Goal: Task Accomplishment & Management: Use online tool/utility

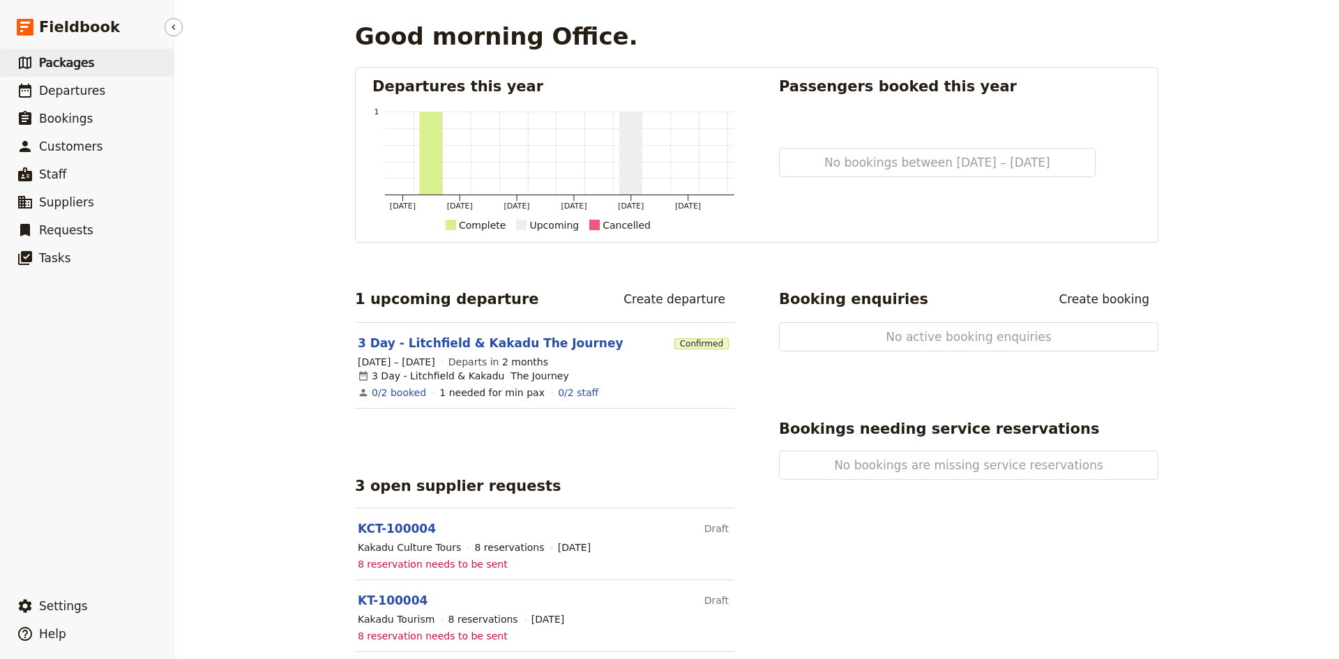
click at [68, 63] on span "Packages" at bounding box center [66, 63] width 55 height 14
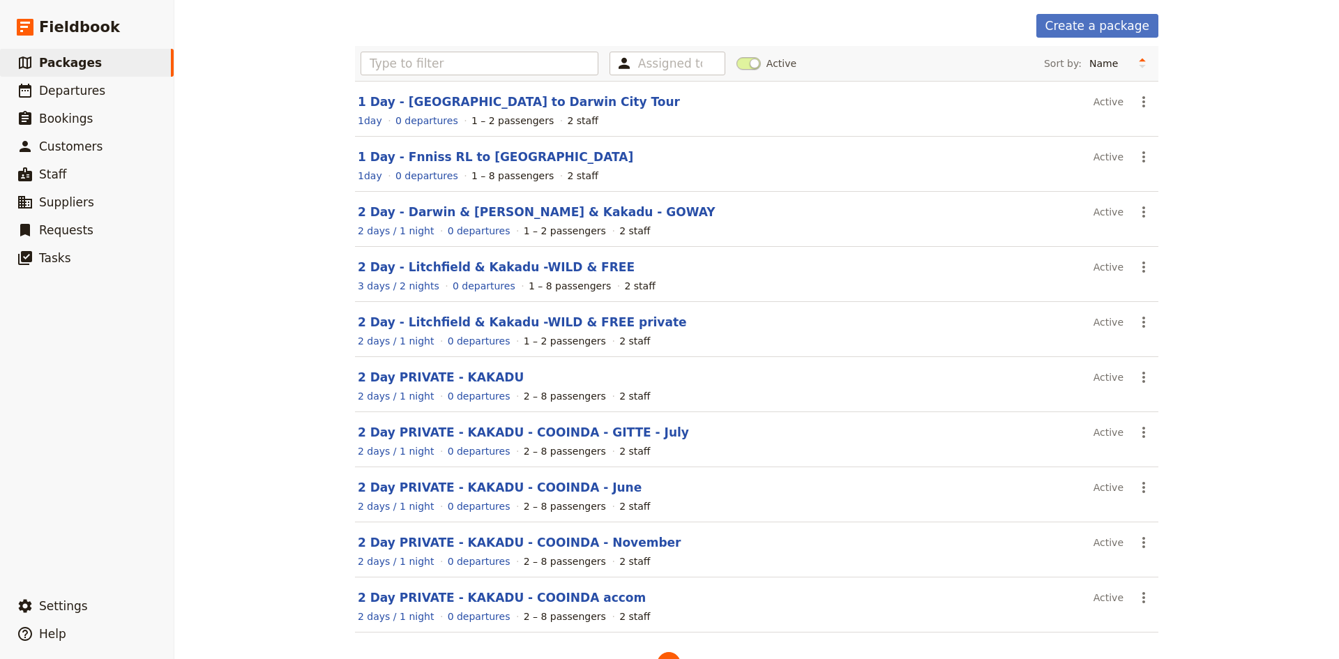
scroll to position [95, 0]
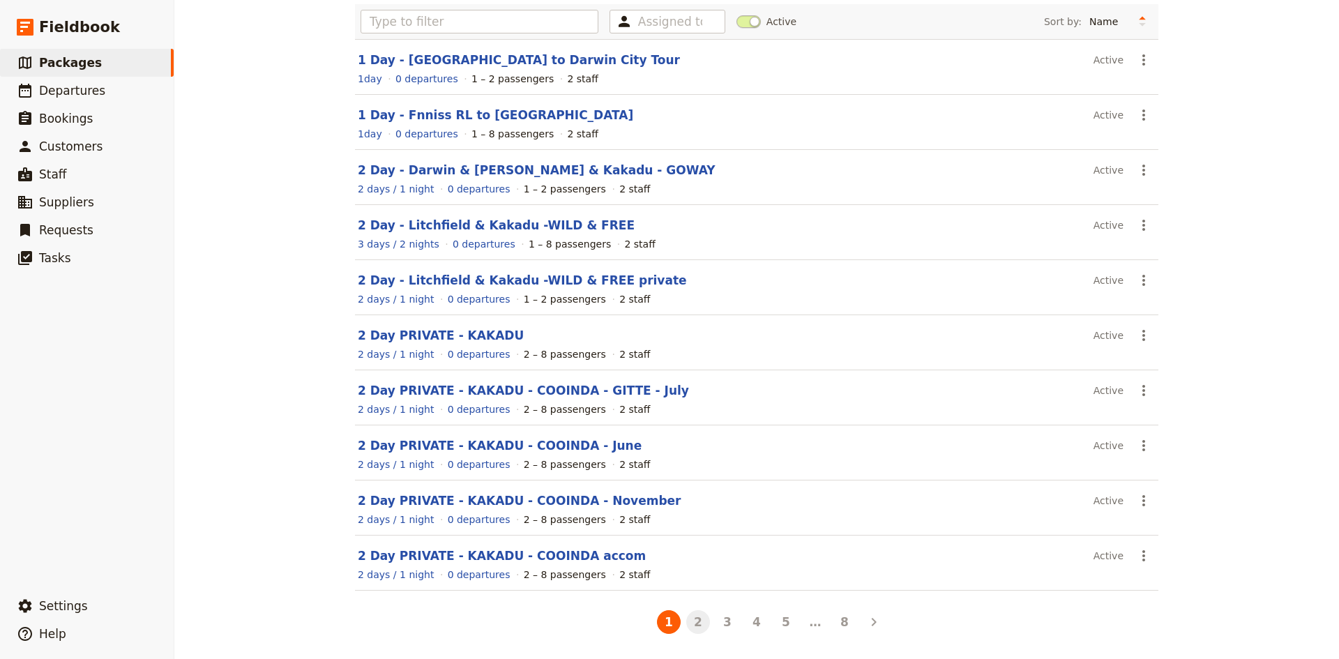
click at [692, 629] on button "2" at bounding box center [698, 622] width 24 height 24
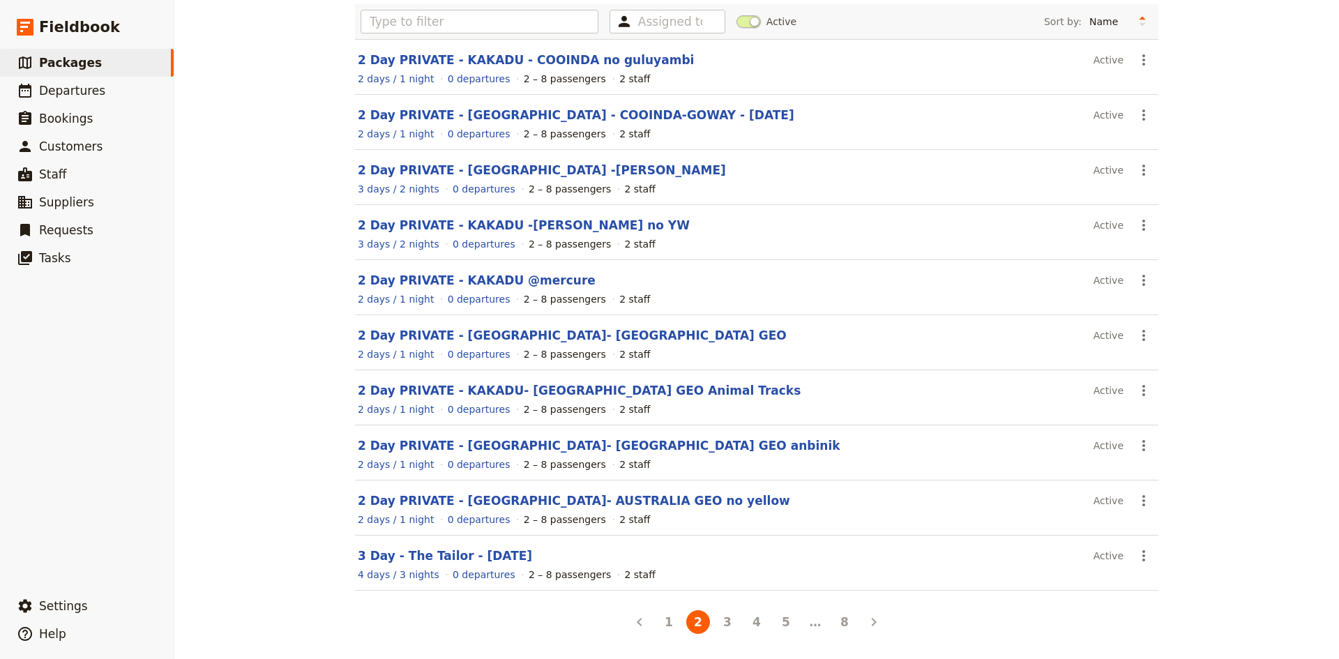
click at [719, 625] on button "3" at bounding box center [727, 622] width 24 height 24
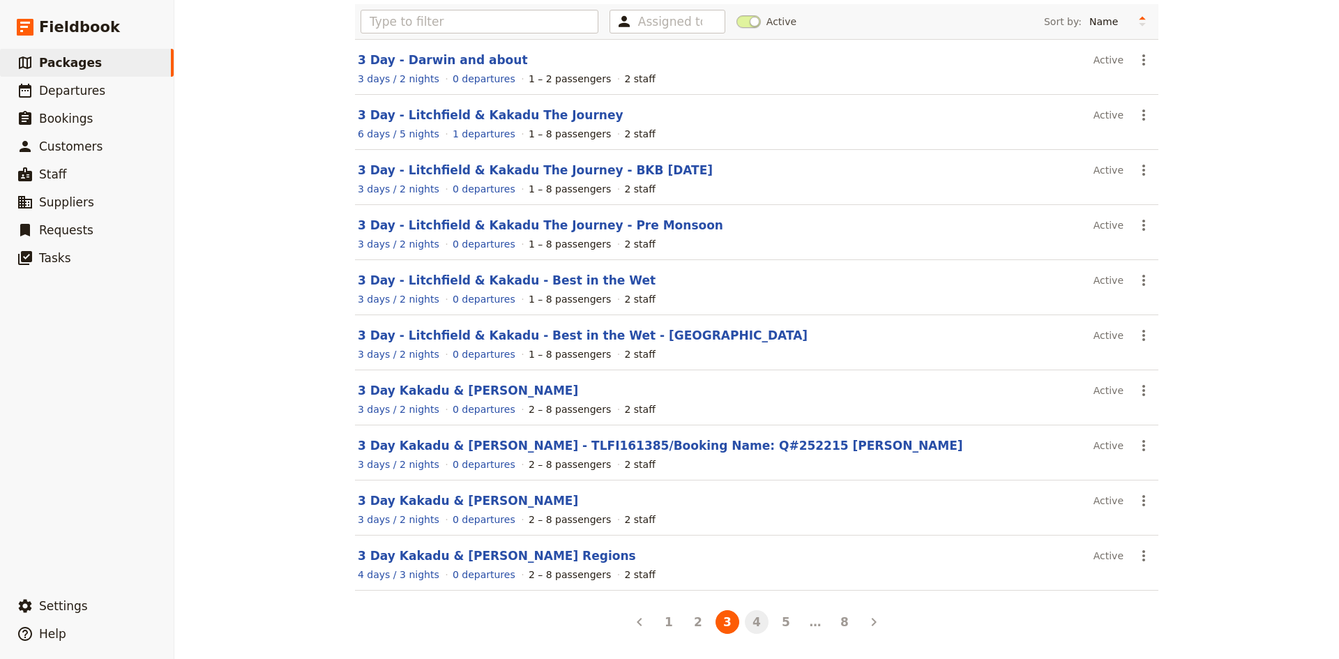
click at [745, 619] on button "4" at bounding box center [757, 622] width 24 height 24
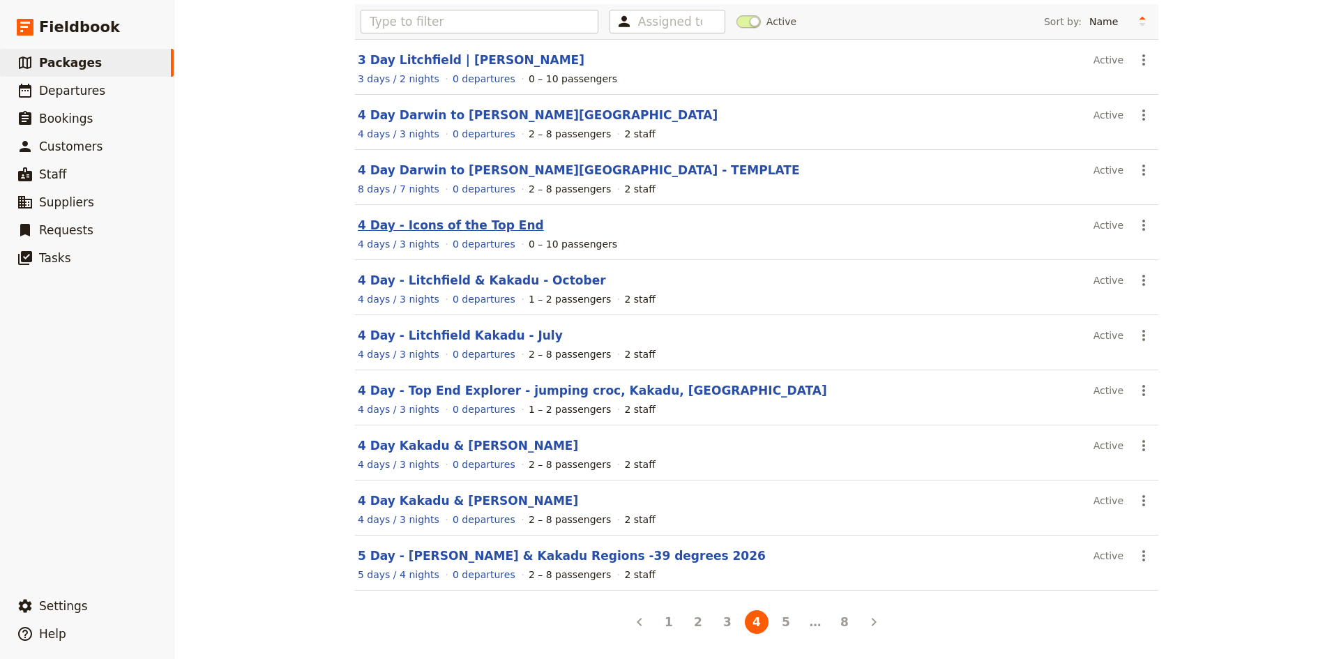
click at [399, 224] on link "4 Day - Icons of the Top End" at bounding box center [451, 225] width 186 height 14
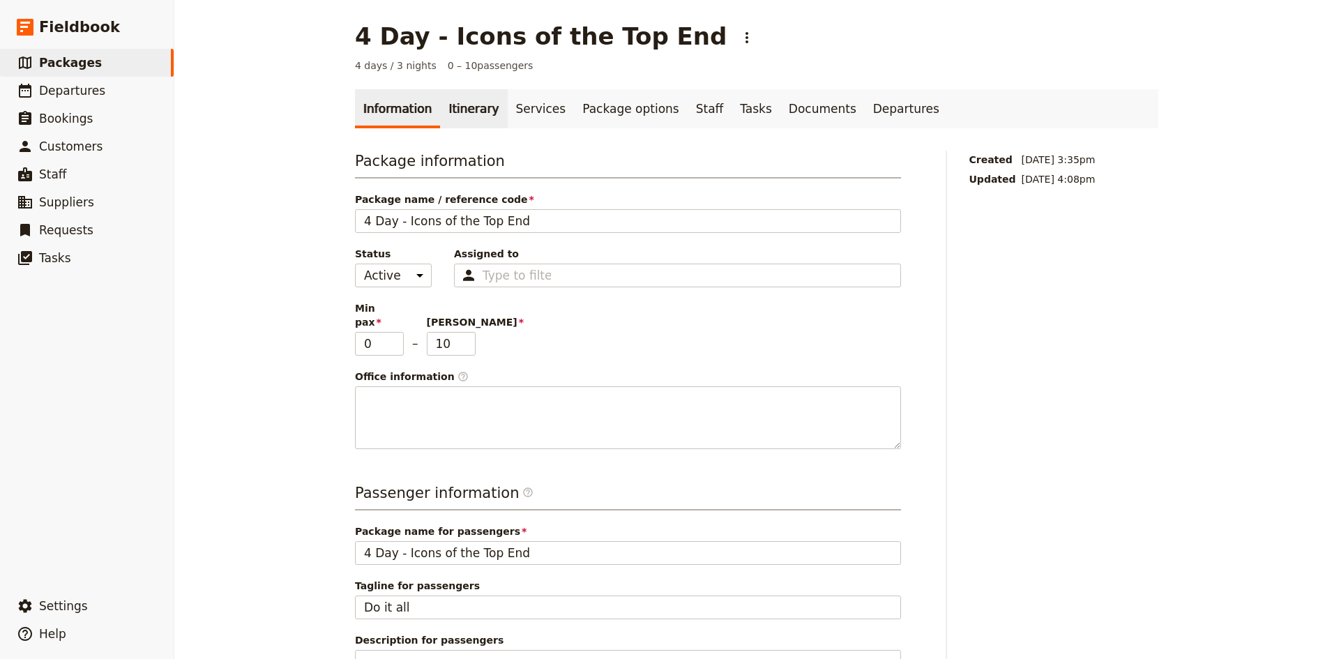
click at [459, 109] on link "Itinerary" at bounding box center [473, 108] width 67 height 39
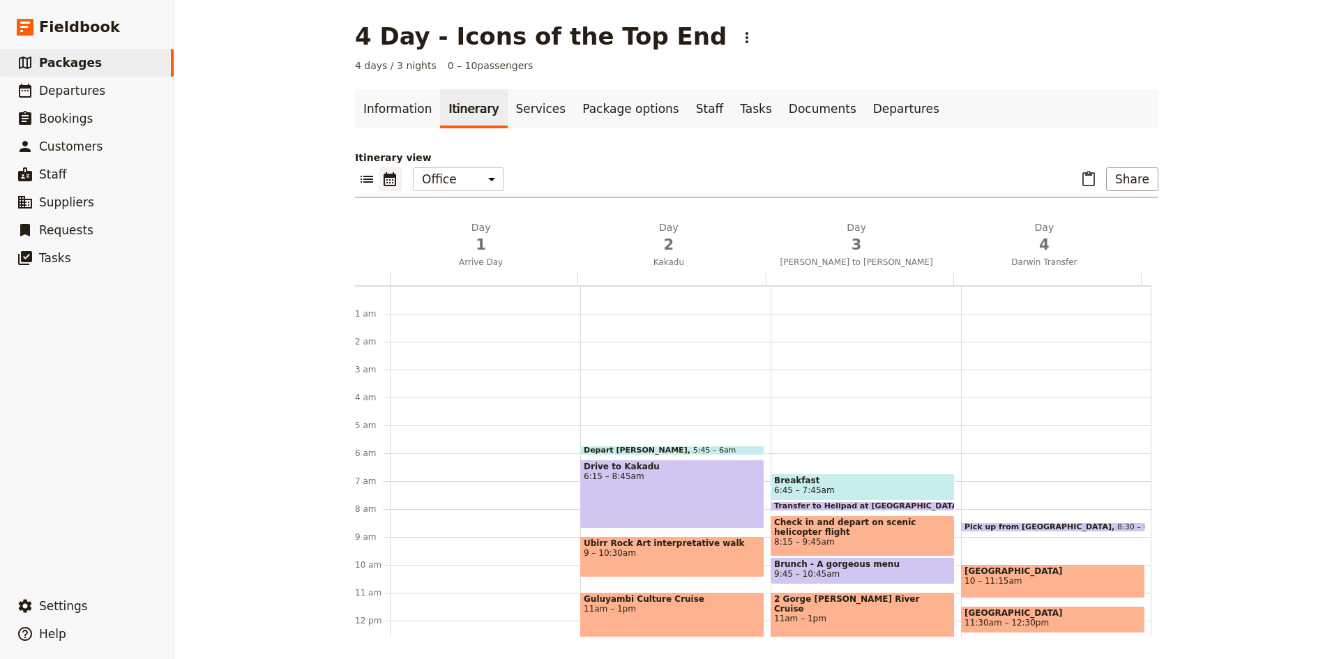
scroll to position [146, 0]
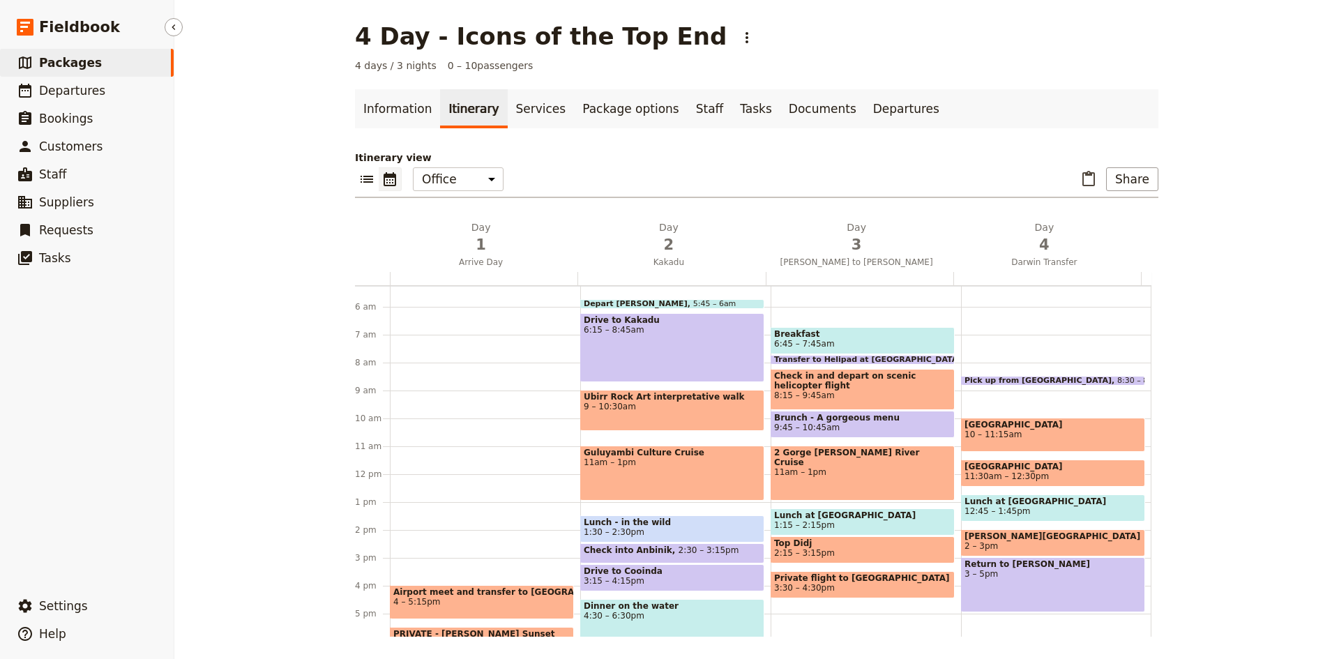
click at [62, 59] on span "Packages" at bounding box center [70, 63] width 63 height 14
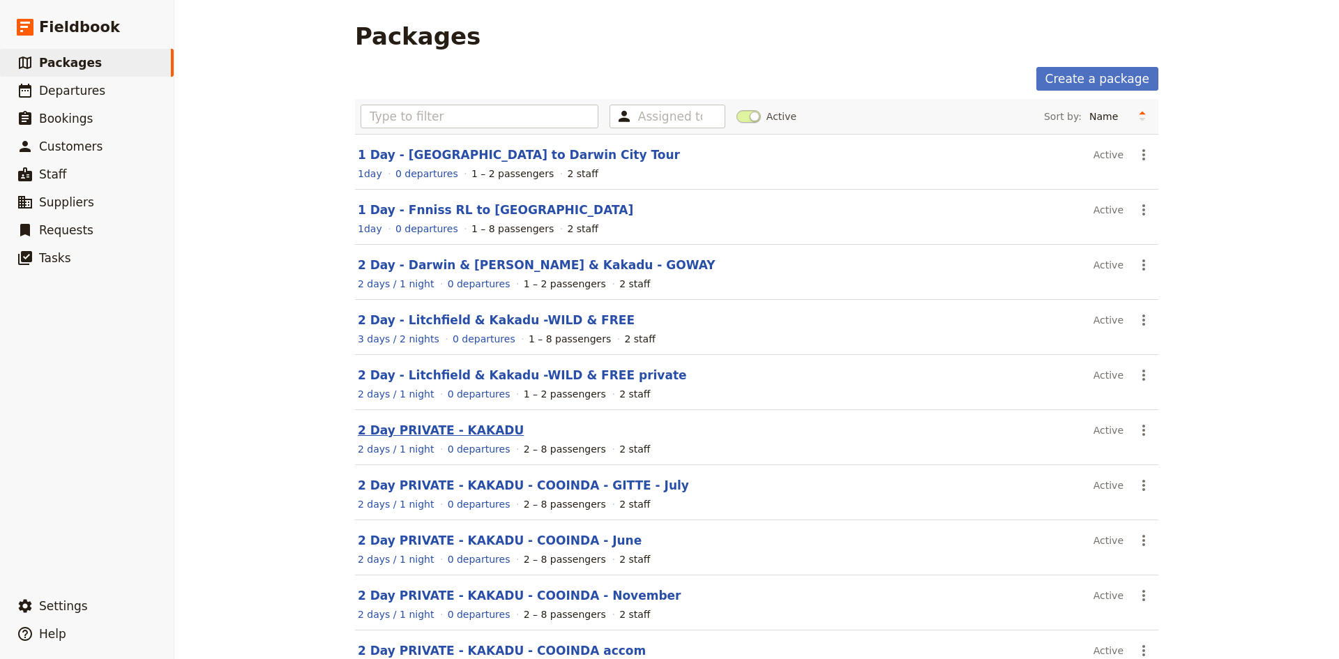
scroll to position [95, 0]
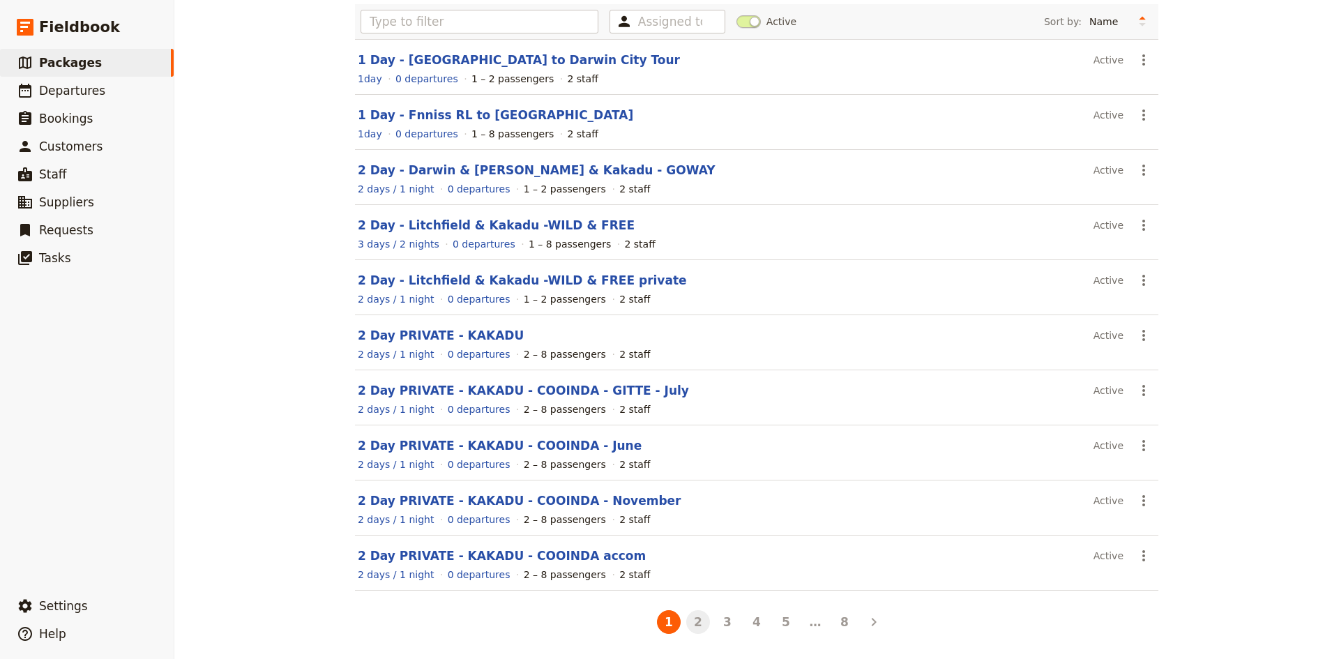
click at [694, 621] on button "2" at bounding box center [698, 622] width 24 height 24
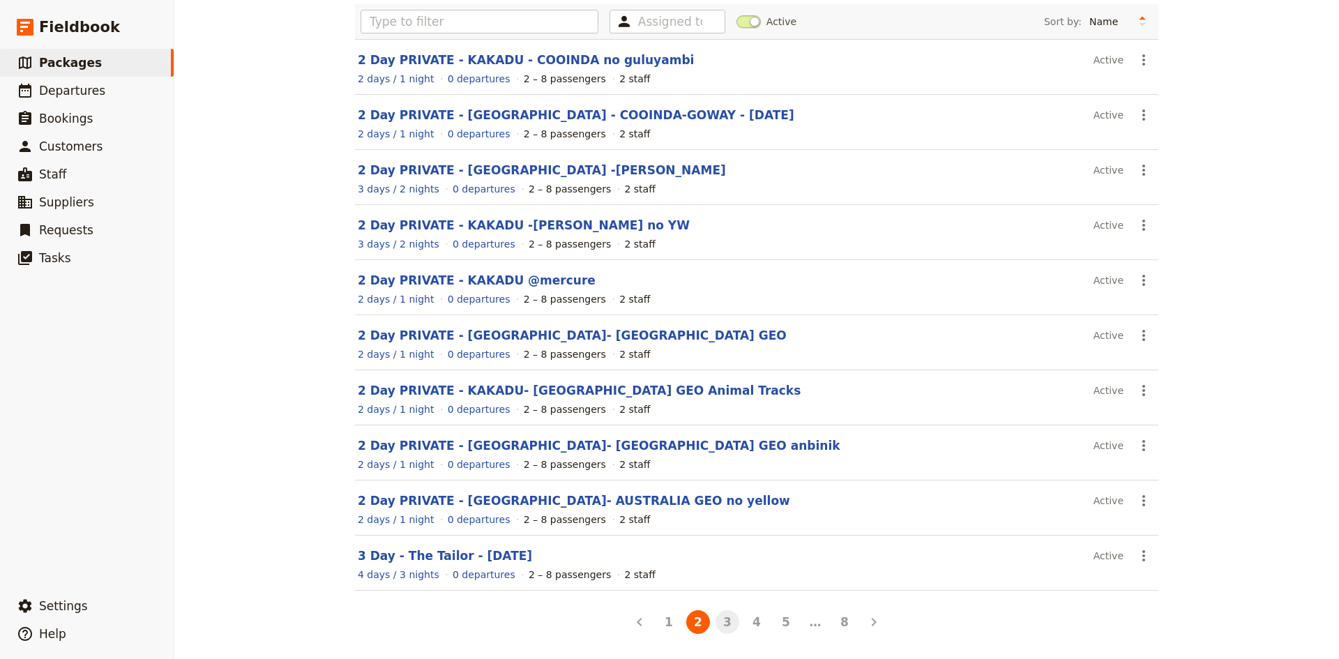
click at [722, 623] on button "3" at bounding box center [727, 622] width 24 height 24
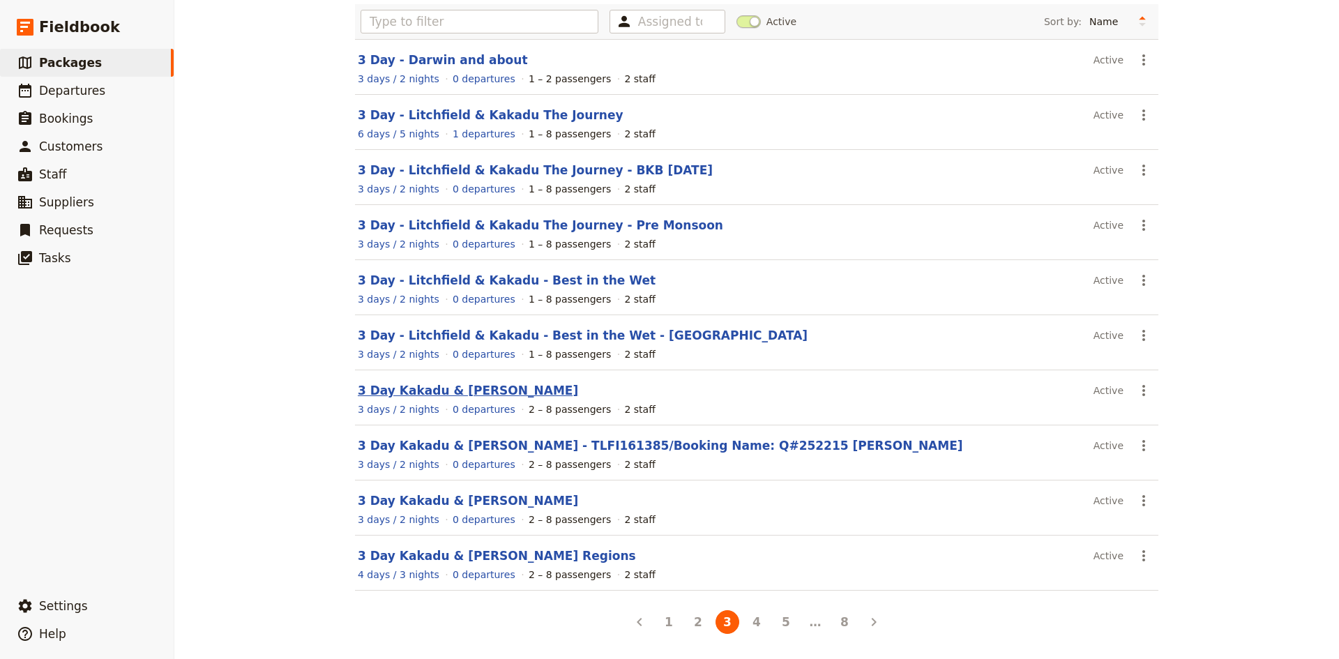
click at [387, 390] on link "3 Day Kakadu & [PERSON_NAME]" at bounding box center [468, 390] width 220 height 14
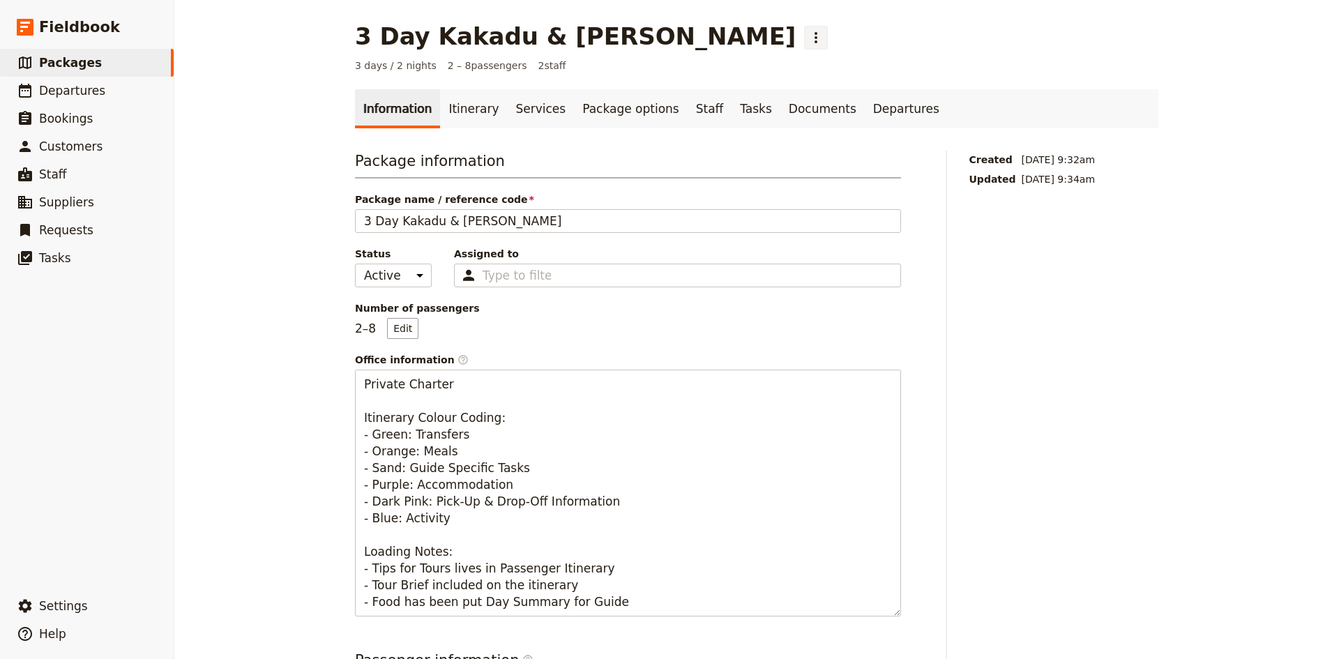
click at [807, 40] on icon "Actions" at bounding box center [815, 37] width 17 height 17
click at [773, 90] on span "Clone this package" at bounding box center [766, 88] width 93 height 14
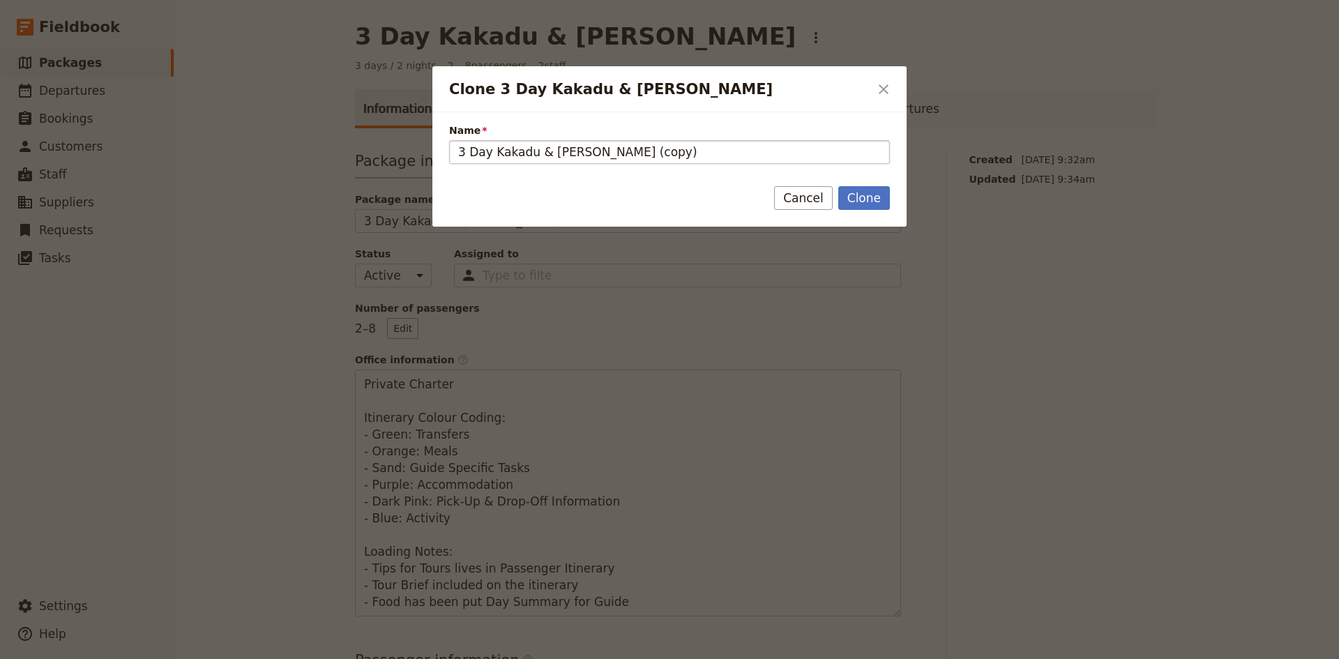
click at [704, 148] on input "3 Day Kakadu & [PERSON_NAME] (copy)" at bounding box center [669, 152] width 441 height 24
click at [460, 150] on input "3 Day Kakadu & [PERSON_NAME] - Southern World - 2026" at bounding box center [669, 152] width 441 height 24
type input "4 Day Kakadu & [PERSON_NAME] - Southern World - 2026"
click at [867, 199] on button "Clone" at bounding box center [864, 198] width 52 height 24
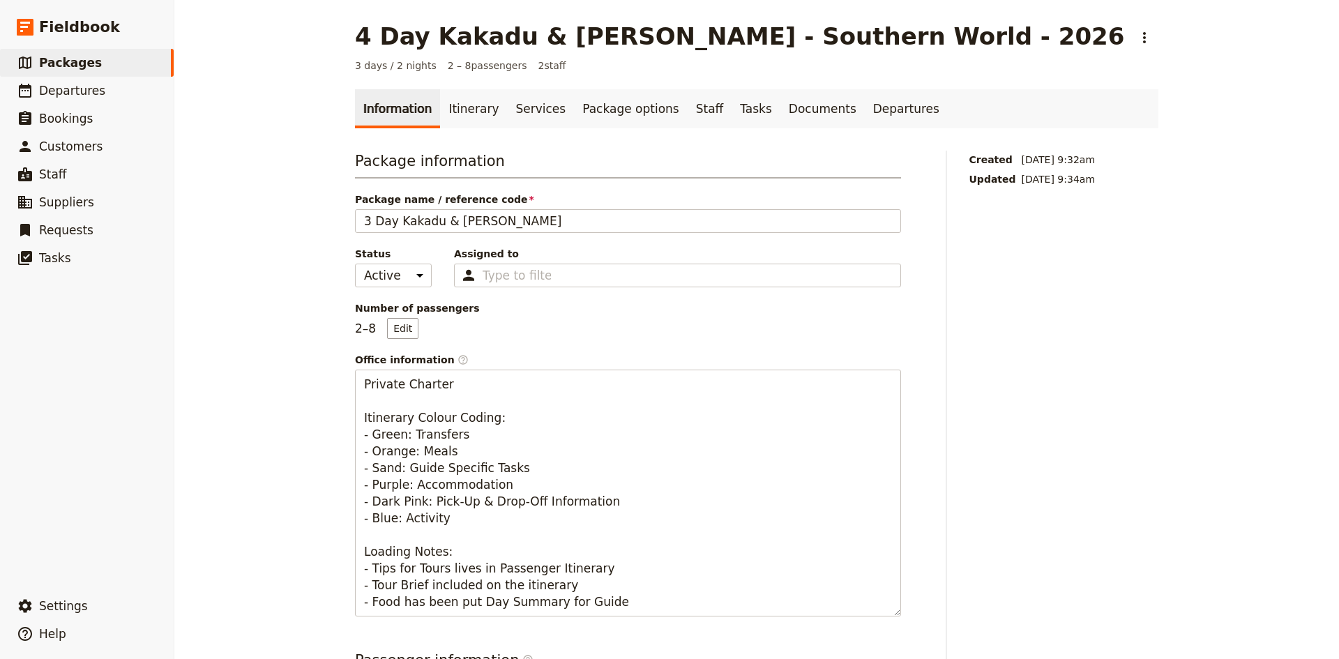
type input "4 Day Kakadu & [PERSON_NAME] - Southern World - 2026"
click at [457, 109] on link "Itinerary" at bounding box center [473, 108] width 67 height 39
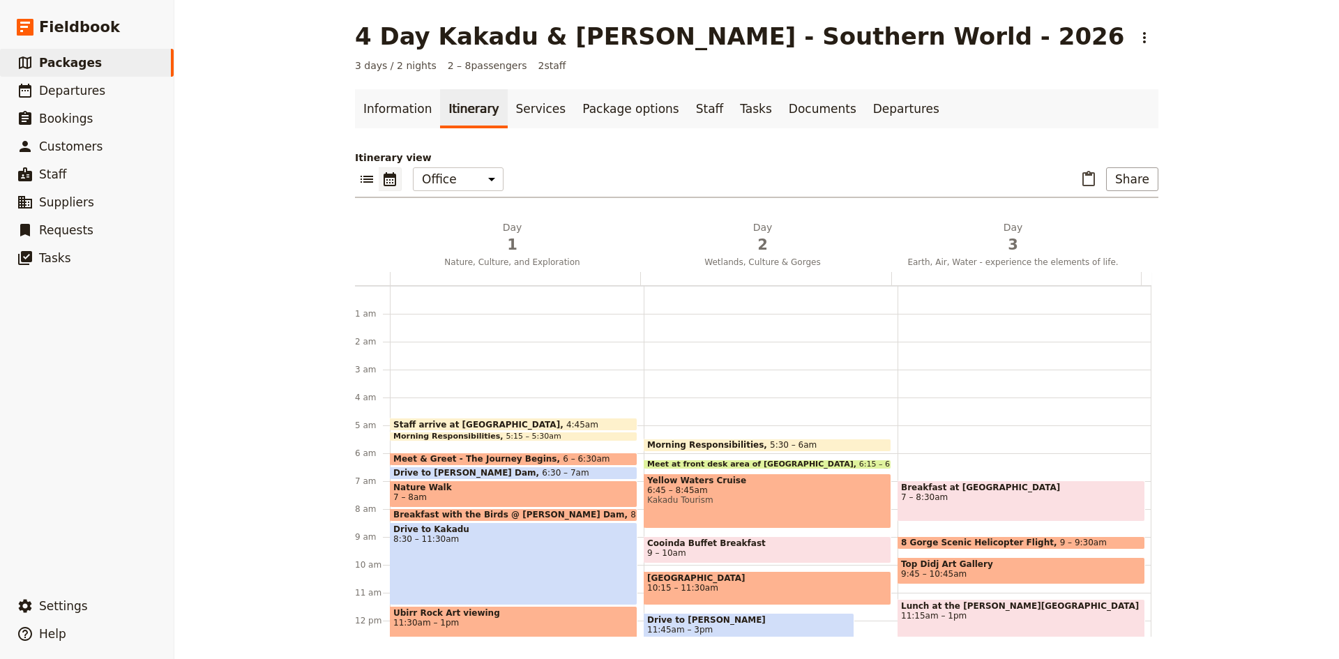
scroll to position [119, 0]
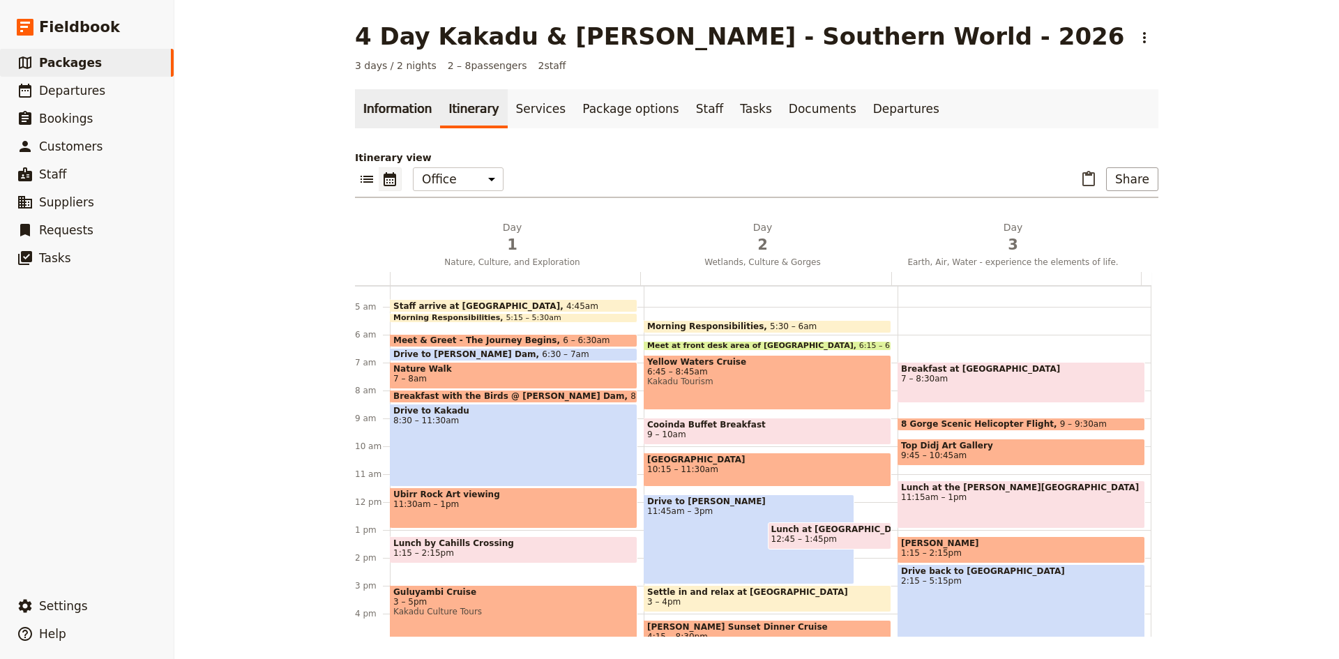
click at [388, 107] on link "Information" at bounding box center [397, 108] width 85 height 39
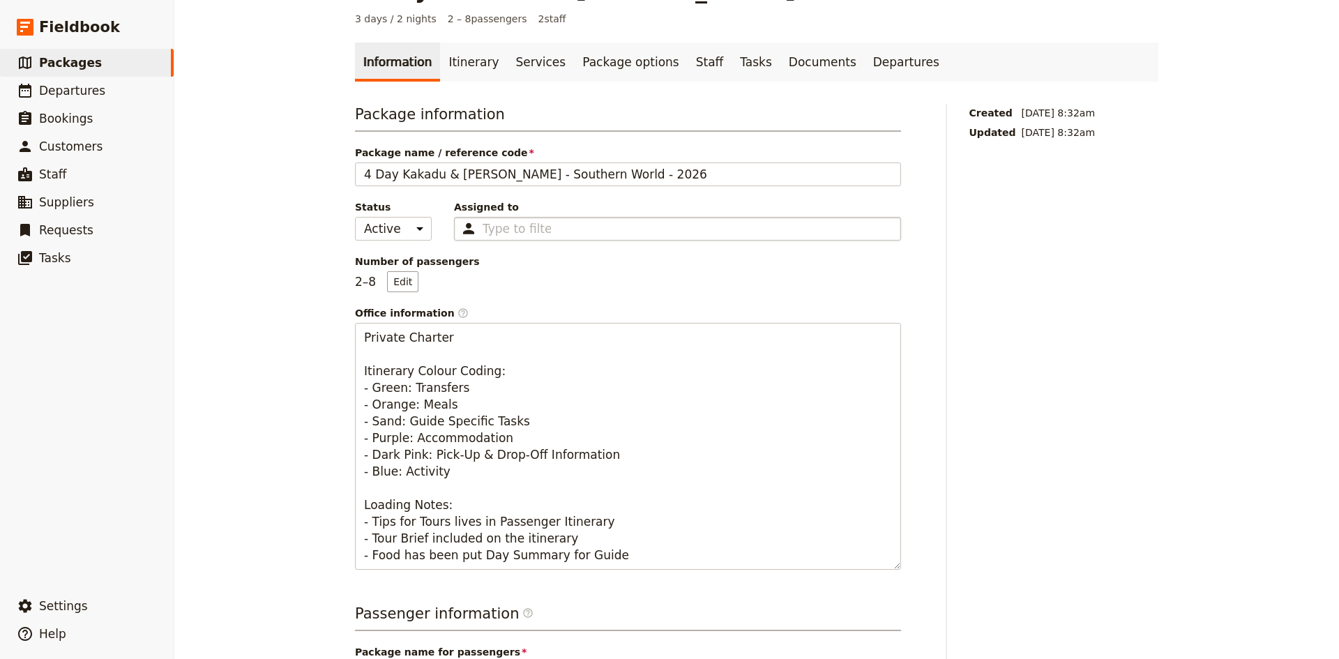
scroll to position [279, 0]
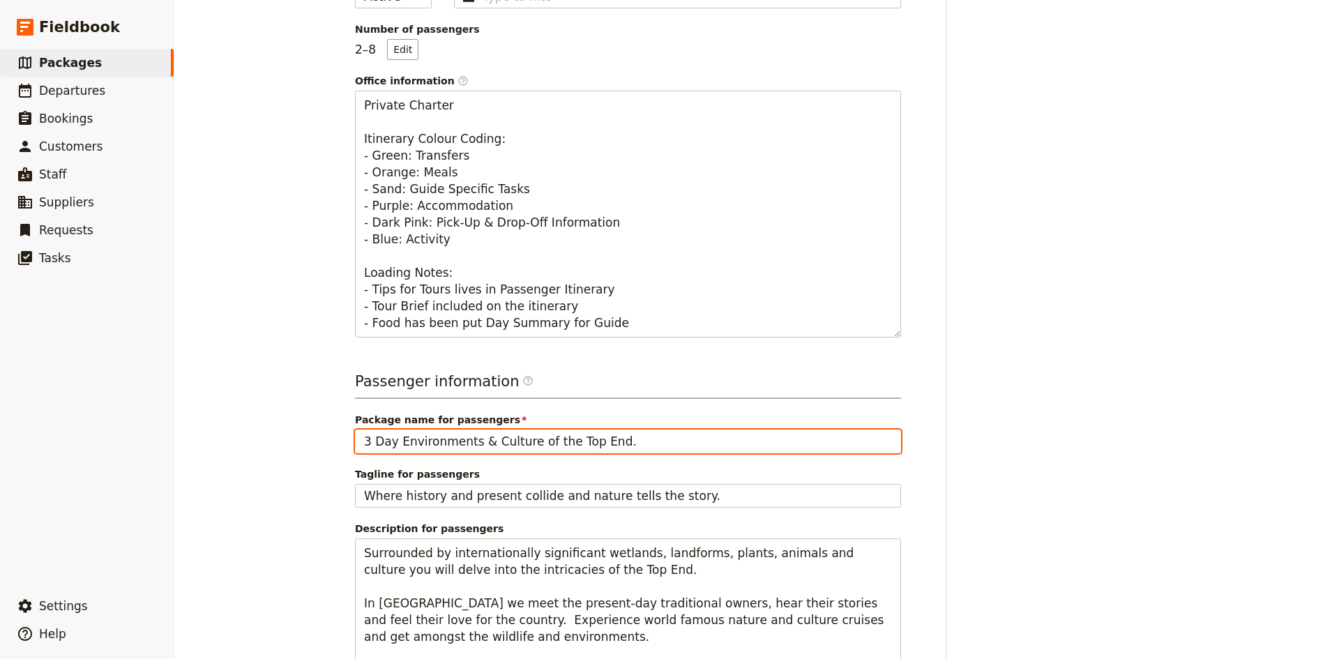
click at [366, 441] on input "3 Day Environments & Culture of the Top End." at bounding box center [628, 441] width 546 height 24
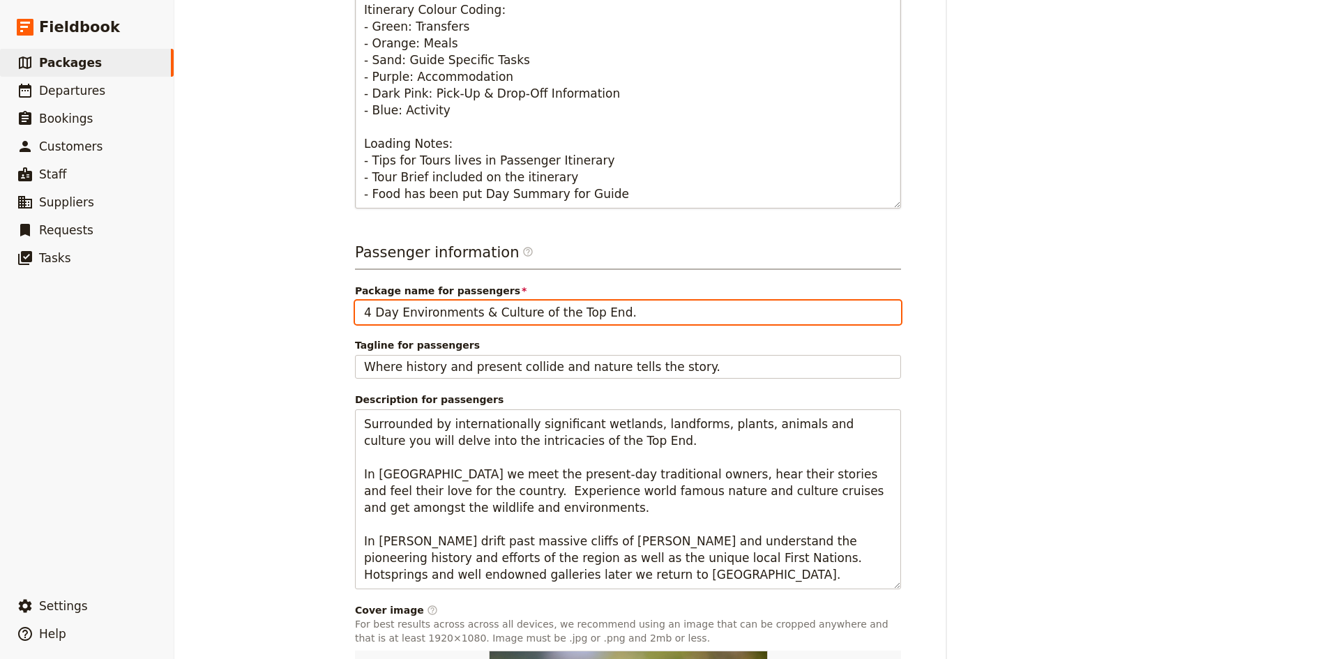
scroll to position [558, 0]
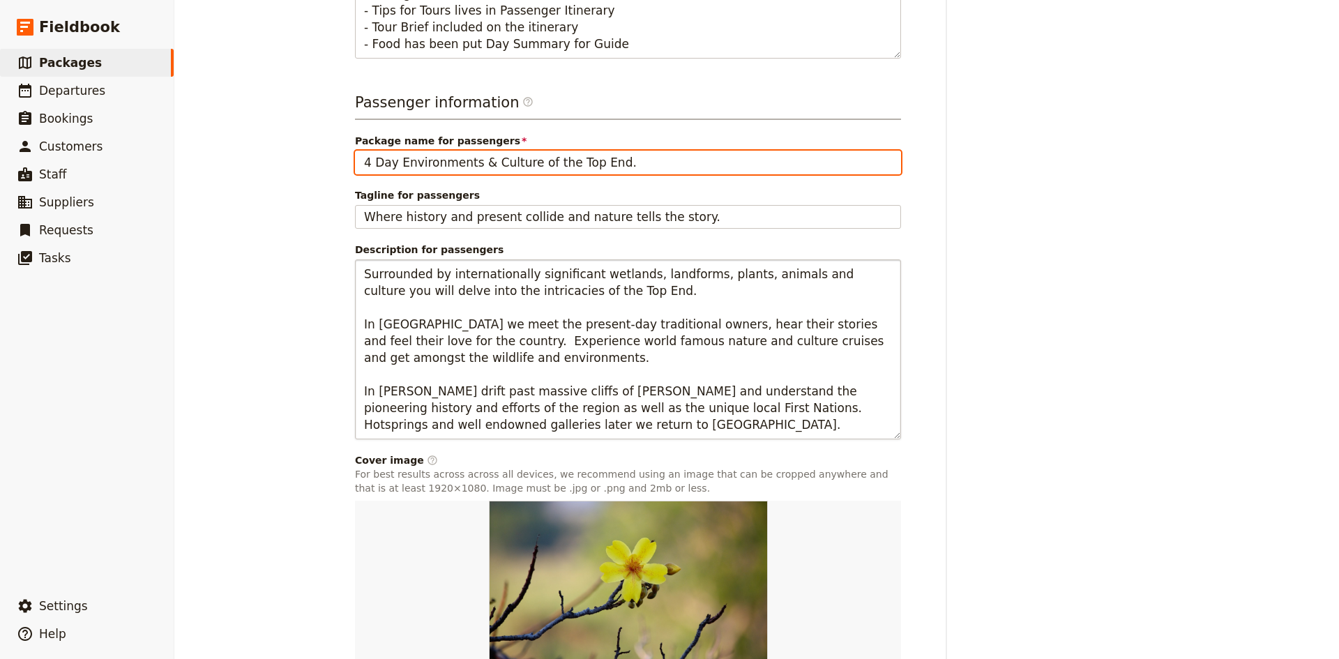
type input "4 Day Environments & Culture of the Top End."
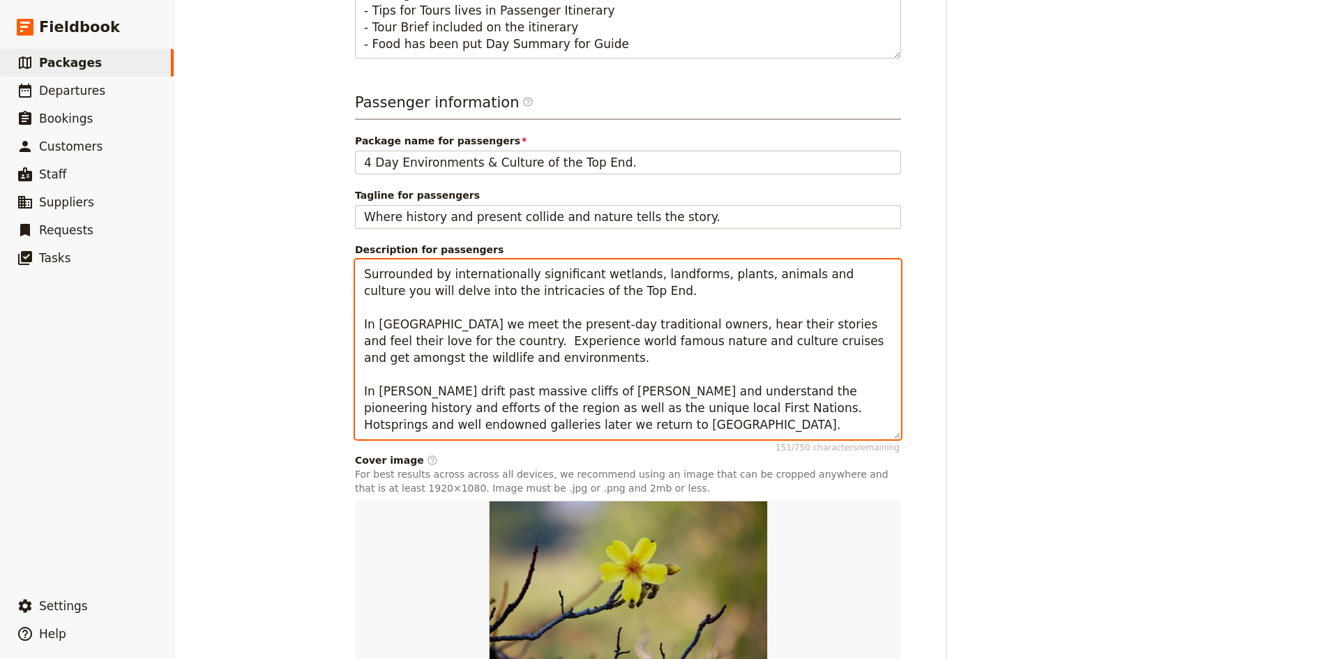
click at [537, 358] on textarea "Surrounded by internationally significant wetlands, landforms, plants, animals …" at bounding box center [628, 349] width 546 height 180
drag, startPoint x: 521, startPoint y: 369, endPoint x: 598, endPoint y: 429, distance: 97.8
click at [598, 429] on textarea "Surrounded by internationally significant wetlands, landforms, plants, animals …" at bounding box center [628, 349] width 546 height 180
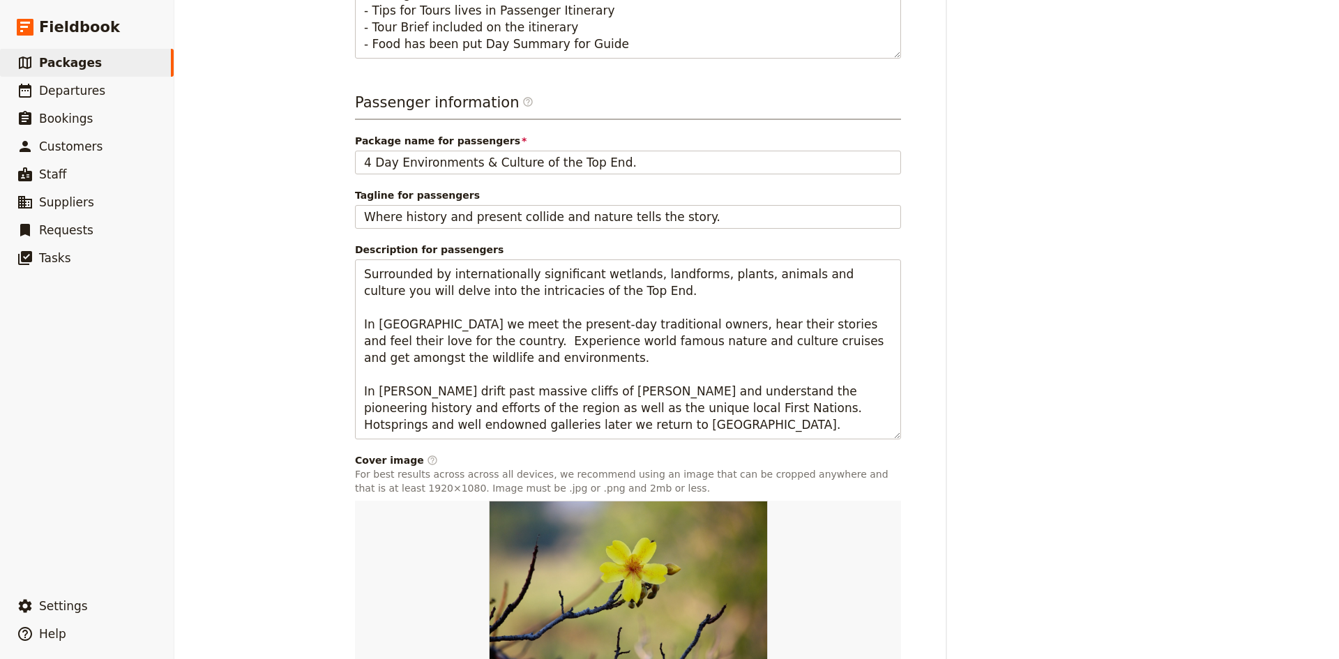
click at [1019, 137] on div "Created [DATE] 8:32am Updated [DATE] 8:32am" at bounding box center [1064, 168] width 190 height 1150
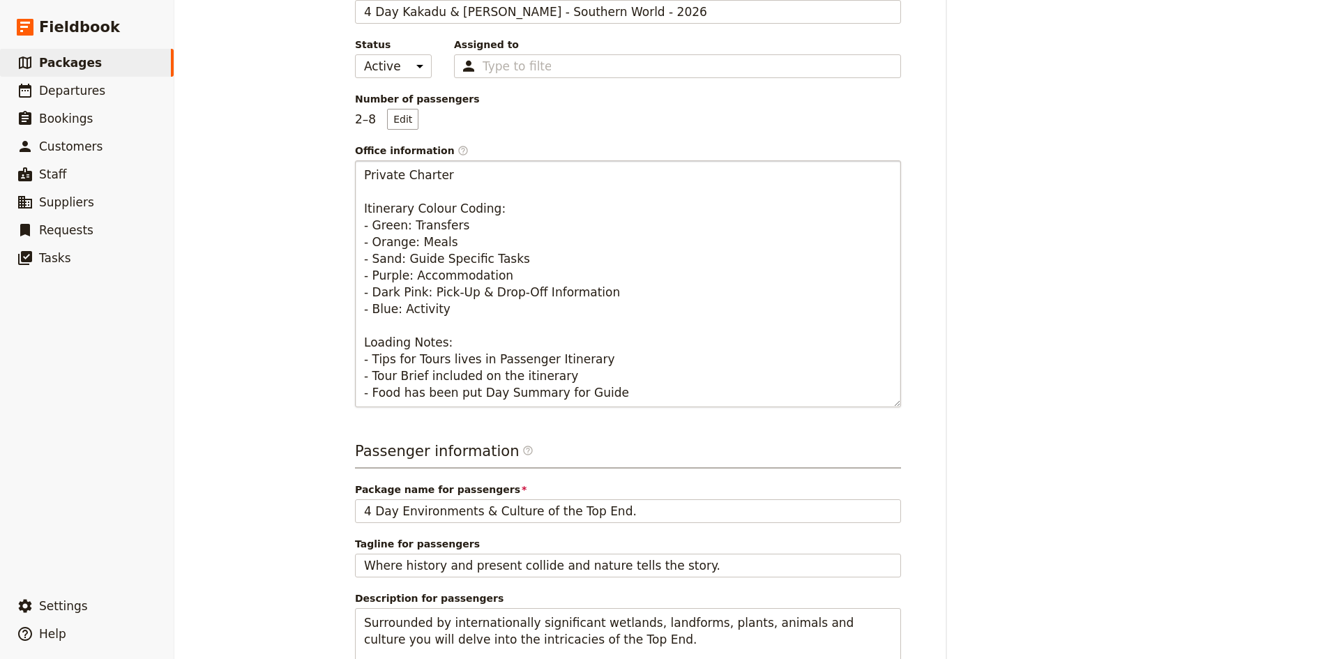
scroll to position [0, 0]
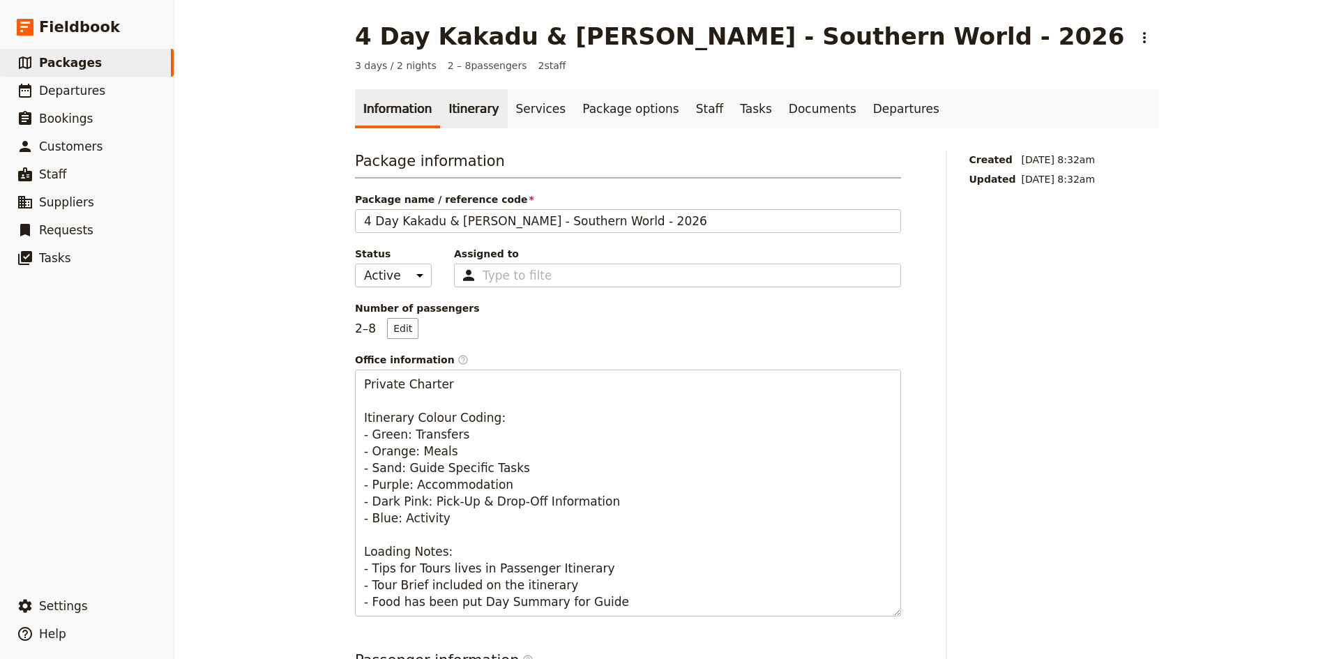
click at [459, 109] on link "Itinerary" at bounding box center [473, 108] width 67 height 39
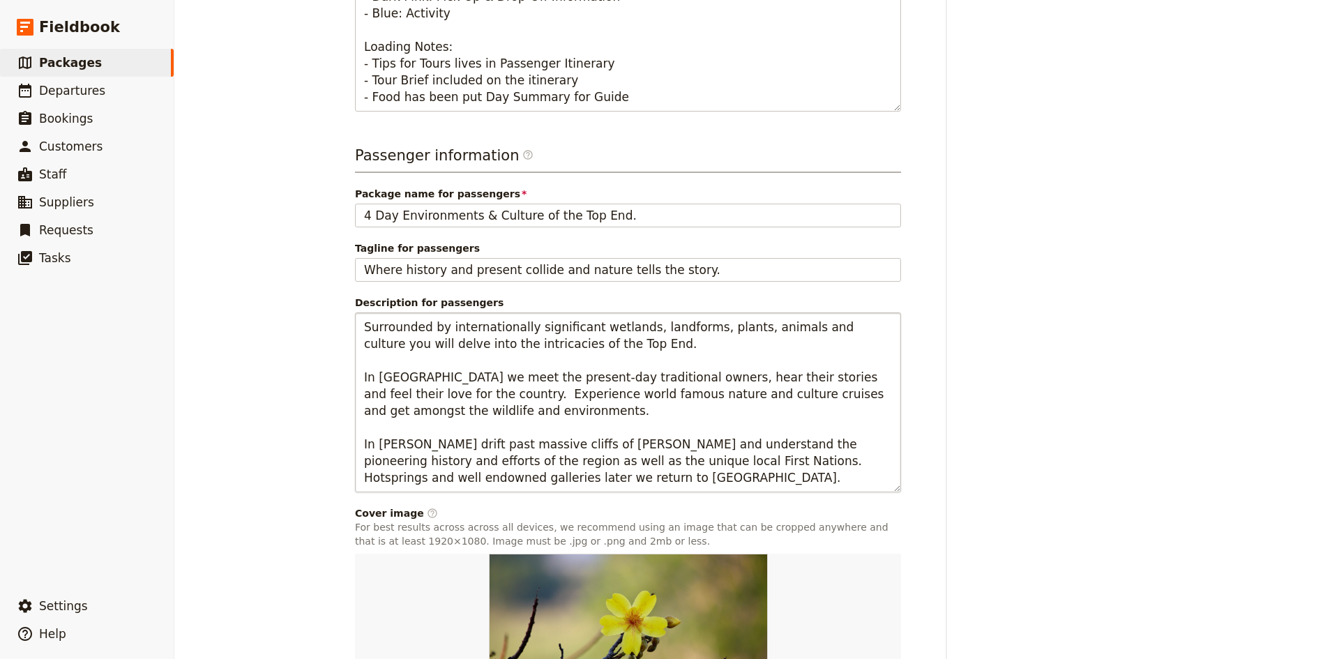
scroll to position [664, 0]
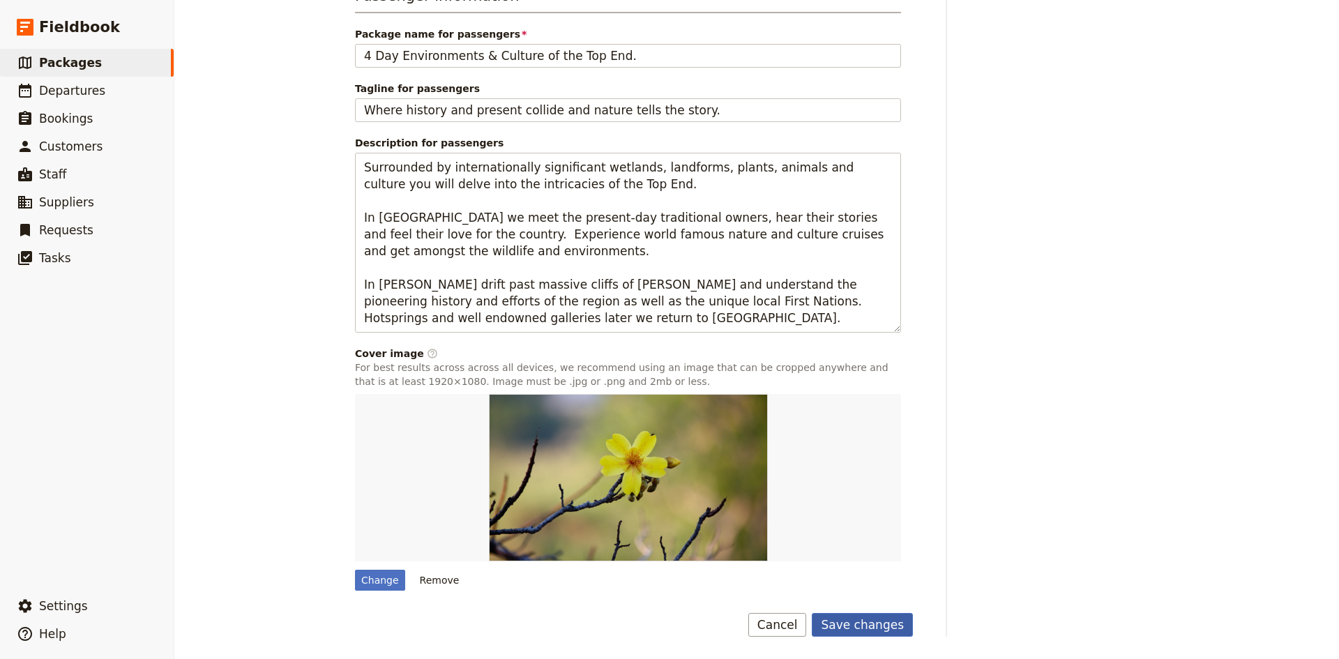
click at [881, 618] on button "Save changes" at bounding box center [861, 625] width 101 height 24
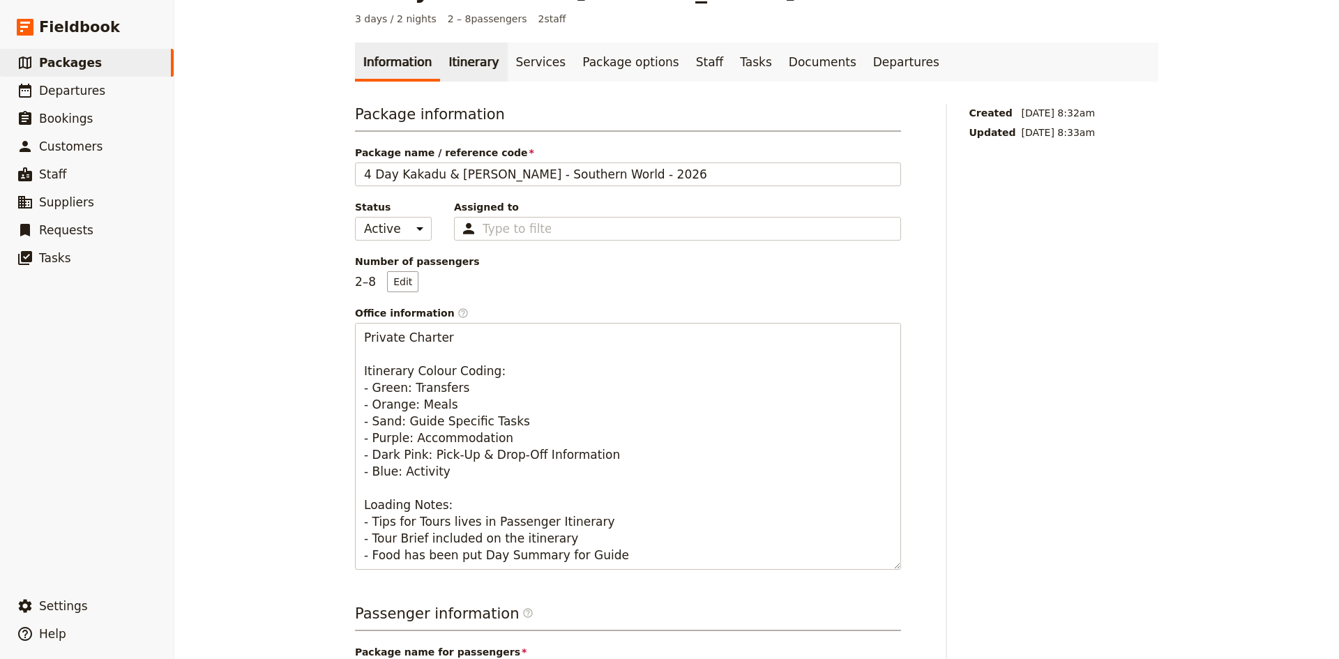
scroll to position [0, 0]
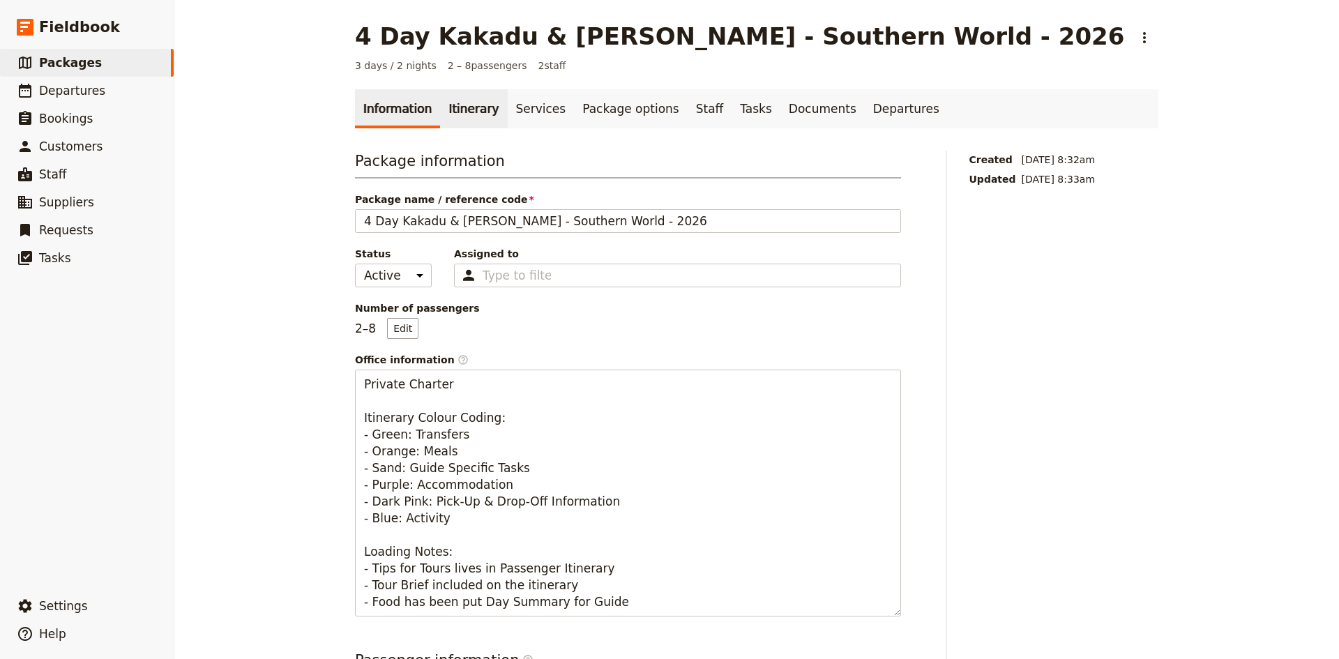
click at [464, 112] on link "Itinerary" at bounding box center [473, 108] width 67 height 39
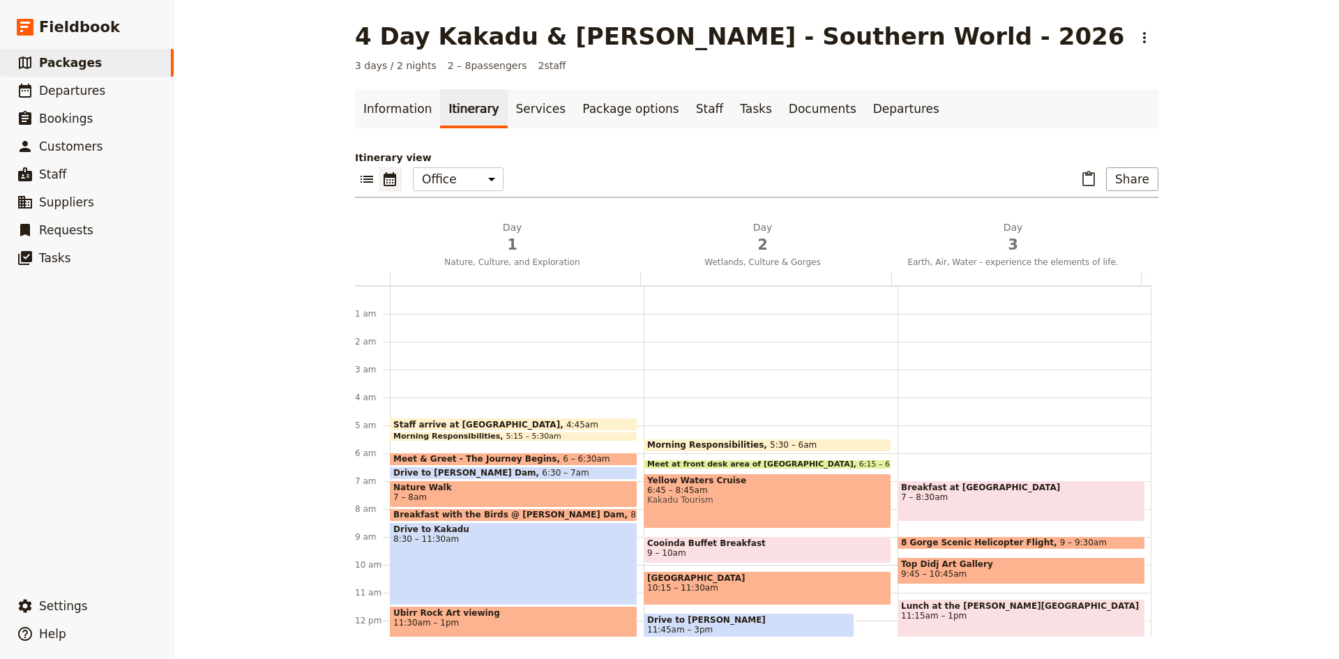
scroll to position [119, 0]
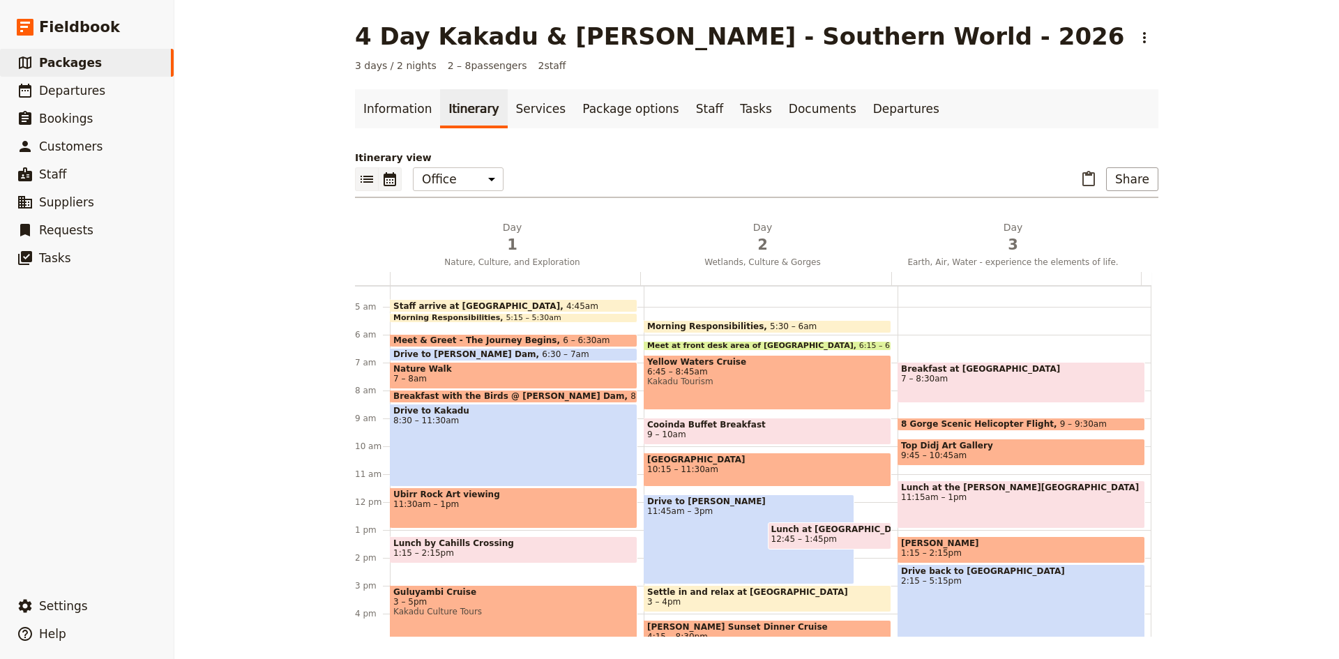
click at [360, 175] on icon "List view" at bounding box center [366, 179] width 17 height 17
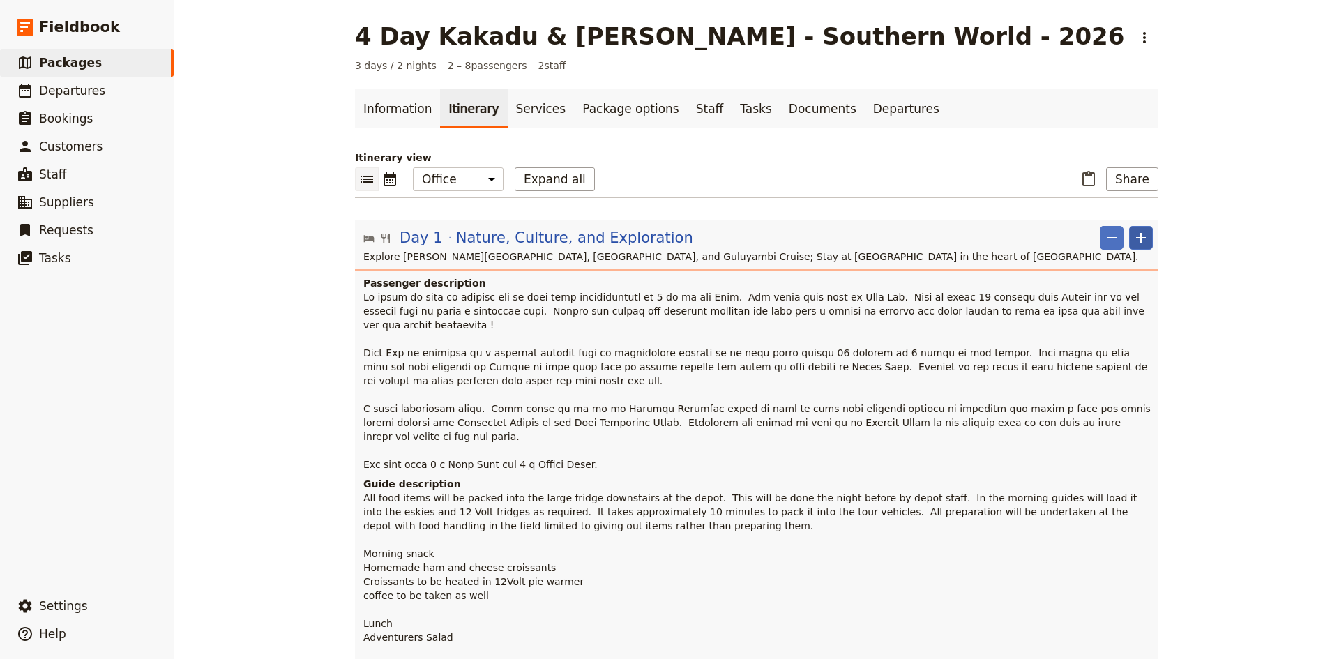
click at [1140, 234] on icon "Add" at bounding box center [1140, 237] width 17 height 17
click at [1099, 326] on span "Add day after" at bounding box center [1082, 327] width 66 height 14
click at [386, 181] on icon "Calendar view" at bounding box center [389, 179] width 17 height 17
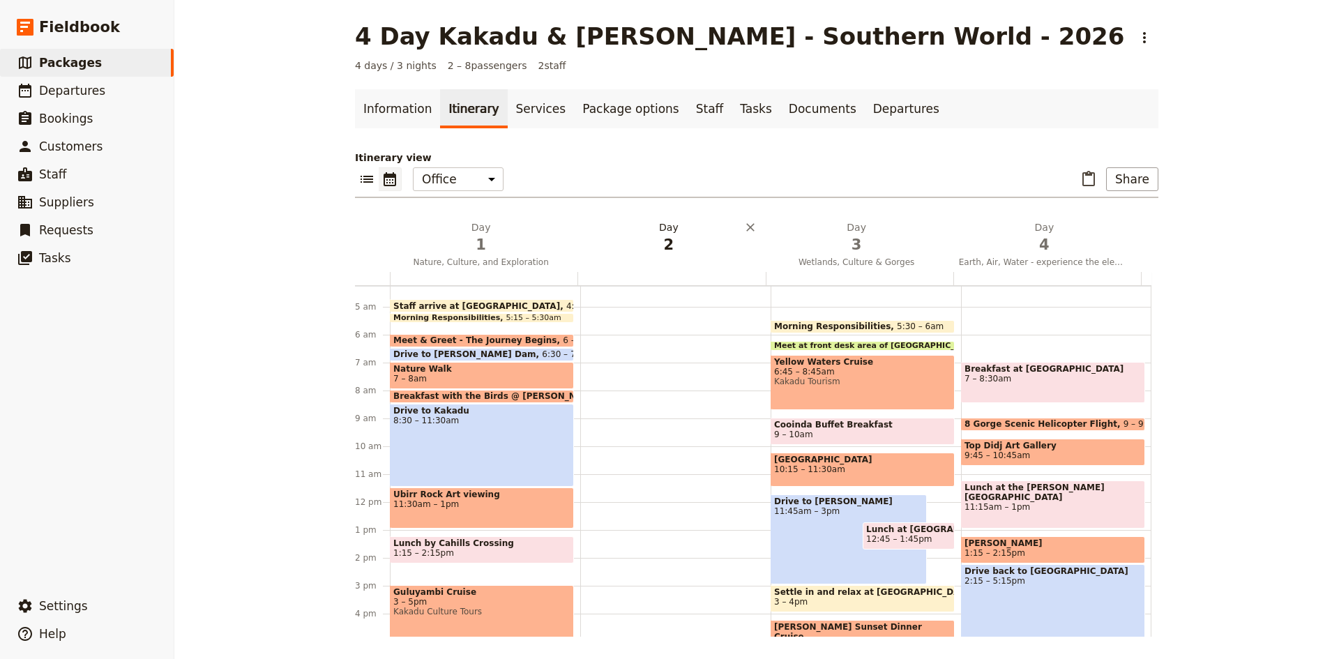
click at [660, 229] on h2 "Day 2" at bounding box center [668, 237] width 171 height 35
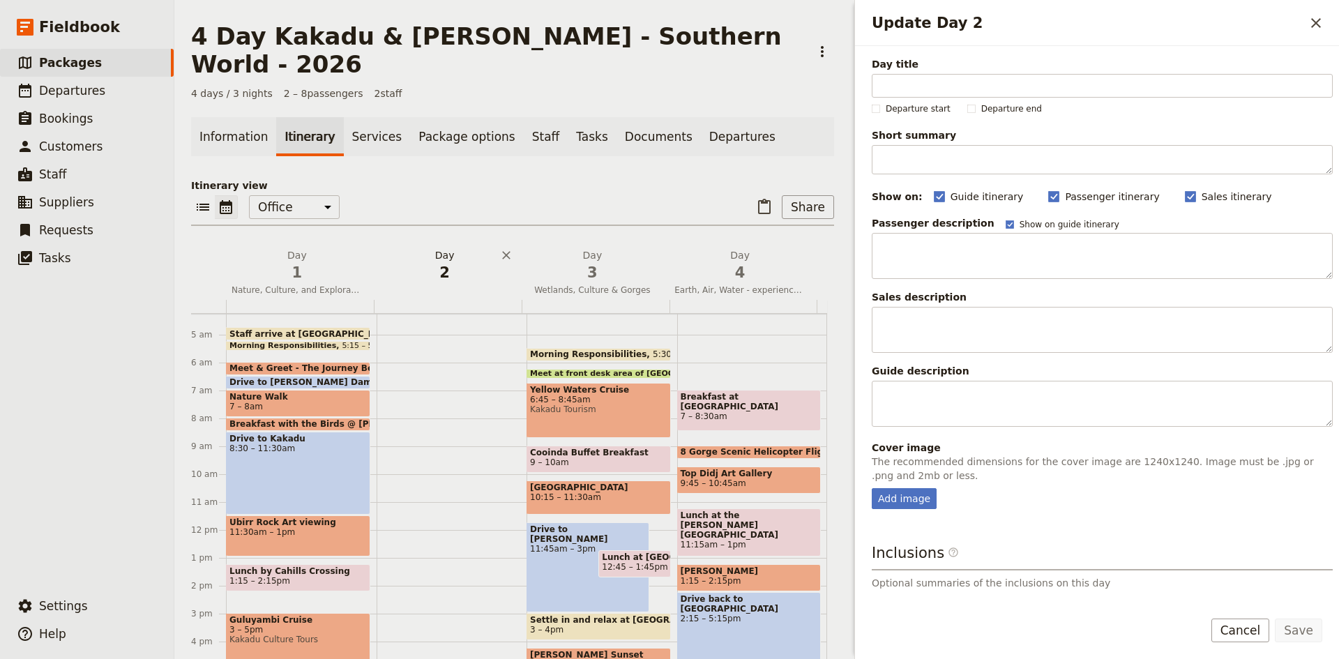
click at [662, 248] on button "Add before day 4" at bounding box center [669, 274] width 14 height 52
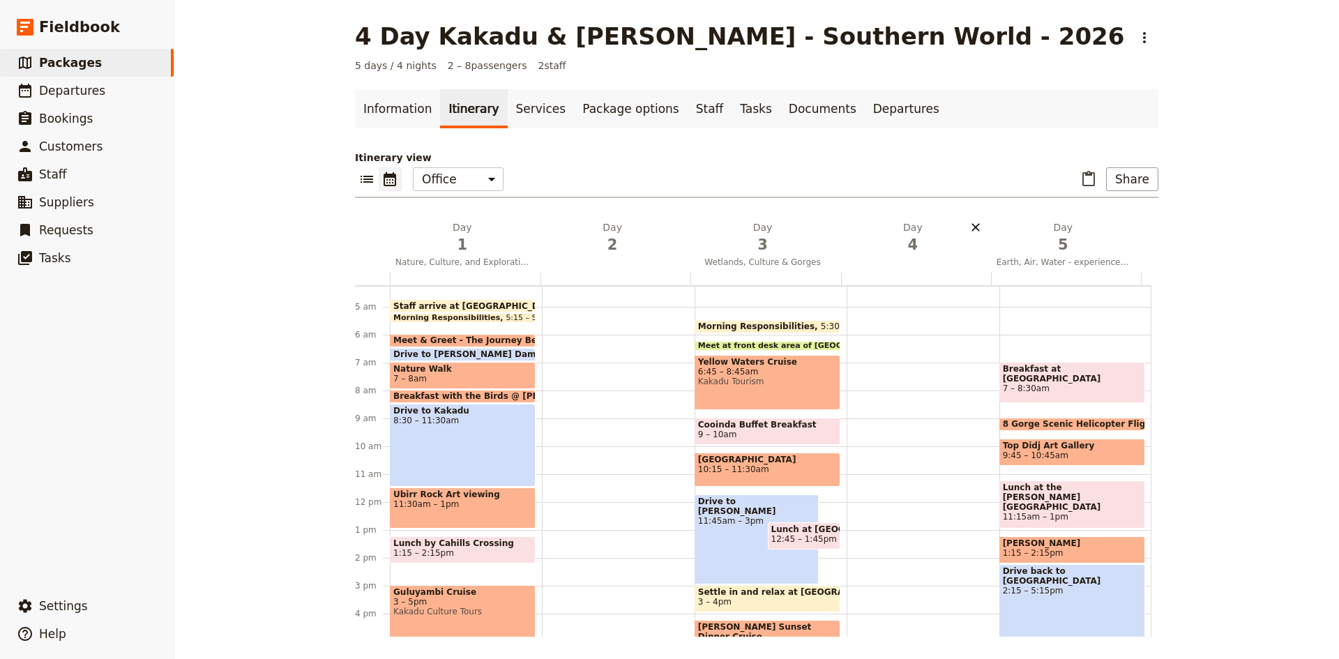
click at [971, 227] on icon "Delete day undefined" at bounding box center [975, 227] width 8 height 8
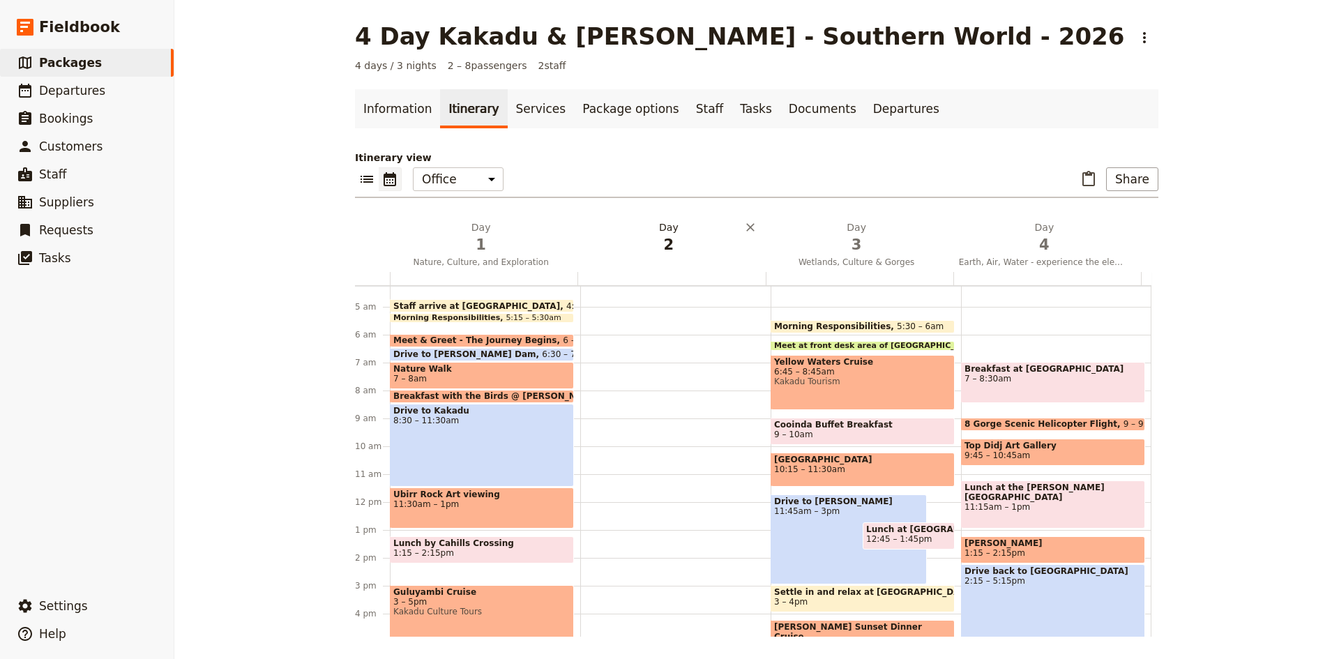
click at [659, 227] on h2 "Day 2" at bounding box center [668, 237] width 171 height 35
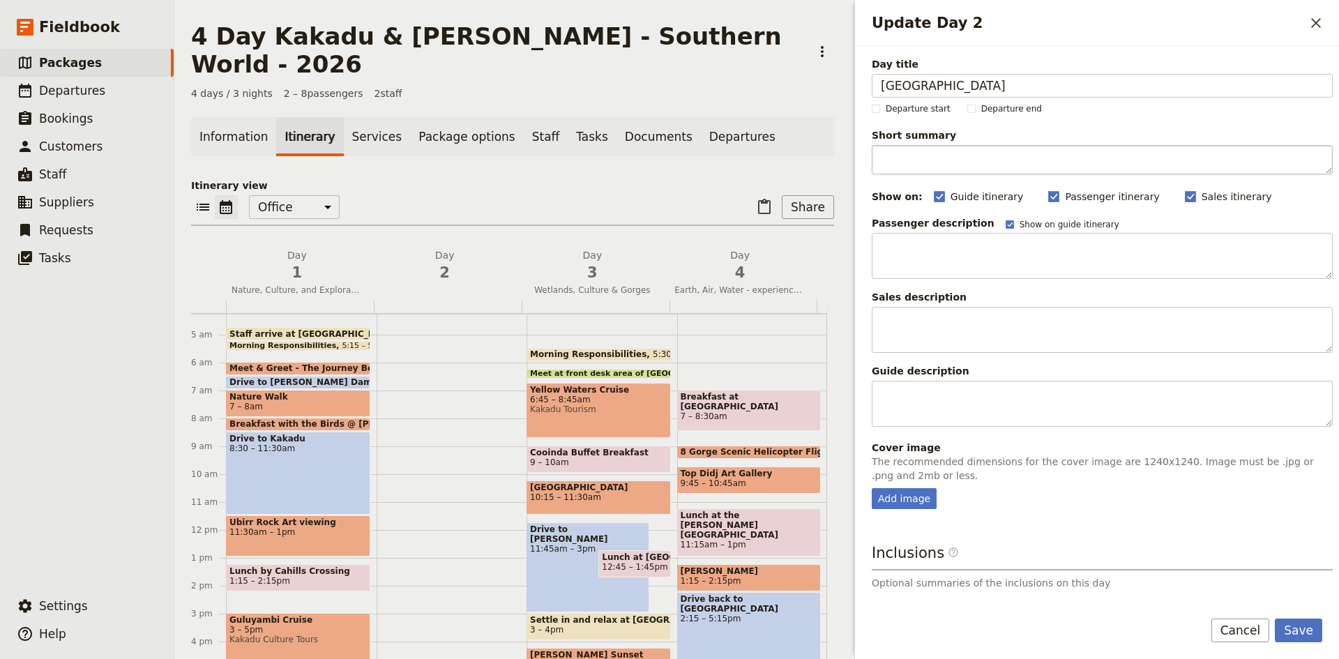
type input "[GEOGRAPHIC_DATA]"
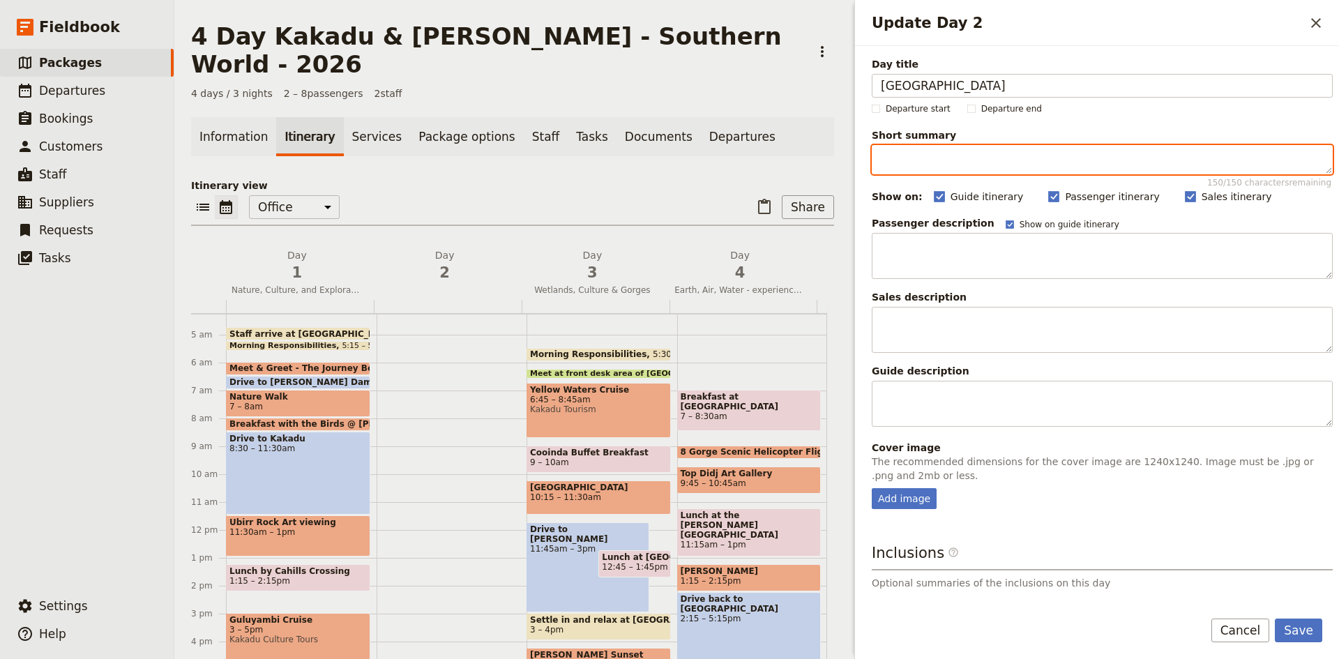
click at [915, 159] on textarea "Short summary 150 / 150 characters remaining" at bounding box center [1101, 159] width 461 height 29
type textarea "A day in [GEOGRAPHIC_DATA]"
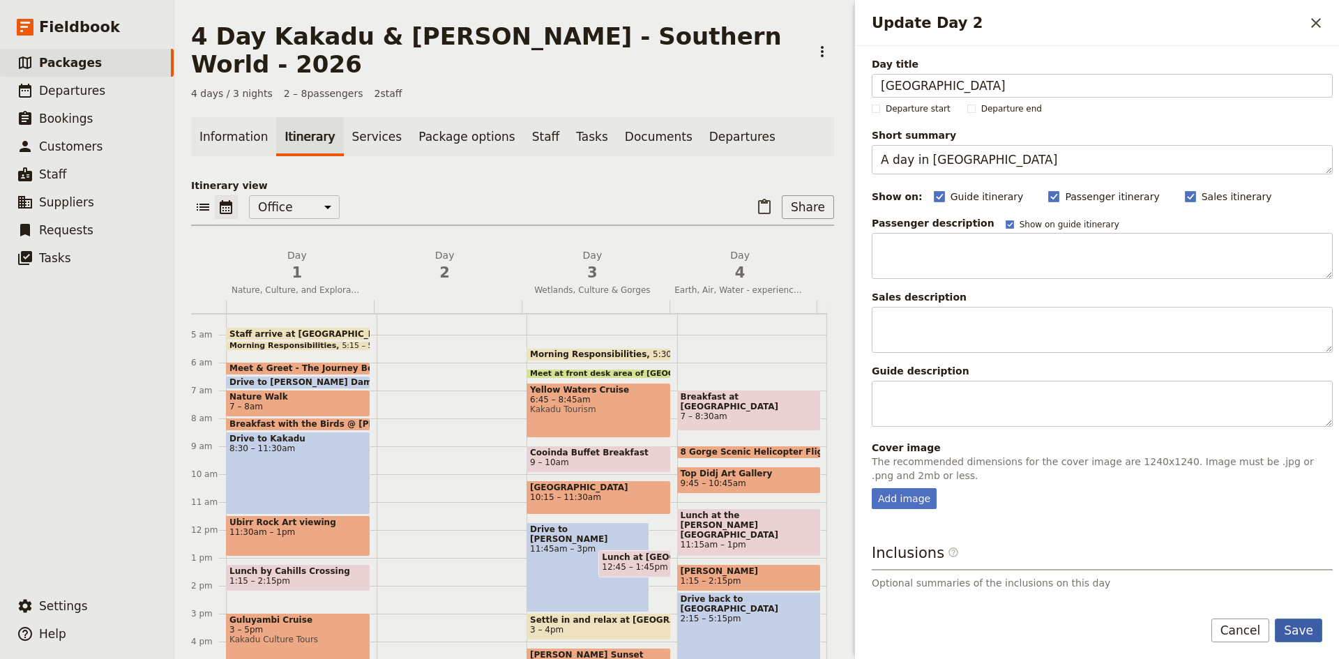
click at [1311, 626] on button "Save" at bounding box center [1297, 630] width 47 height 24
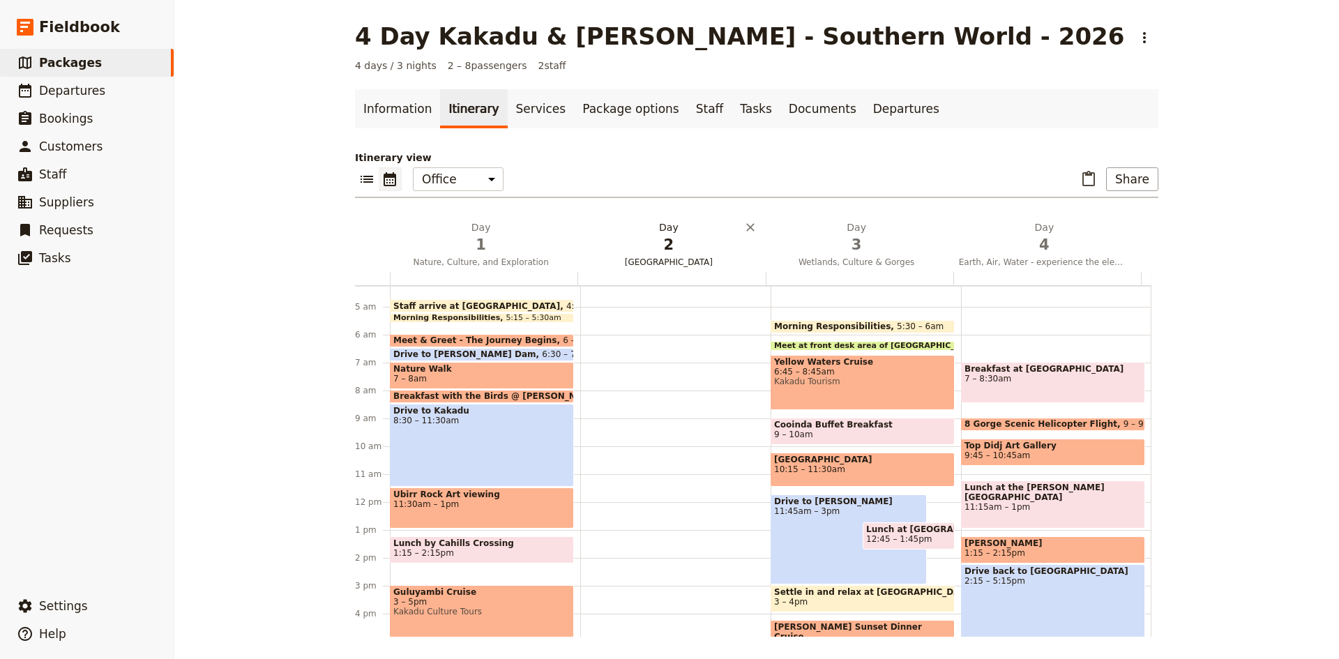
click at [660, 227] on h2 "Day 2 Arnhemland" at bounding box center [668, 237] width 171 height 35
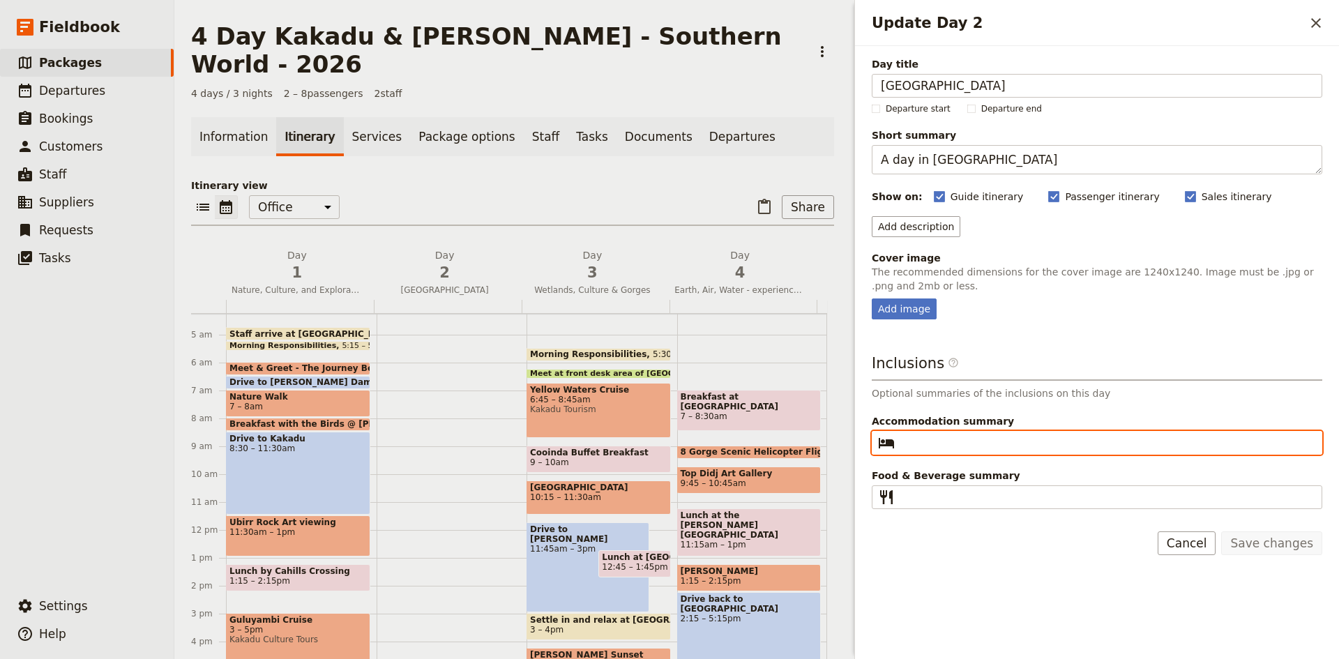
click at [944, 442] on input "Accommodation summary ​" at bounding box center [1106, 442] width 413 height 17
type input "Cooinda"
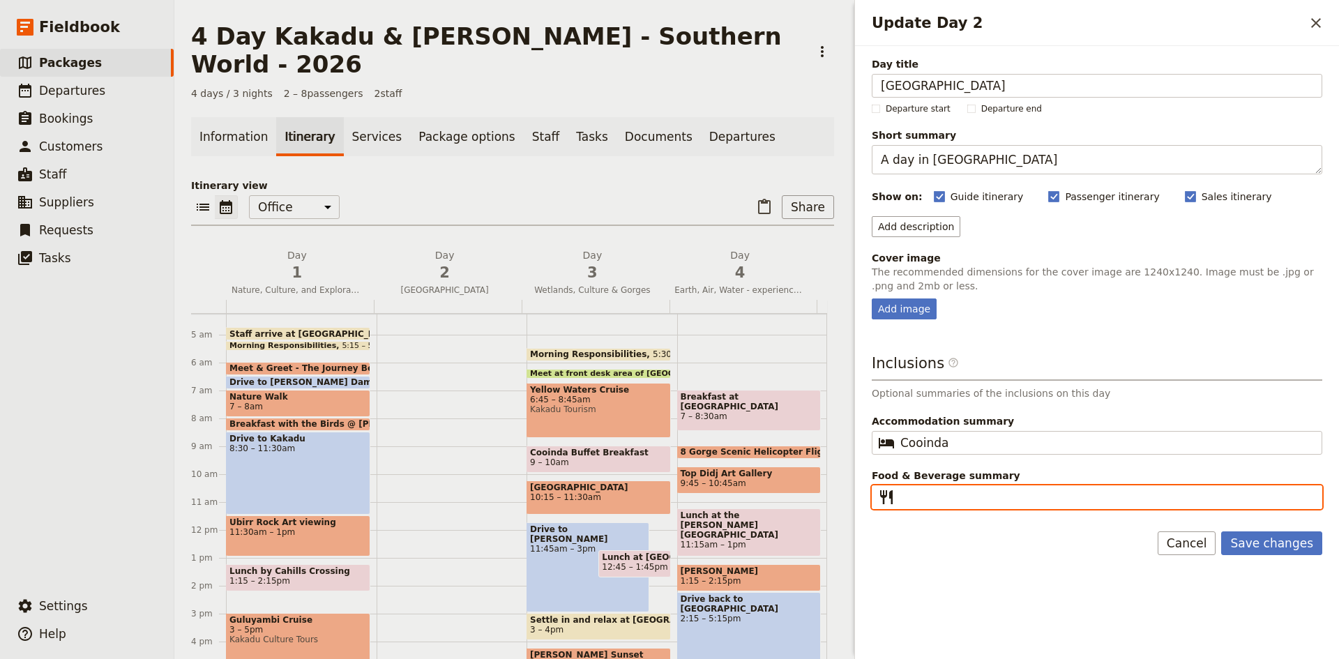
click at [944, 491] on input "Food & Beverage summary ​" at bounding box center [1106, 497] width 413 height 17
type input "Breakfast | L"
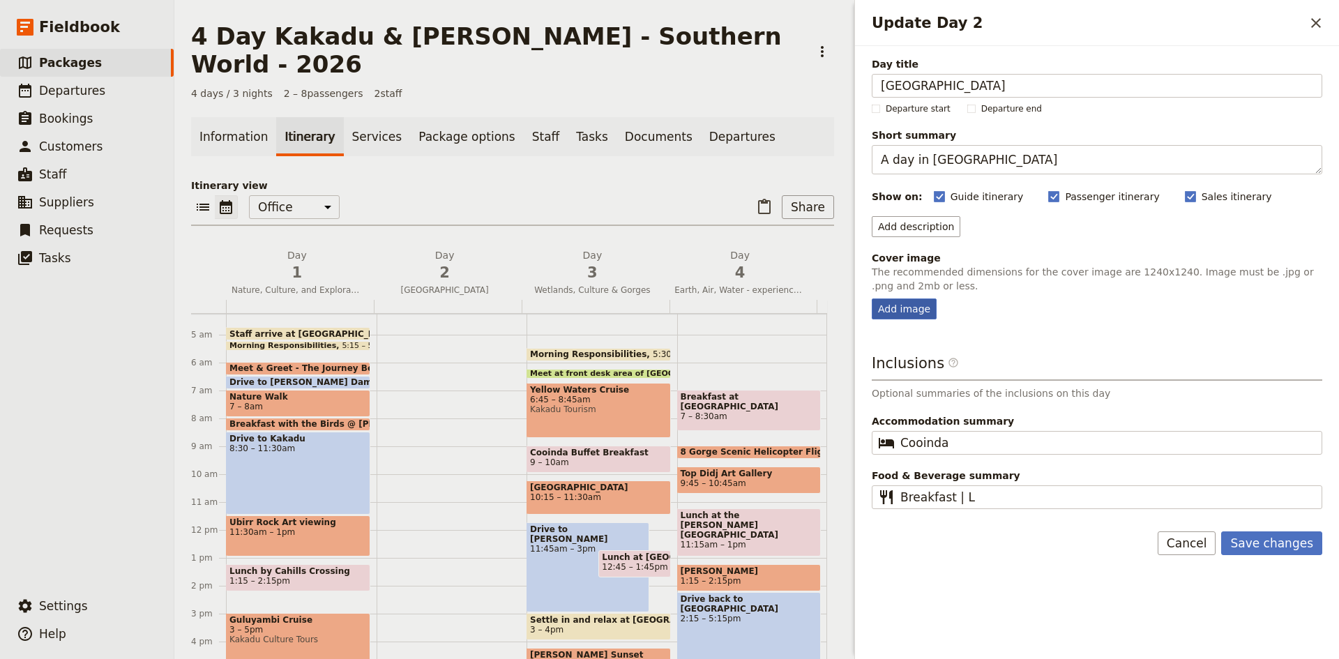
click at [910, 307] on div "Add image" at bounding box center [903, 308] width 65 height 21
click at [871, 298] on input "Add image" at bounding box center [871, 298] width 1 height 1
click at [1293, 545] on button "Save changes" at bounding box center [1271, 543] width 101 height 24
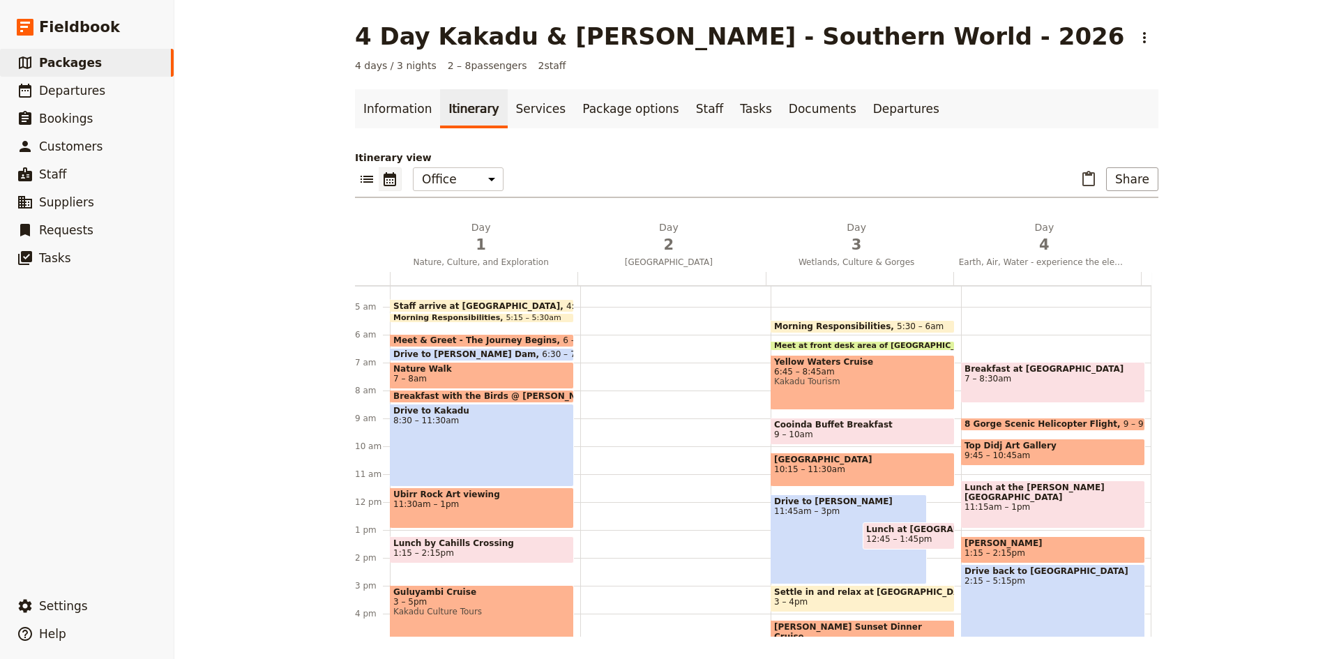
click at [585, 390] on div at bounding box center [675, 501] width 190 height 669
select select "2"
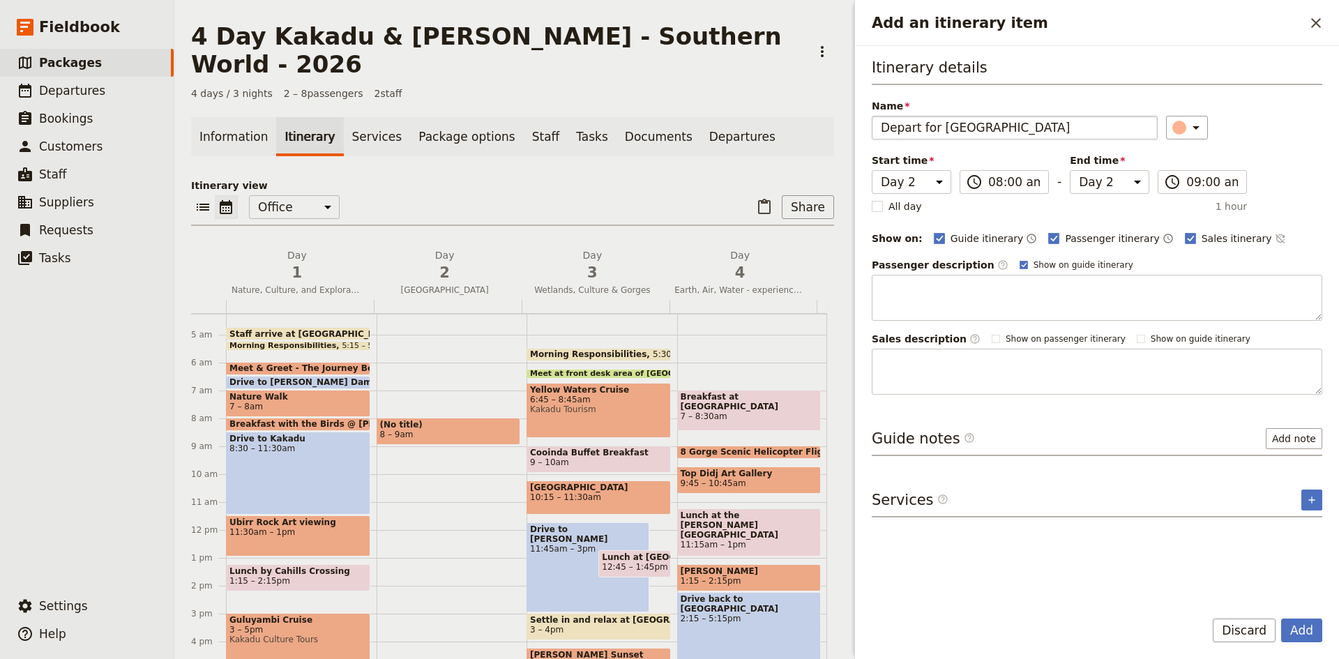
drag, startPoint x: 1058, startPoint y: 121, endPoint x: 897, endPoint y: 125, distance: 161.1
click at [892, 128] on input "Depart for [GEOGRAPHIC_DATA]" at bounding box center [1014, 128] width 286 height 24
click at [1100, 120] on input "Depart for [GEOGRAPHIC_DATA]" at bounding box center [1014, 128] width 286 height 24
type input "Depart for [GEOGRAPHIC_DATA]"
click at [1191, 129] on icon "Add an itinerary item" at bounding box center [1195, 127] width 17 height 17
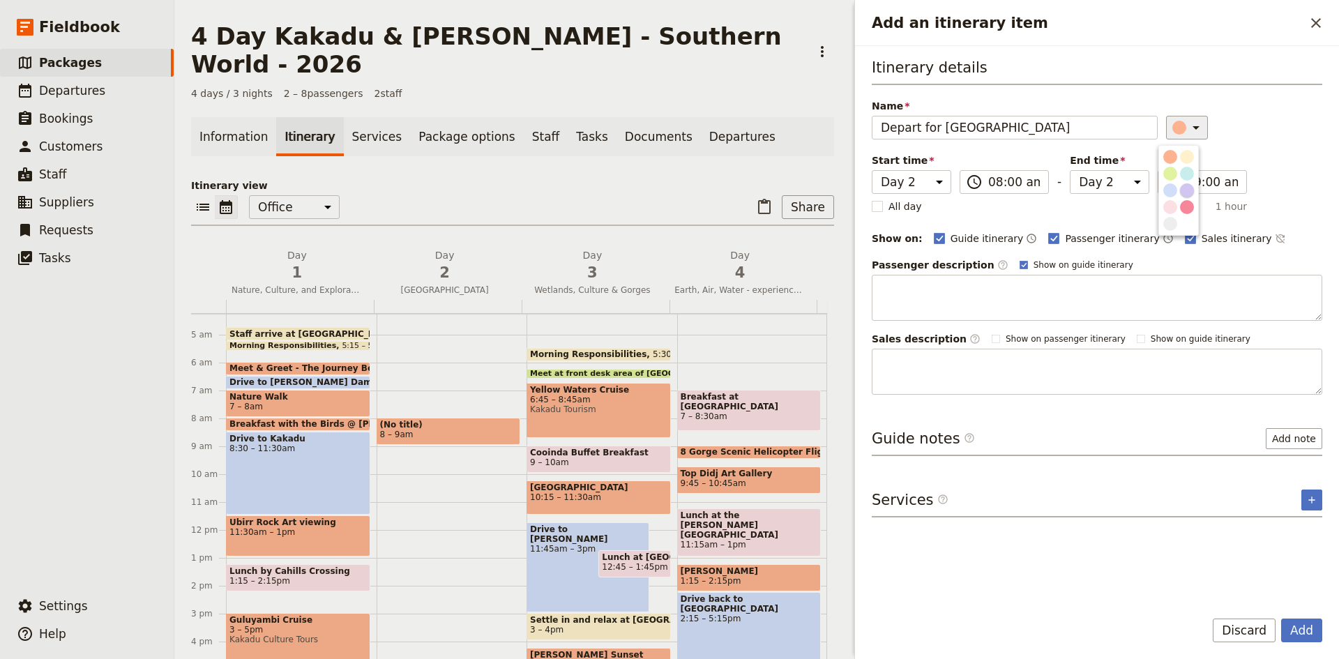
click at [1185, 190] on div "button" at bounding box center [1187, 190] width 14 height 14
click at [1302, 624] on button "Add" at bounding box center [1301, 630] width 41 height 24
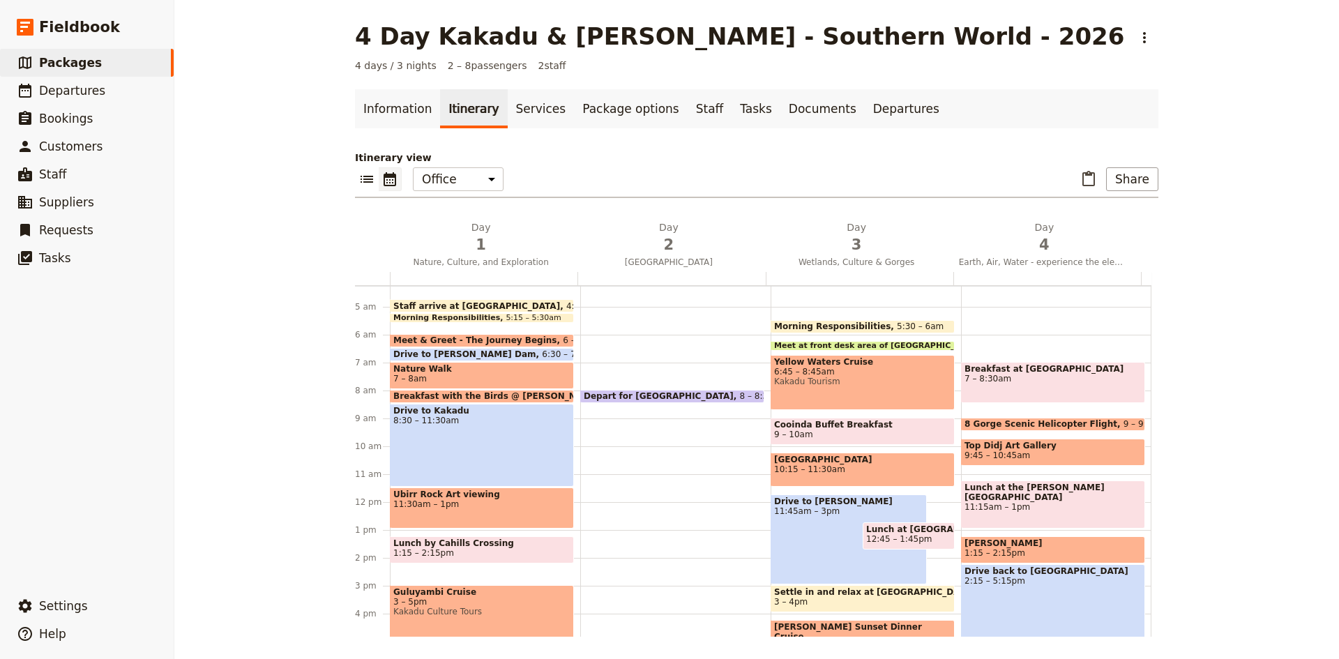
click at [616, 410] on div "Depart for [GEOGRAPHIC_DATA] 8 – 8:30am" at bounding box center [675, 501] width 190 height 669
select select "2"
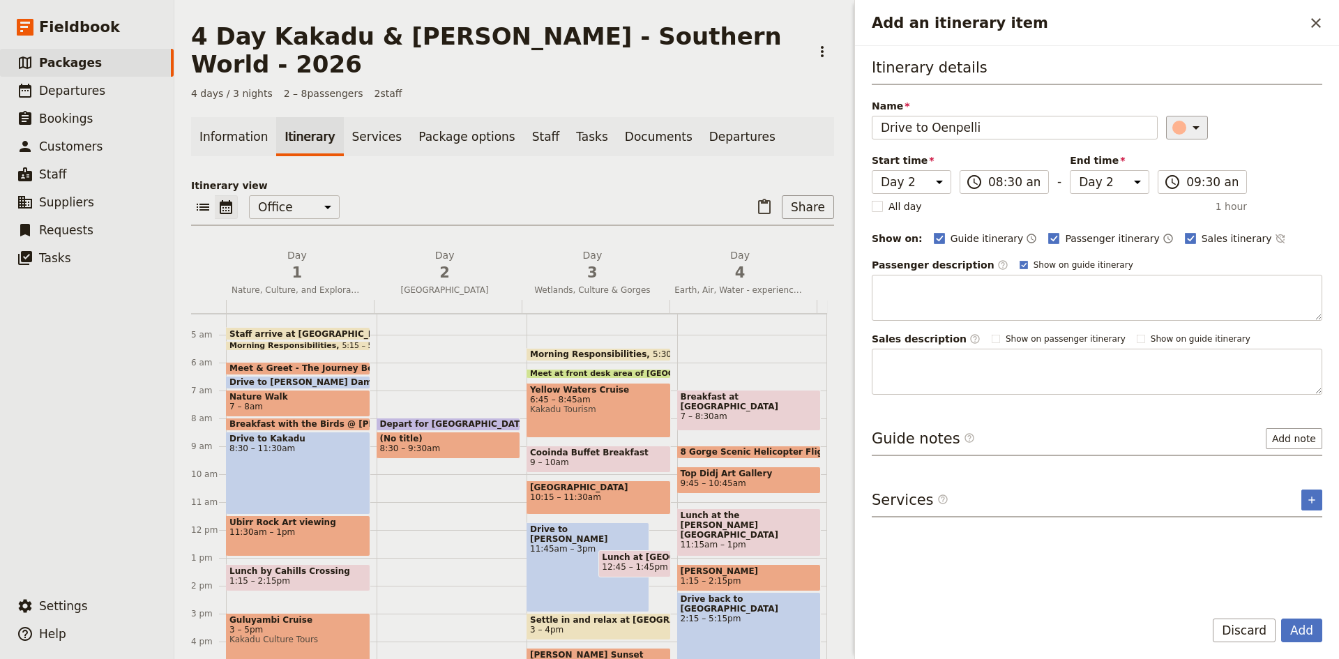
type input "Drive to Oenpelli"
click at [1192, 128] on icon "Add an itinerary item" at bounding box center [1195, 127] width 7 height 3
click at [1188, 189] on div "button" at bounding box center [1187, 190] width 14 height 14
drag, startPoint x: 1304, startPoint y: 627, endPoint x: 1283, endPoint y: 590, distance: 42.5
click at [1304, 627] on button "Add" at bounding box center [1301, 630] width 41 height 24
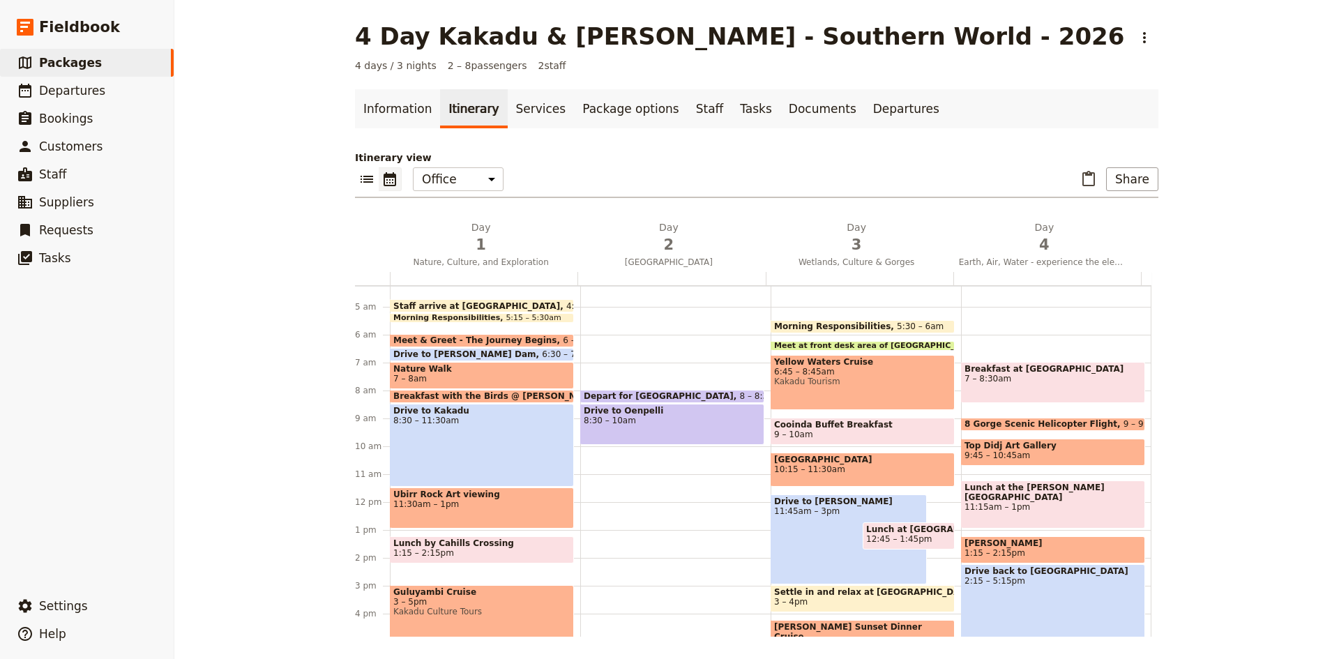
click at [623, 451] on div "Depart for [GEOGRAPHIC_DATA] 8 – 8:[GEOGRAPHIC_DATA] to Oenpelli 8:30 – 10am" at bounding box center [675, 501] width 190 height 669
select select "2"
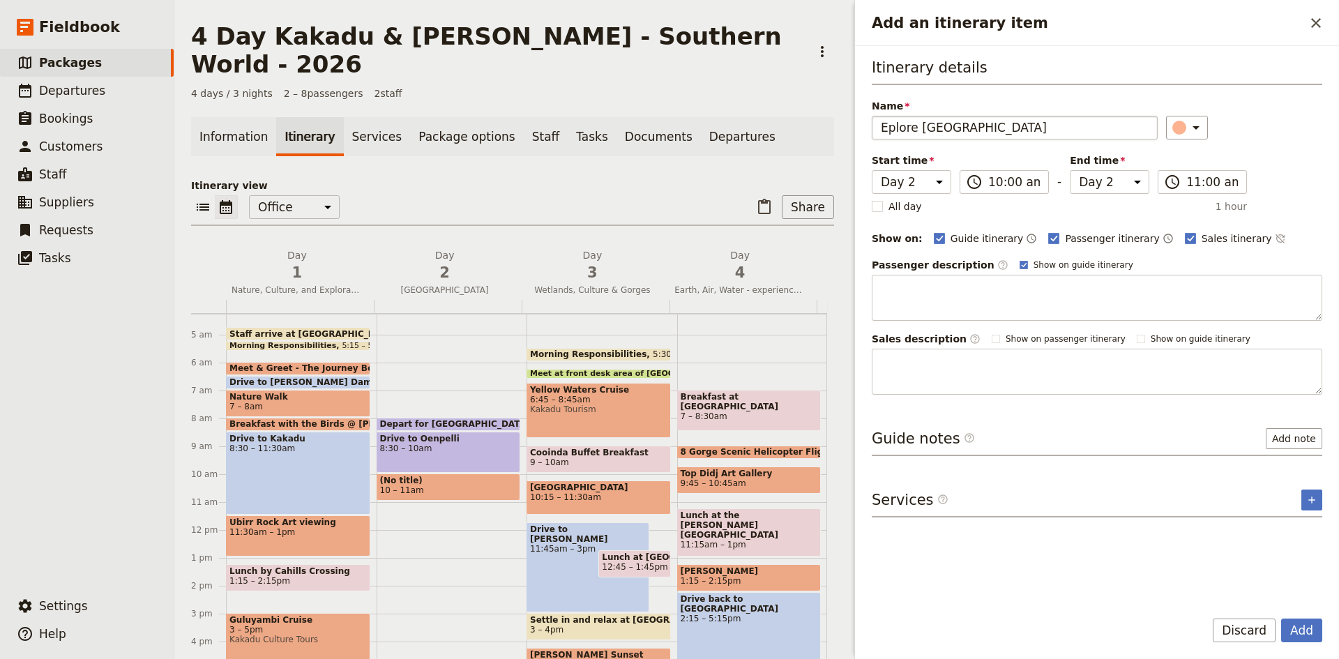
click at [885, 131] on input "Eplore [GEOGRAPHIC_DATA]" at bounding box center [1014, 128] width 286 height 24
type input "Explore [GEOGRAPHIC_DATA]"
click at [1301, 635] on button "Add" at bounding box center [1301, 630] width 41 height 24
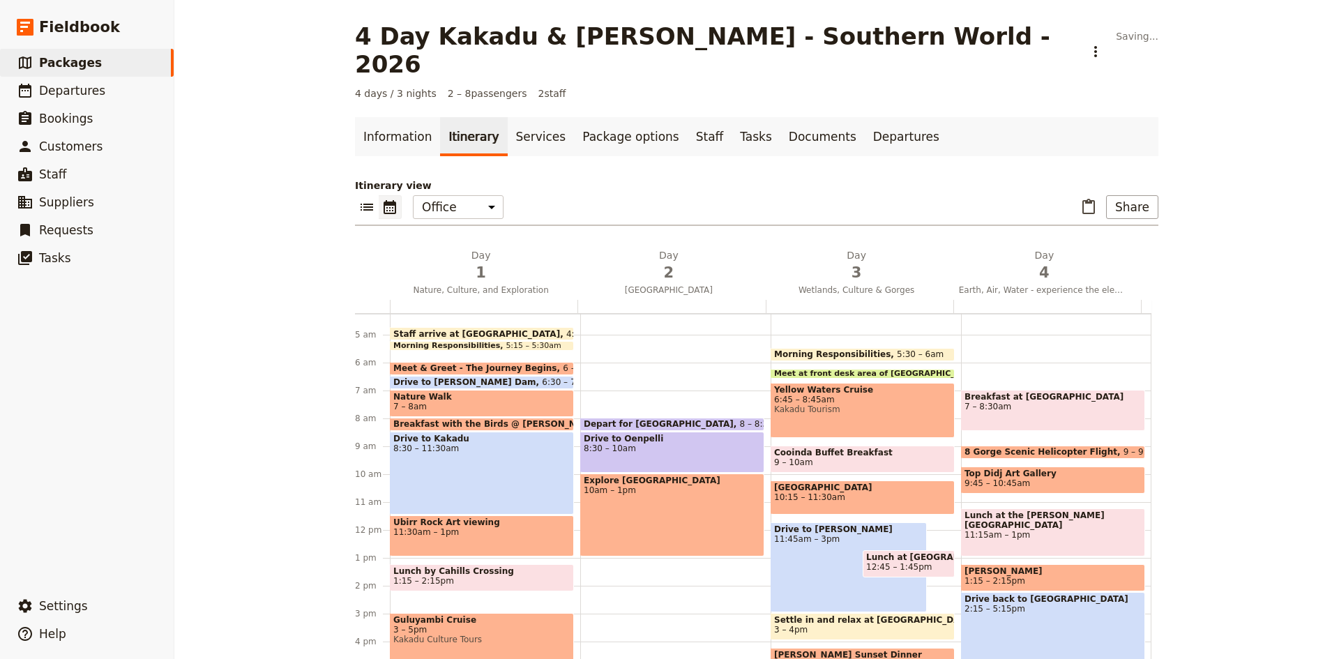
click at [621, 535] on div "Depart for [GEOGRAPHIC_DATA] 8 – 8:[GEOGRAPHIC_DATA] to Oenpelli 8:30 – 10am Ex…" at bounding box center [675, 529] width 190 height 669
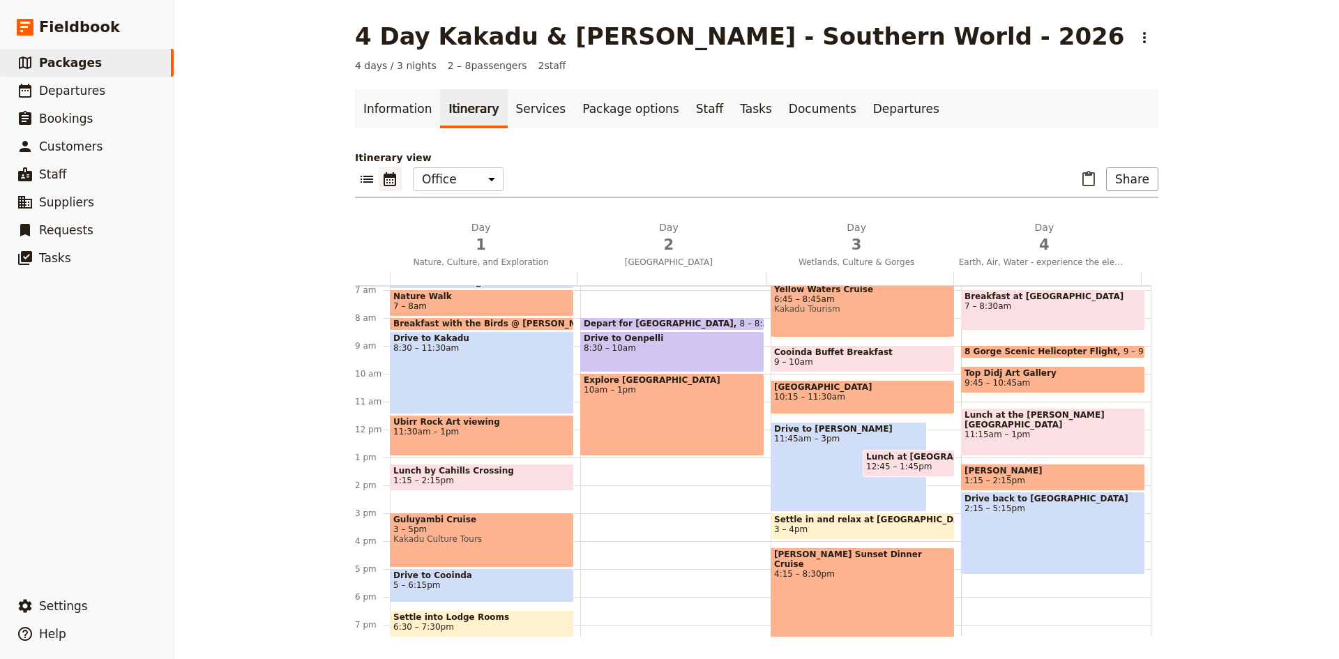
scroll to position [258, 0]
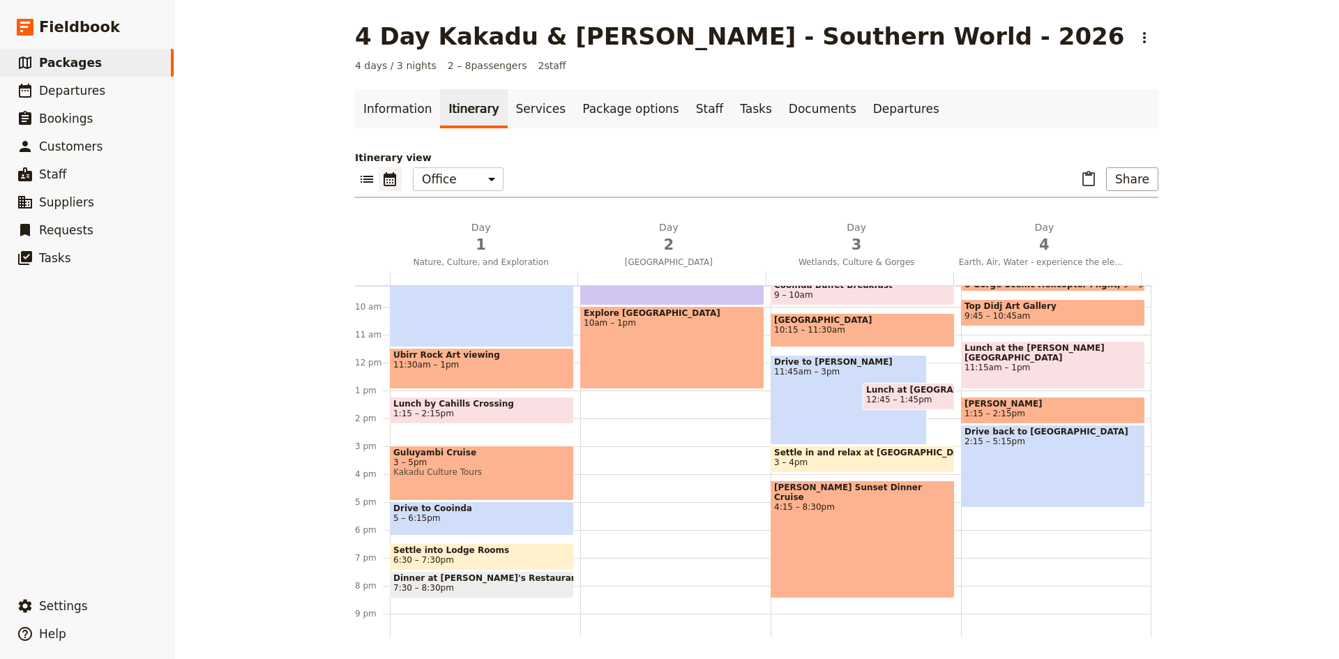
click at [610, 397] on div "Depart for [GEOGRAPHIC_DATA] 8 – 8:[GEOGRAPHIC_DATA] to Oenpelli 8:30 – 10am Ex…" at bounding box center [675, 362] width 190 height 669
select select "2"
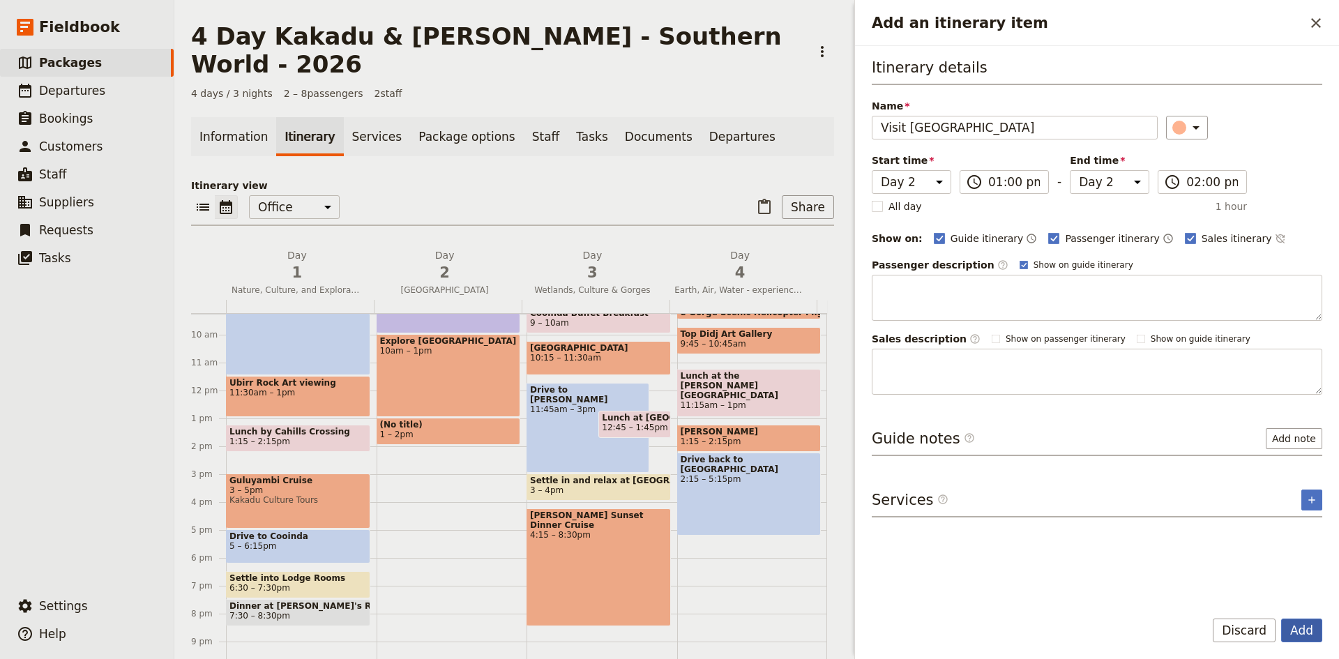
type input "Visit [GEOGRAPHIC_DATA]"
click at [1308, 631] on button "Add" at bounding box center [1301, 630] width 41 height 24
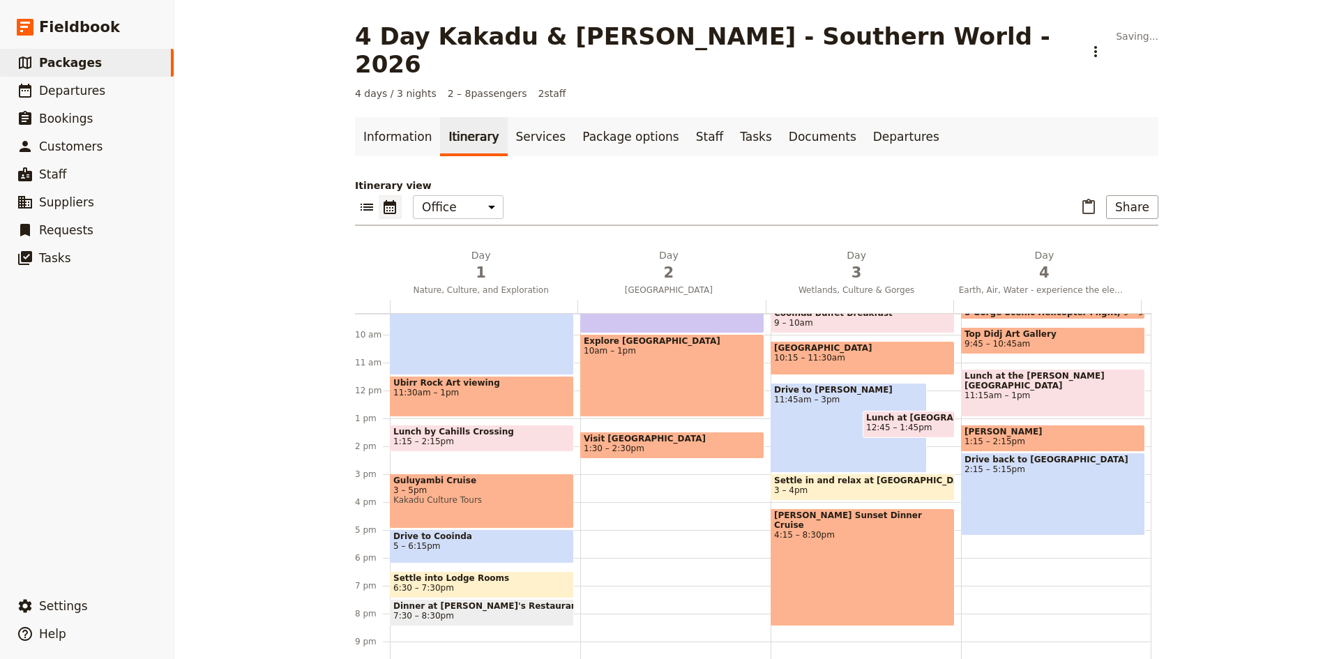
click at [657, 393] on div "Depart for [GEOGRAPHIC_DATA] 8 – 8:[GEOGRAPHIC_DATA] to Oenpelli 8:30 – 10am Ex…" at bounding box center [675, 390] width 190 height 669
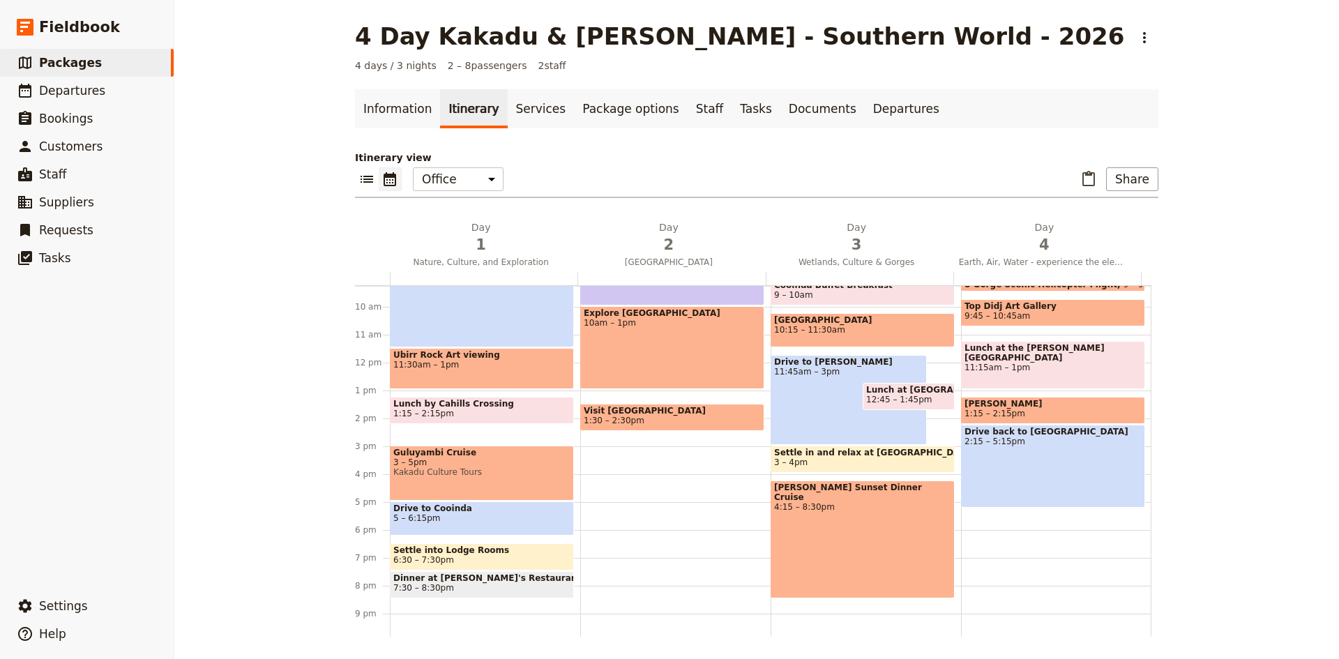
click at [647, 392] on div "Depart for [GEOGRAPHIC_DATA] 8 – 8:[GEOGRAPHIC_DATA] to Oenpelli 8:30 – 10am Ex…" at bounding box center [675, 362] width 190 height 669
select select "2"
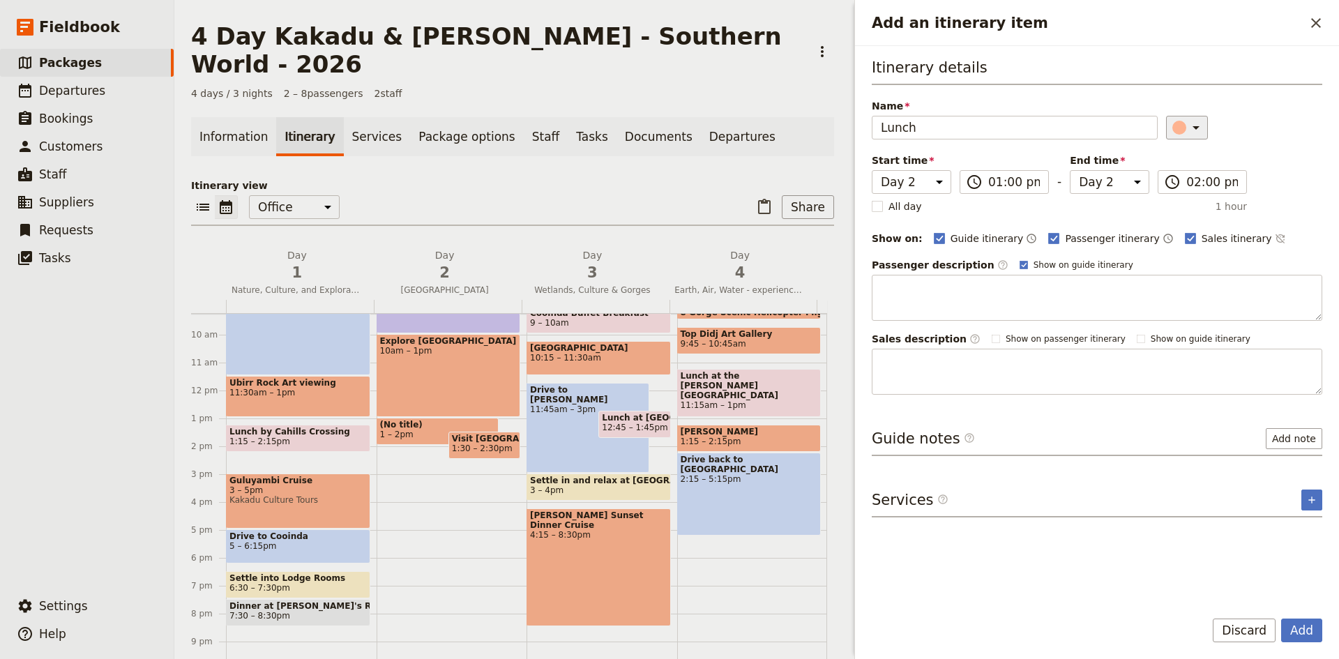
type input "Lunch"
click at [1193, 126] on icon "Add an itinerary item" at bounding box center [1195, 127] width 17 height 17
click at [1168, 204] on div "button" at bounding box center [1170, 207] width 14 height 14
click at [1297, 646] on div "Add Discard" at bounding box center [1097, 638] width 484 height 40
click at [1302, 624] on button "Add" at bounding box center [1301, 630] width 41 height 24
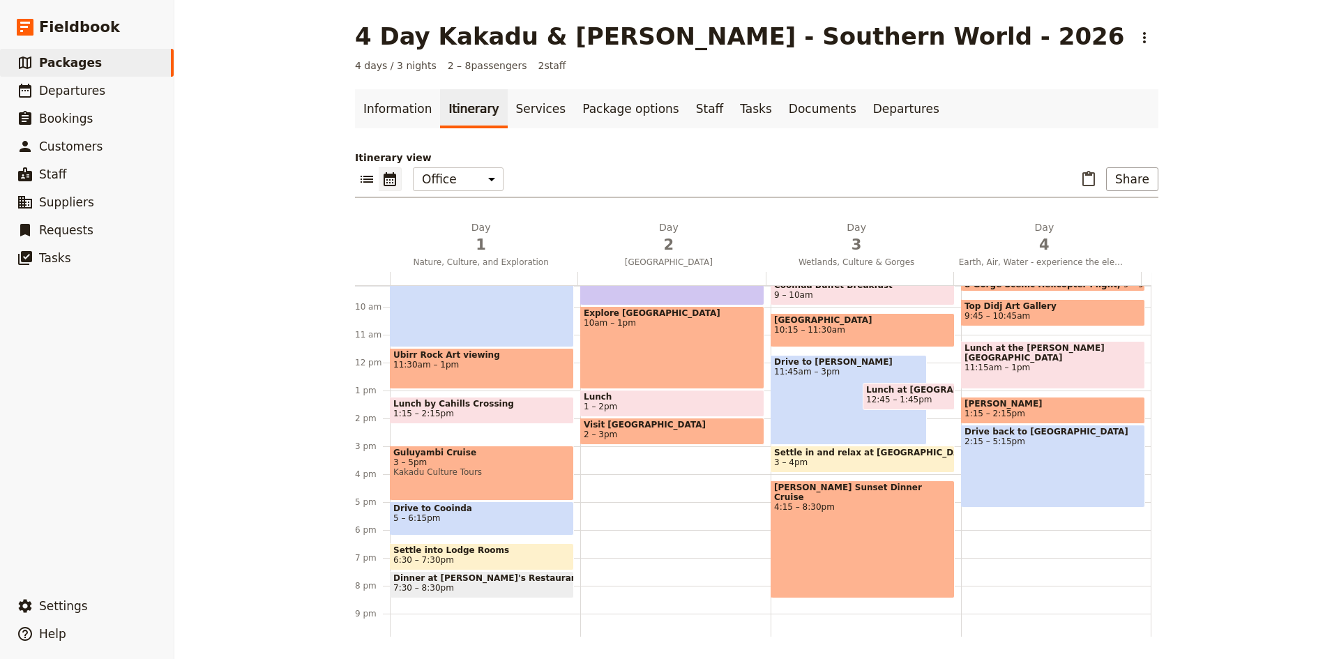
click at [595, 454] on div "Depart for [GEOGRAPHIC_DATA] 8 – 8:[GEOGRAPHIC_DATA] to Oenpelli 8:30 – 10am Ex…" at bounding box center [675, 362] width 190 height 669
select select "2"
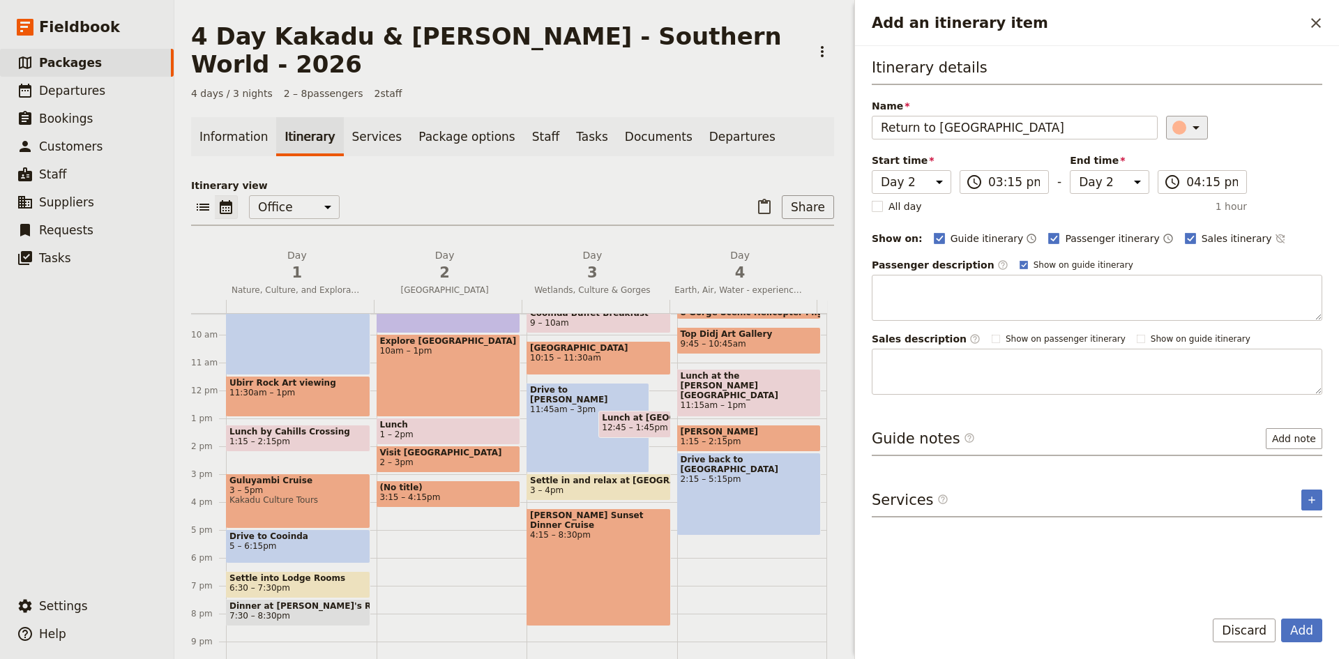
type input "Return to [GEOGRAPHIC_DATA]"
click at [1194, 123] on icon "Add an itinerary item" at bounding box center [1195, 127] width 17 height 17
click at [1187, 190] on div "button" at bounding box center [1187, 190] width 14 height 14
click at [1297, 622] on button "Add" at bounding box center [1301, 630] width 41 height 24
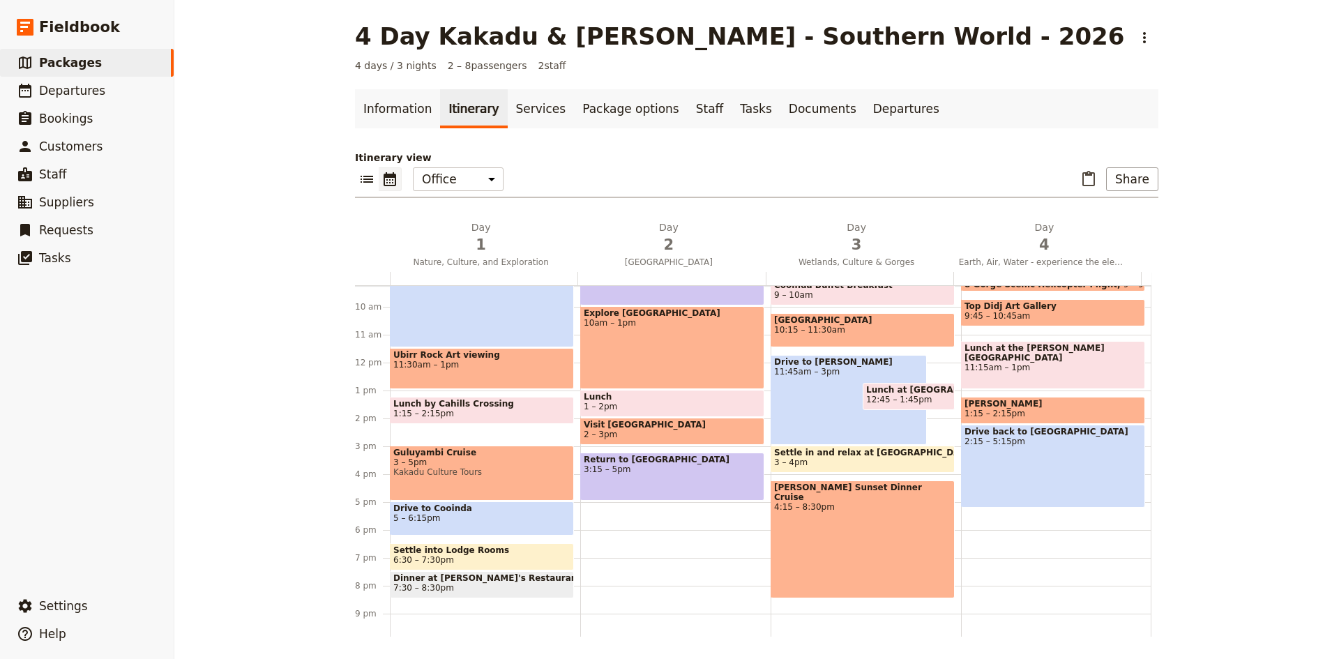
click at [609, 505] on div "Depart for [GEOGRAPHIC_DATA] 8 – 8:[GEOGRAPHIC_DATA] to Oenpelli 8:30 – 10am Ex…" at bounding box center [675, 362] width 190 height 669
select select "2"
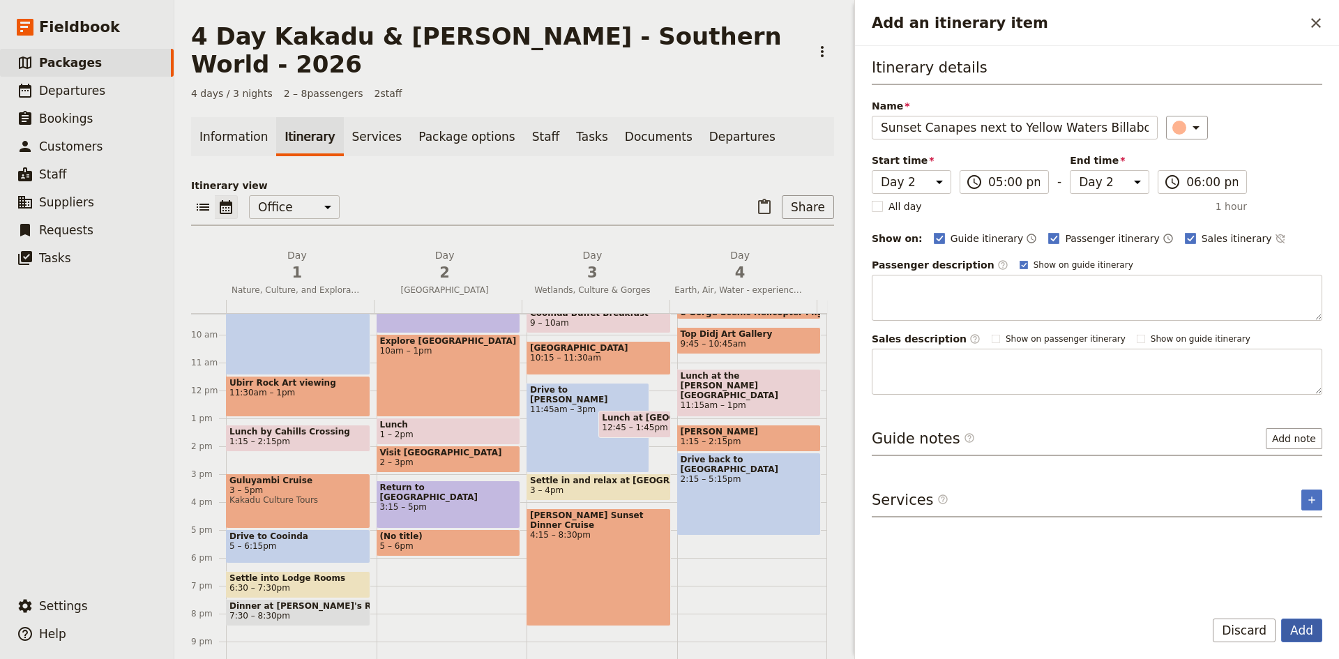
type input "Sunset Canapes next to Yellow Waters Billabong"
click at [1294, 623] on button "Add" at bounding box center [1301, 630] width 41 height 24
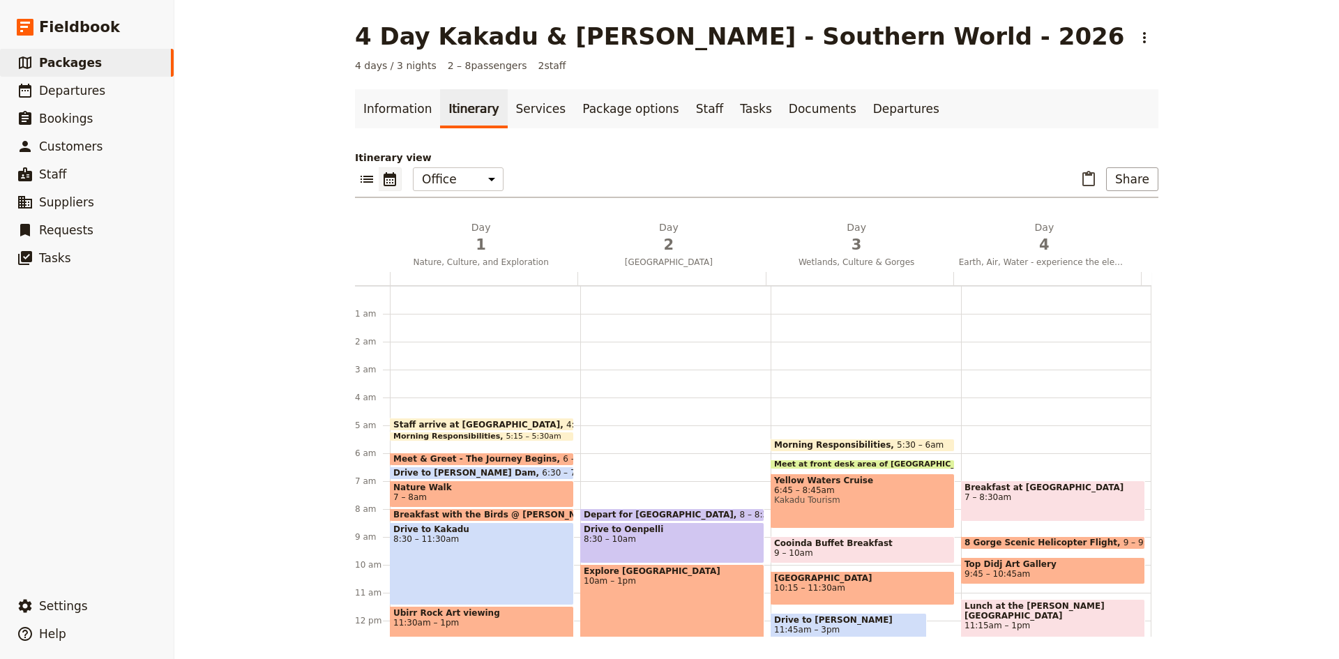
scroll to position [279, 0]
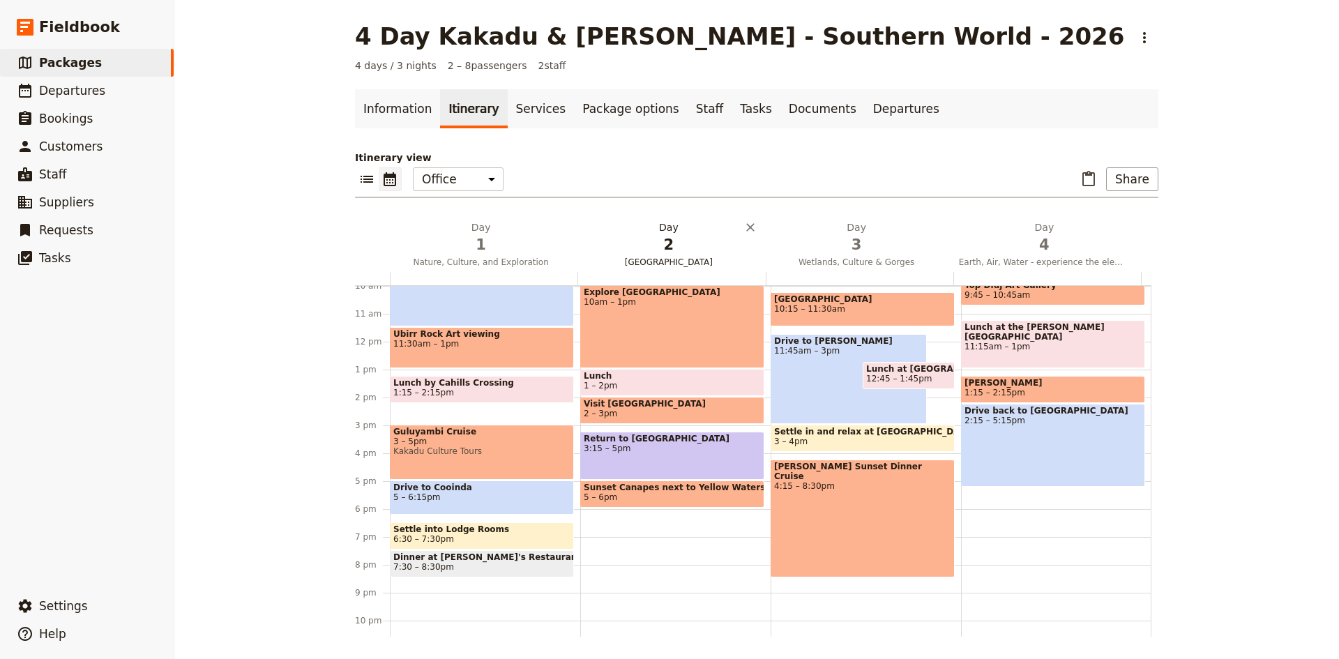
click at [664, 228] on h2 "Day 2 Arnhemland" at bounding box center [668, 237] width 171 height 35
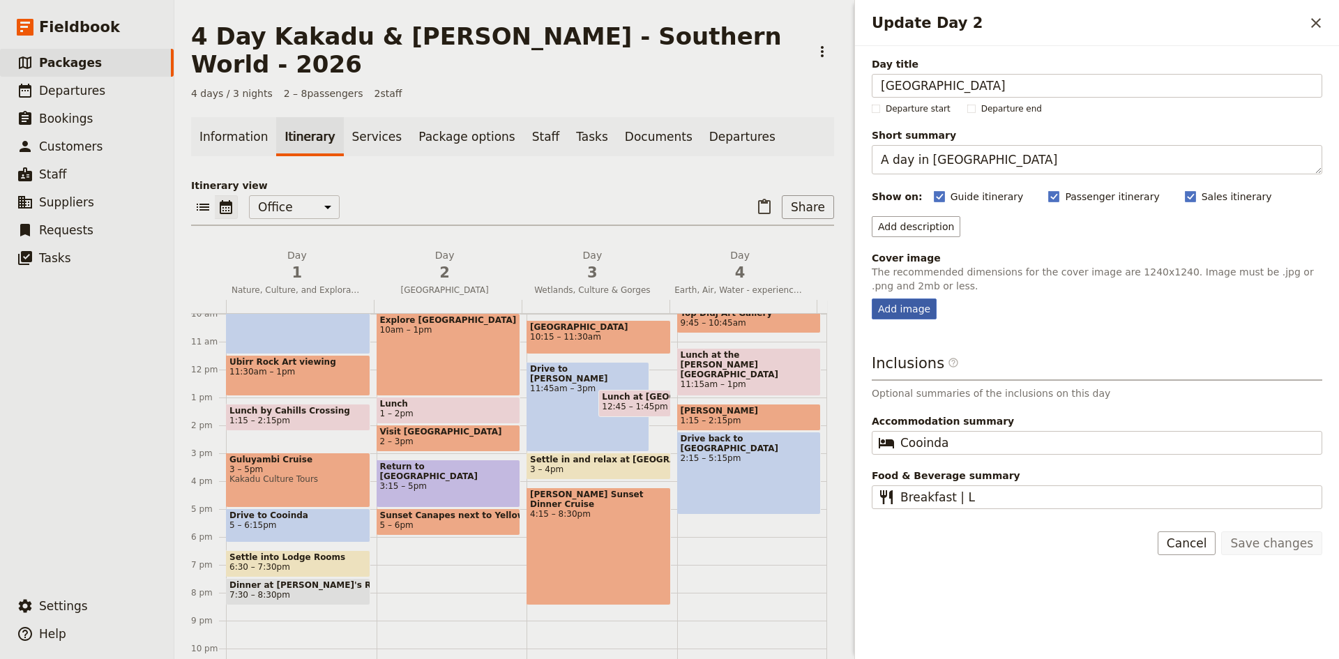
click at [904, 309] on div "Add image" at bounding box center [903, 308] width 65 height 21
click at [871, 298] on input "Add image" at bounding box center [871, 298] width 1 height 1
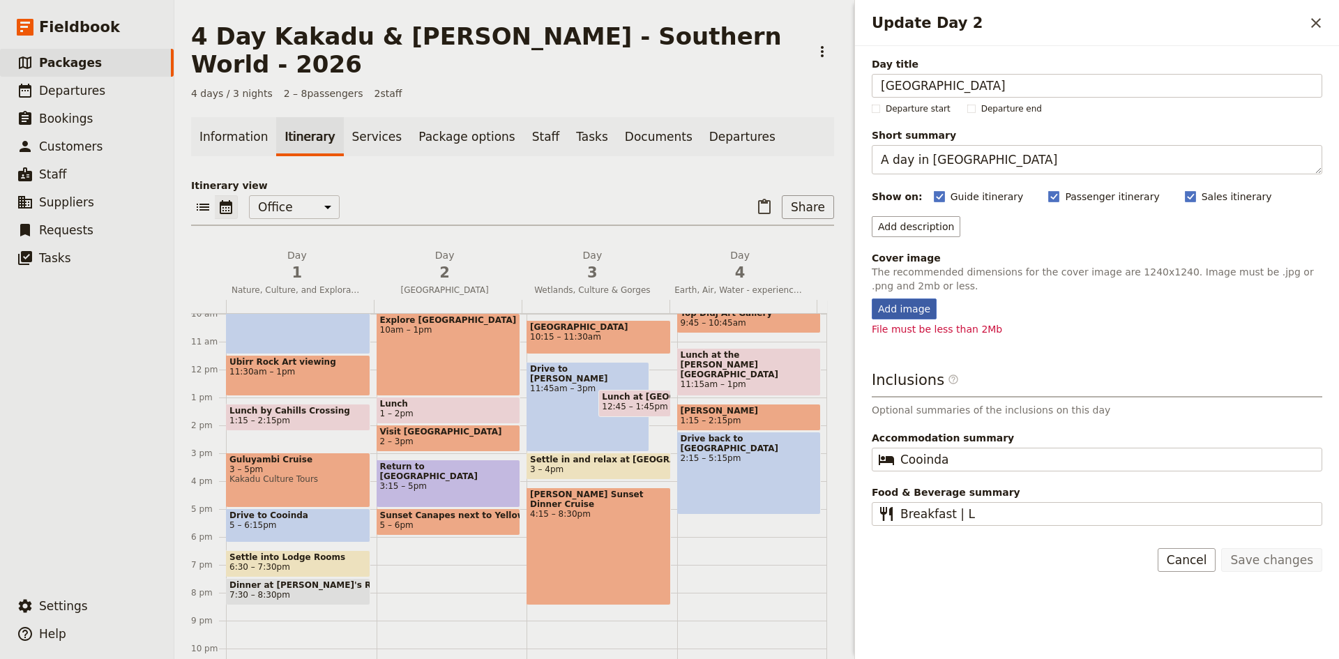
click at [899, 304] on div "Add image" at bounding box center [903, 308] width 65 height 21
click at [871, 298] on input "Add image" at bounding box center [871, 298] width 1 height 1
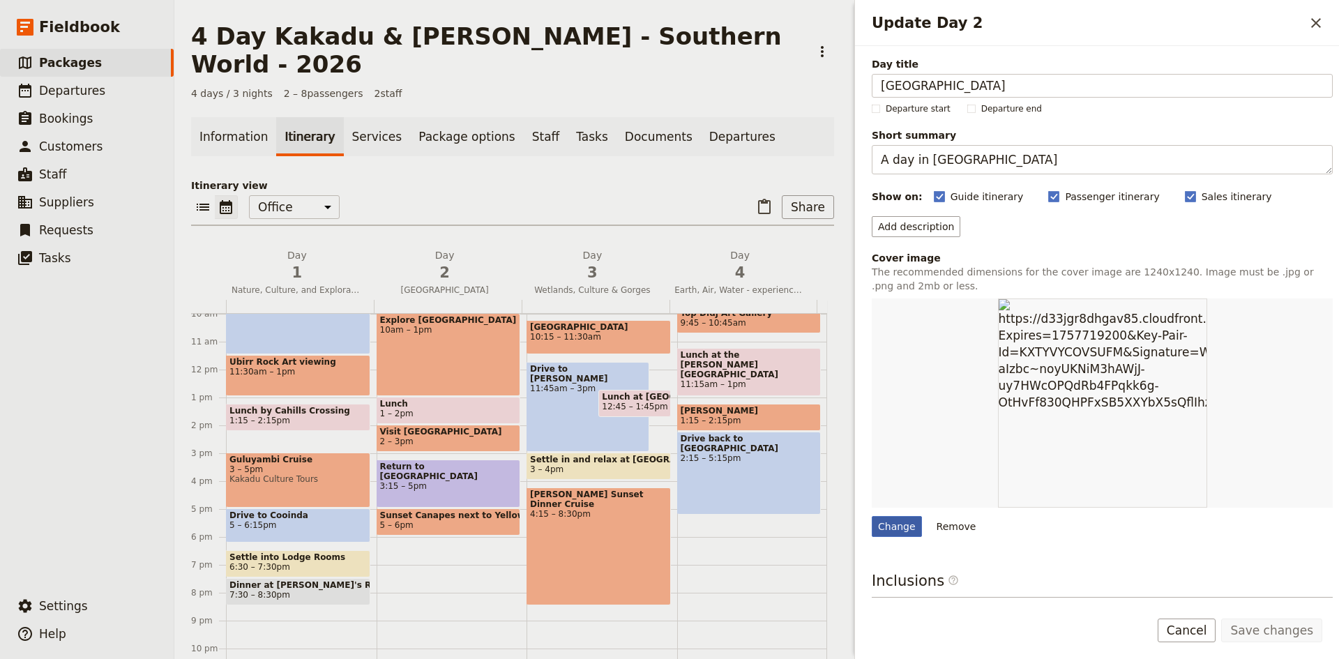
click at [899, 527] on div "Change" at bounding box center [896, 526] width 50 height 21
click at [871, 516] on input "Change" at bounding box center [871, 515] width 1 height 1
type input "C:\fakepath\arnhem-art-2.jpg"
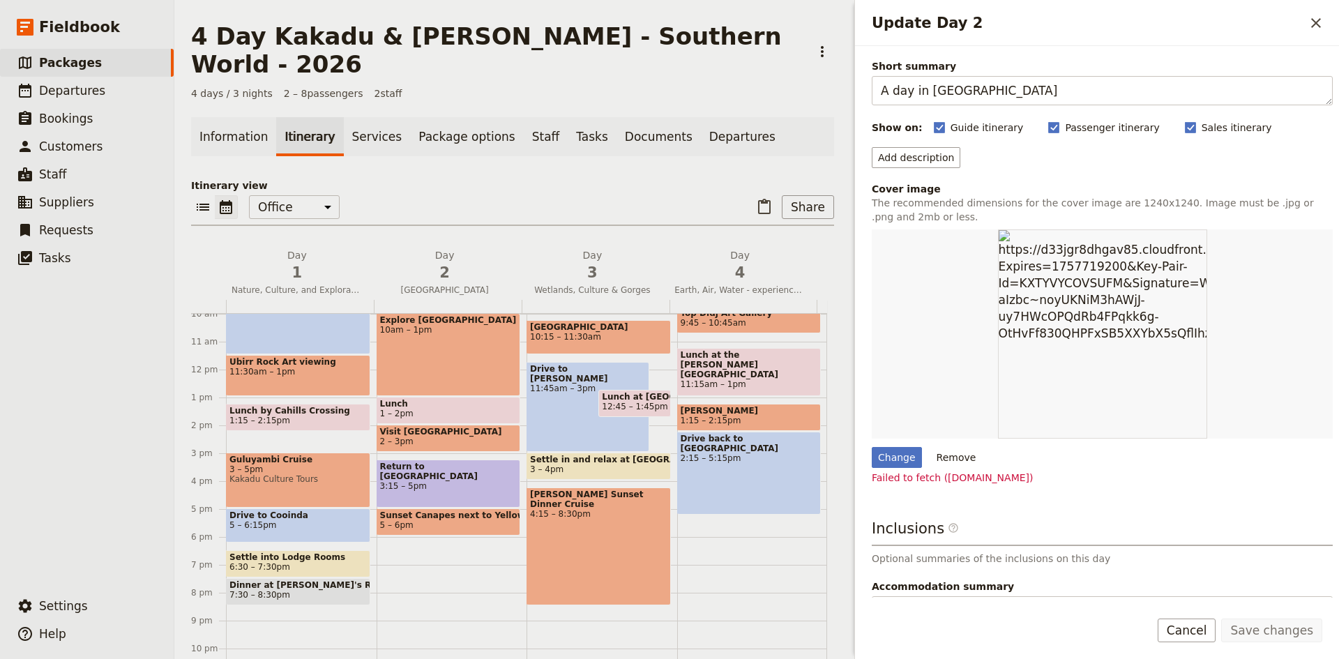
scroll to position [147, 0]
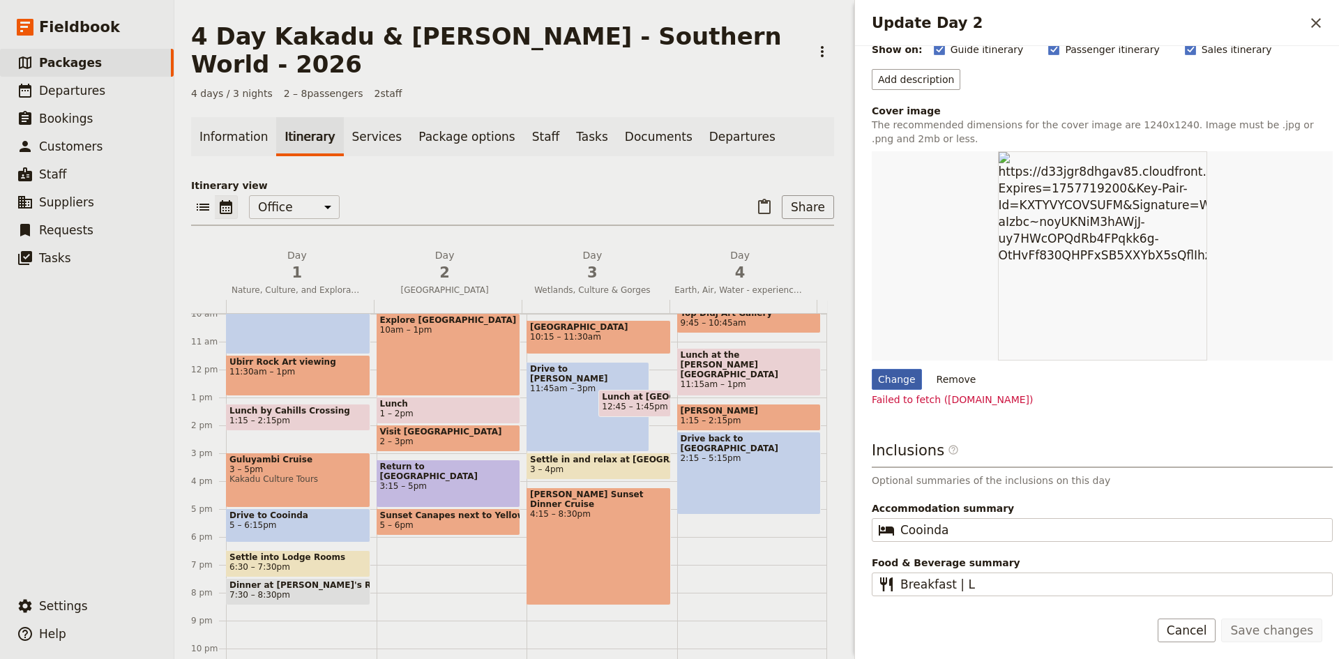
click at [897, 379] on div "Change" at bounding box center [896, 379] width 50 height 21
click at [871, 369] on input "Change" at bounding box center [871, 368] width 1 height 1
click at [957, 376] on button "Remove" at bounding box center [956, 379] width 52 height 21
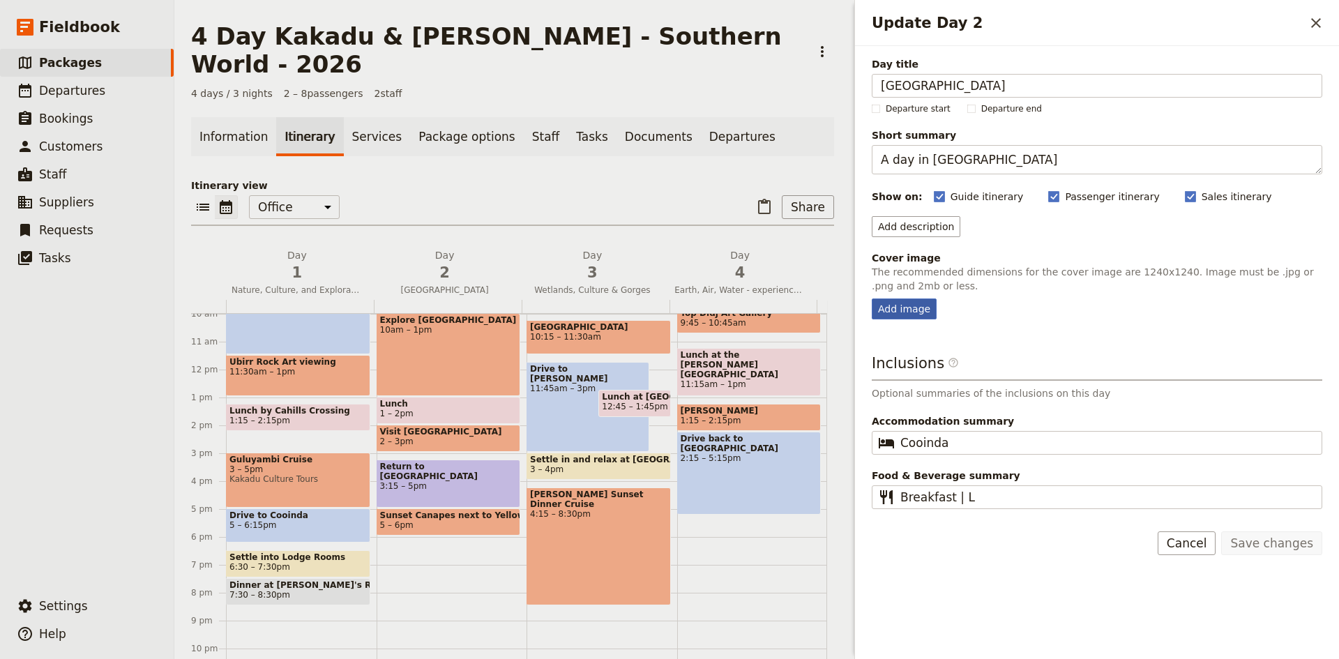
click at [908, 313] on div "Add image" at bounding box center [903, 308] width 65 height 21
click at [871, 298] on input "Add image" at bounding box center [871, 298] width 1 height 1
type input "C:\fakepath\arnhem-art-2.jpg"
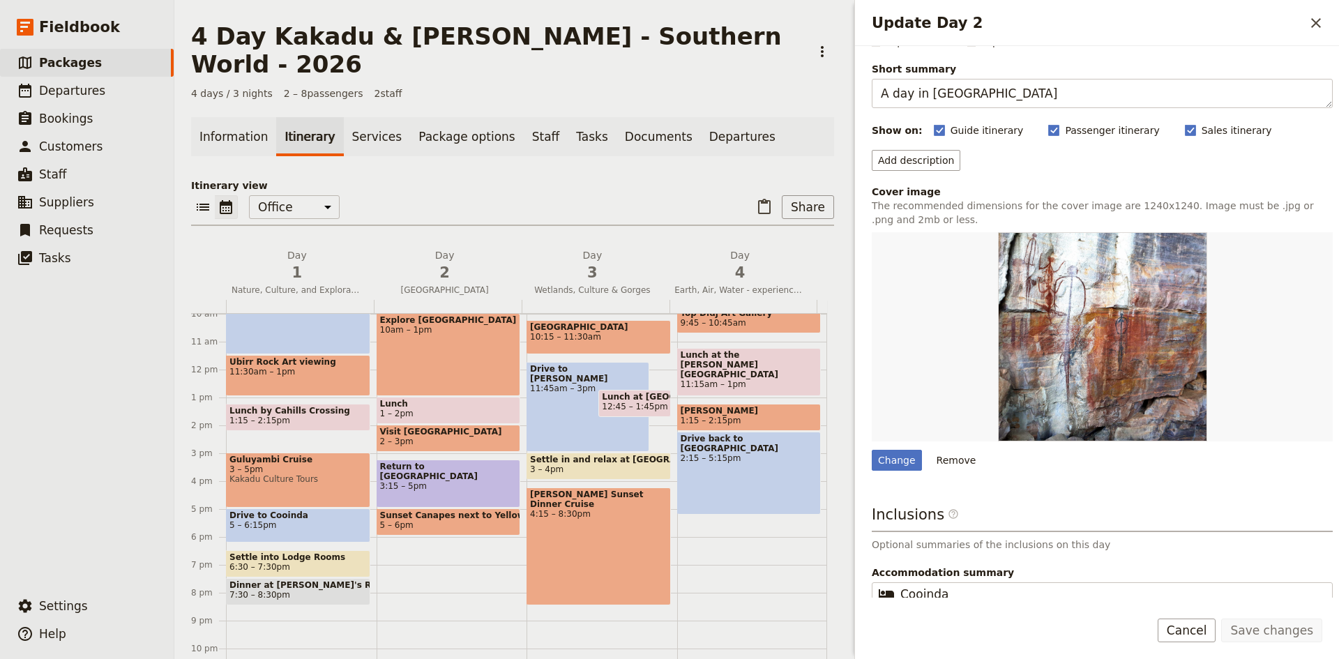
scroll to position [130, 0]
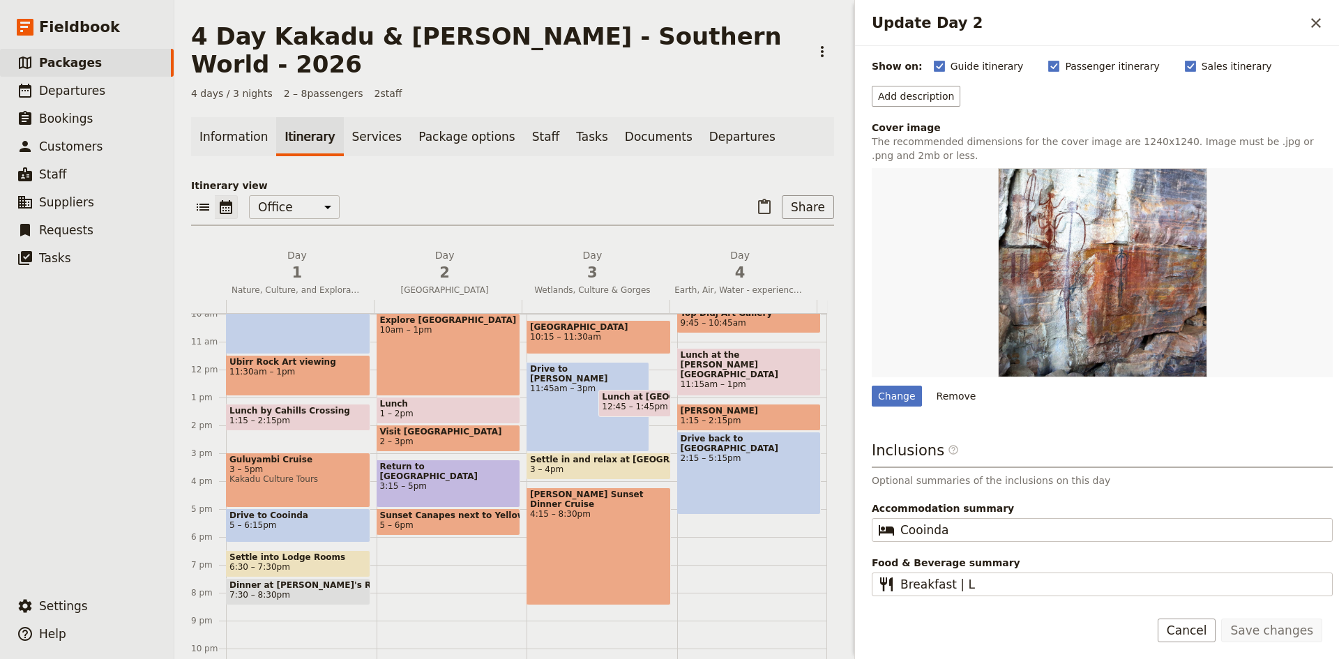
click at [837, 259] on main "4 Day Kakadu & [PERSON_NAME] - Southern World - 2026 ​ 4 days / 3 nights 2 – 8 …" at bounding box center [512, 343] width 676 height 687
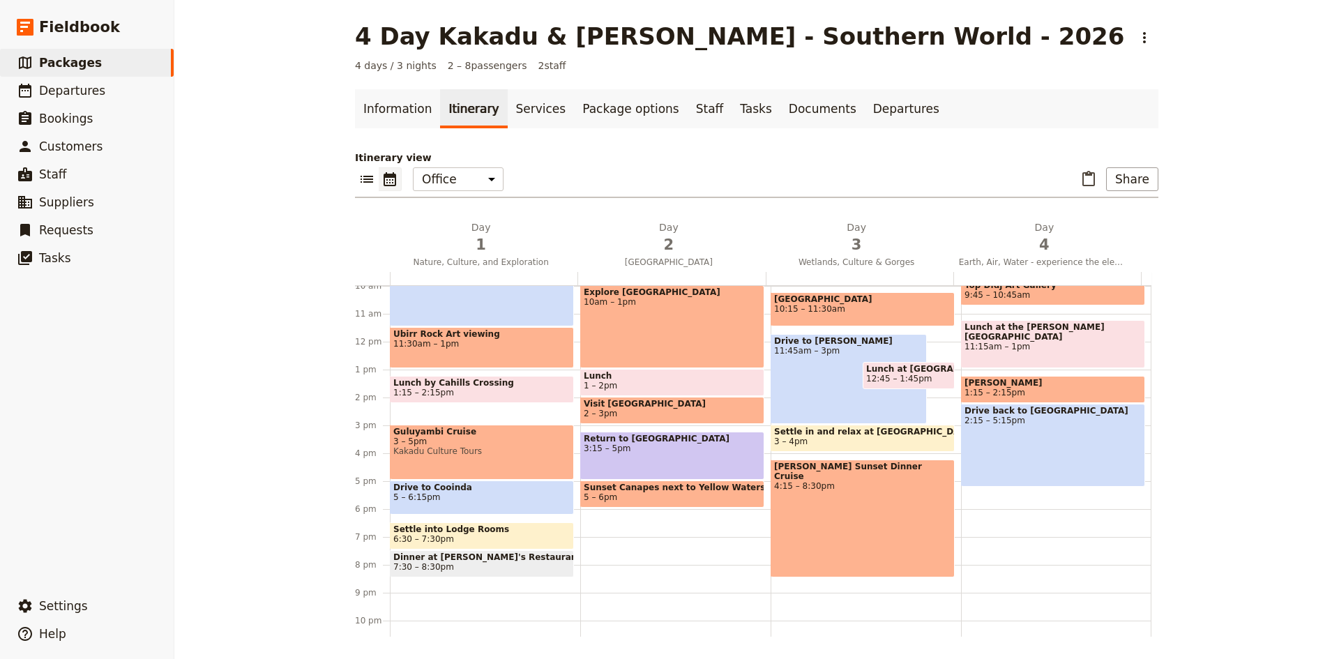
click at [648, 333] on div "Explore [GEOGRAPHIC_DATA] 10am – 1pm" at bounding box center [672, 326] width 184 height 83
select select "2"
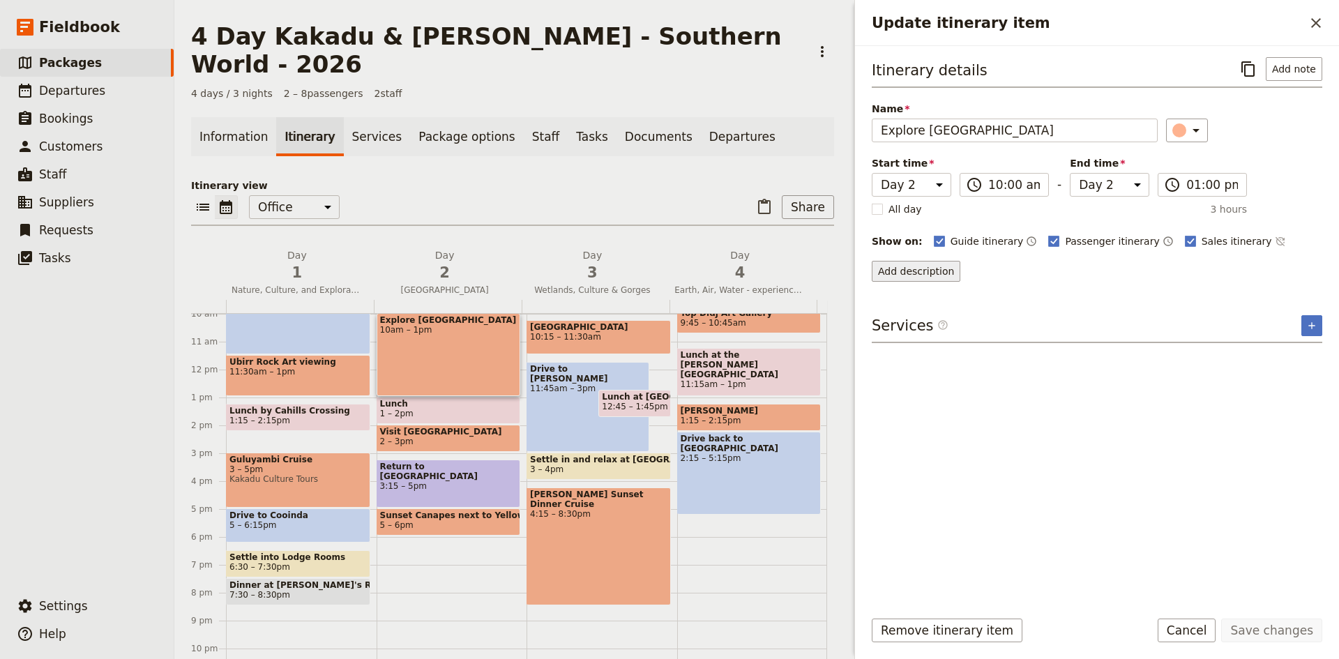
click at [918, 266] on button "Add description" at bounding box center [915, 271] width 89 height 21
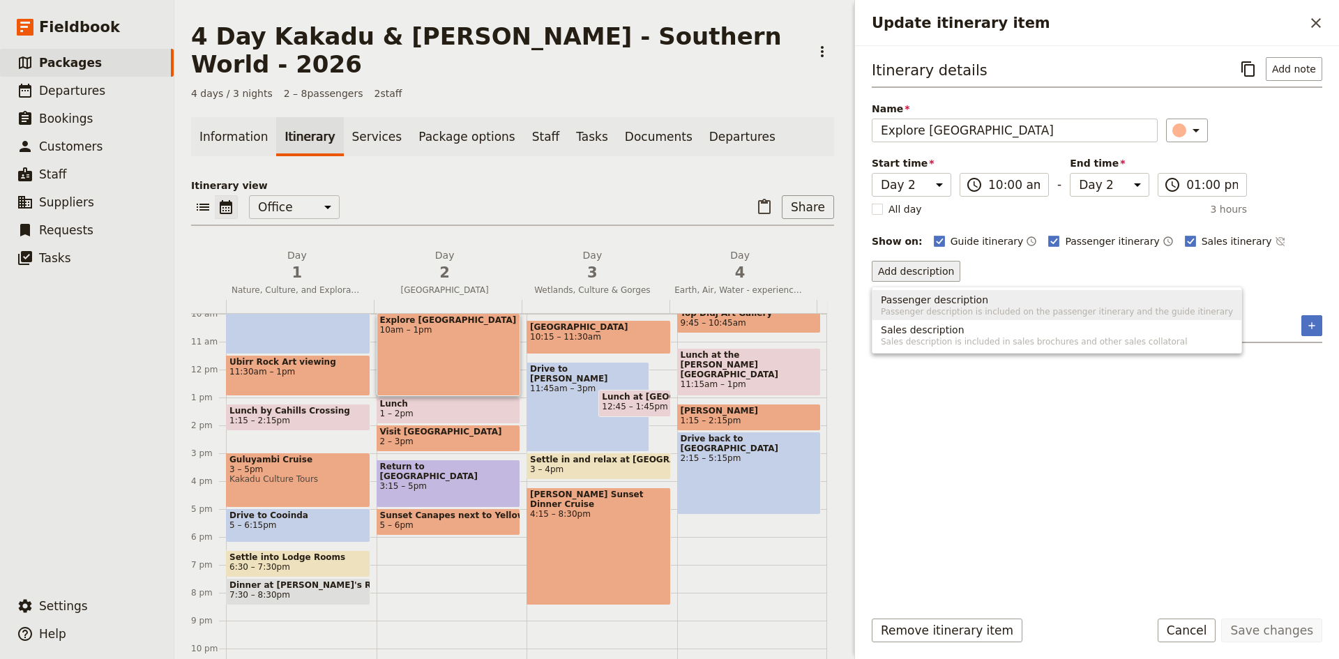
click at [958, 299] on span "Passenger description" at bounding box center [934, 300] width 107 height 14
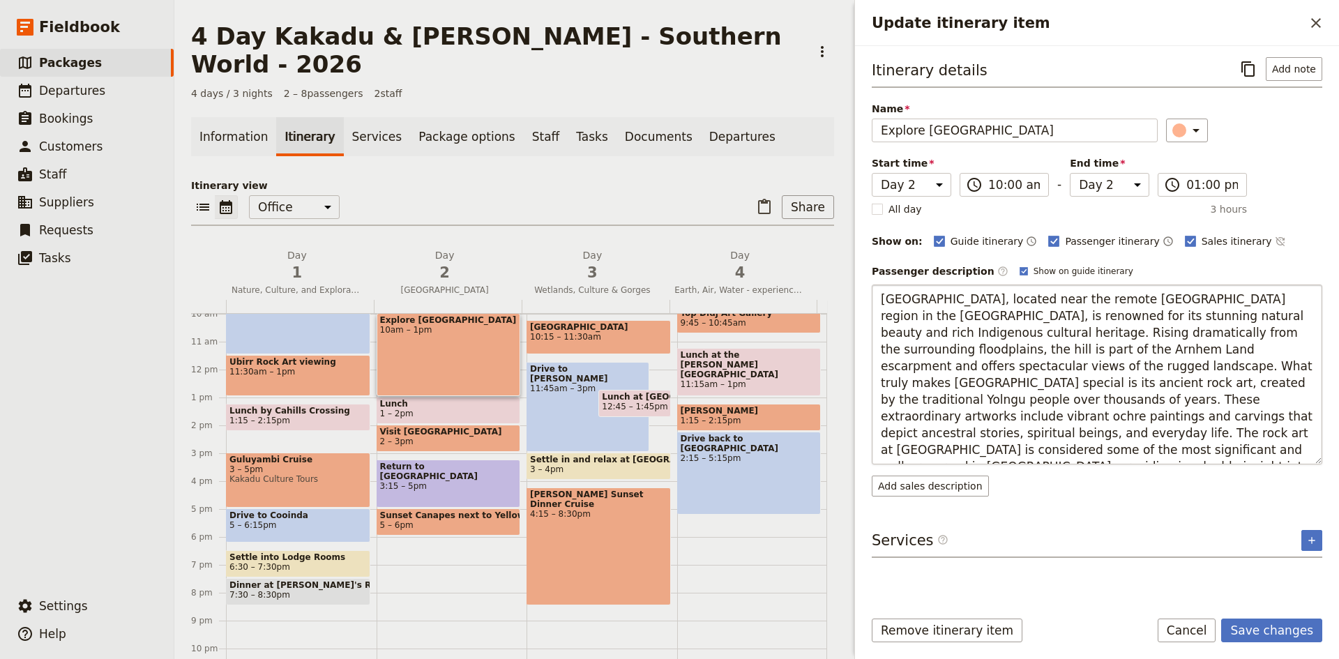
click at [982, 301] on textarea "[GEOGRAPHIC_DATA], located near the remote [GEOGRAPHIC_DATA] region in the [GEO…" at bounding box center [1096, 374] width 450 height 180
click at [1259, 364] on textarea "[GEOGRAPHIC_DATA], located in the remote [GEOGRAPHIC_DATA] region in the [GEOGR…" at bounding box center [1096, 374] width 450 height 180
type textarea "[GEOGRAPHIC_DATA], located in the remote [GEOGRAPHIC_DATA] region in the [GEOGR…"
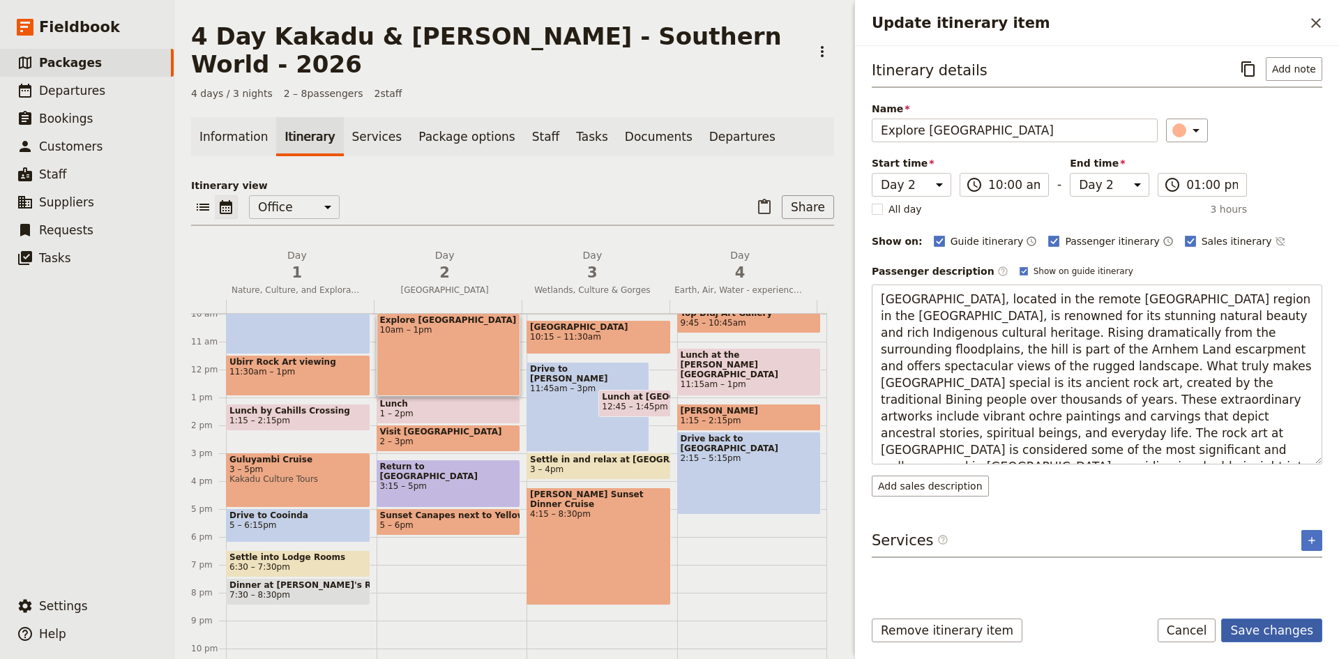
click at [1273, 633] on button "Save changes" at bounding box center [1271, 630] width 101 height 24
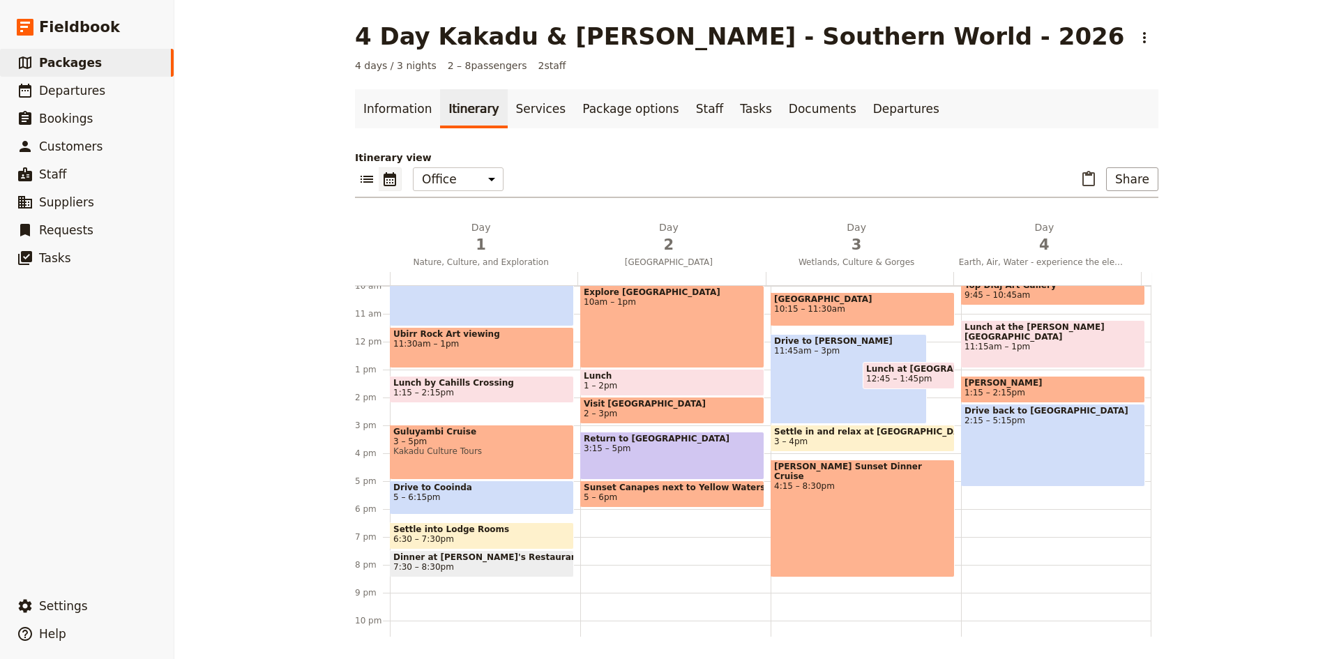
click at [653, 411] on span "2 – 3pm" at bounding box center [672, 414] width 177 height 10
select select "2"
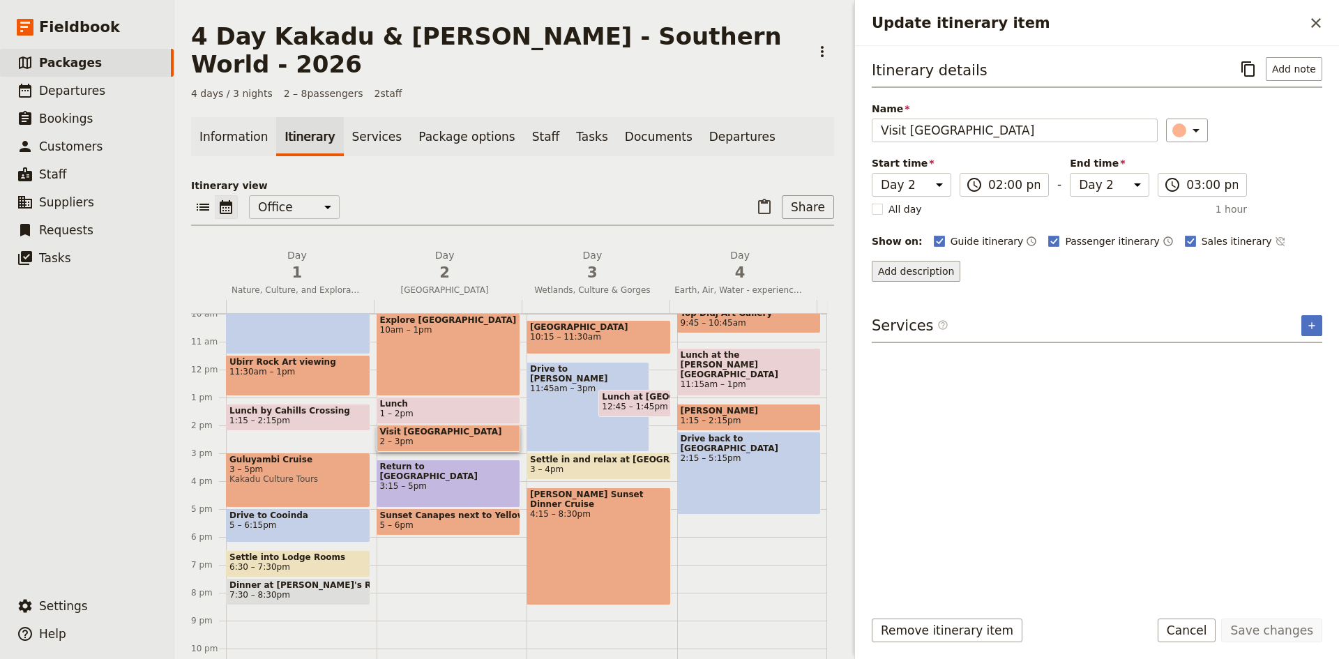
click at [928, 262] on button "Add description" at bounding box center [915, 271] width 89 height 21
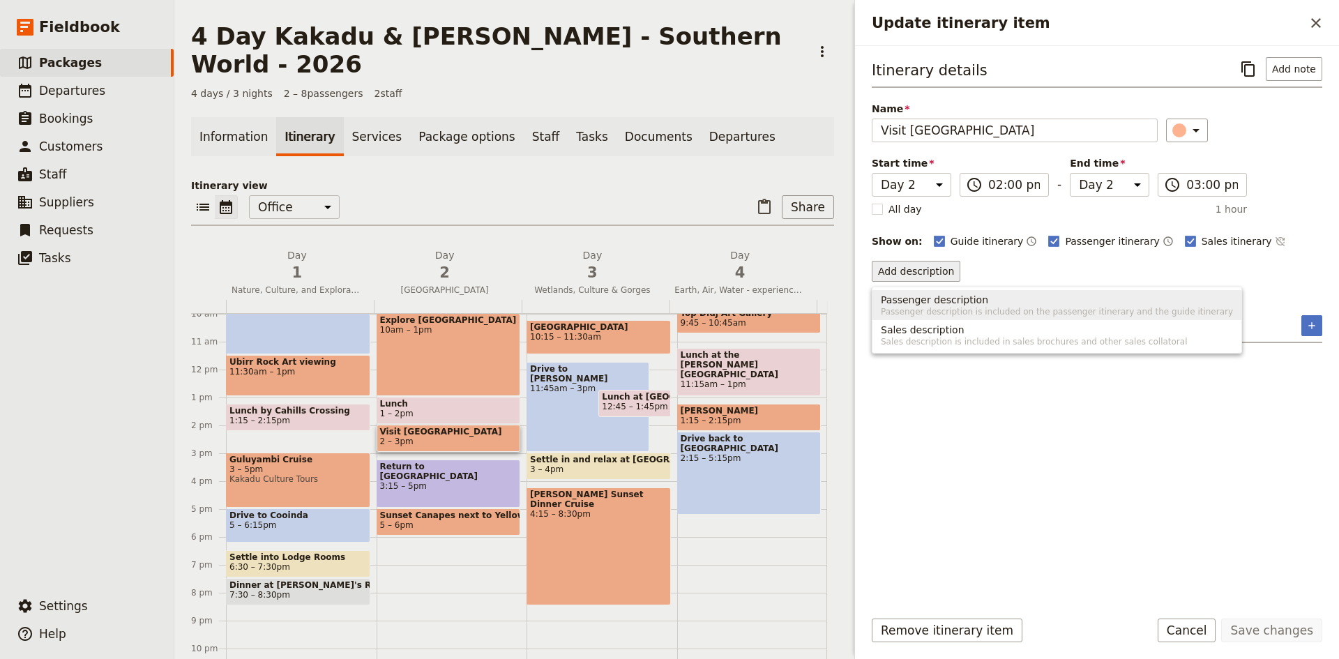
click at [954, 305] on span "Passenger description" at bounding box center [934, 300] width 107 height 14
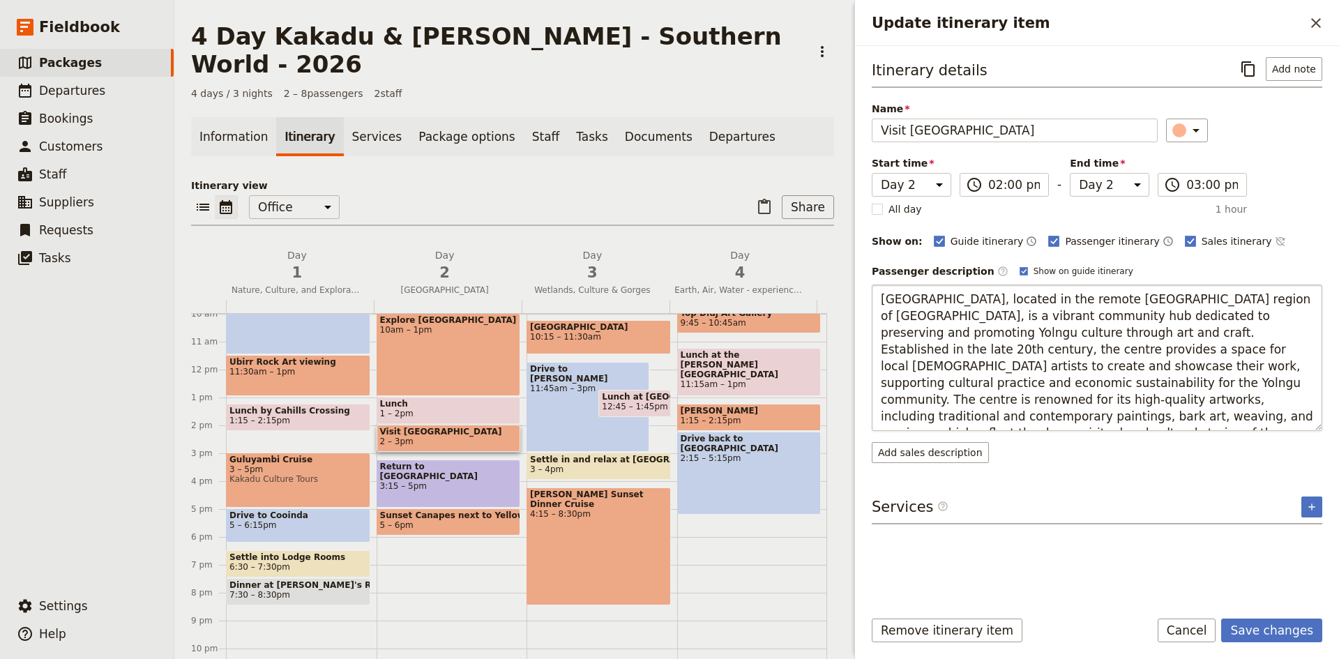
drag, startPoint x: 930, startPoint y: 315, endPoint x: 975, endPoint y: 294, distance: 50.2
click at [975, 294] on textarea "[GEOGRAPHIC_DATA], located in the remote [GEOGRAPHIC_DATA] region of [GEOGRAPHI…" at bounding box center [1096, 357] width 450 height 146
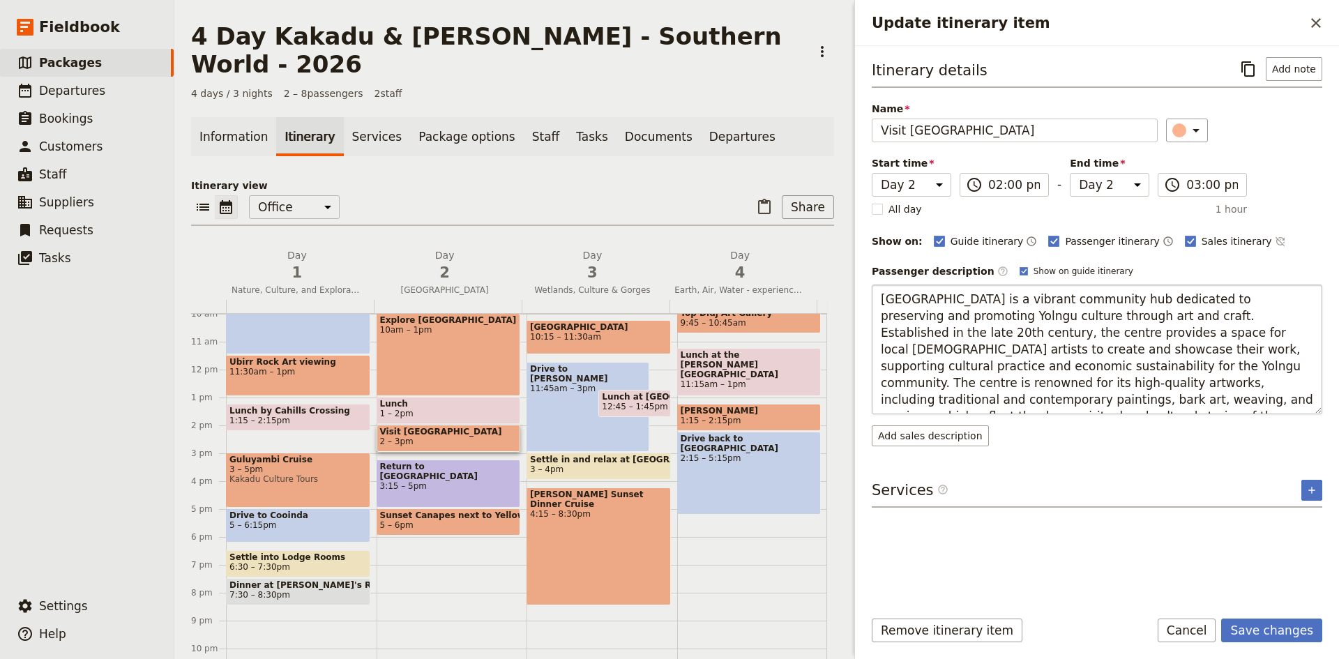
click at [942, 317] on textarea "[GEOGRAPHIC_DATA] is a vibrant community hub dedicated to preserving and promot…" at bounding box center [1096, 349] width 450 height 130
click at [904, 365] on textarea "[GEOGRAPHIC_DATA] is a vibrant community hub dedicated to preserving and promot…" at bounding box center [1096, 349] width 450 height 130
type textarea "[GEOGRAPHIC_DATA] is a vibrant community hub dedicated to preserving and promot…"
click at [1267, 629] on button "Save changes" at bounding box center [1271, 630] width 101 height 24
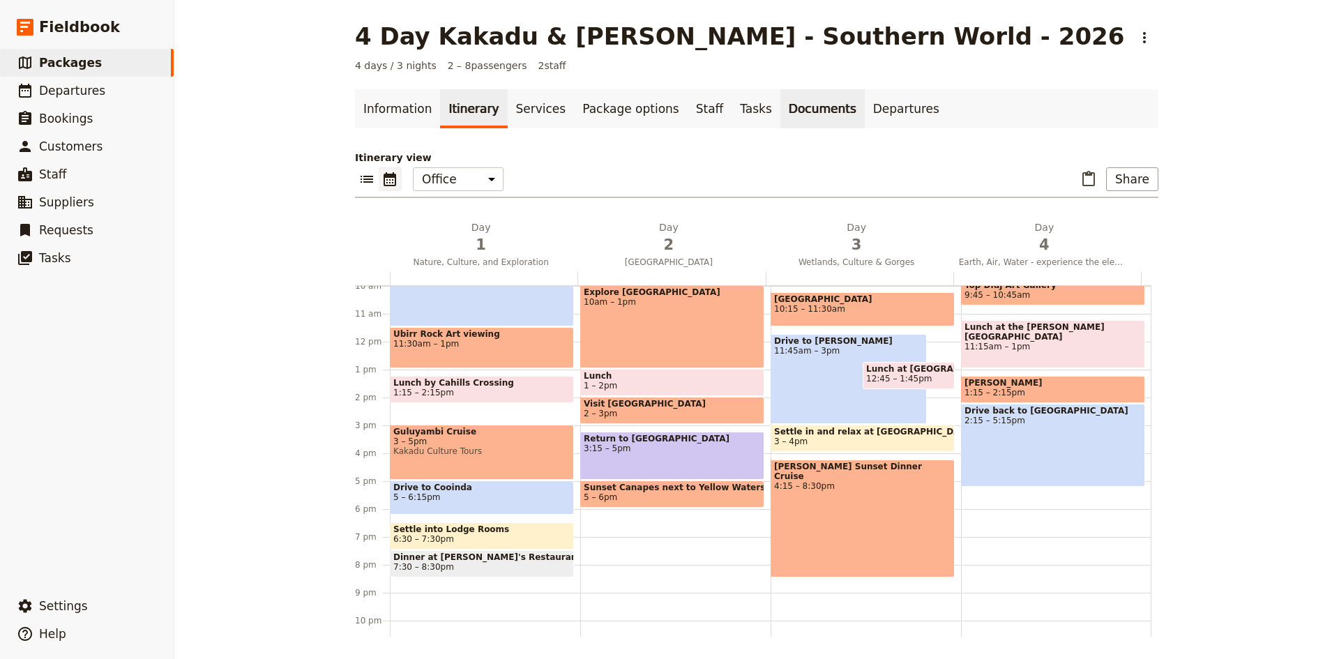
click at [780, 114] on link "Documents" at bounding box center [822, 108] width 84 height 39
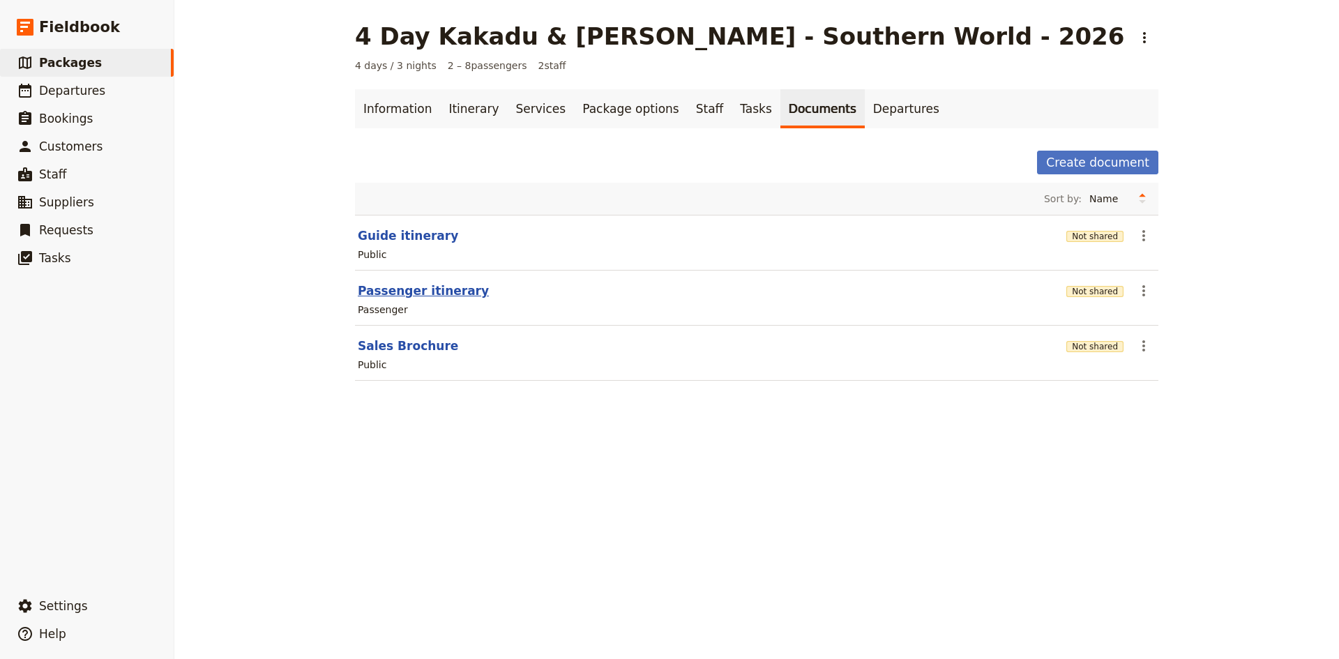
click at [422, 291] on button "Passenger itinerary" at bounding box center [423, 290] width 131 height 17
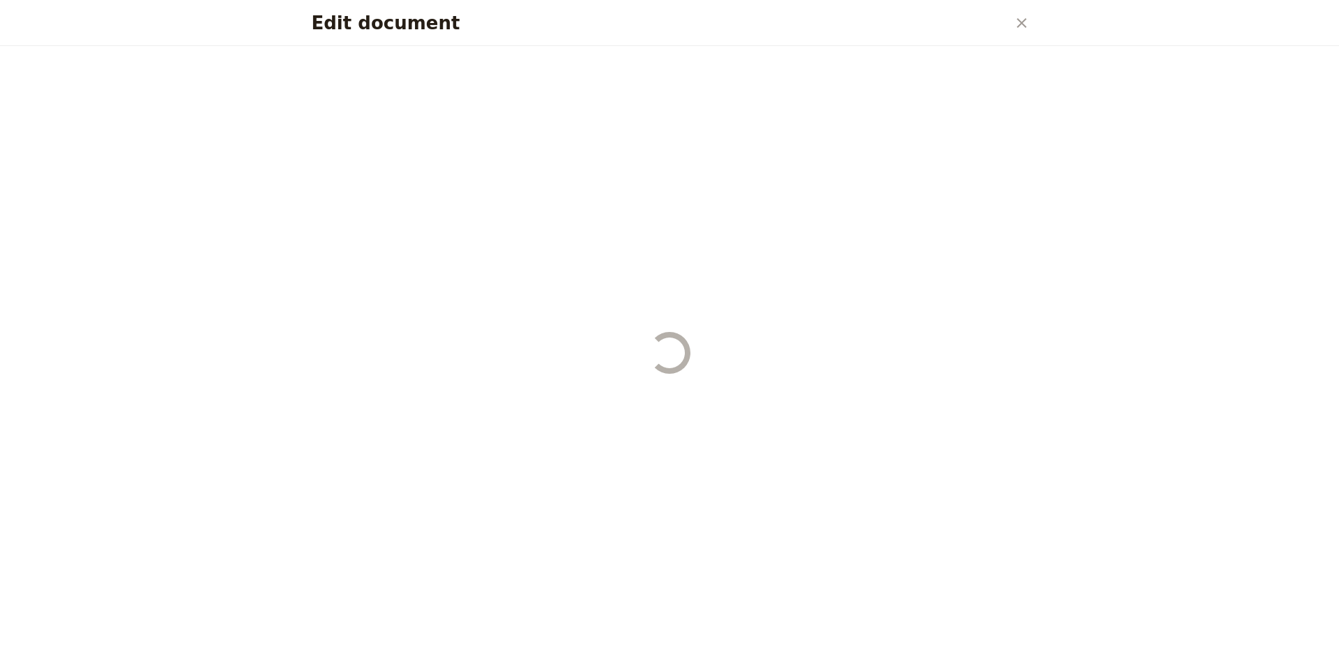
select select "PASSENGER"
select select "DEFAULT"
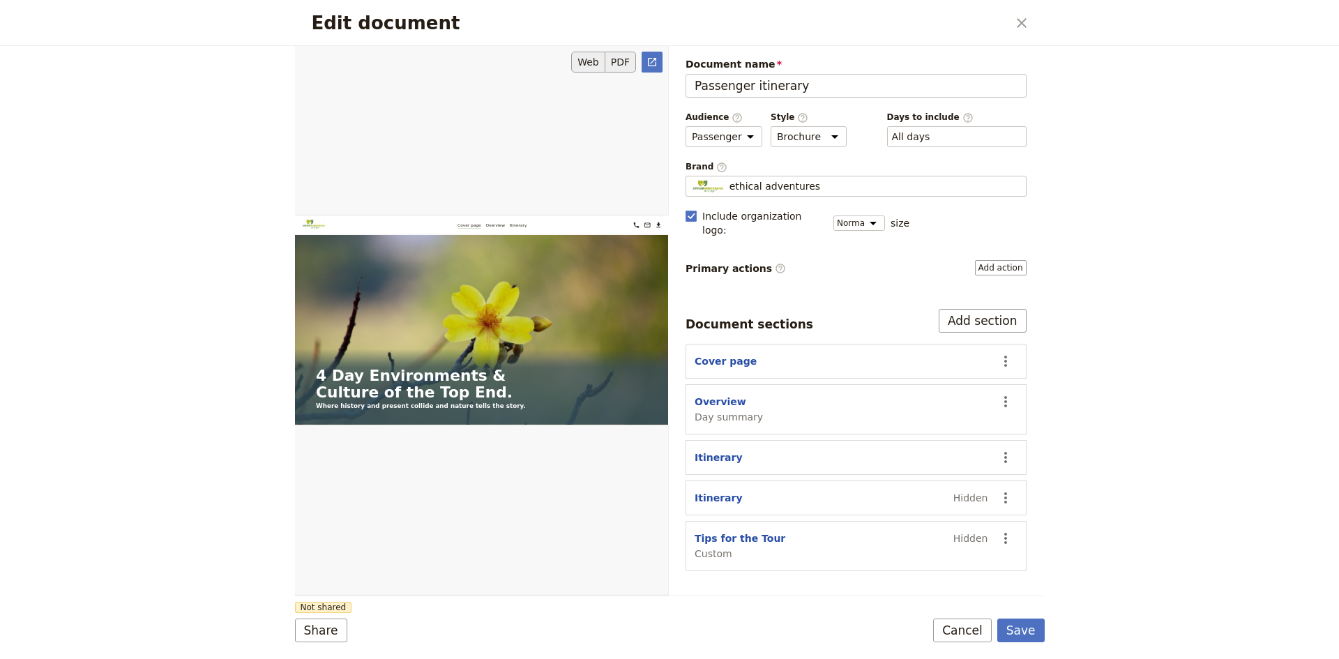
click at [620, 62] on button "PDF" at bounding box center [620, 62] width 31 height 21
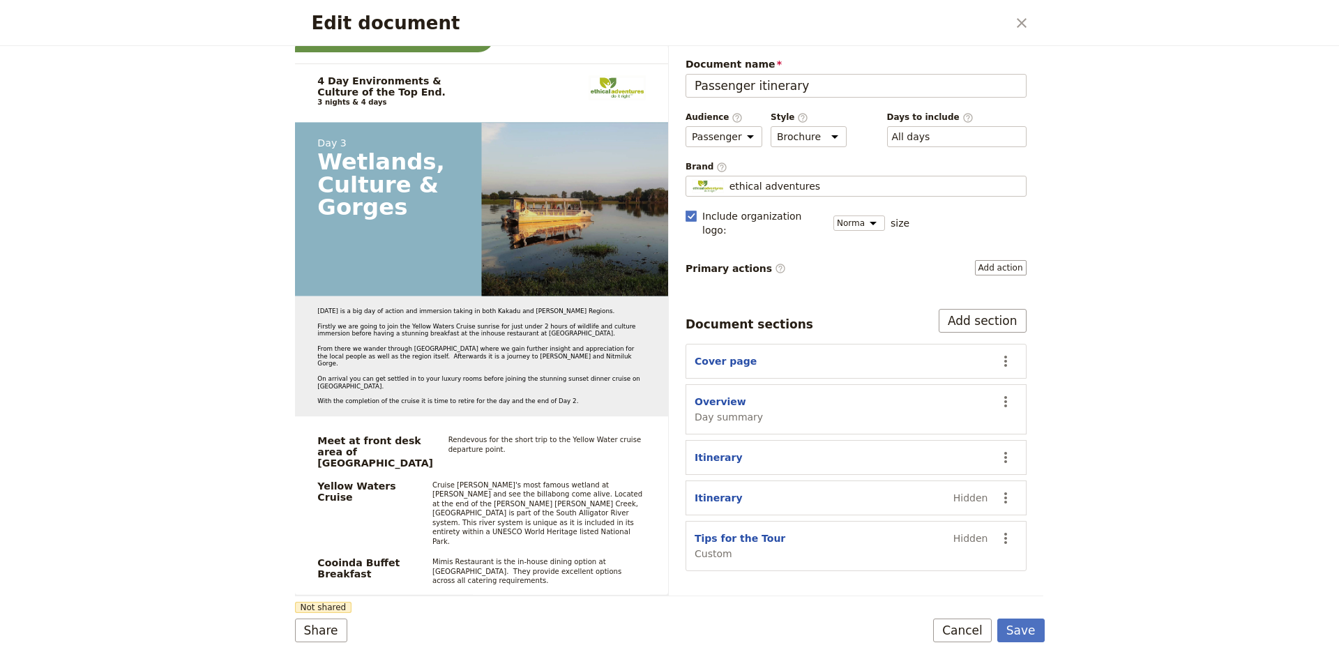
scroll to position [4253, 0]
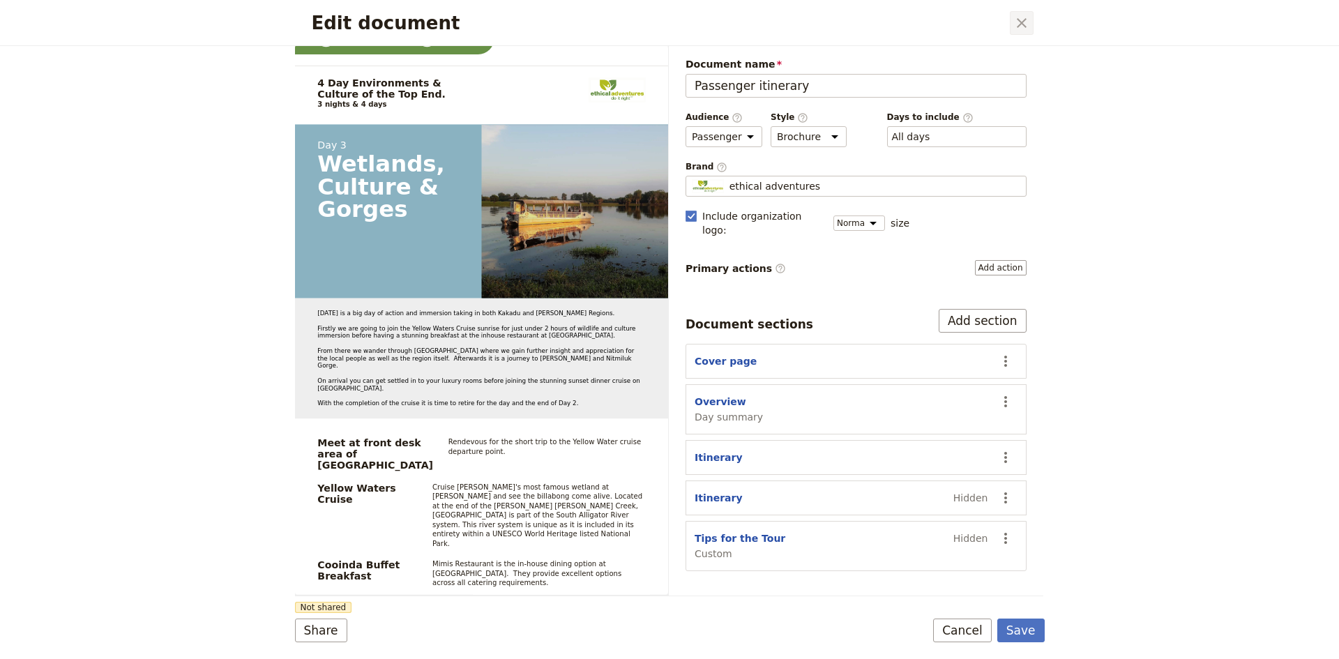
click at [1019, 22] on icon "Close dialog" at bounding box center [1021, 23] width 17 height 17
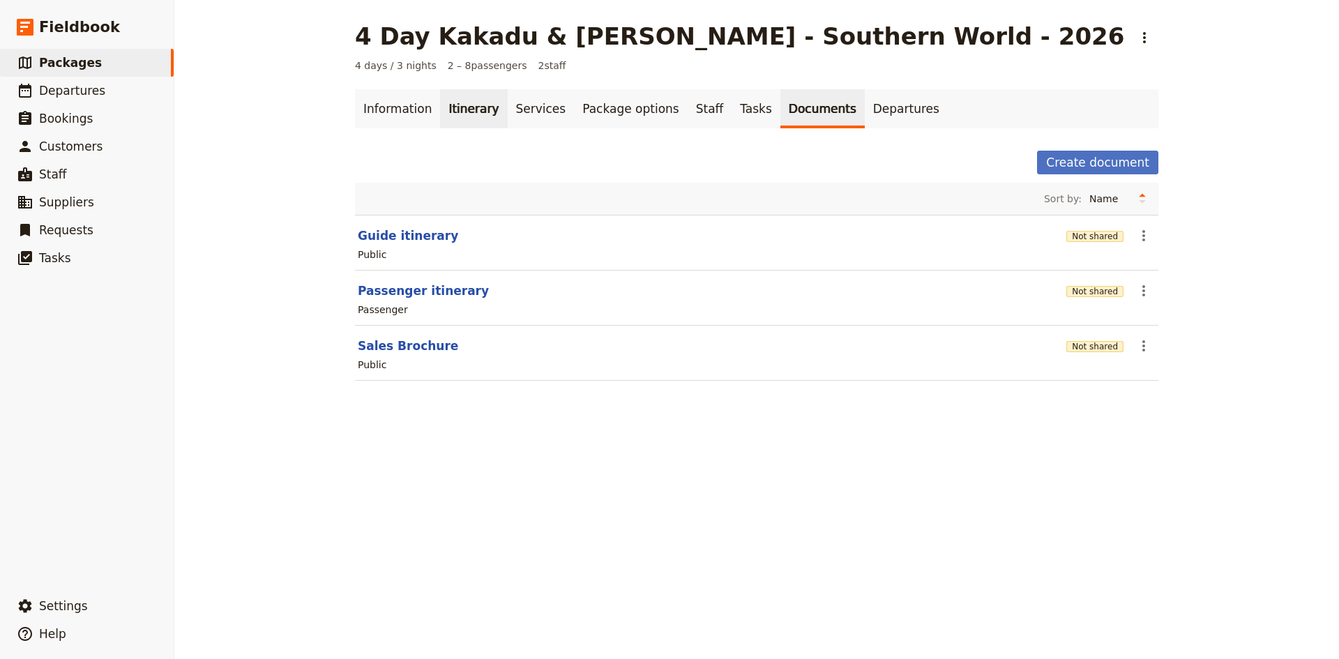
click at [453, 104] on link "Itinerary" at bounding box center [473, 108] width 67 height 39
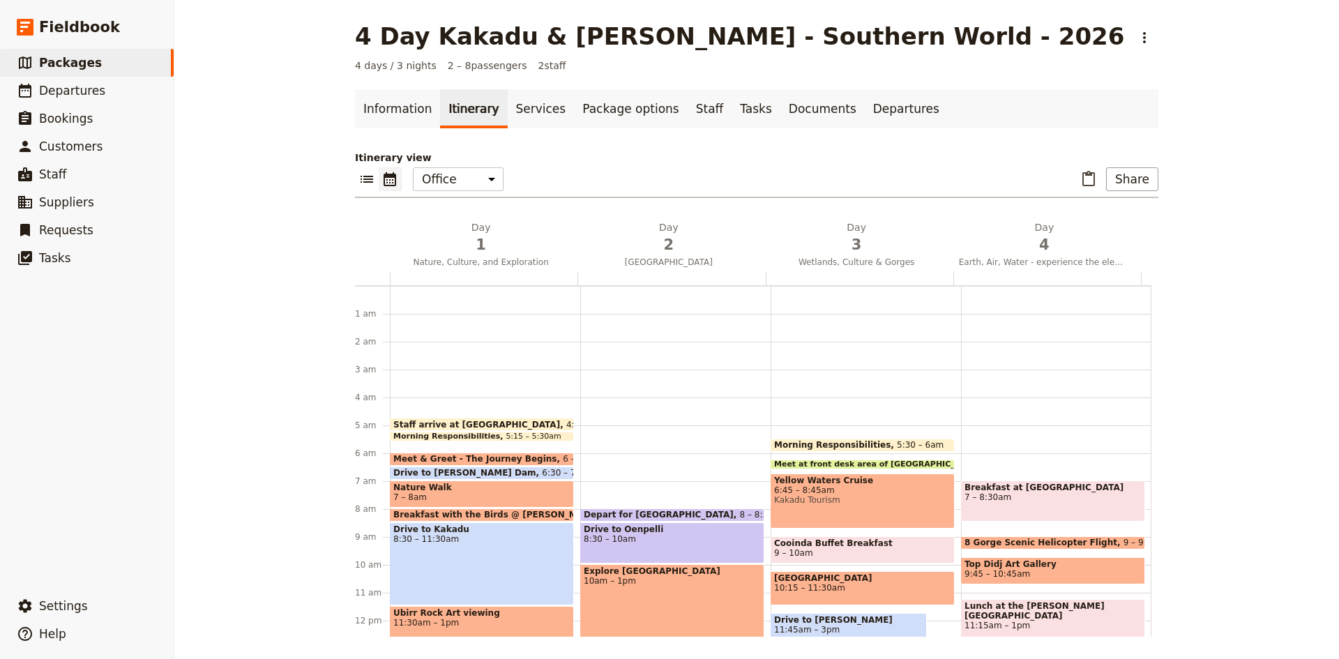
scroll to position [119, 0]
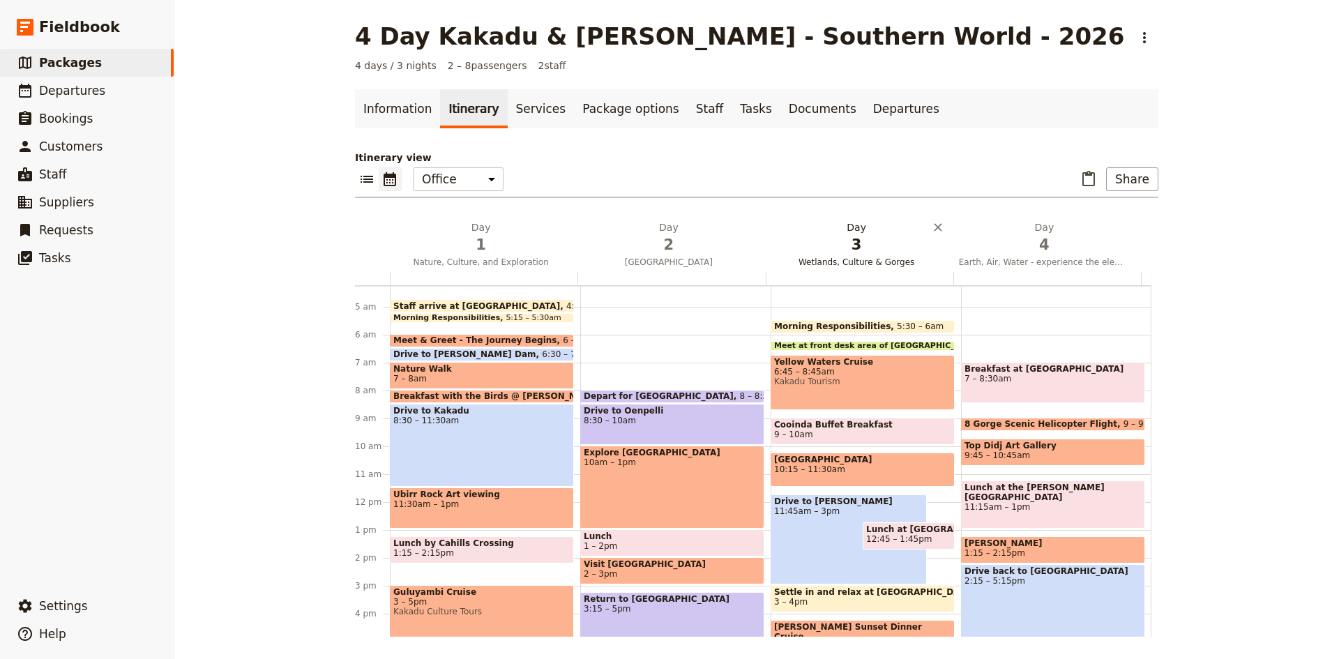
click at [846, 234] on h2 "Day 3 Wetlands, Culture & Gorges" at bounding box center [856, 237] width 171 height 35
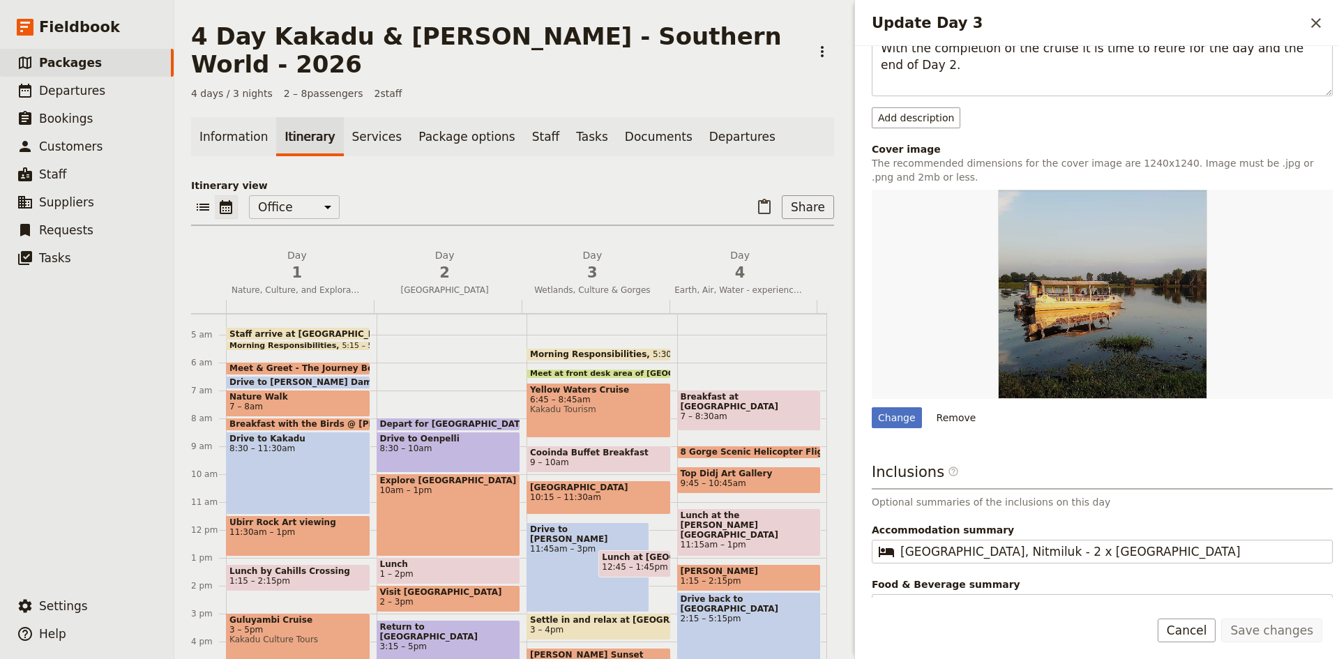
scroll to position [479, 0]
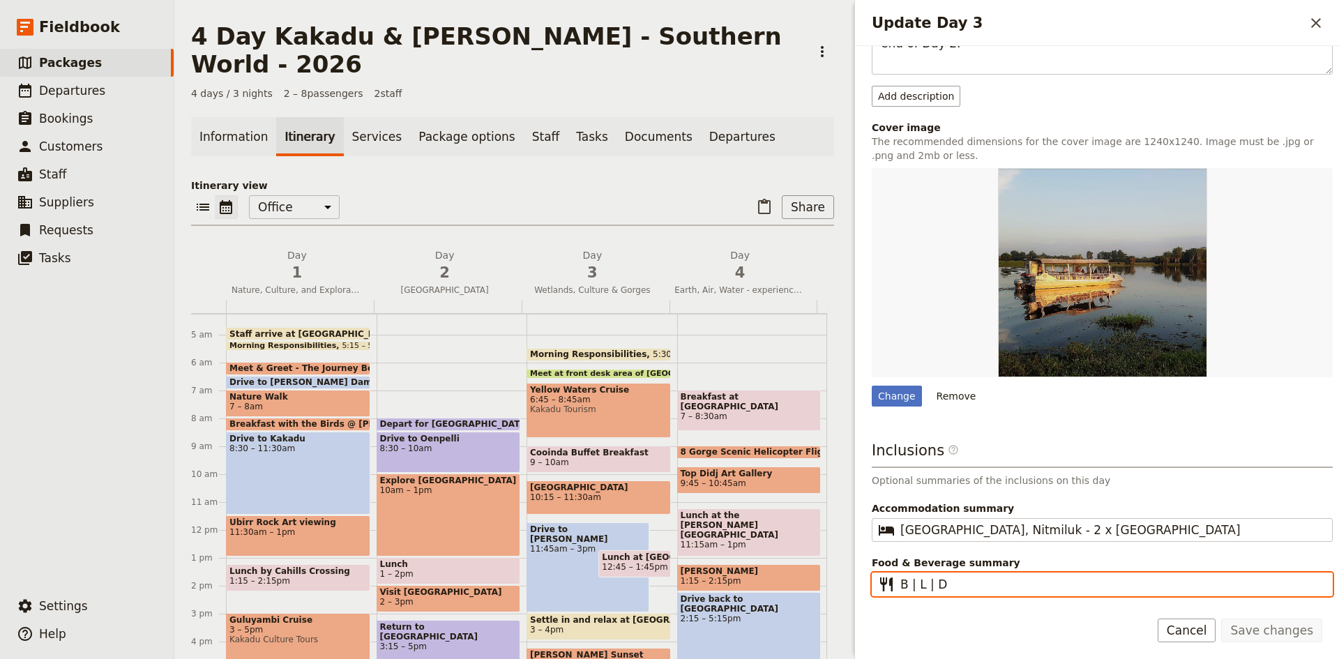
click at [950, 584] on input "B | L | D" at bounding box center [1111, 584] width 423 height 17
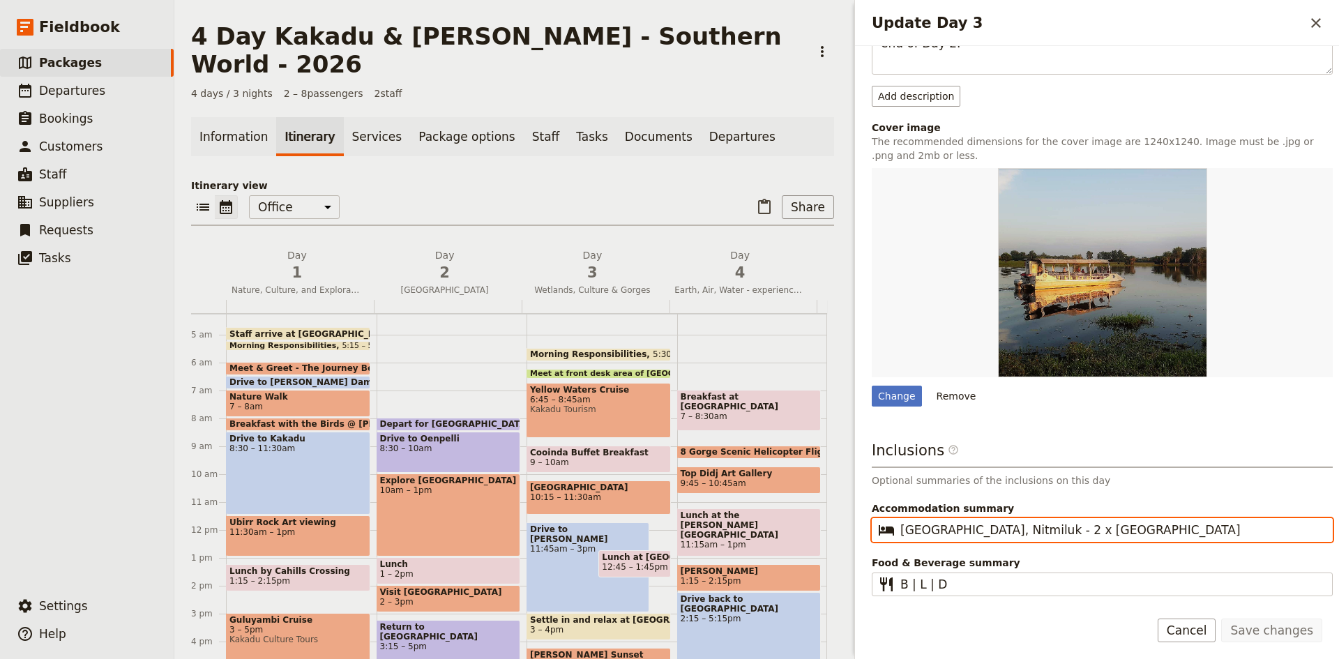
click at [1040, 531] on input "[GEOGRAPHIC_DATA], Nitmiluk - 2 x [GEOGRAPHIC_DATA]" at bounding box center [1111, 529] width 423 height 17
type input "[GEOGRAPHIC_DATA], Nitmiluk - 2 x [GEOGRAPHIC_DATA]"
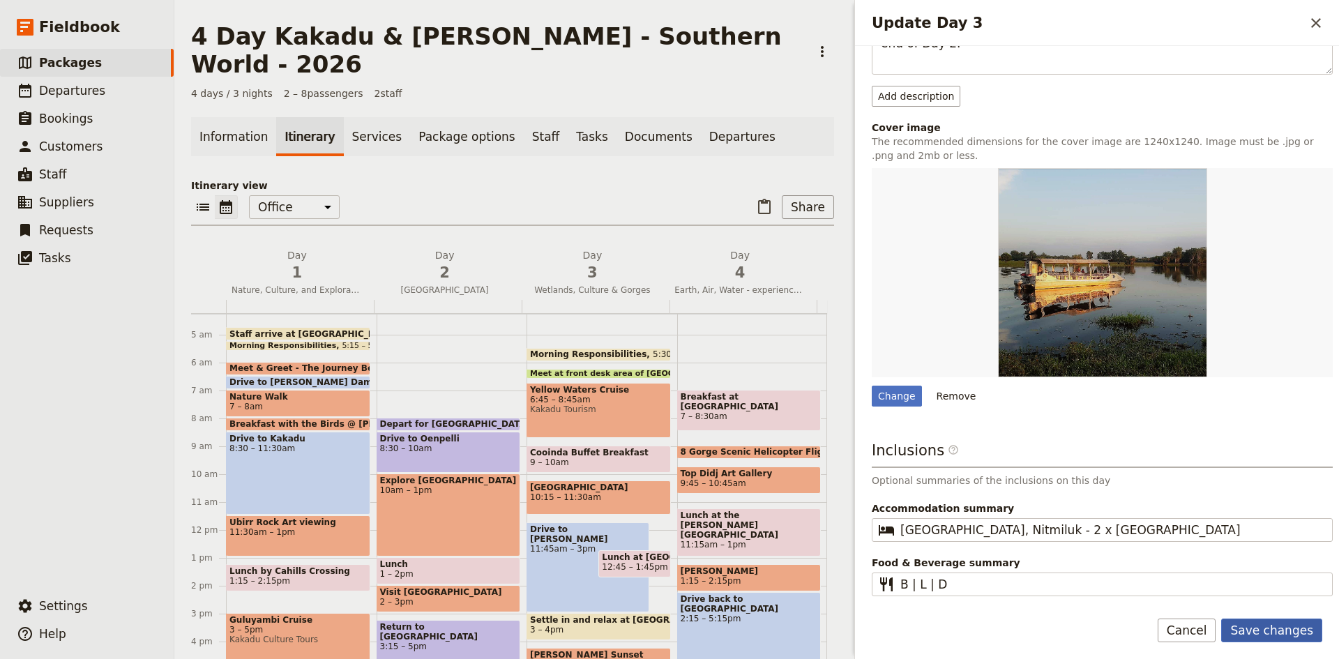
click at [1260, 623] on button "Save changes" at bounding box center [1271, 630] width 101 height 24
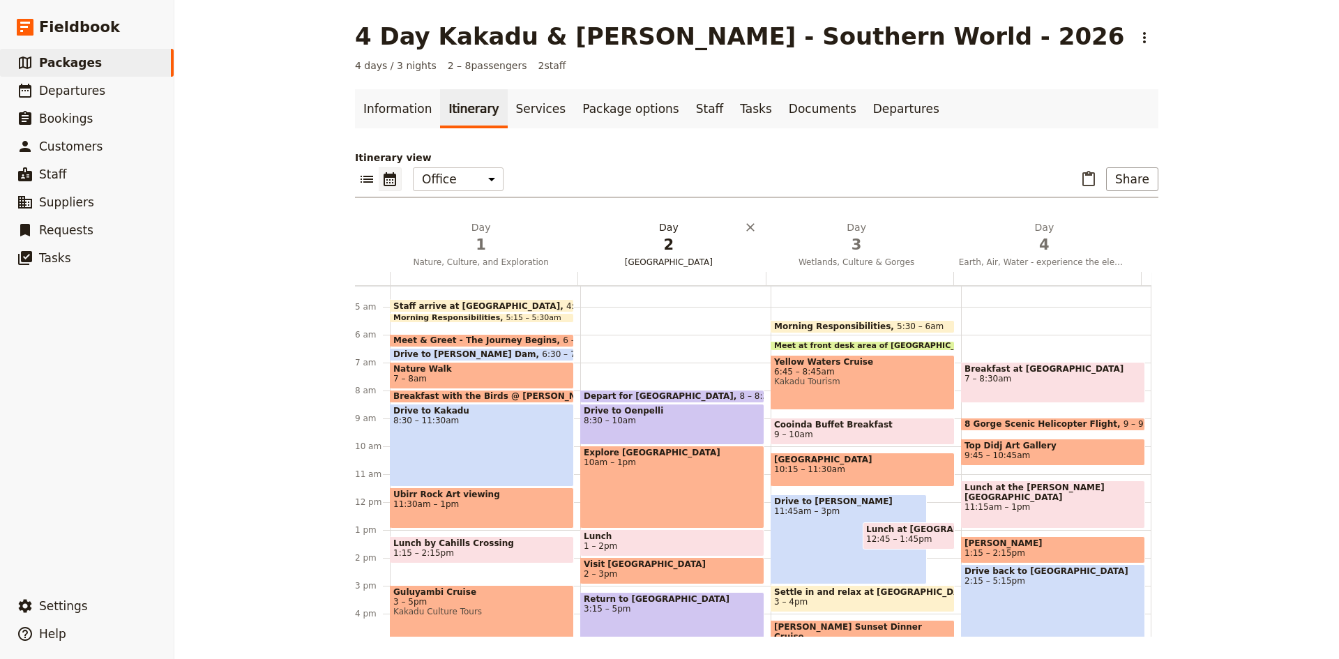
click at [654, 246] on span "2" at bounding box center [668, 244] width 171 height 21
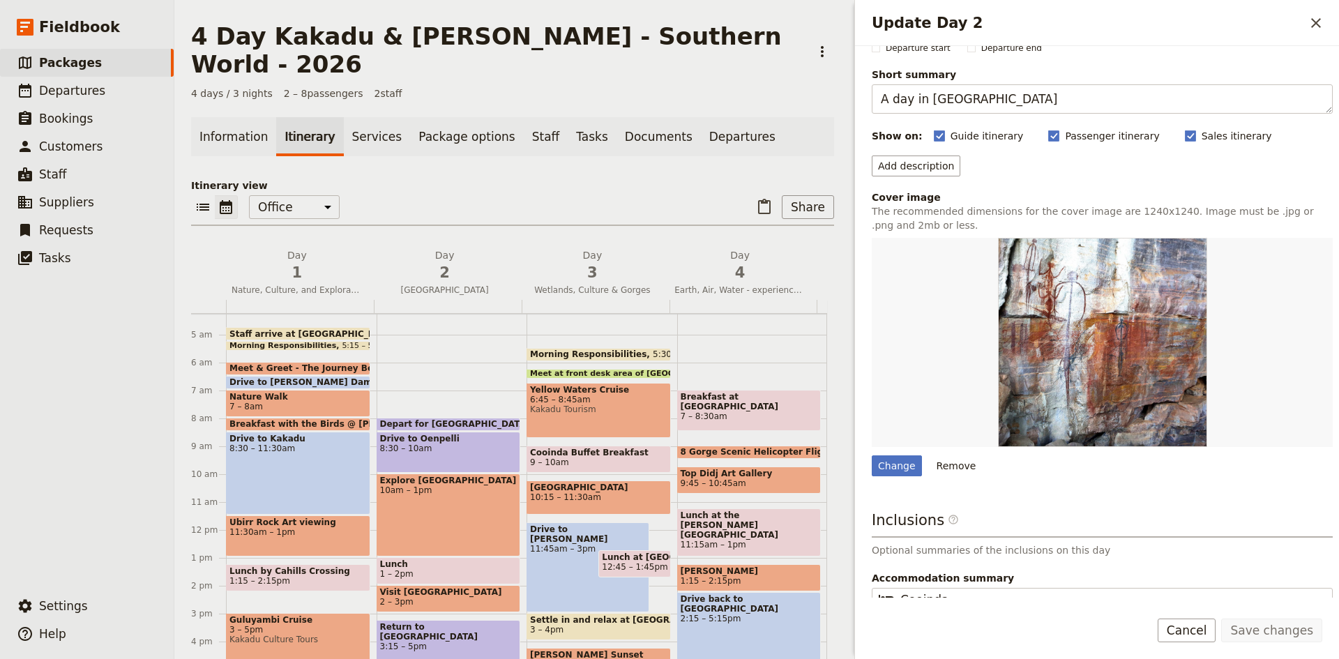
scroll to position [130, 0]
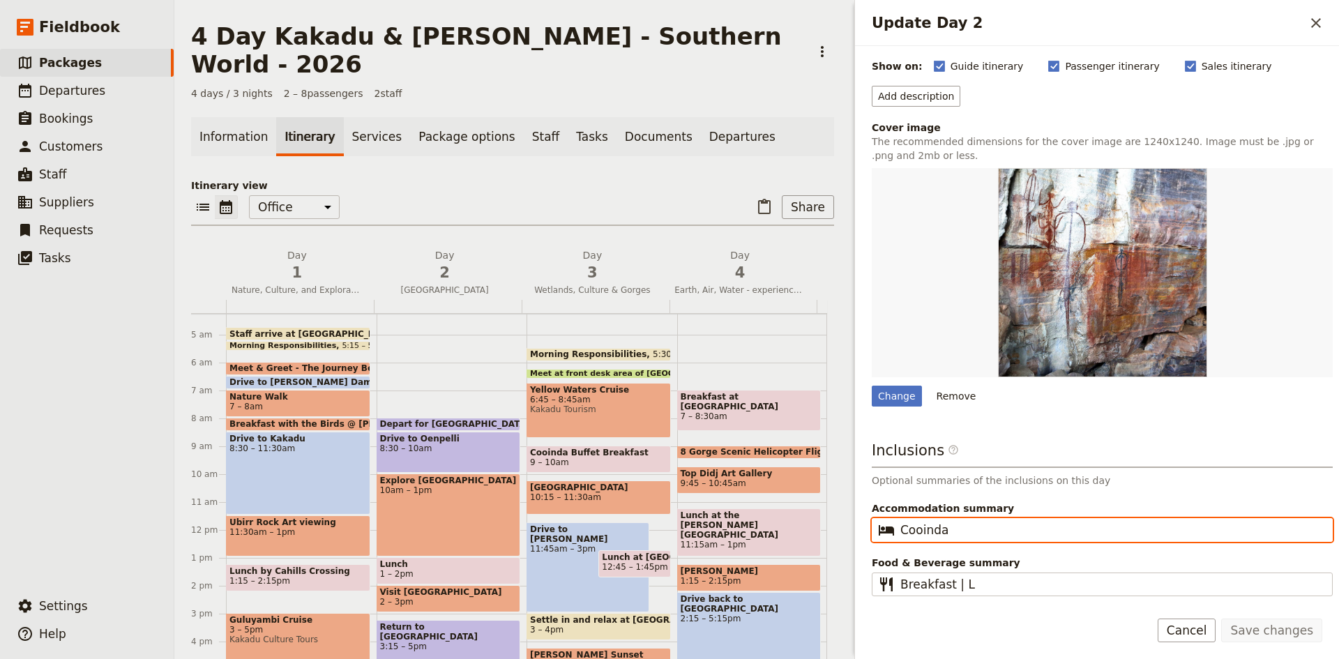
click at [968, 525] on input "Cooinda" at bounding box center [1111, 529] width 423 height 17
type input "[GEOGRAPHIC_DATA] - 2 x Lodge Rooms"
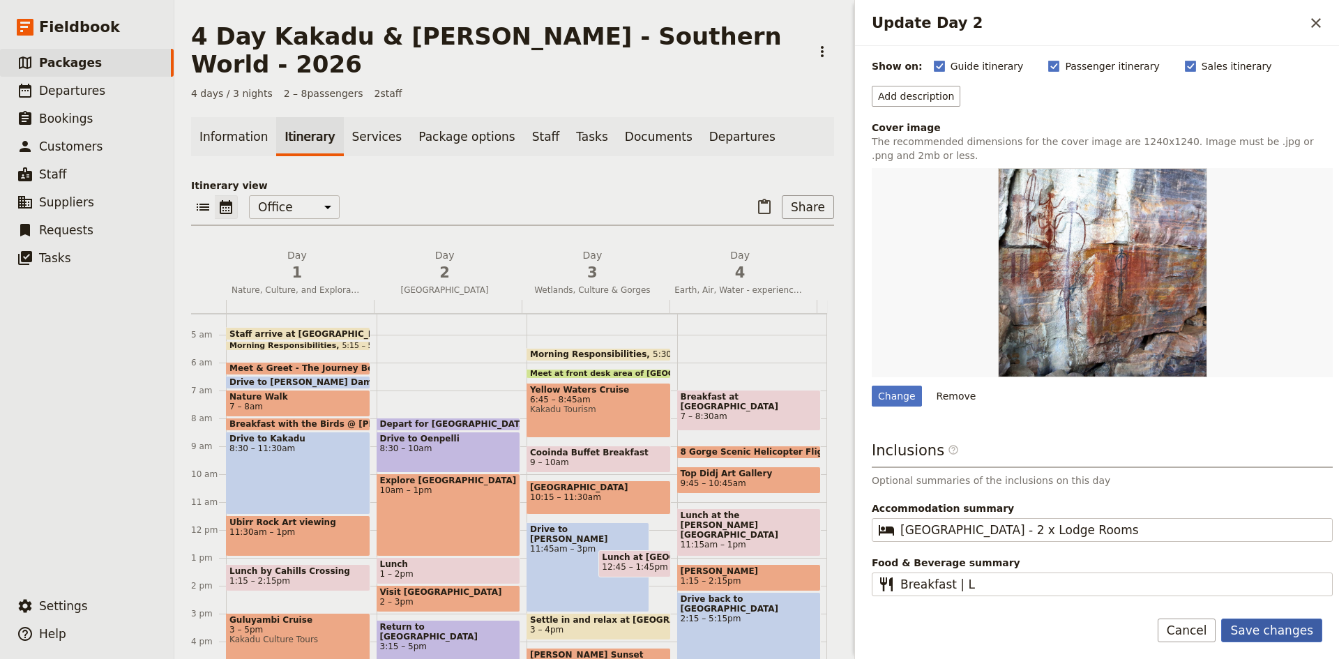
click at [1272, 622] on button "Save changes" at bounding box center [1271, 630] width 101 height 24
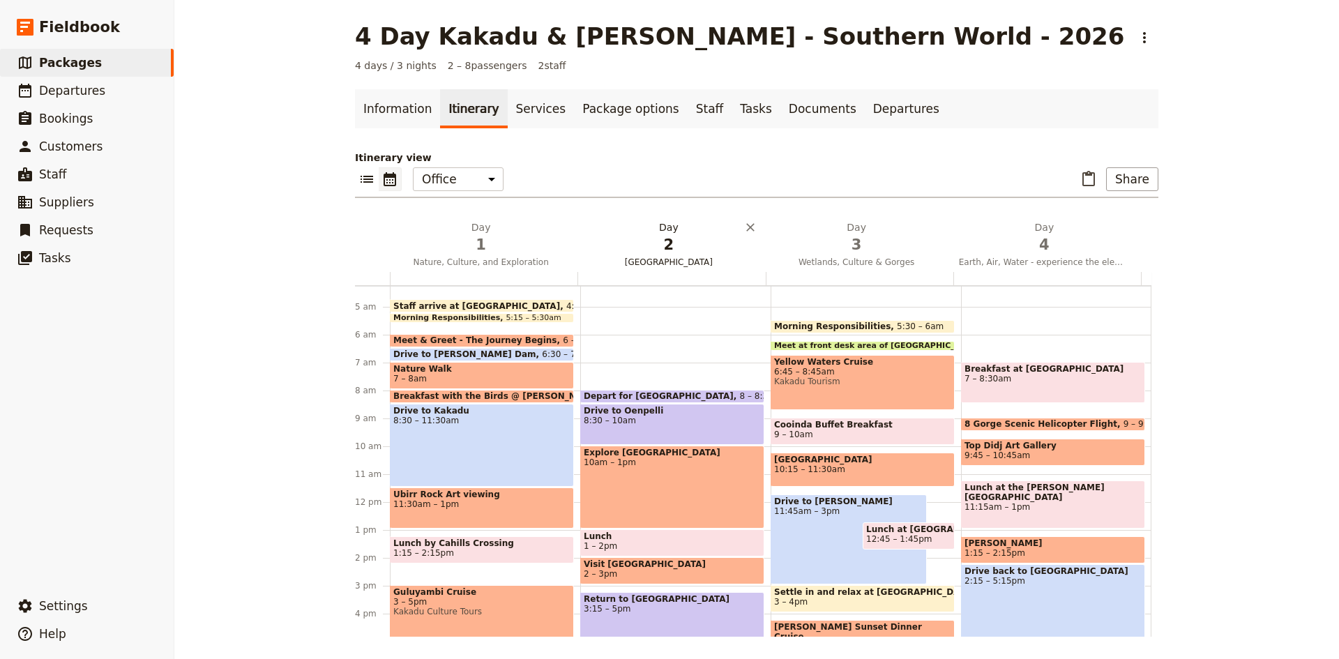
click at [669, 239] on span "2" at bounding box center [668, 244] width 171 height 21
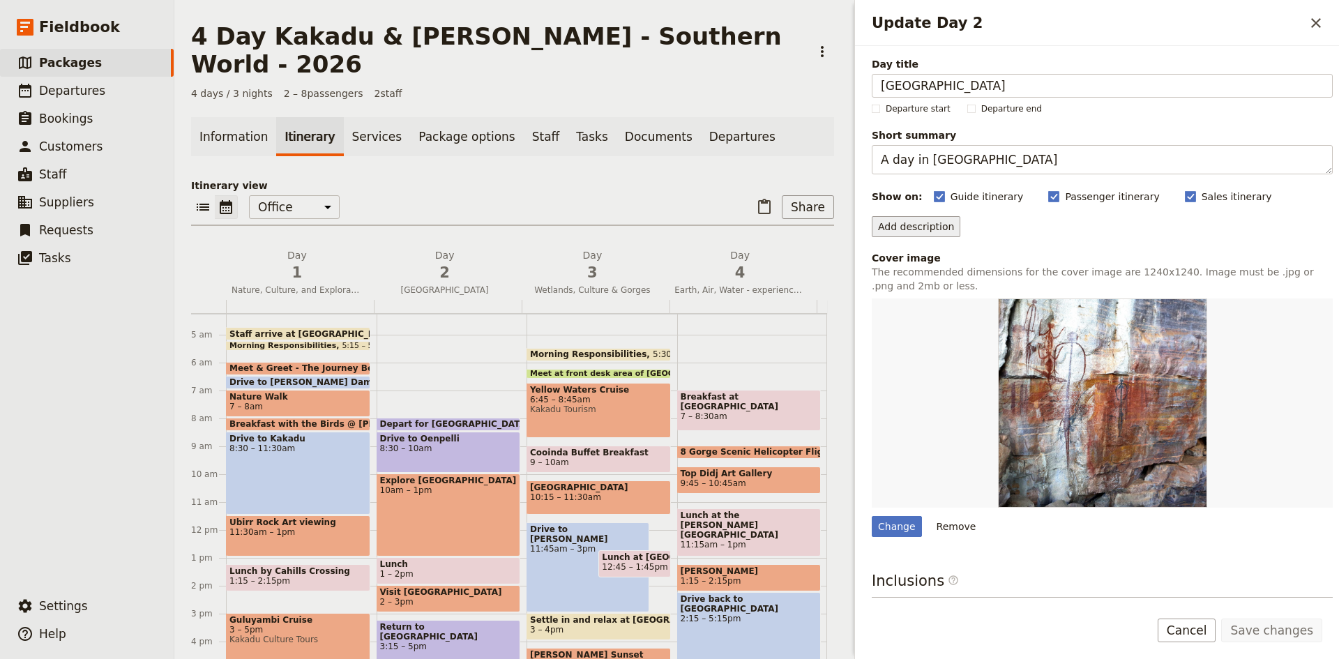
click at [935, 231] on button "Add description" at bounding box center [915, 226] width 89 height 21
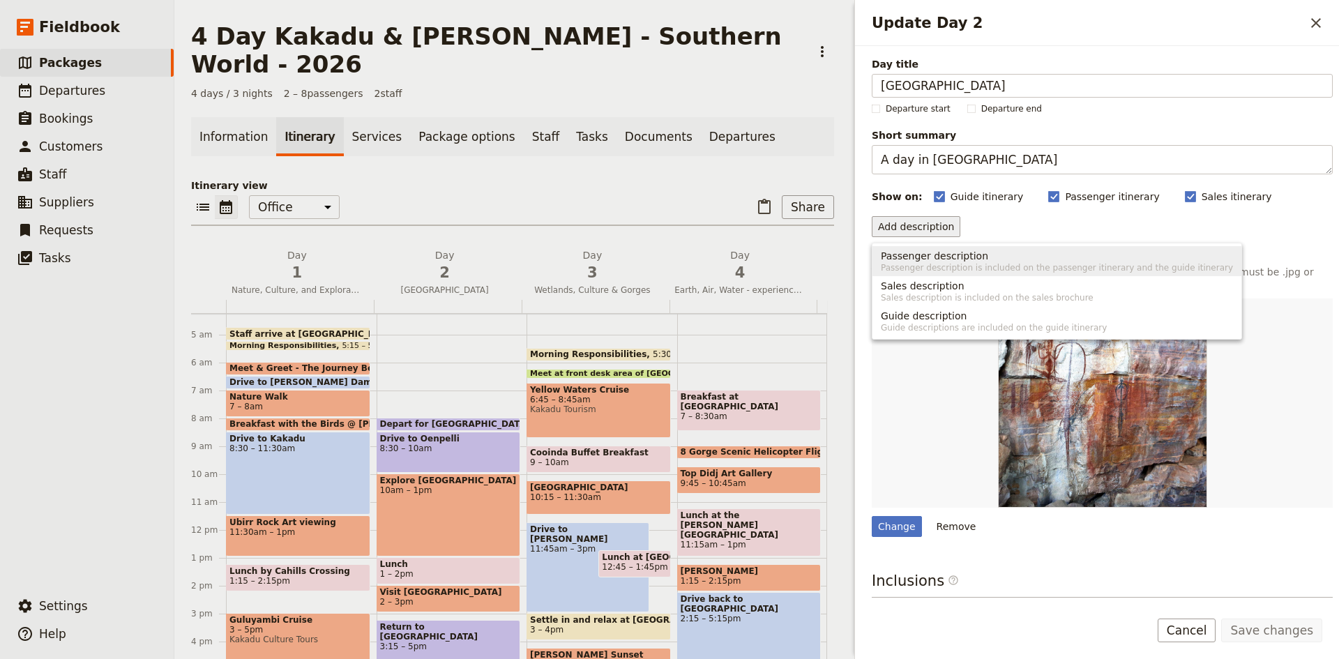
click at [963, 258] on span "Passenger description" at bounding box center [934, 256] width 107 height 14
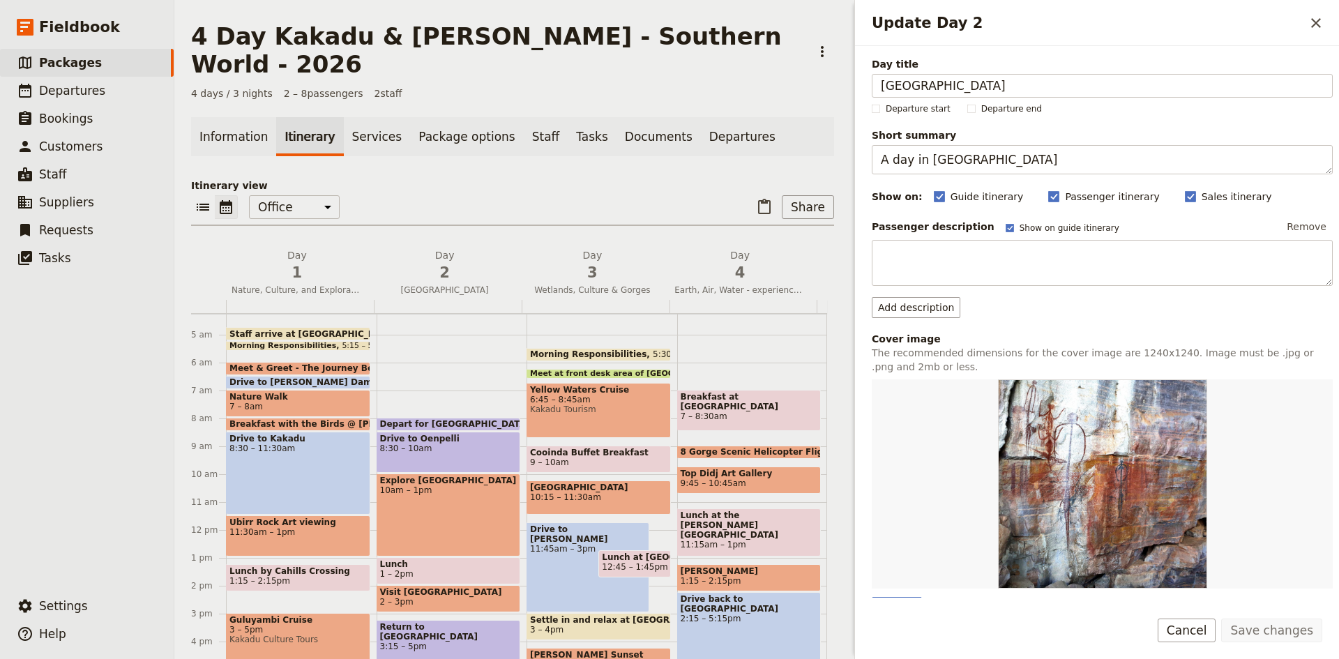
click at [963, 258] on textarea "Update Day 2" at bounding box center [1101, 263] width 461 height 46
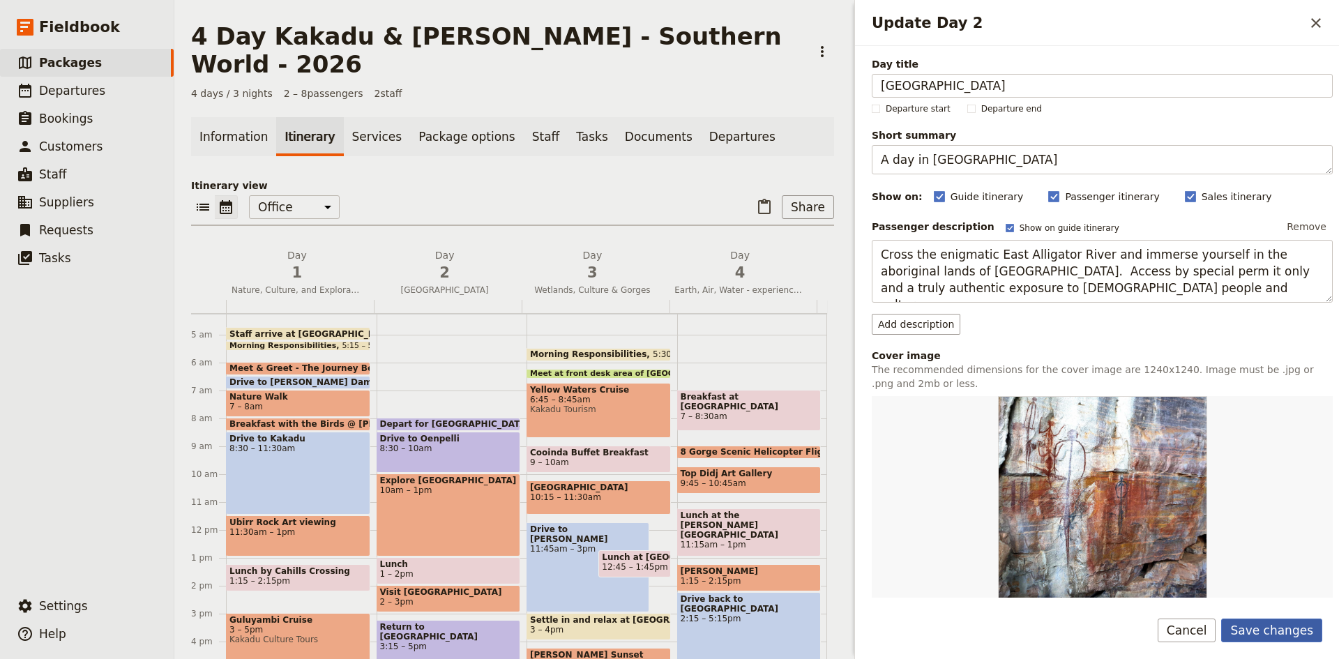
type textarea "Cross the enigmatic East Alligator River and immerse yourself in the aboriginal…"
click at [1289, 629] on button "Save changes" at bounding box center [1271, 630] width 101 height 24
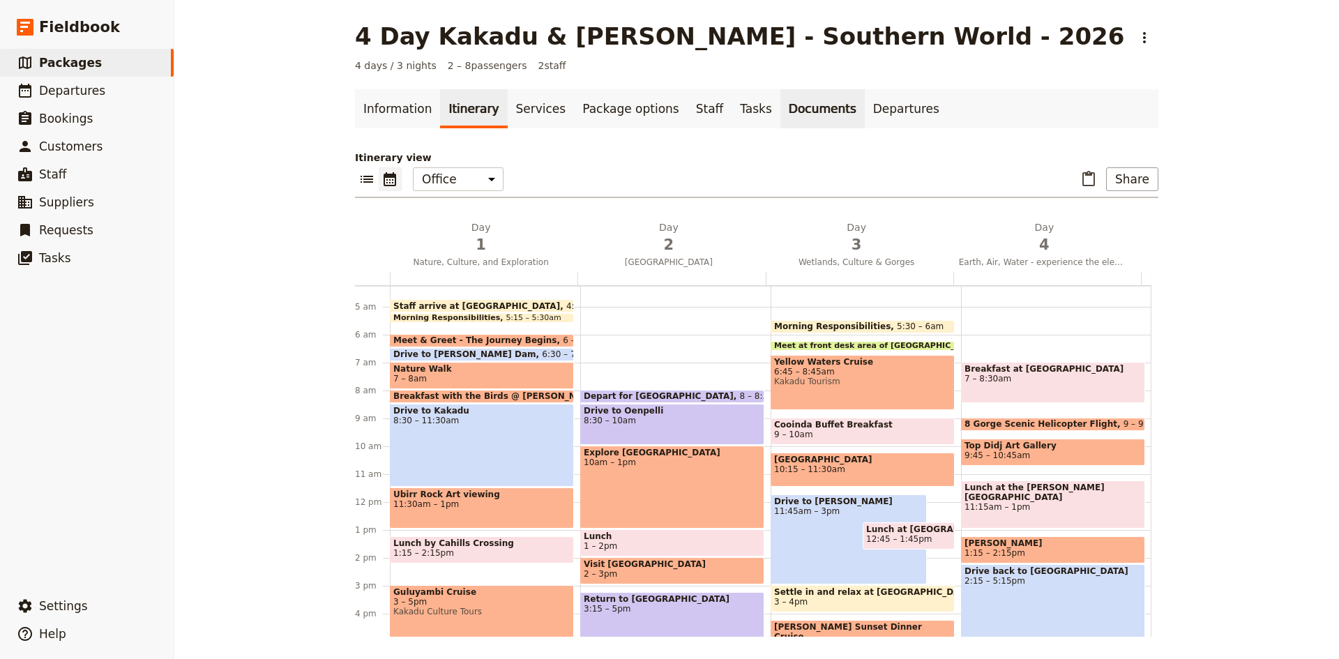
click at [780, 109] on link "Documents" at bounding box center [822, 108] width 84 height 39
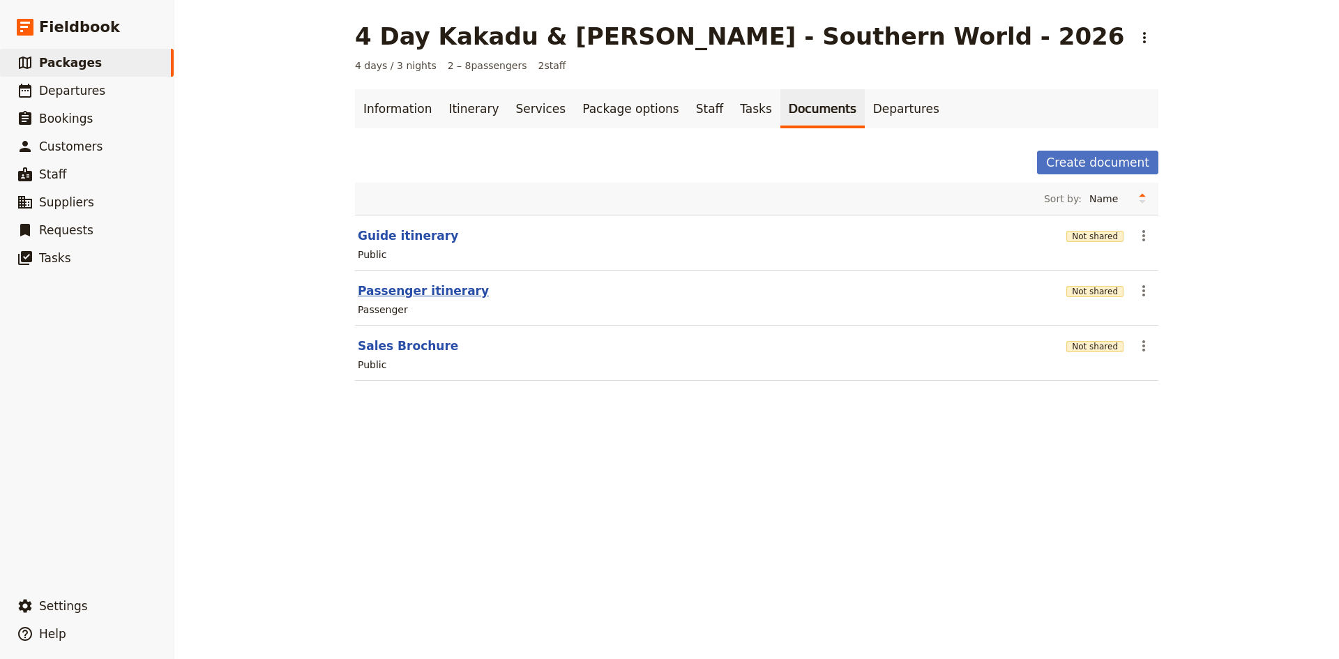
click at [429, 291] on button "Passenger itinerary" at bounding box center [423, 290] width 131 height 17
select select "PASSENGER"
select select "DEFAULT"
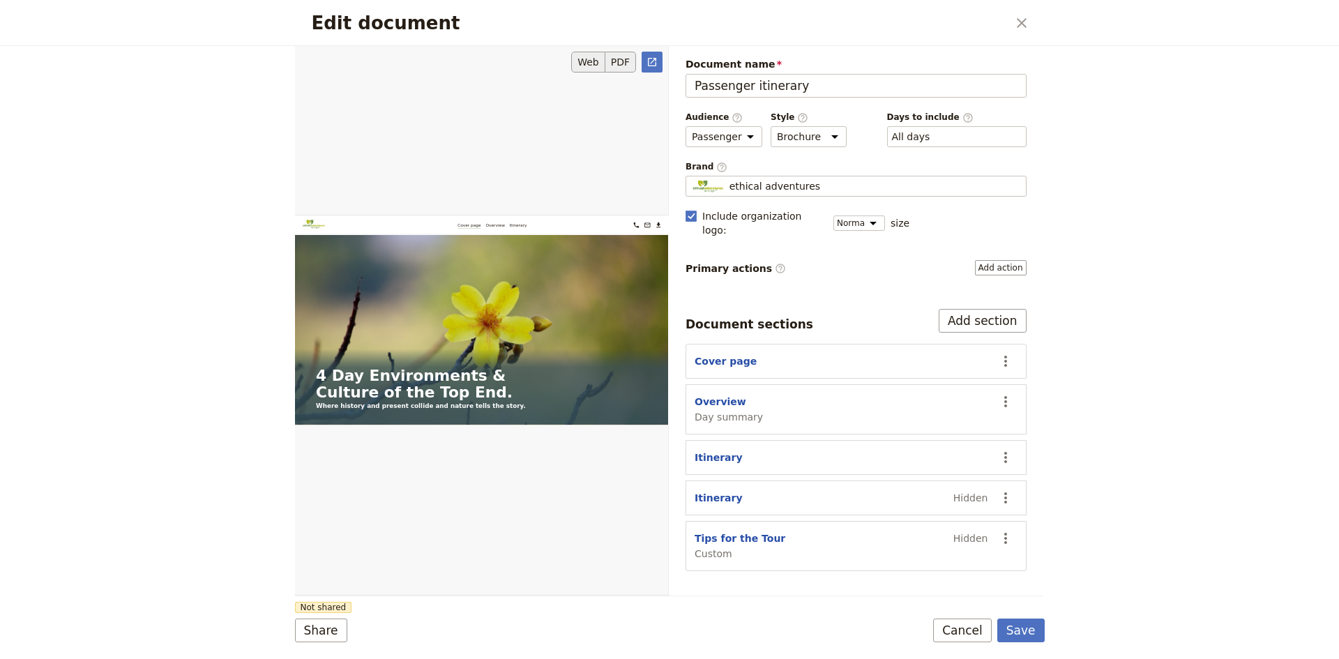
click at [623, 60] on button "PDF" at bounding box center [620, 62] width 31 height 21
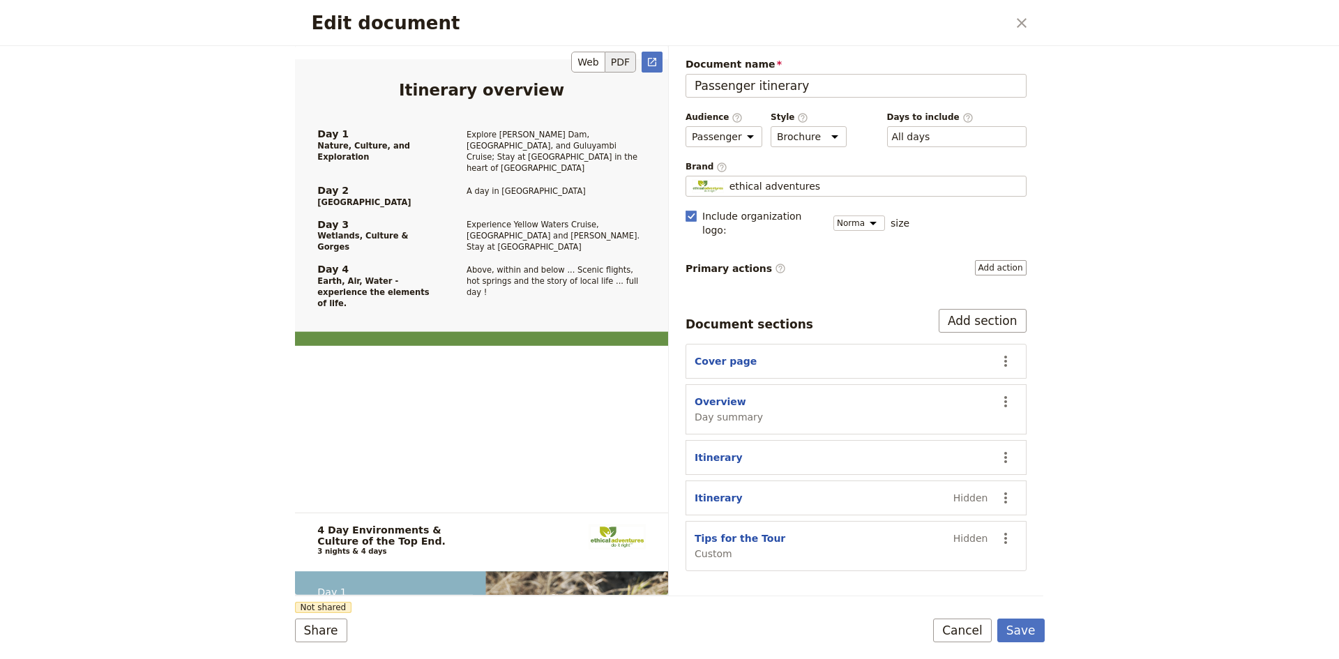
scroll to position [739, 0]
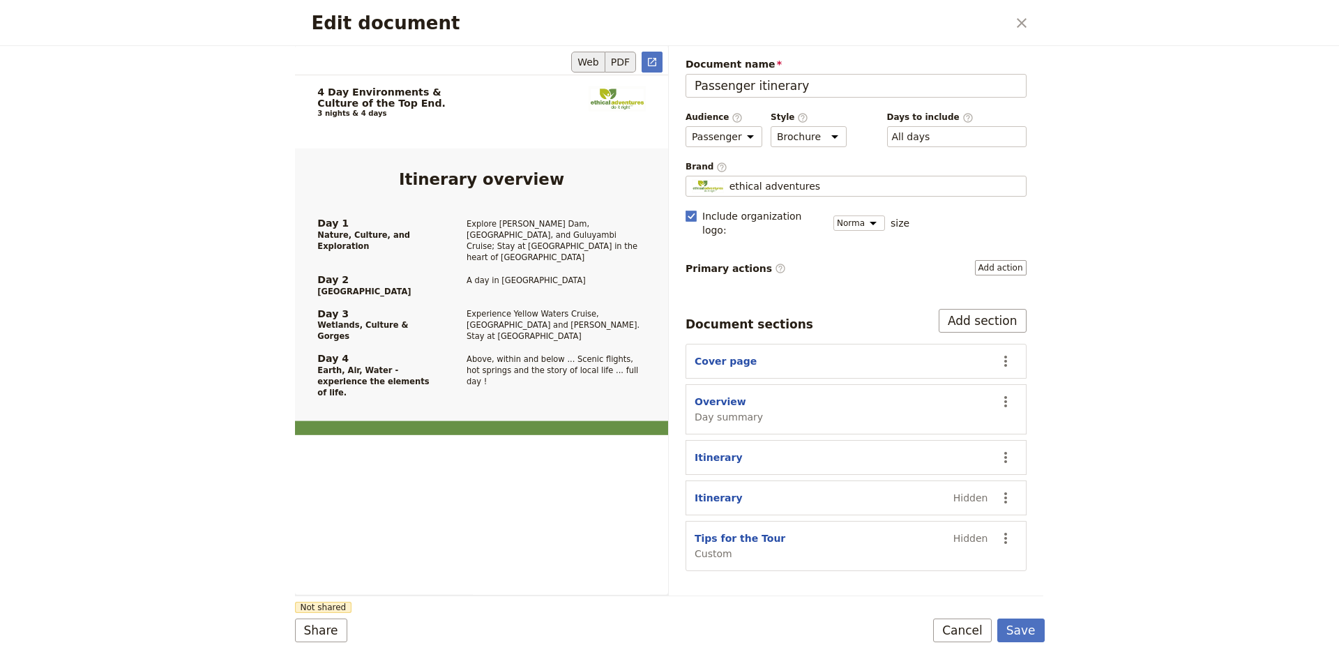
click at [595, 58] on button "Web" at bounding box center [588, 62] width 34 height 21
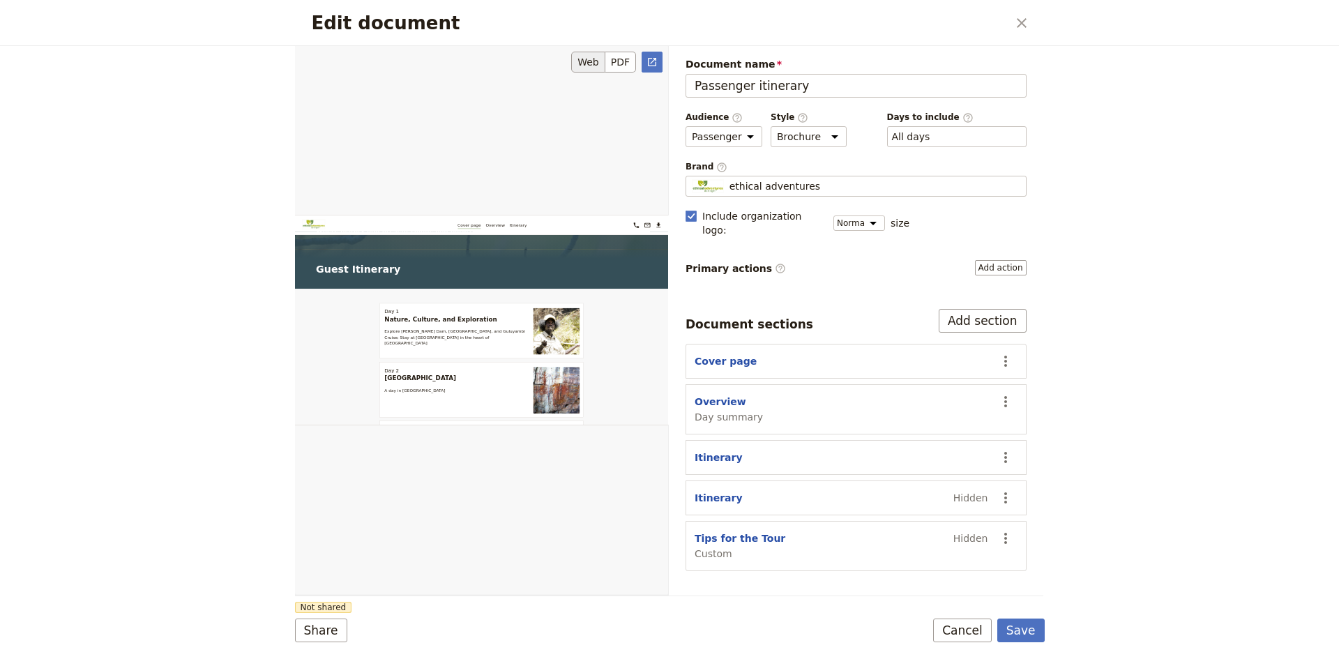
scroll to position [70, 0]
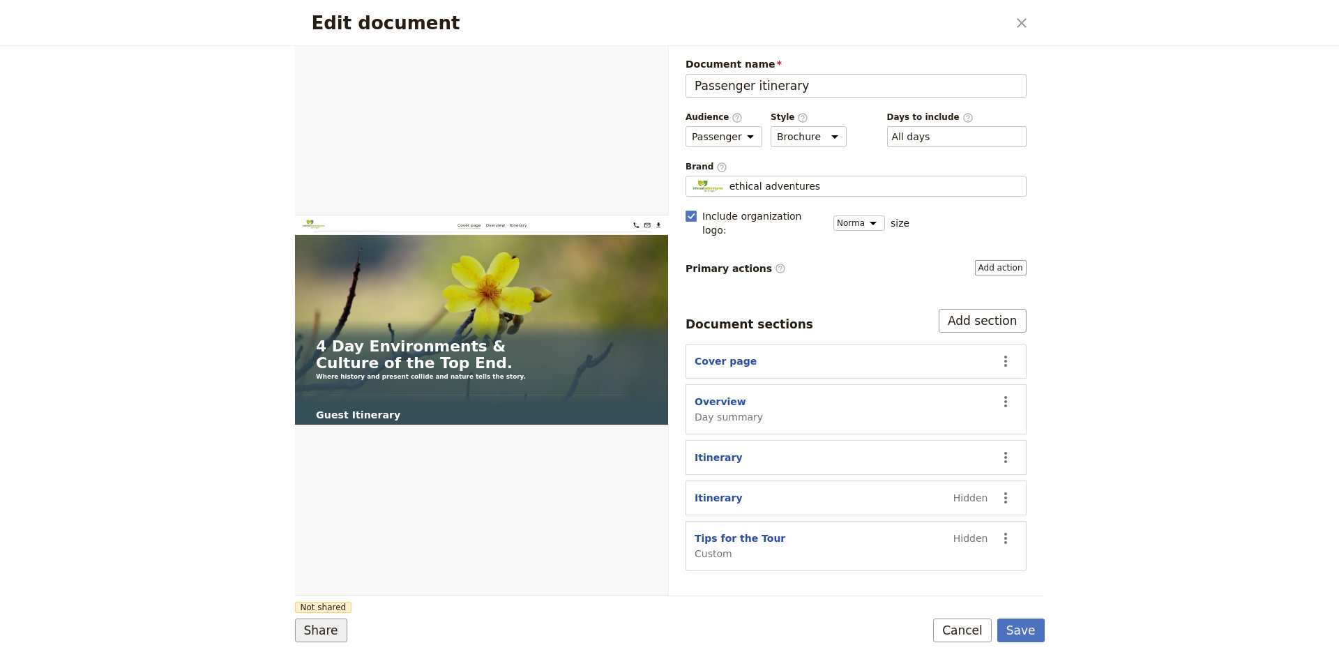
click at [321, 631] on button "Share" at bounding box center [321, 630] width 52 height 24
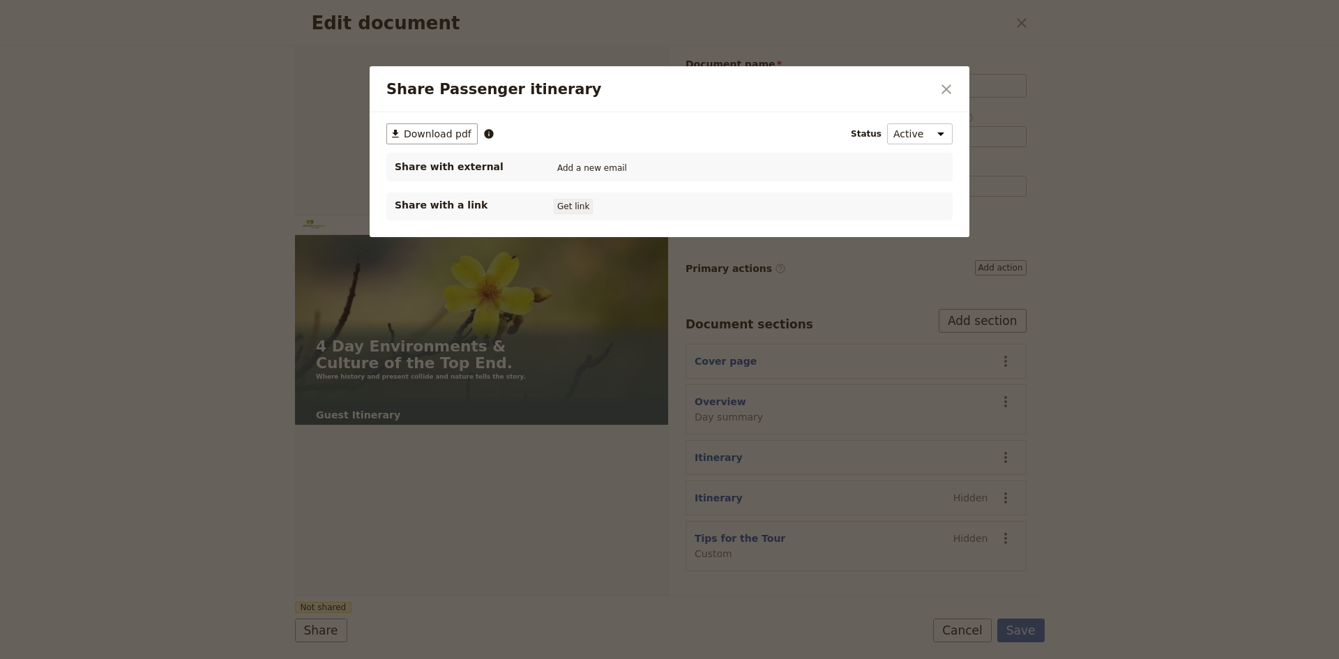
click at [567, 205] on button "Get link" at bounding box center [573, 206] width 39 height 15
click at [650, 205] on icon "Share Passenger itinerary" at bounding box center [645, 206] width 8 height 8
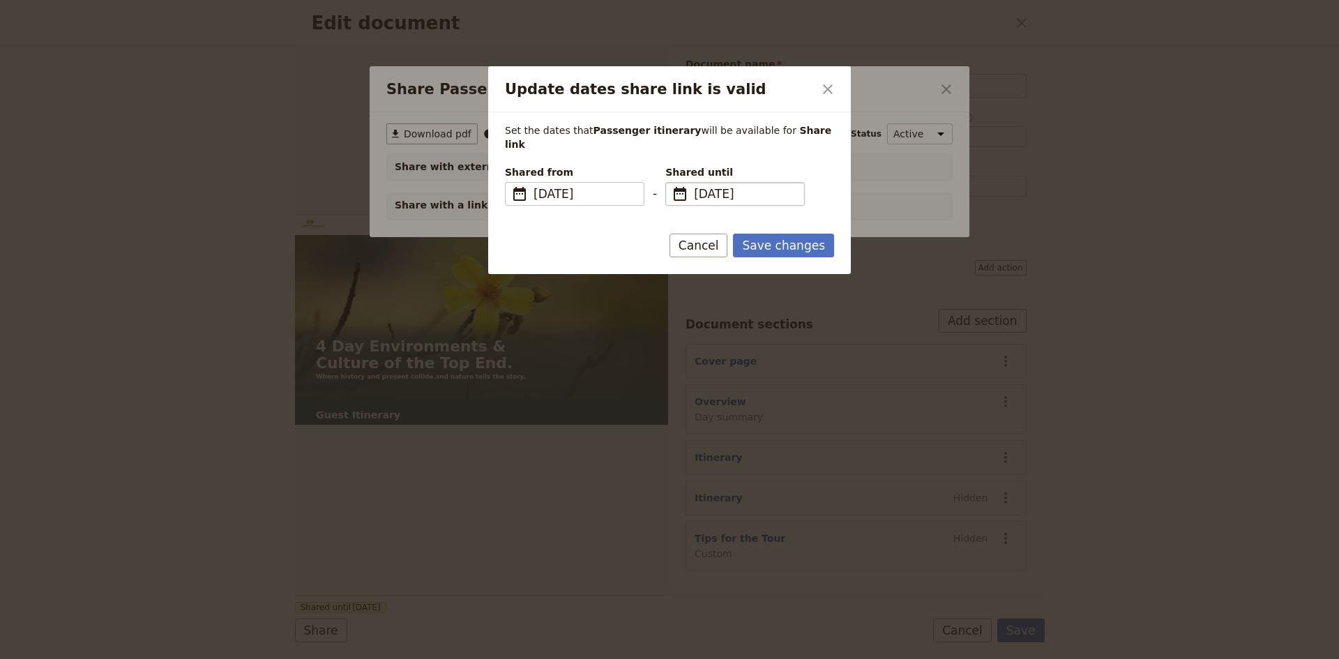
click at [717, 185] on span "[DATE]" at bounding box center [745, 193] width 102 height 17
click at [671, 182] on input "[DATE]" at bounding box center [671, 182] width 1 height 1
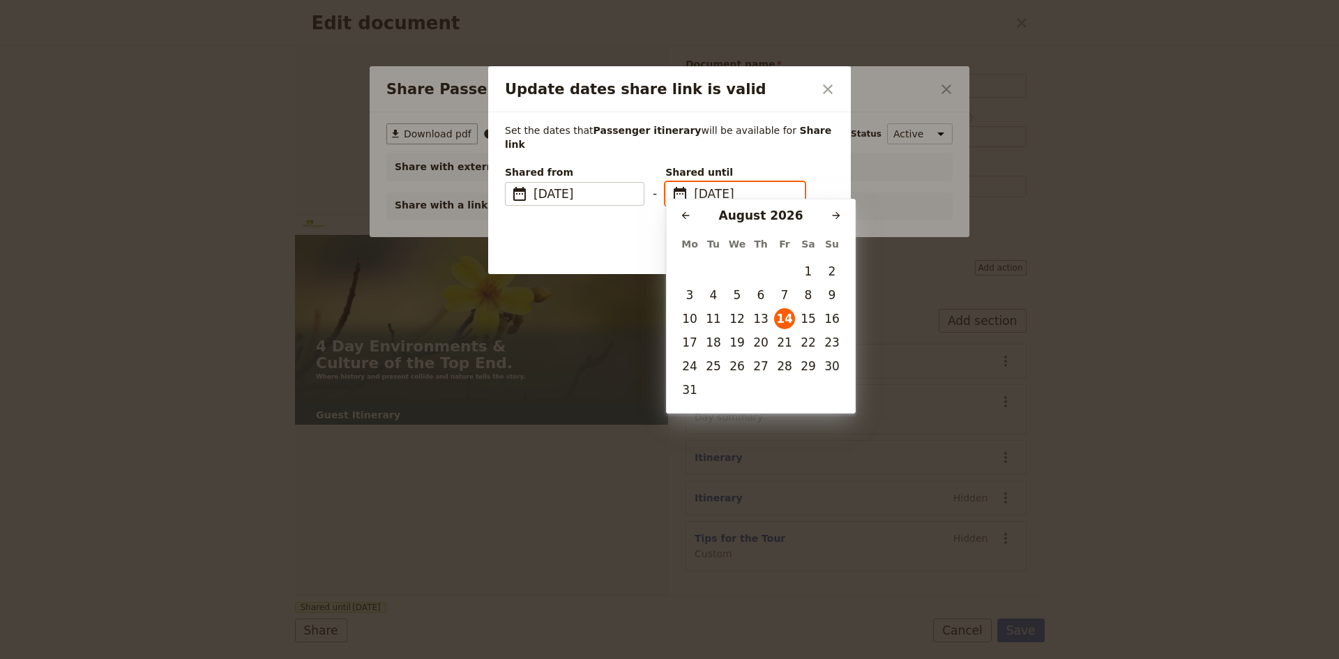
scroll to position [0, 0]
click at [759, 342] on button "20" at bounding box center [760, 342] width 21 height 21
type input "[DATE]"
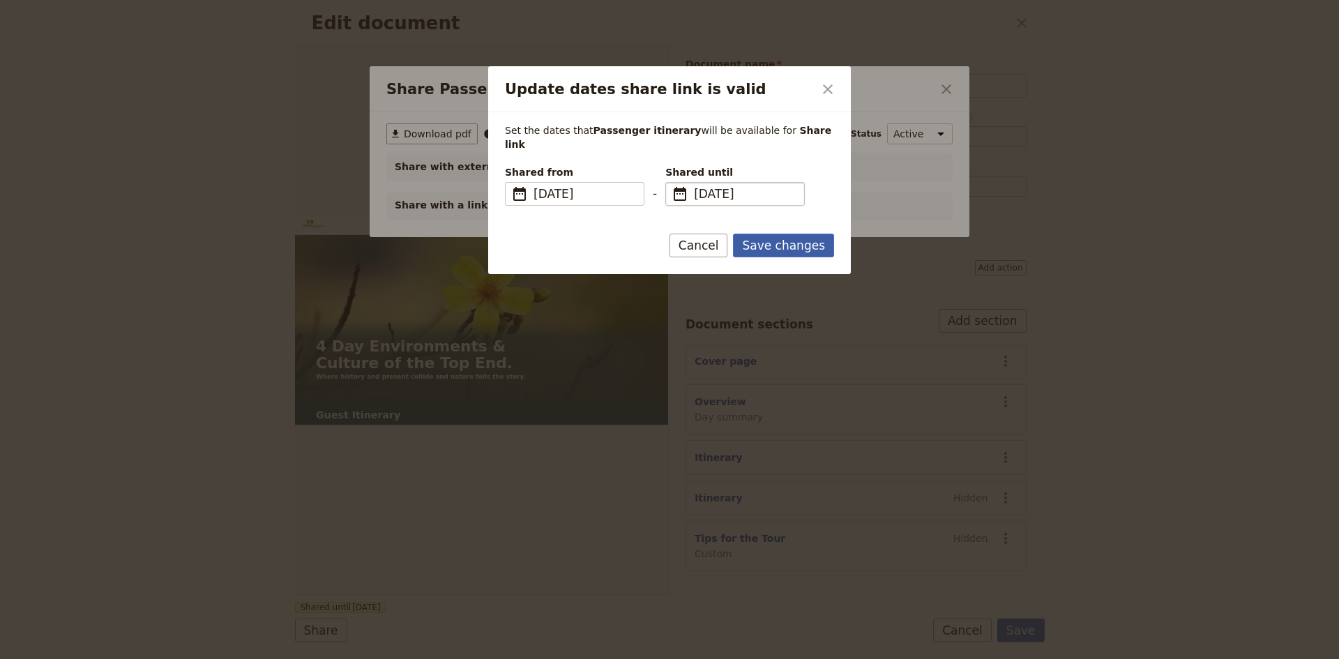
click at [766, 234] on button "Save changes" at bounding box center [783, 246] width 101 height 24
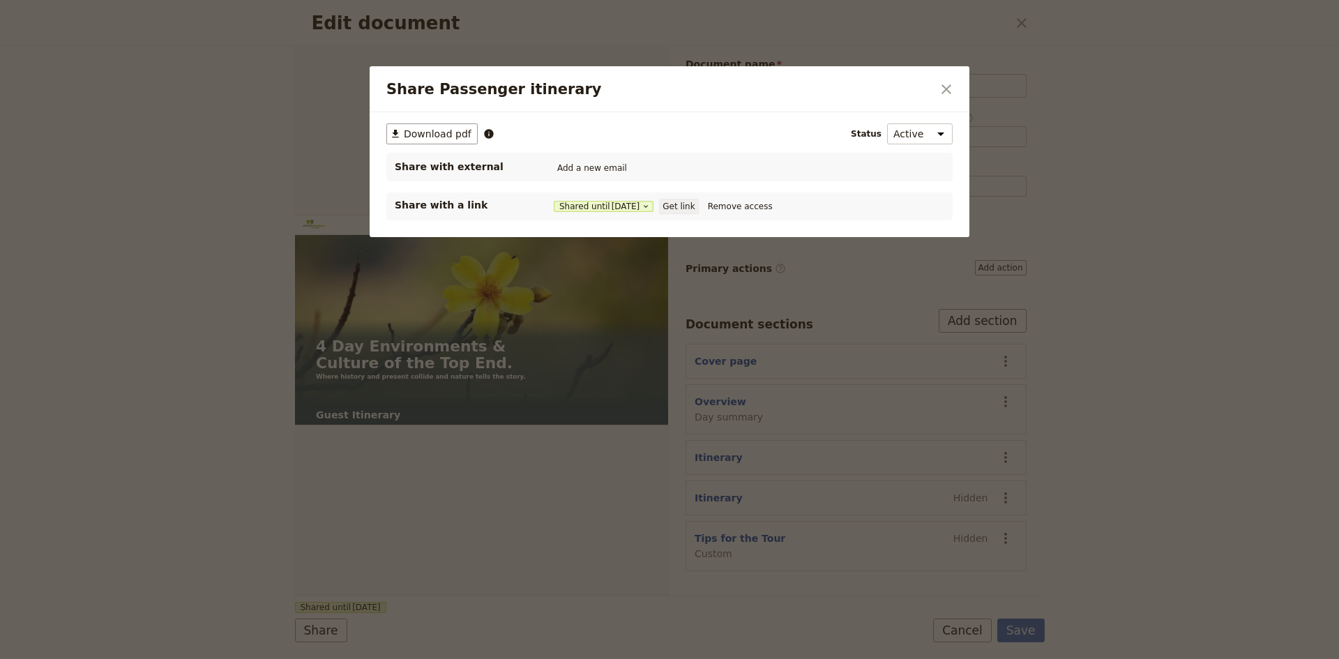
click at [678, 206] on button "Get link" at bounding box center [678, 206] width 39 height 15
click at [944, 84] on icon "Close dialog" at bounding box center [946, 89] width 17 height 17
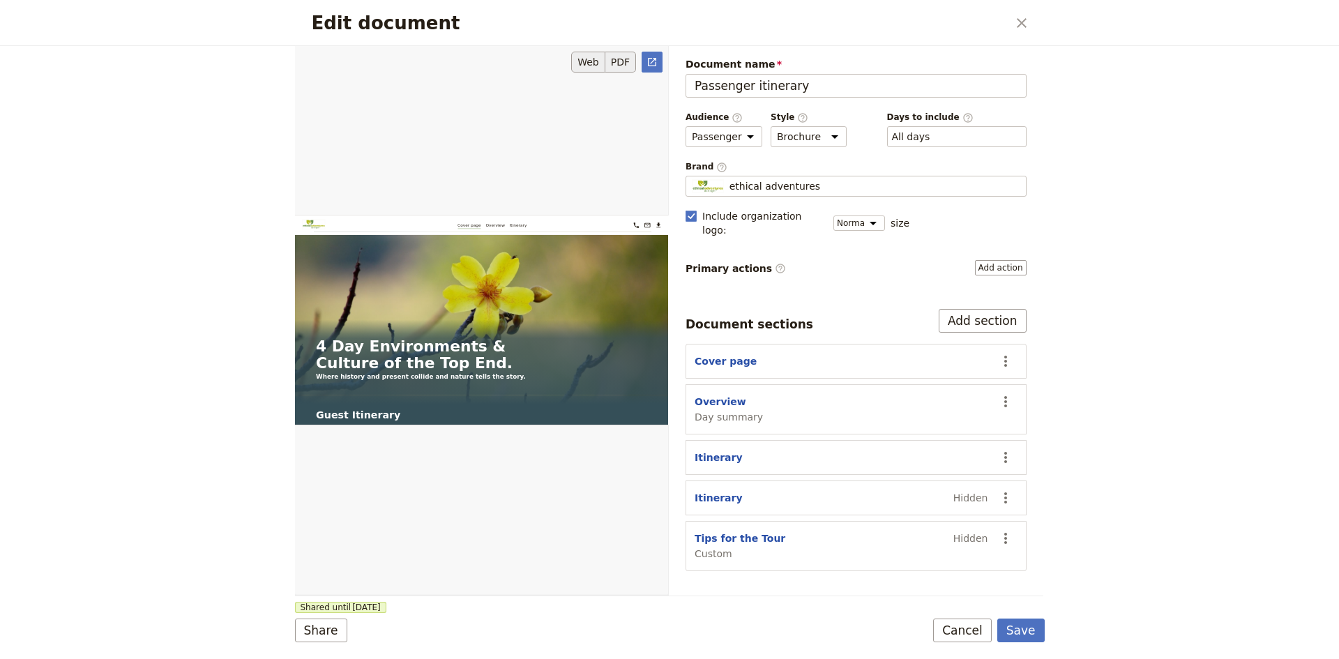
click at [616, 59] on button "PDF" at bounding box center [620, 62] width 31 height 21
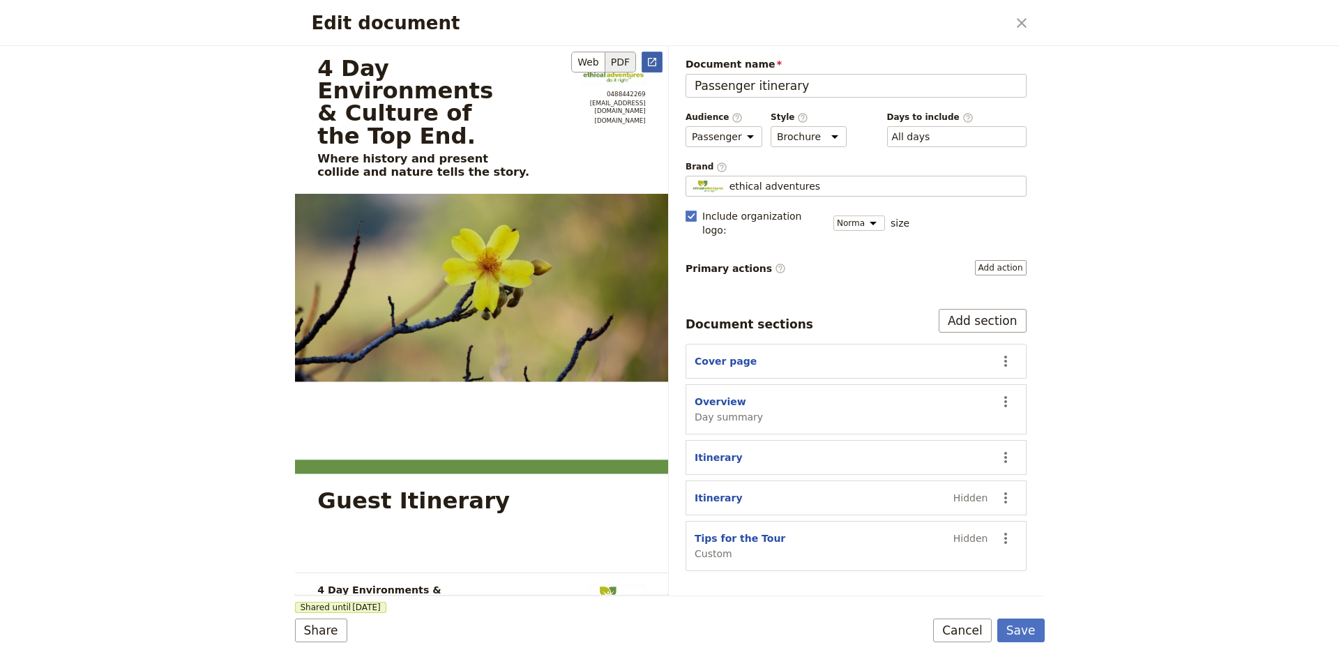
click at [650, 59] on icon "Open full preview" at bounding box center [652, 62] width 8 height 8
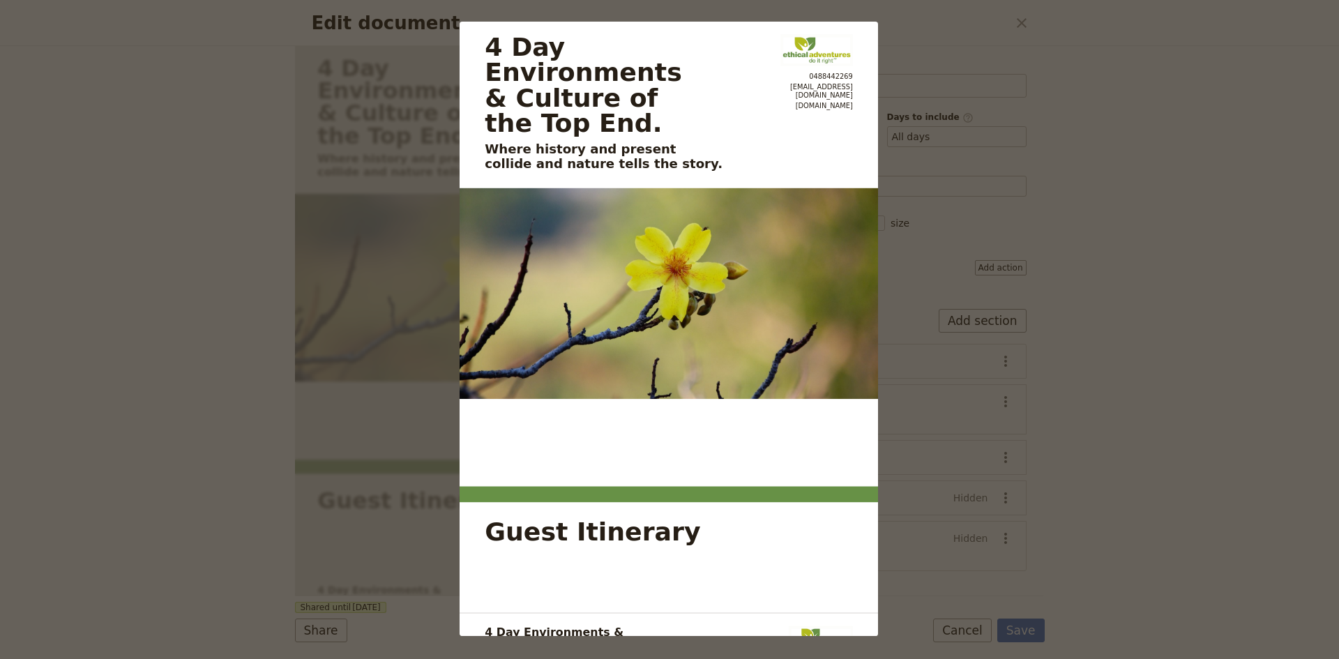
drag, startPoint x: 682, startPoint y: 178, endPoint x: 1039, endPoint y: 89, distance: 367.9
click at [1045, 108] on div "4 Day Environments & Culture of the Top End. Where history and present collide …" at bounding box center [669, 329] width 1339 height 659
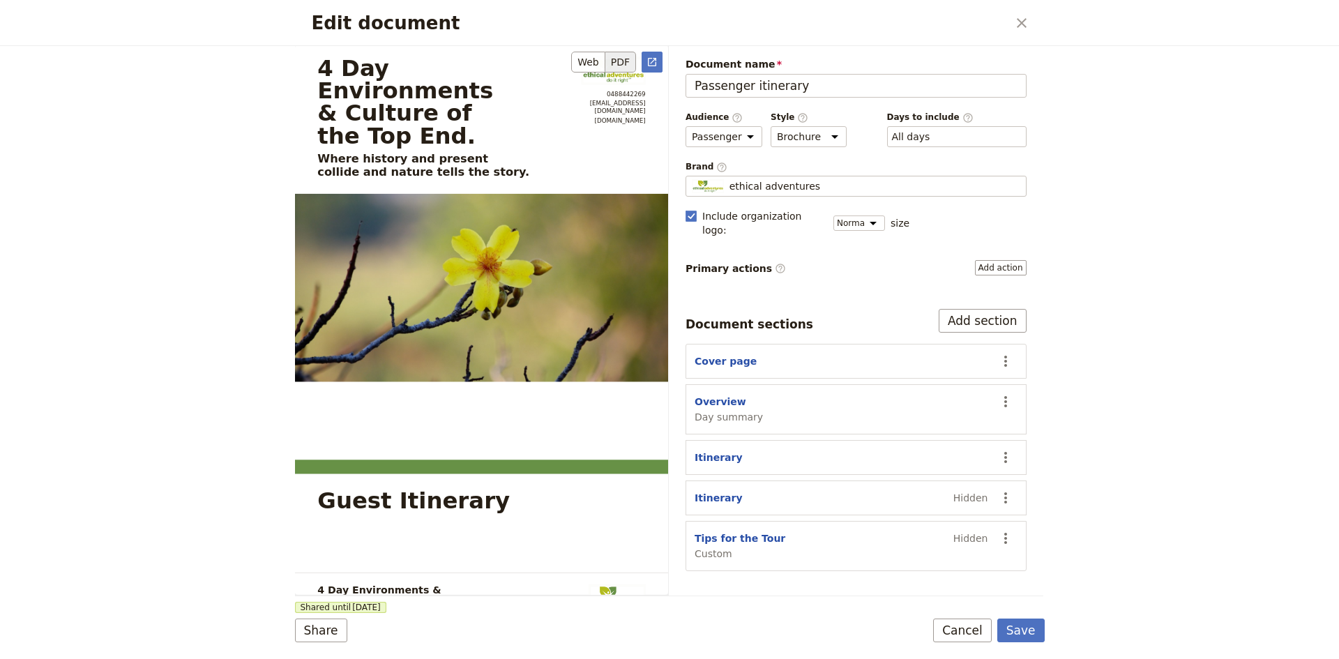
scroll to position [279, 0]
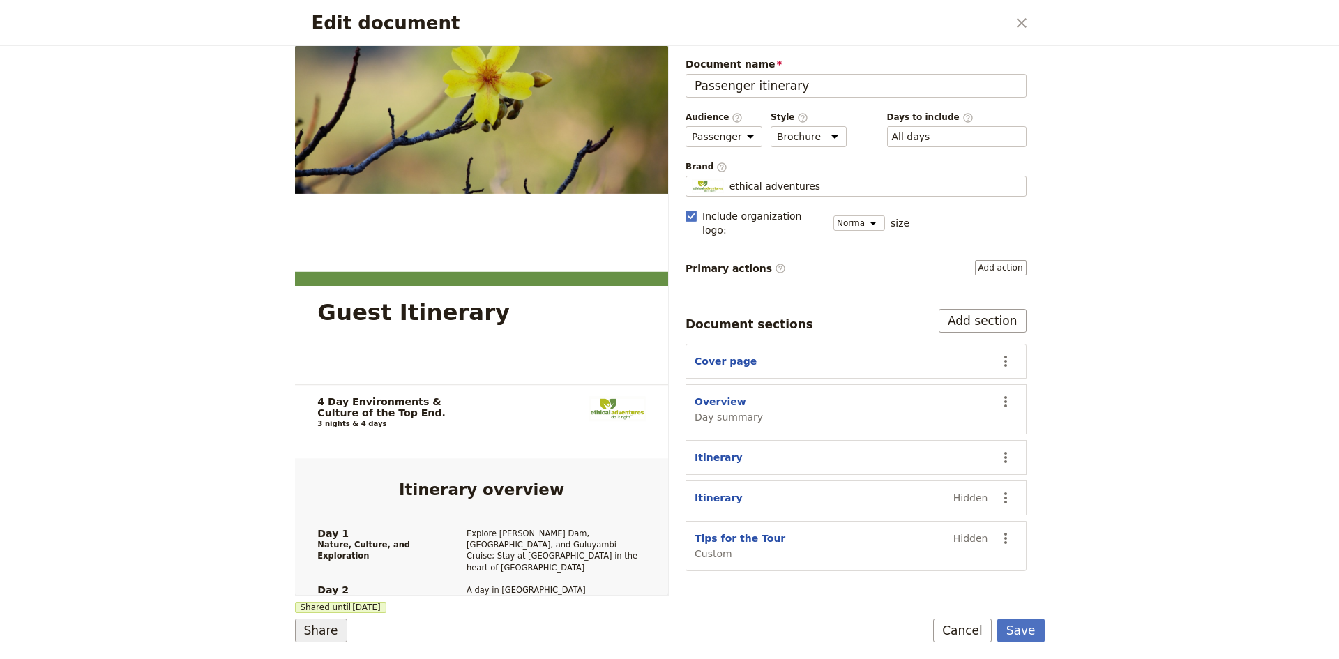
click at [326, 632] on button "Share" at bounding box center [321, 630] width 52 height 24
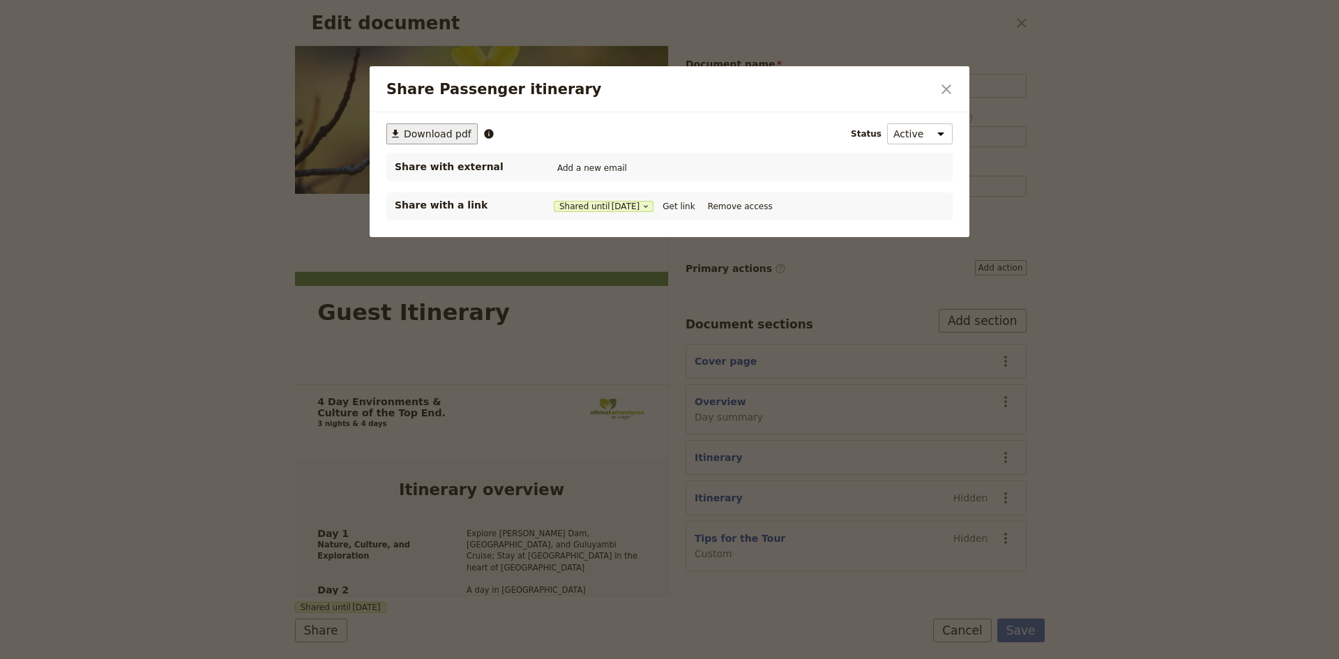
click at [435, 129] on span "Download pdf" at bounding box center [438, 134] width 68 height 14
click at [945, 92] on icon "Close dialog" at bounding box center [946, 89] width 17 height 17
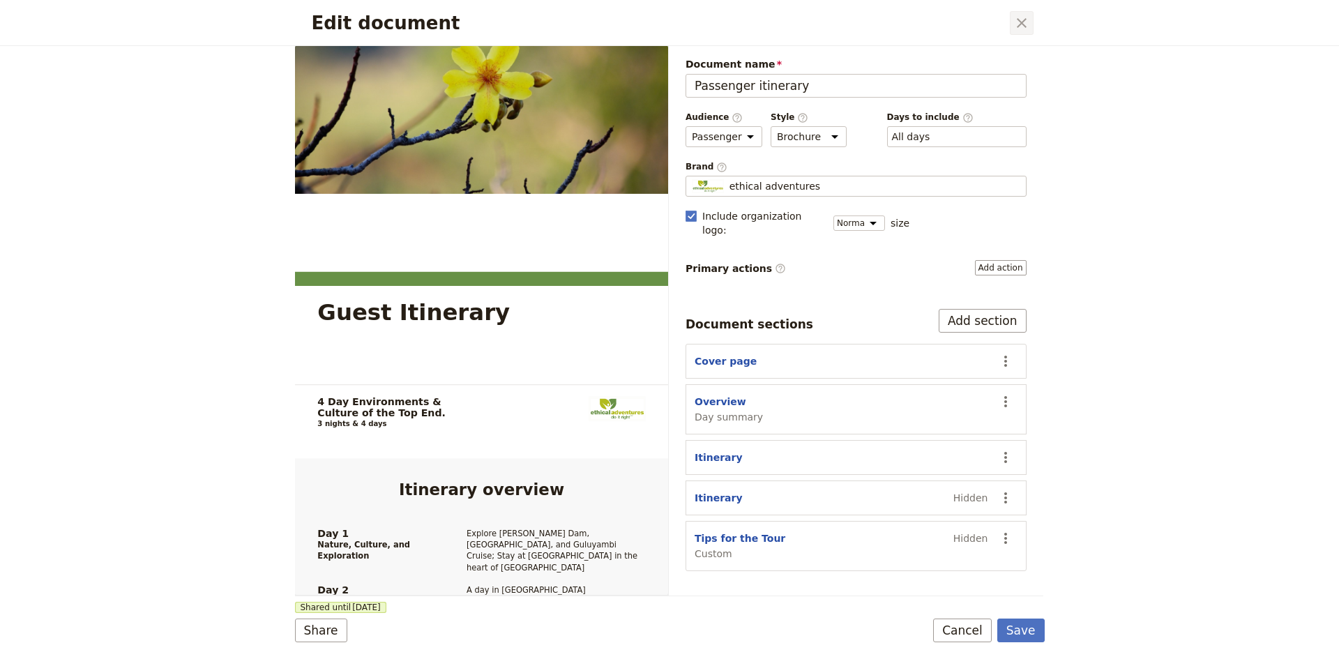
click at [1018, 24] on icon "Close dialog" at bounding box center [1021, 23] width 17 height 17
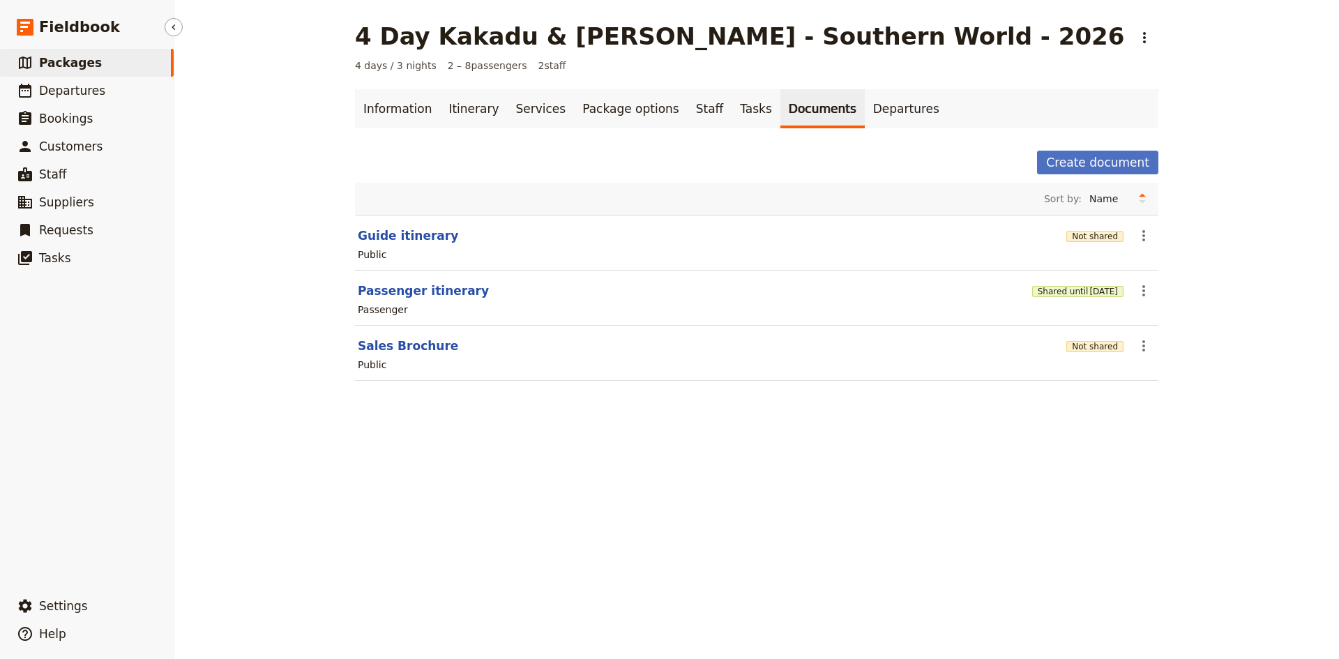
click at [68, 60] on span "Packages" at bounding box center [70, 63] width 63 height 14
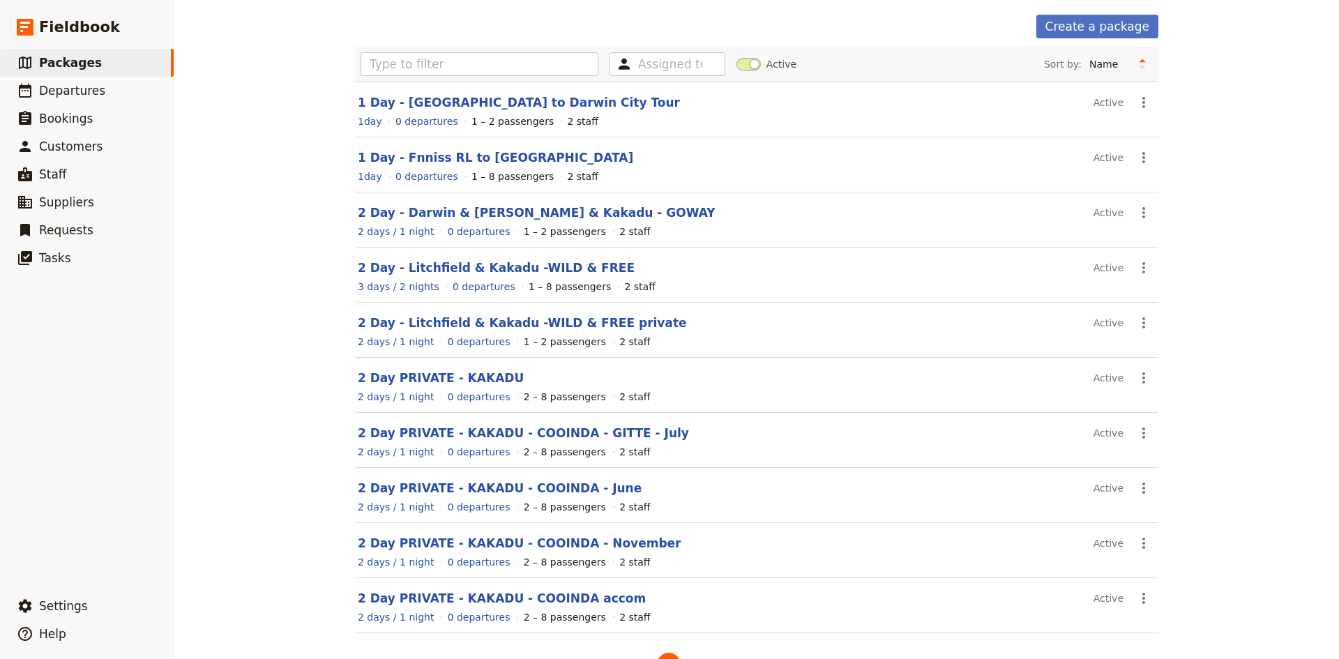
scroll to position [95, 0]
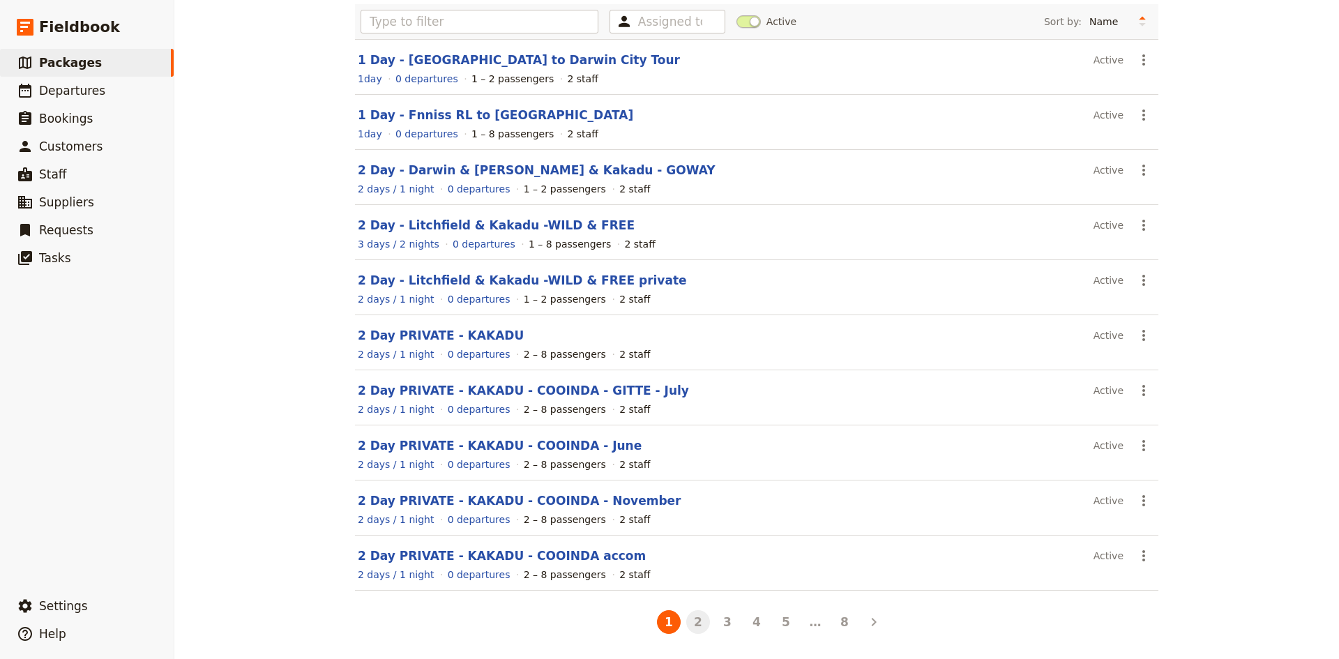
click at [692, 623] on button "2" at bounding box center [698, 622] width 24 height 24
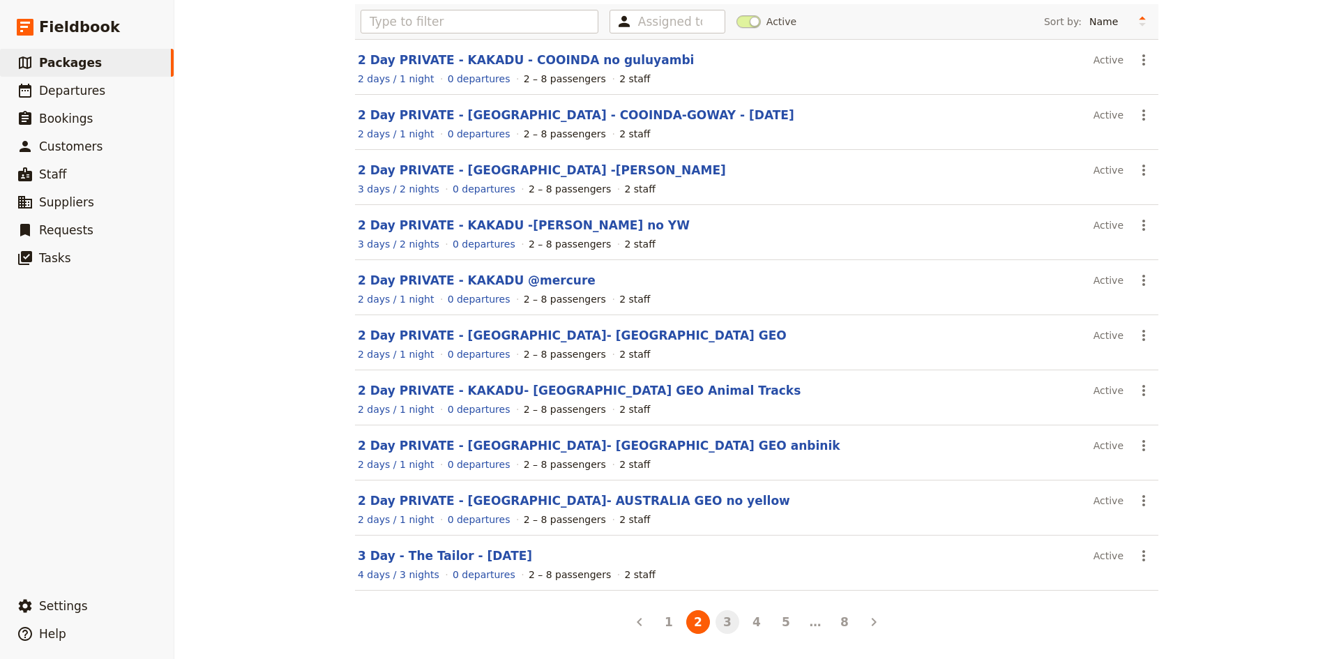
click at [722, 621] on button "3" at bounding box center [727, 622] width 24 height 24
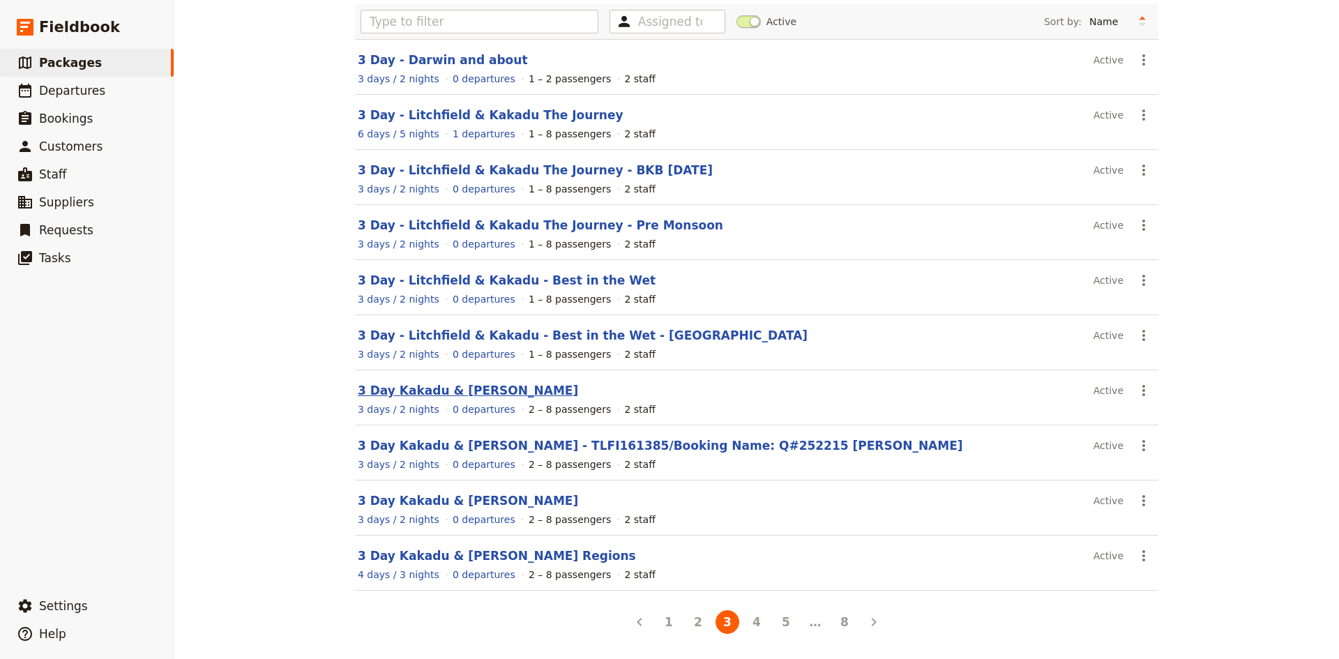
click at [450, 389] on link "3 Day Kakadu & [PERSON_NAME]" at bounding box center [468, 390] width 220 height 14
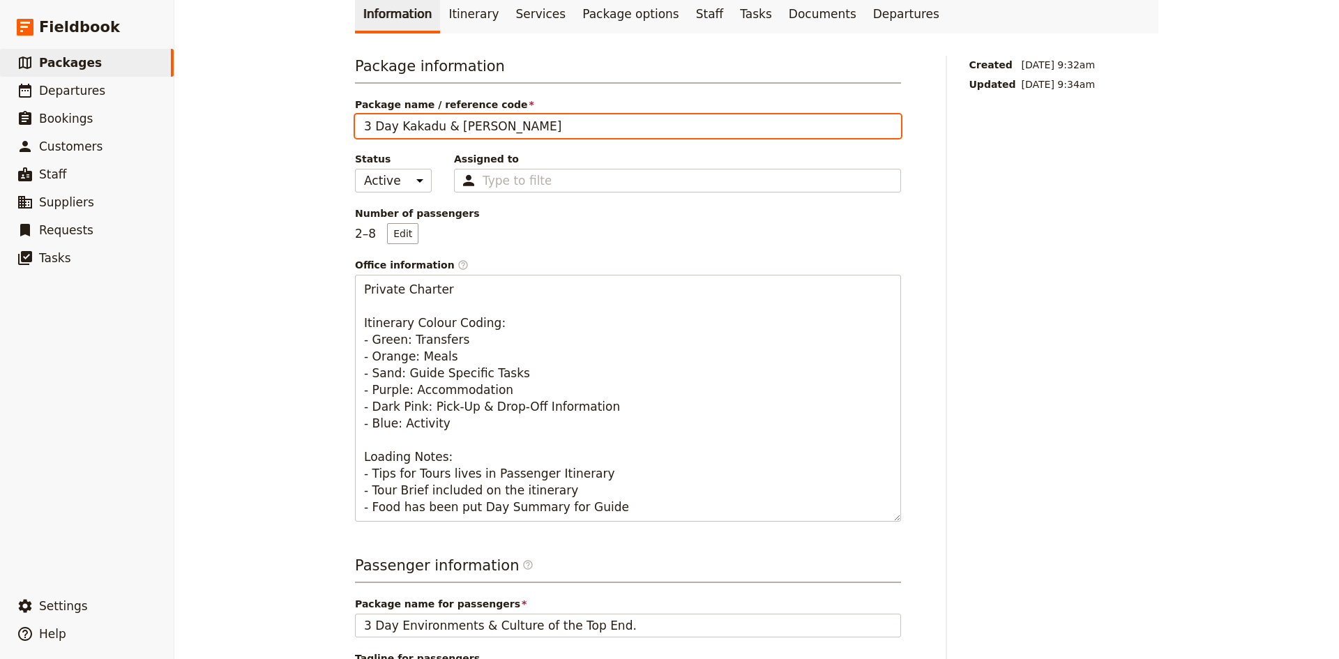
click at [538, 125] on input "3 Day Kakadu & [PERSON_NAME]" at bounding box center [628, 126] width 546 height 24
type input "3 Day Kakadu & [PERSON_NAME]"
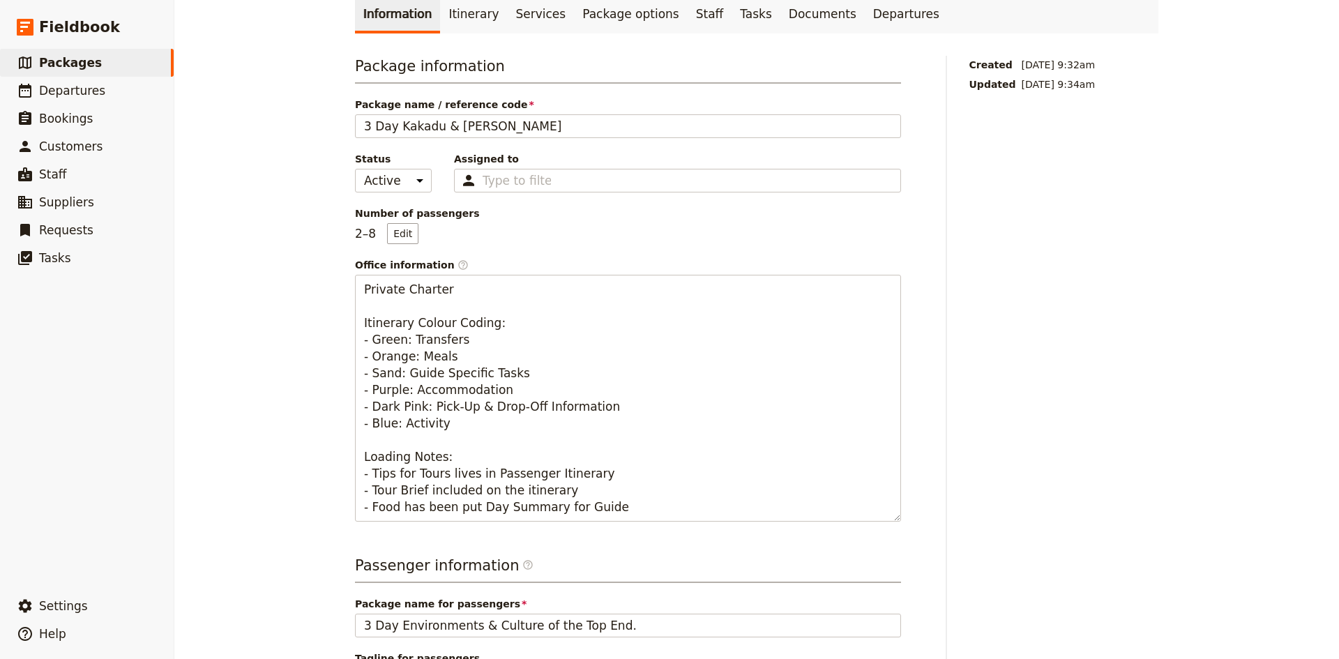
click at [1027, 325] on div "Created [DATE] 9:32am Updated [DATE] 9:34am" at bounding box center [1064, 631] width 190 height 1150
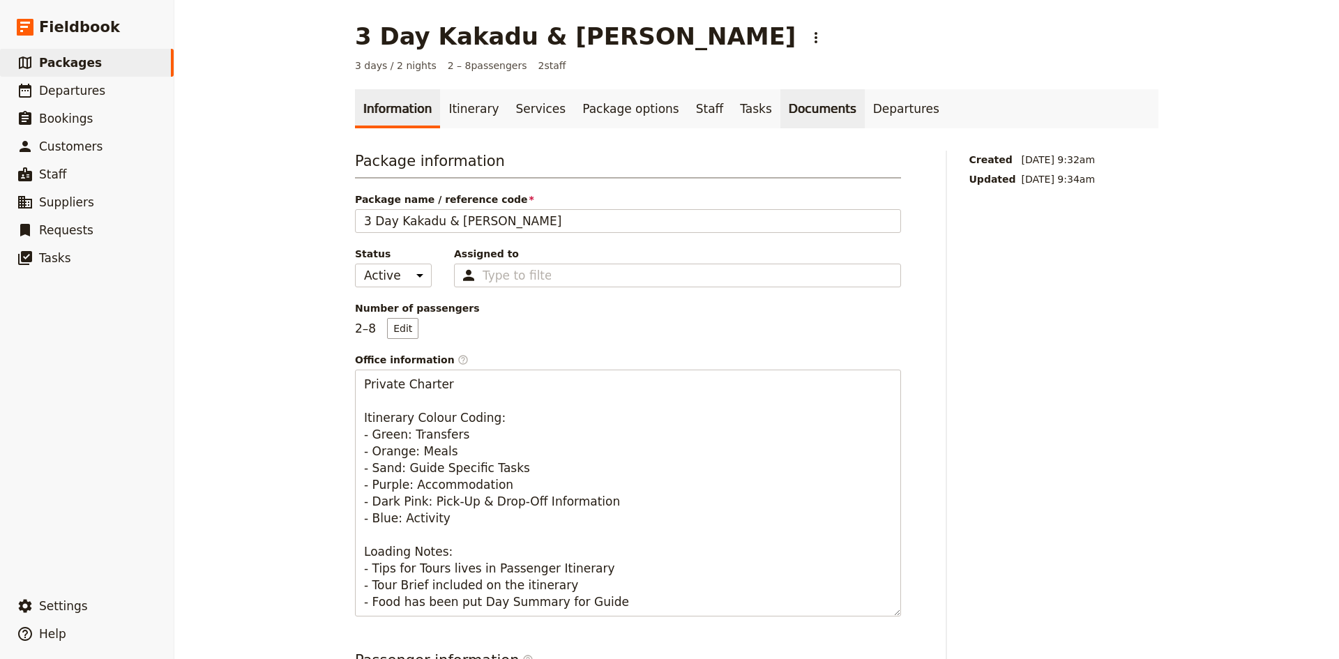
click at [780, 107] on link "Documents" at bounding box center [822, 108] width 84 height 39
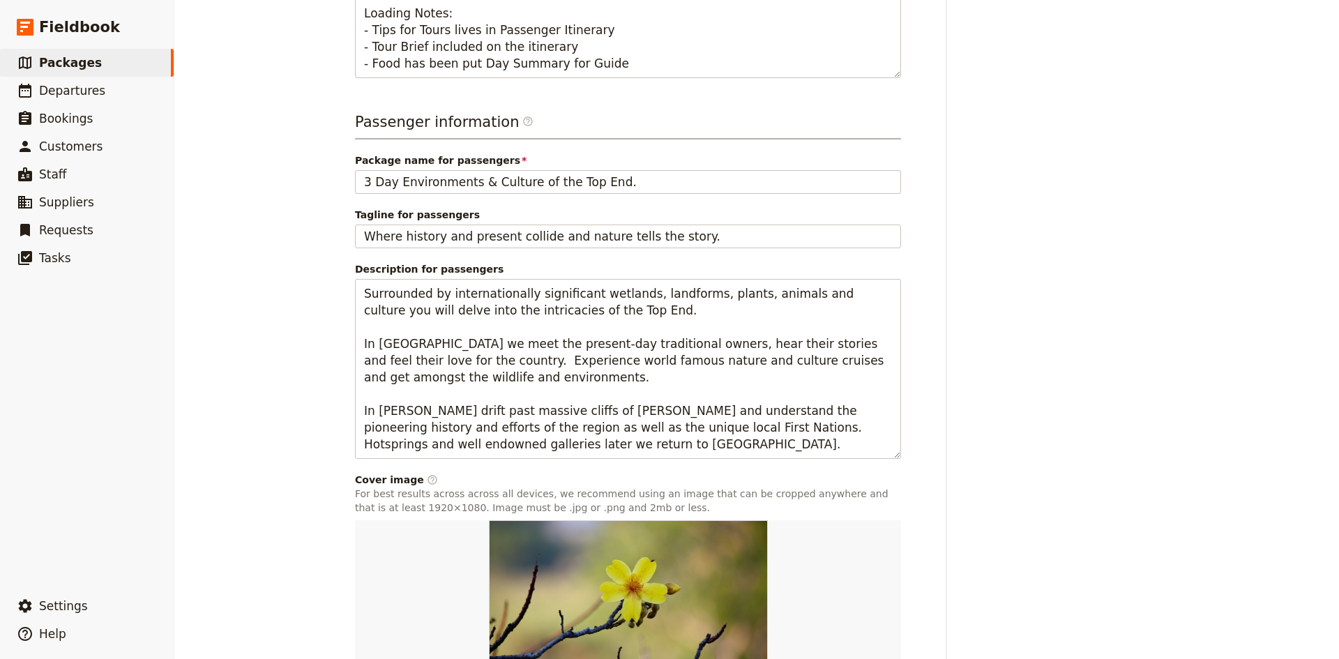
scroll to position [664, 0]
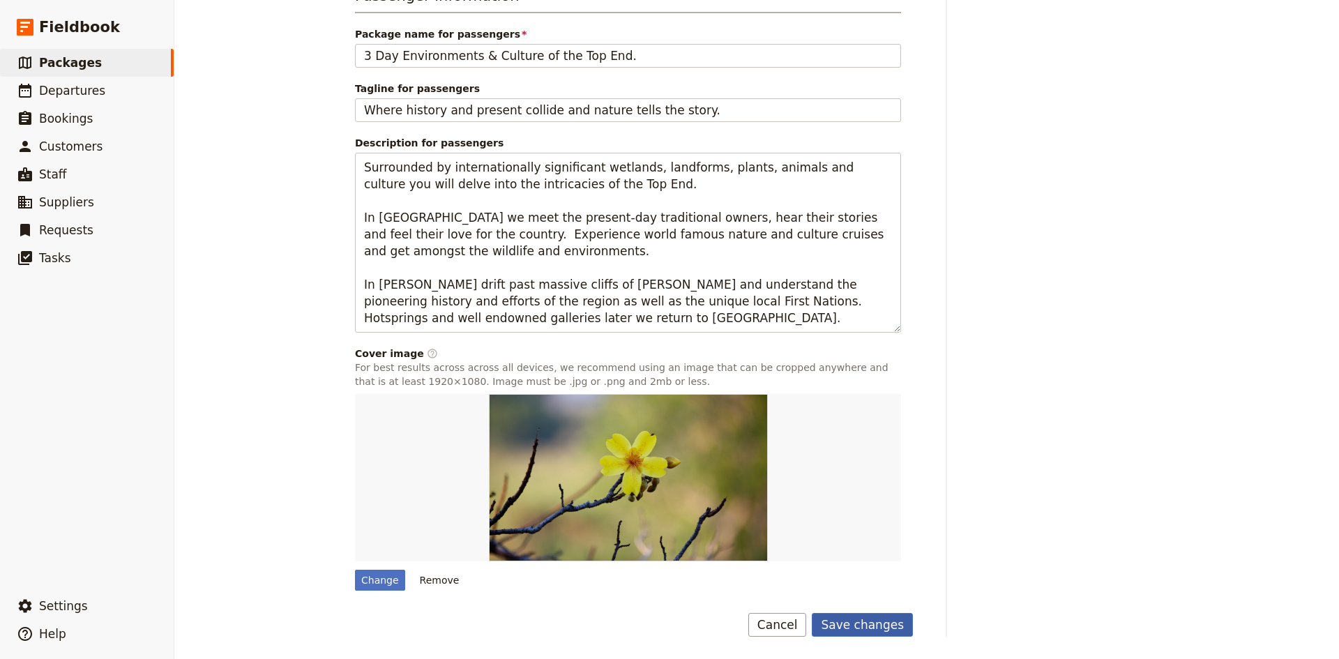
click at [860, 627] on button "Save changes" at bounding box center [861, 625] width 101 height 24
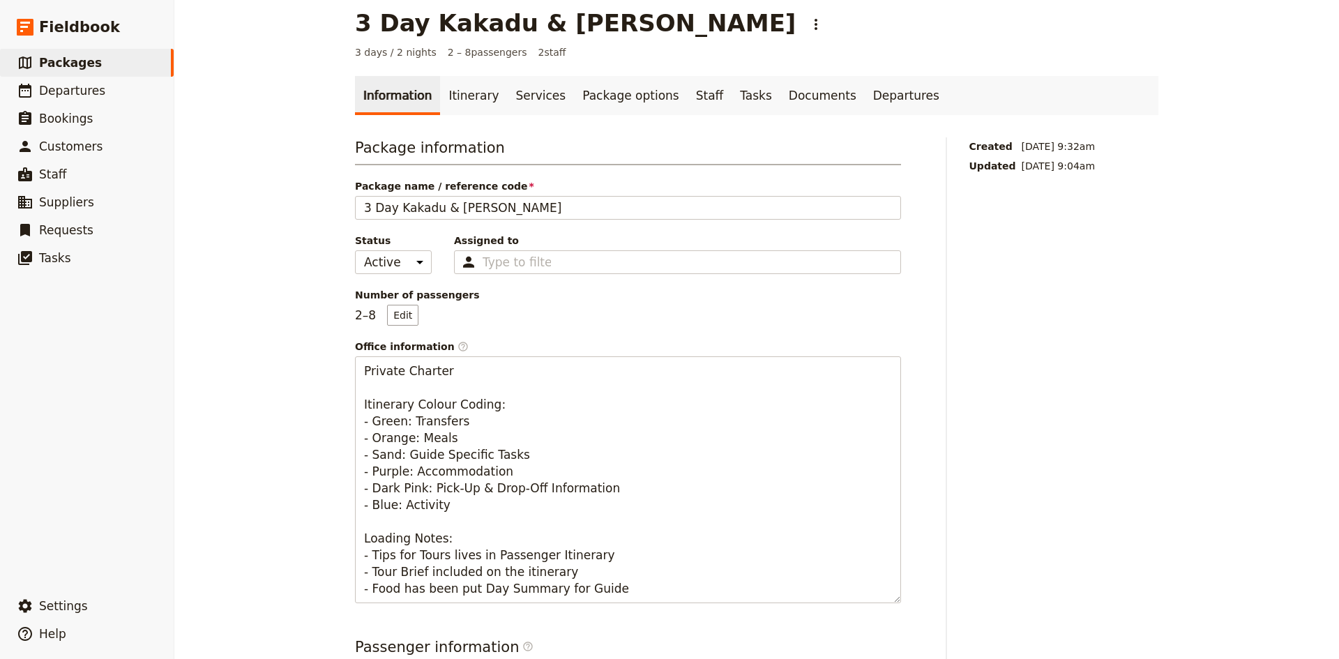
scroll to position [0, 0]
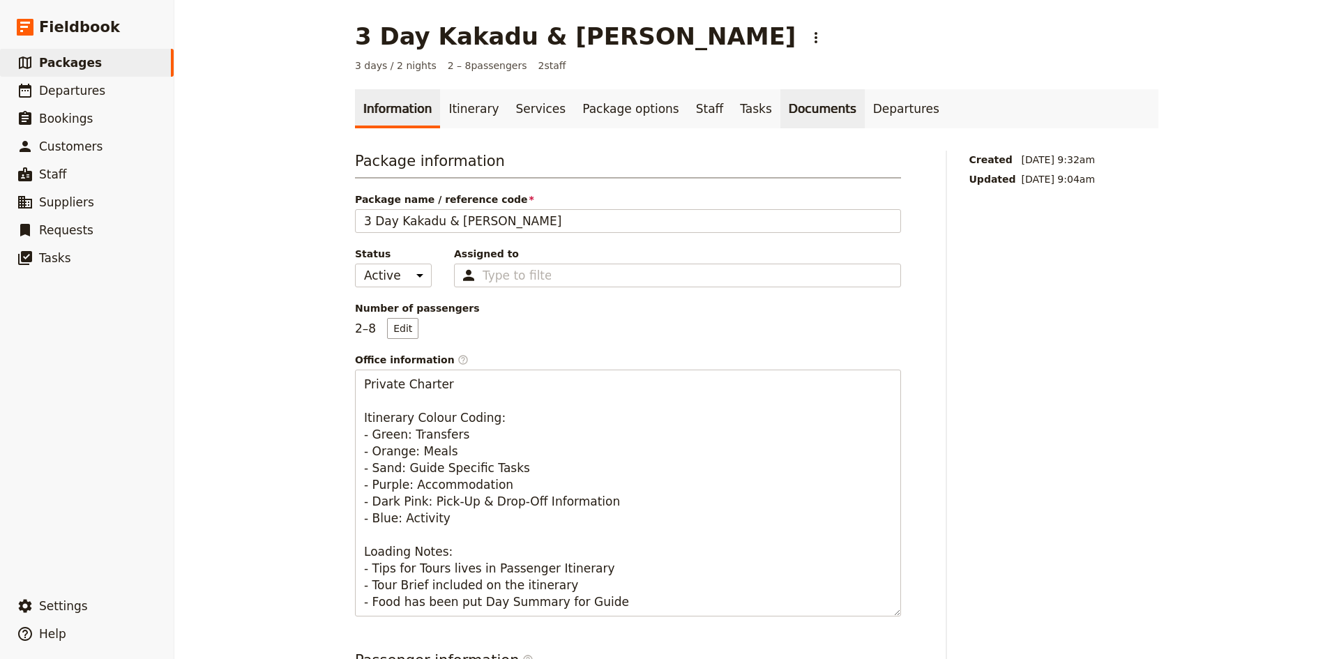
click at [780, 111] on link "Documents" at bounding box center [822, 108] width 84 height 39
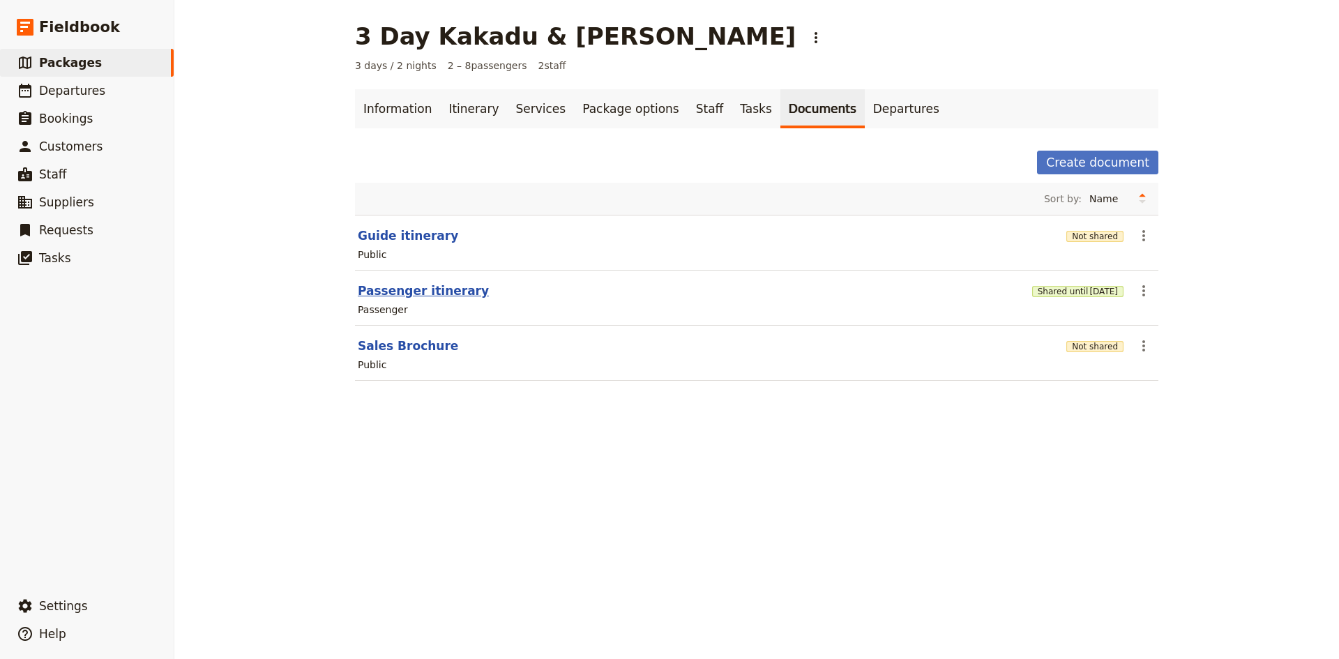
click at [369, 296] on button "Passenger itinerary" at bounding box center [423, 290] width 131 height 17
select select "PASSENGER"
select select "DEFAULT"
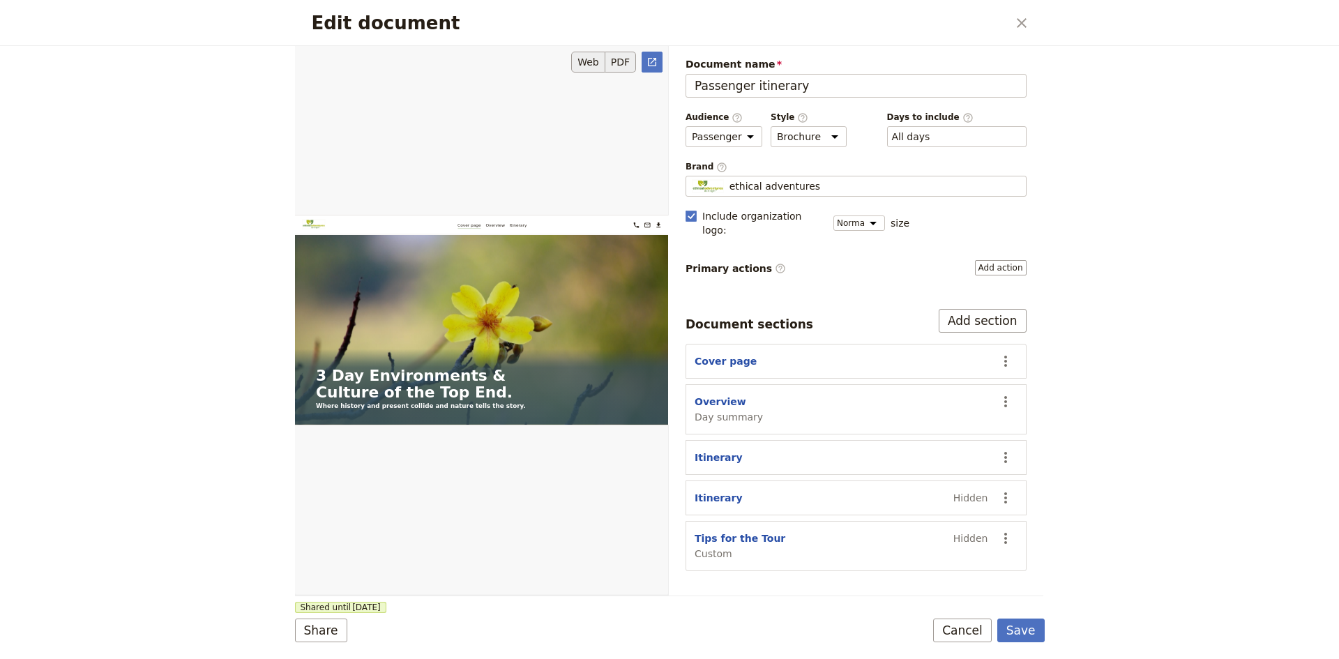
click at [621, 63] on button "PDF" at bounding box center [620, 62] width 31 height 21
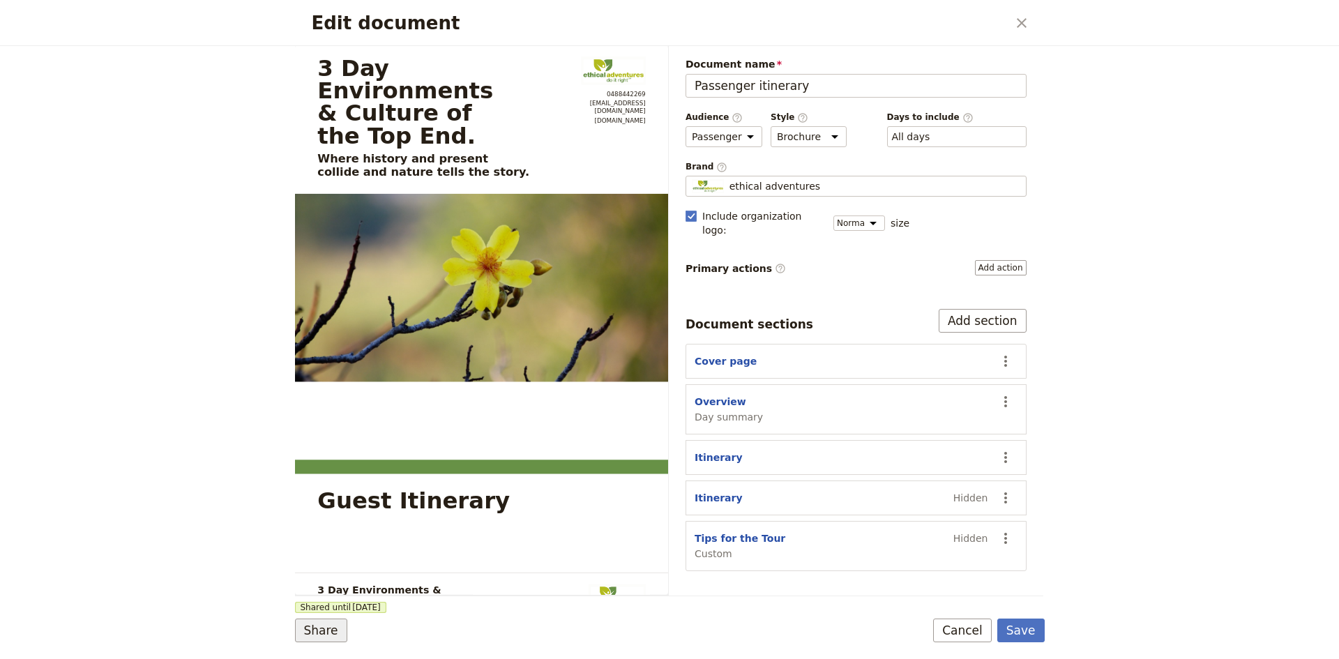
click at [322, 633] on button "Share" at bounding box center [321, 630] width 52 height 24
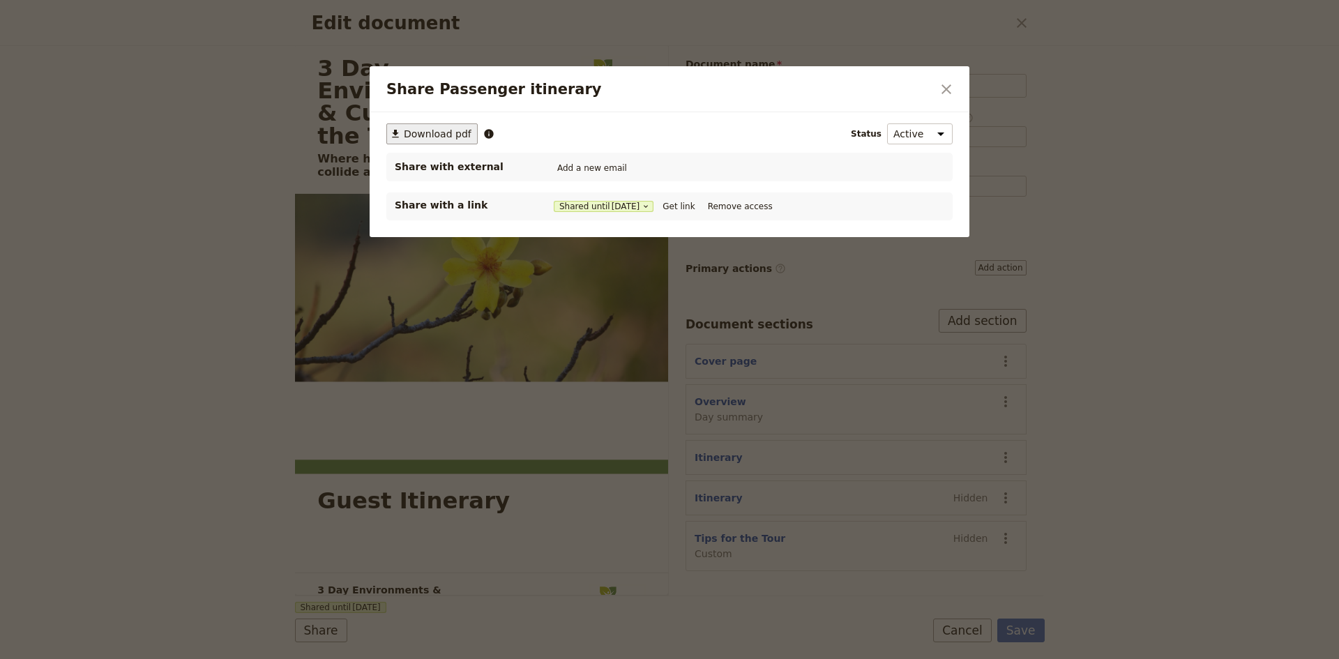
click at [437, 135] on span "Download pdf" at bounding box center [438, 134] width 68 height 14
click at [945, 81] on icon "Close dialog" at bounding box center [946, 89] width 17 height 17
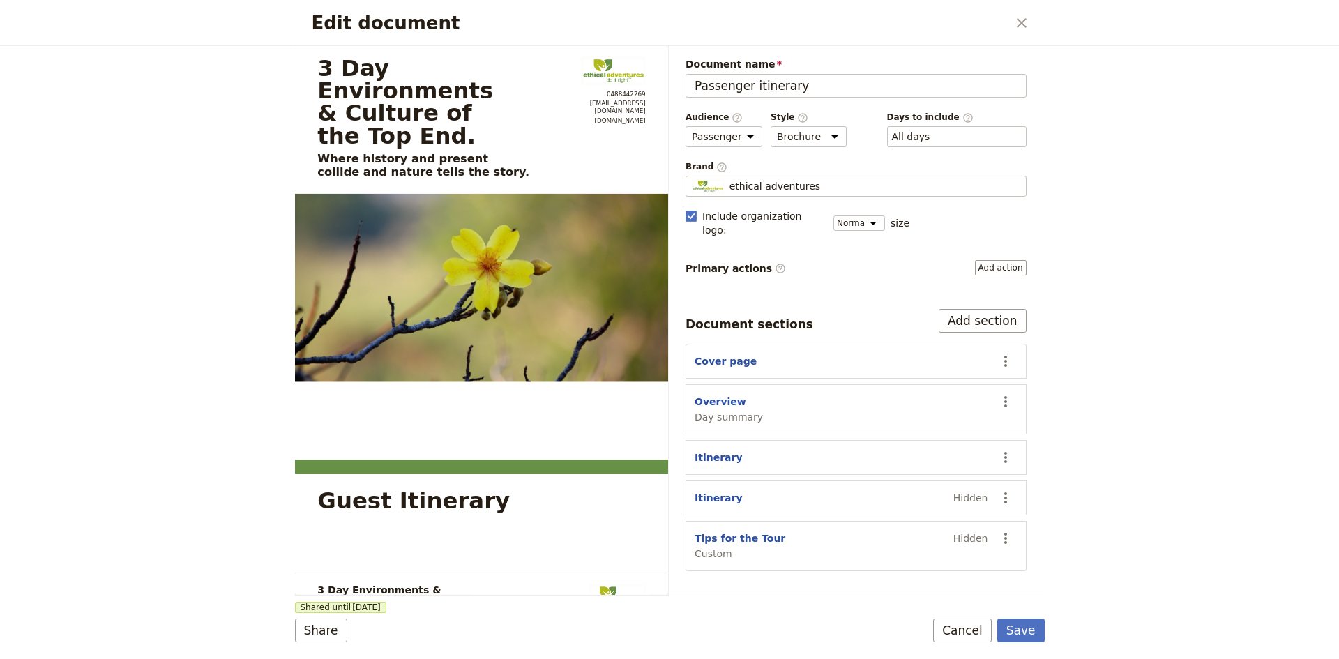
drag, startPoint x: 1021, startPoint y: 20, endPoint x: 1011, endPoint y: 24, distance: 10.4
click at [1021, 20] on icon "Close dialog" at bounding box center [1021, 23] width 17 height 17
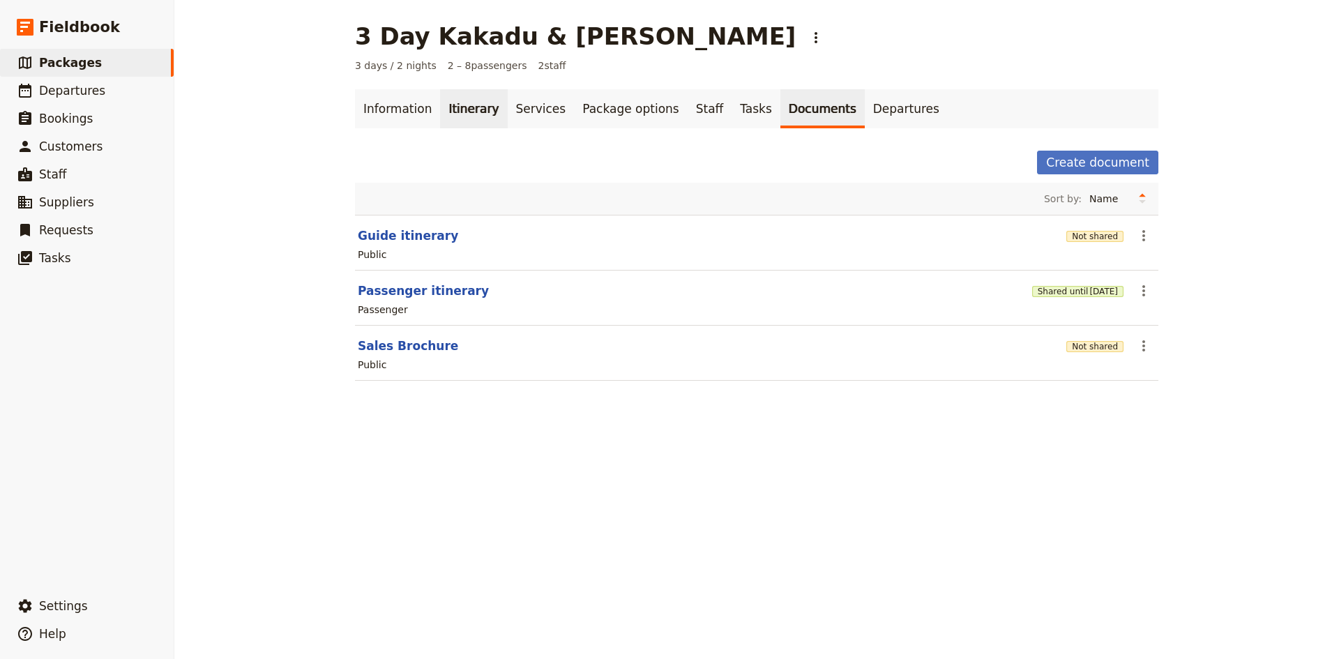
click at [469, 110] on link "Itinerary" at bounding box center [473, 108] width 67 height 39
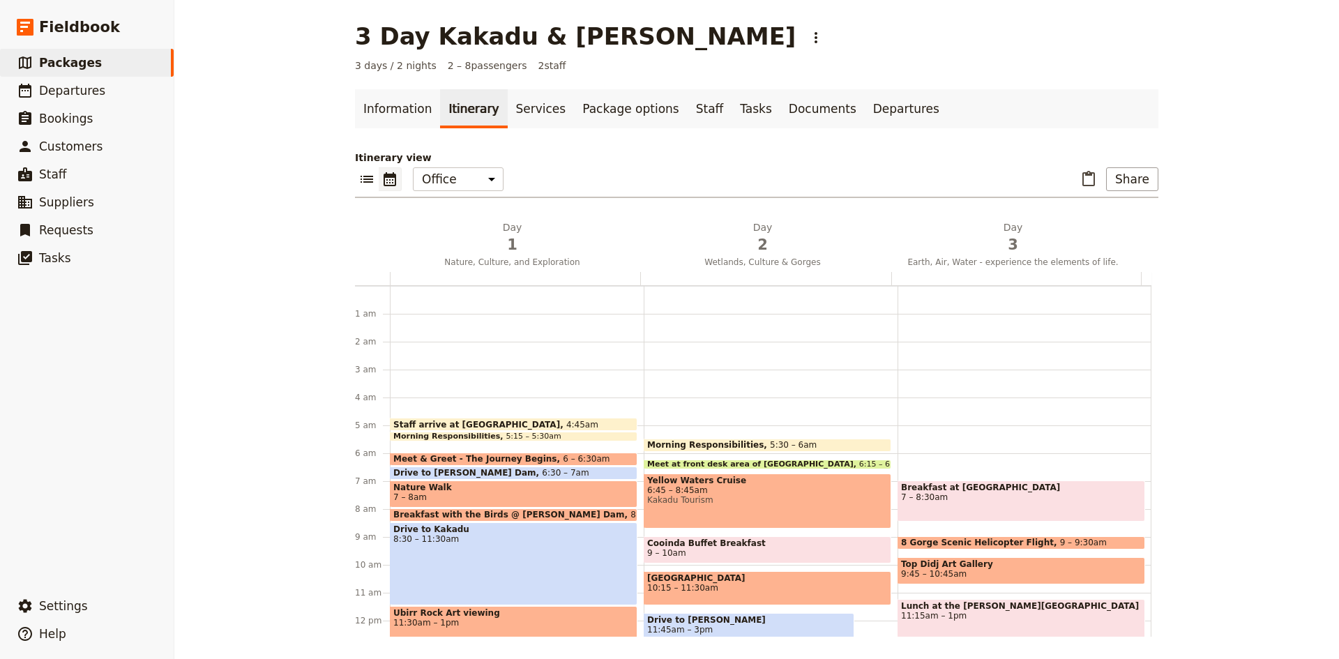
scroll to position [119, 0]
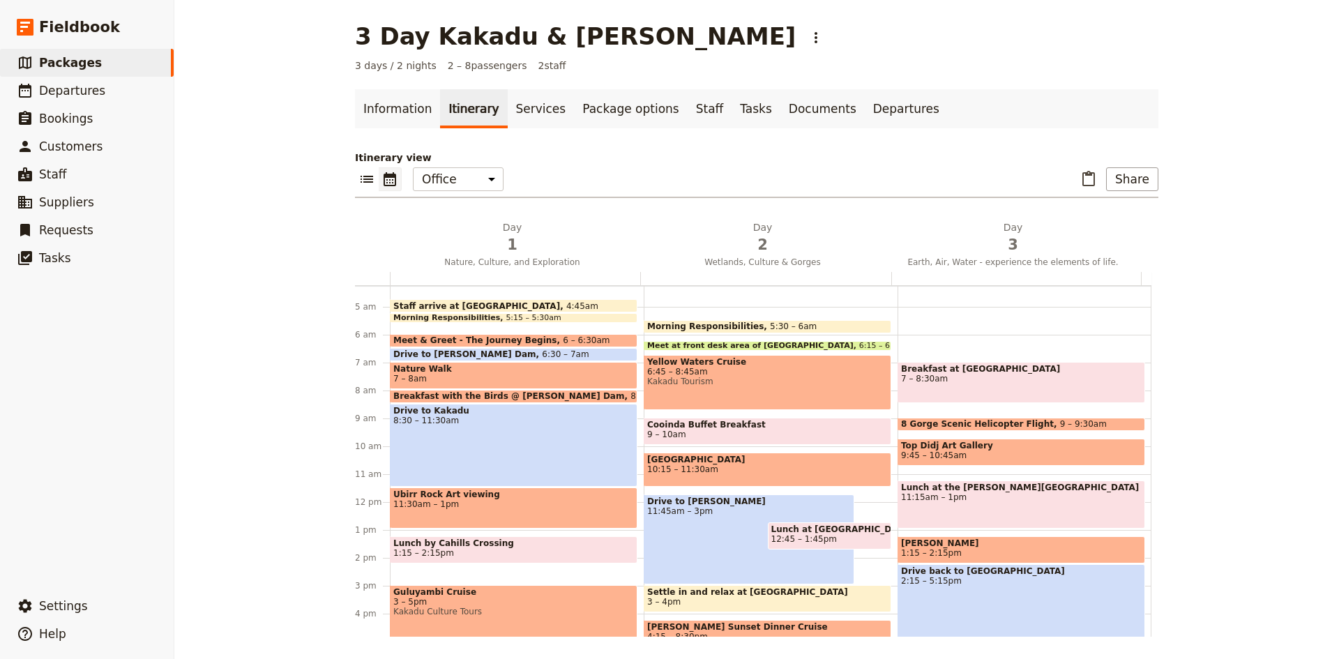
click at [931, 424] on span "8 Gorge Scenic Helicopter Flight" at bounding box center [980, 424] width 159 height 10
select select "3"
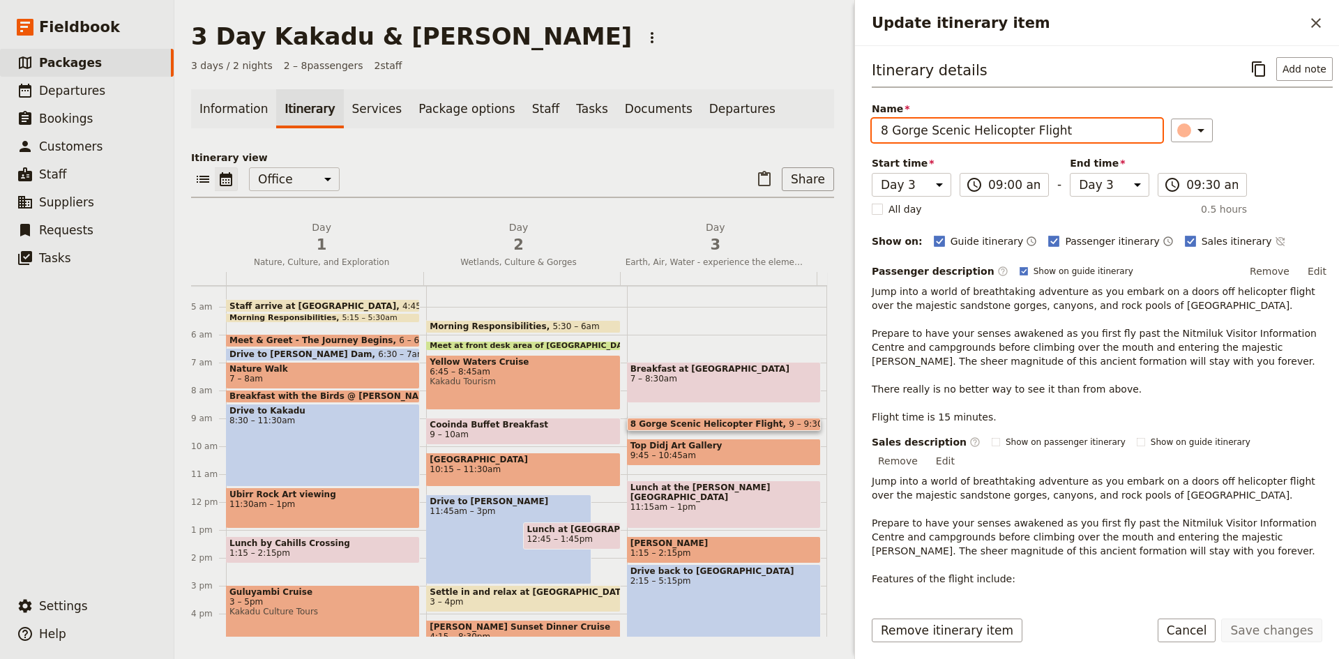
click at [888, 127] on input "8 Gorge Scenic Helicopter Flight" at bounding box center [1016, 131] width 291 height 24
type input "13 Gorge Scenic Helicopter Flight"
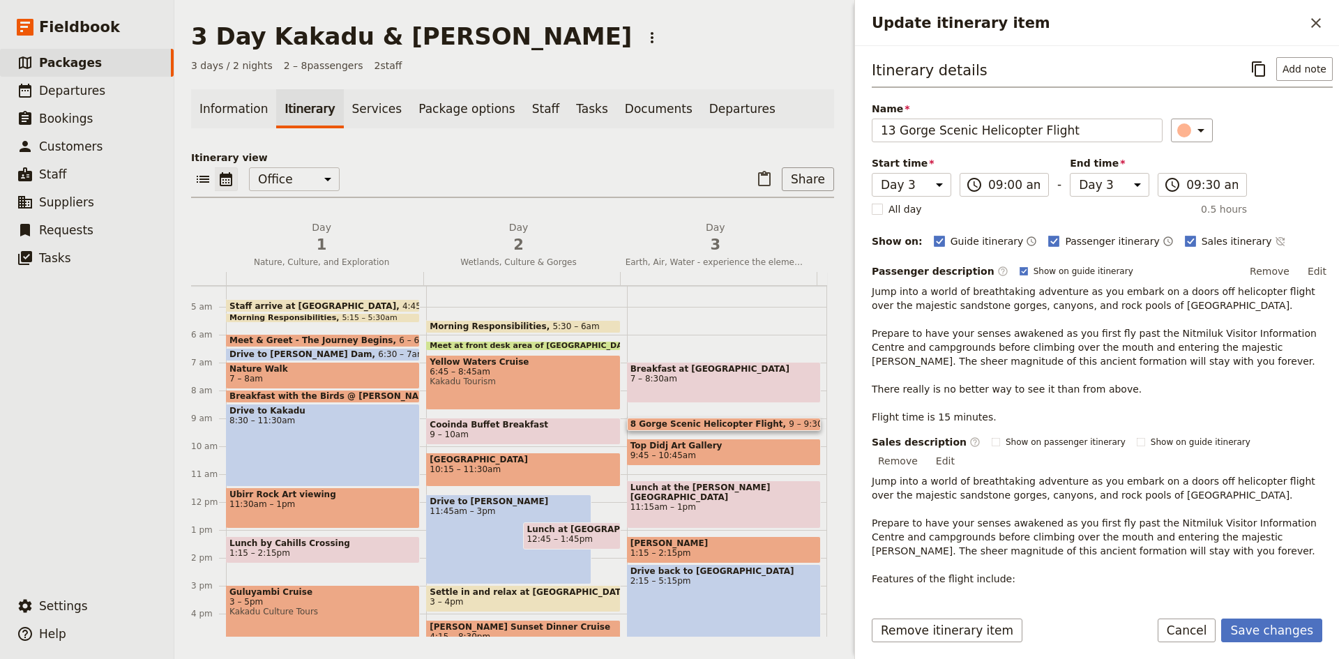
click at [934, 409] on p "Jump into a world of breathtaking adventure as you embark on a doors off helico…" at bounding box center [1101, 353] width 461 height 139
click at [933, 416] on p "Jump into a world of breathtaking adventure as you embark on a doors off helico…" at bounding box center [1101, 353] width 461 height 139
click at [961, 450] on button "Edit" at bounding box center [944, 460] width 31 height 21
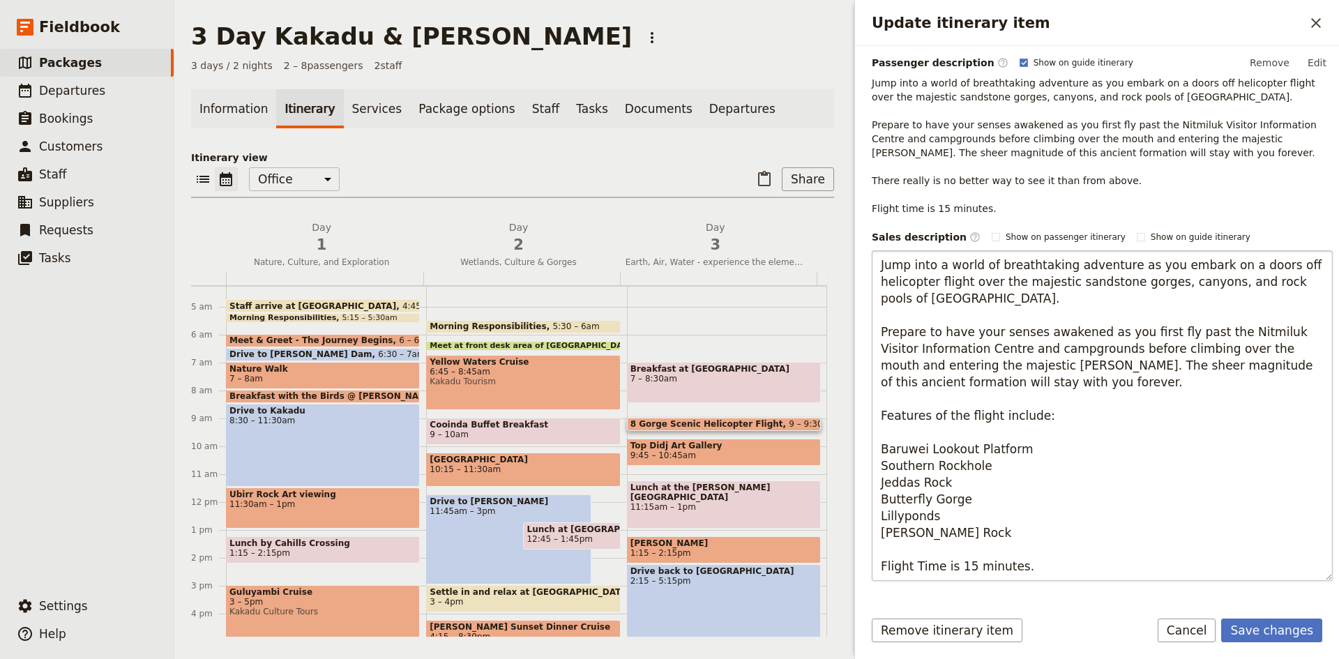
scroll to position [209, 0]
click at [966, 563] on textarea "Jump into a world of breathtaking adventure as you embark on a doors off helico…" at bounding box center [1101, 415] width 461 height 330
drag, startPoint x: 949, startPoint y: 540, endPoint x: 880, endPoint y: 405, distance: 151.8
click at [880, 405] on textarea "Jump into a world of breathtaking adventure as you embark on a doors off helico…" at bounding box center [1101, 415] width 461 height 330
type textarea "Jump into a world of breathtaking adventure as you embark on a doors off helico…"
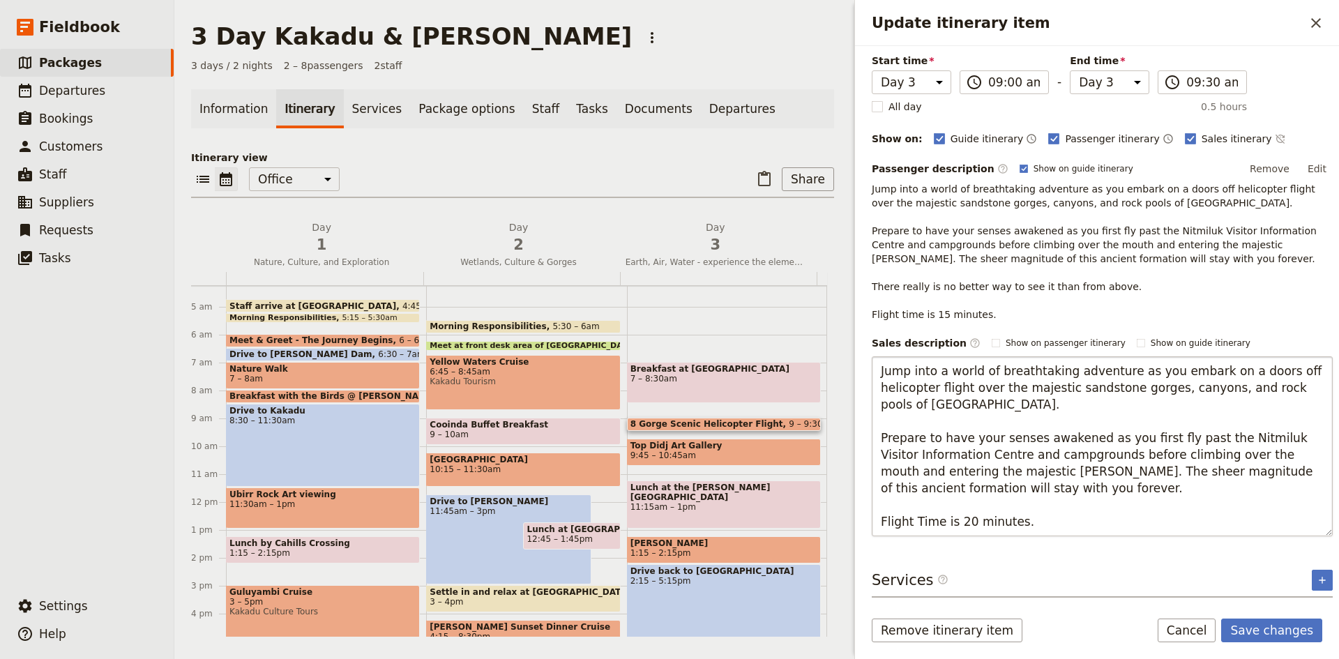
scroll to position [102, 0]
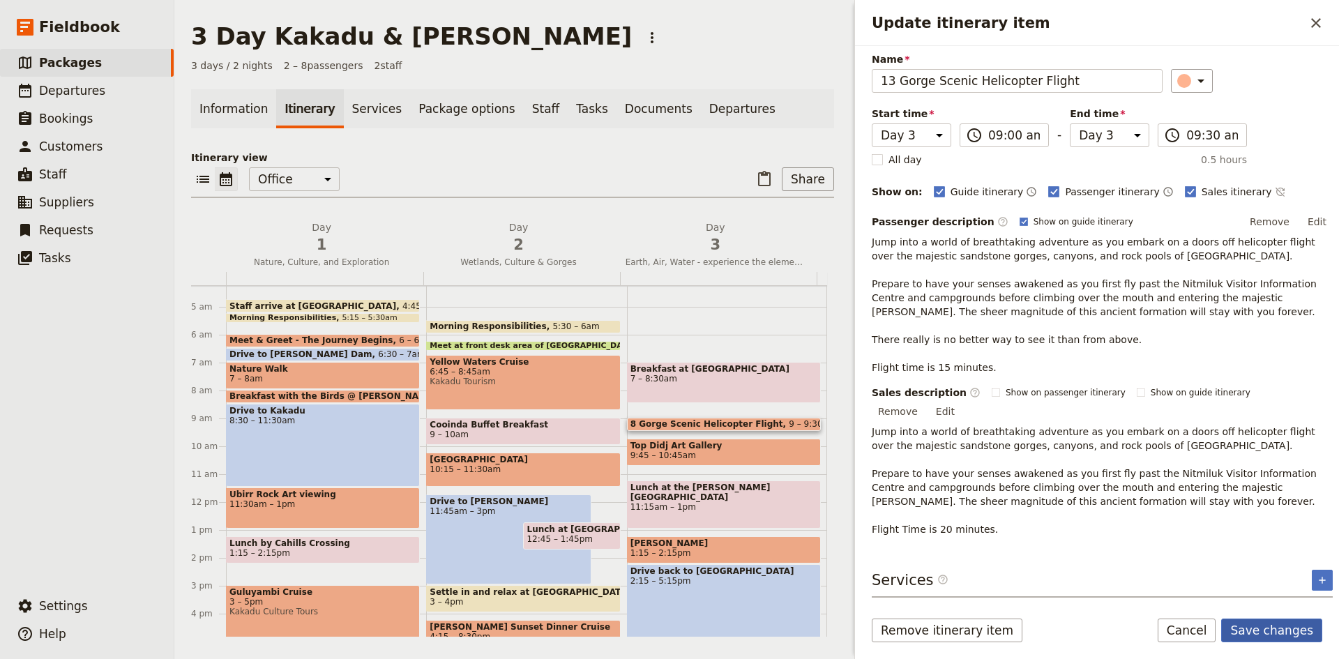
click at [1268, 631] on button "Save changes" at bounding box center [1271, 630] width 101 height 24
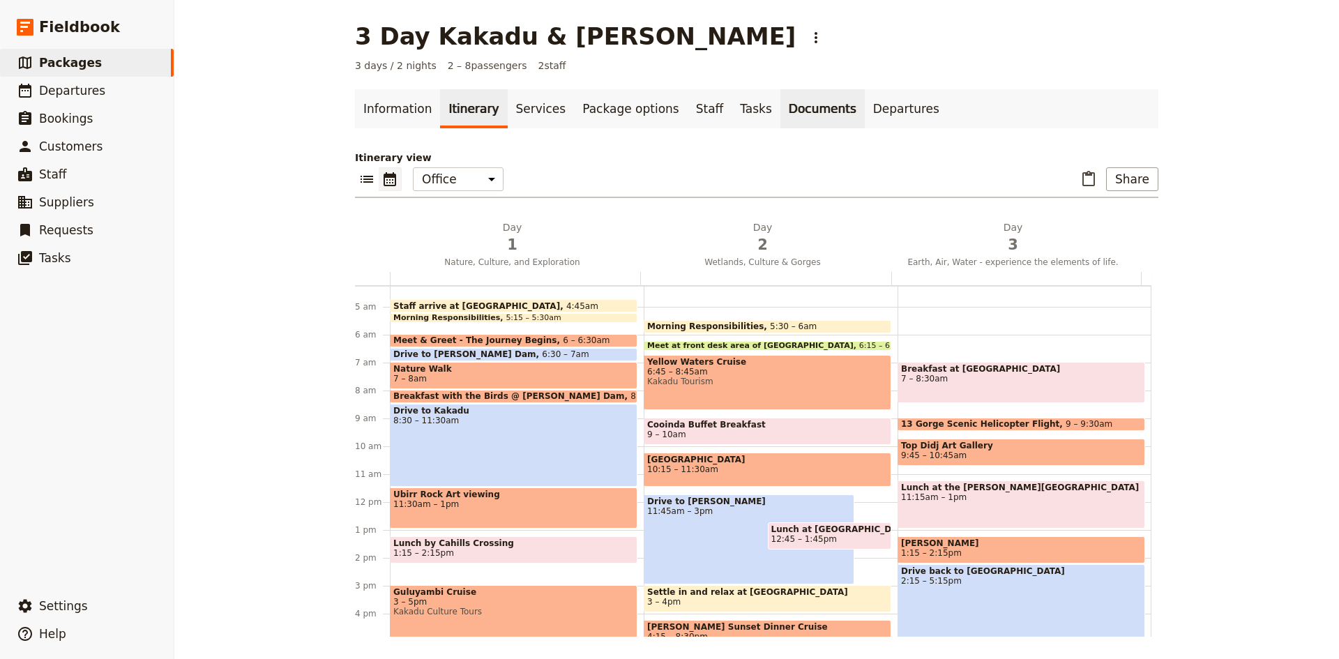
click at [780, 117] on link "Documents" at bounding box center [822, 108] width 84 height 39
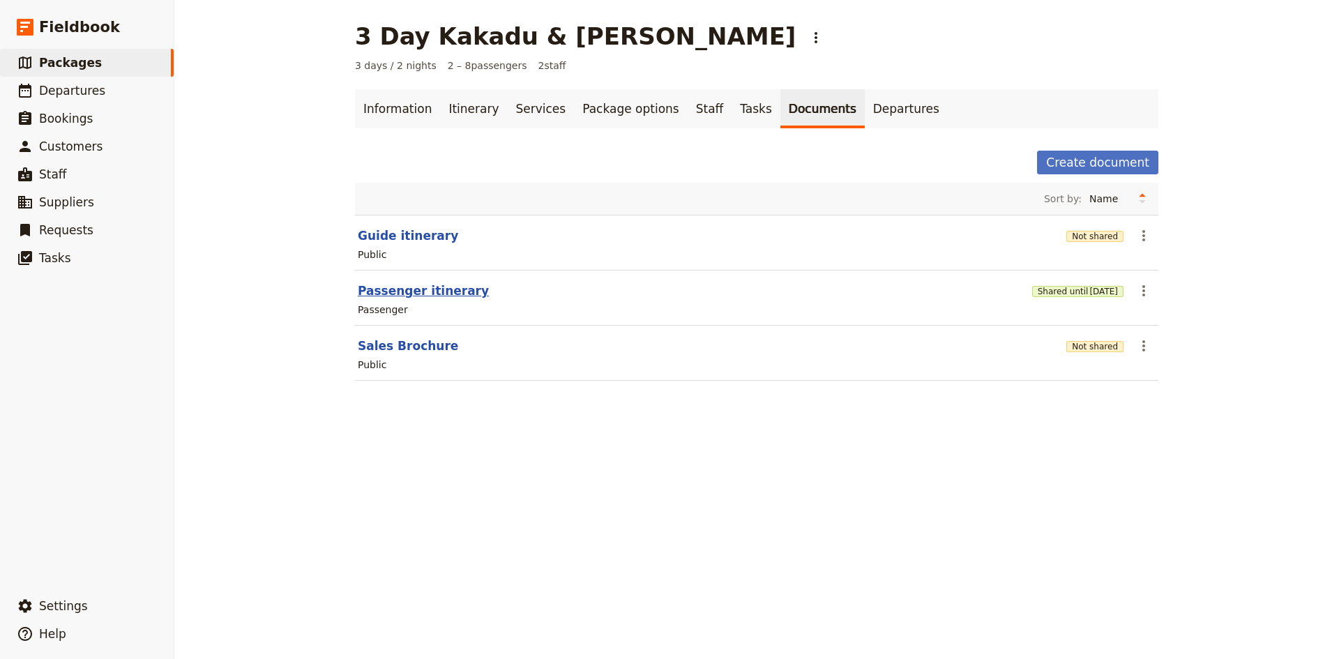
click at [426, 289] on button "Passenger itinerary" at bounding box center [423, 290] width 131 height 17
select select "PASSENGER"
select select "DEFAULT"
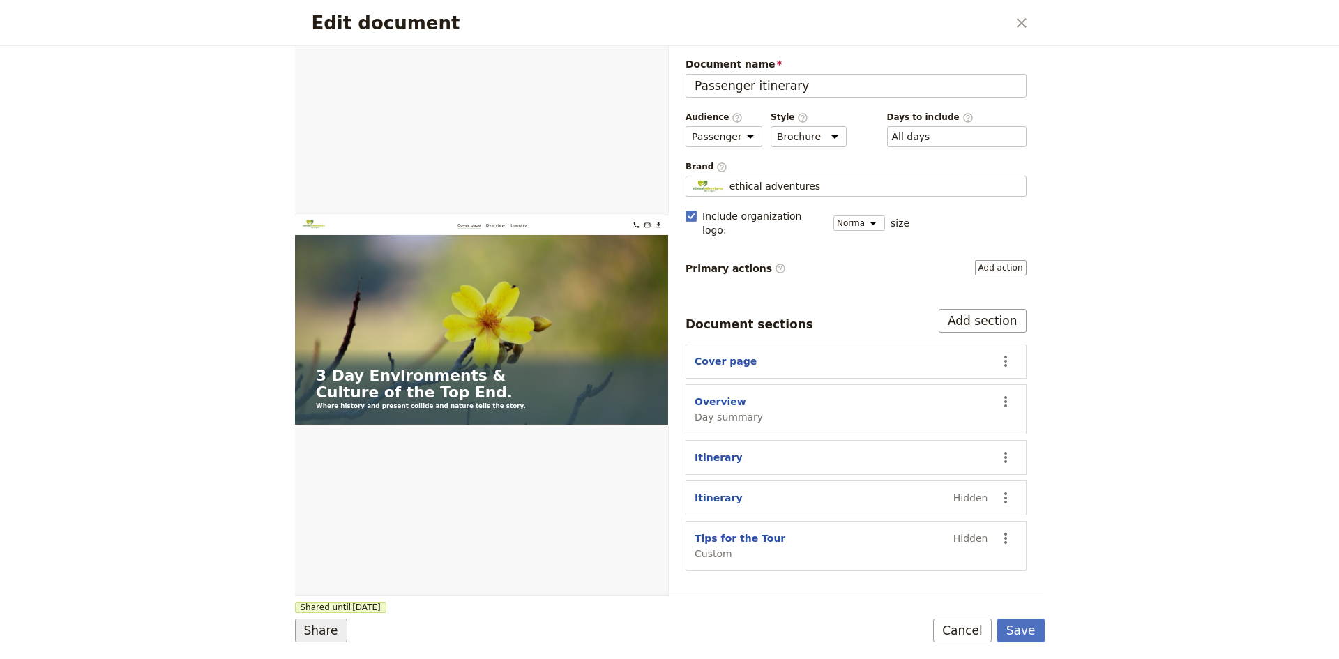
click at [328, 632] on button "Share" at bounding box center [321, 630] width 52 height 24
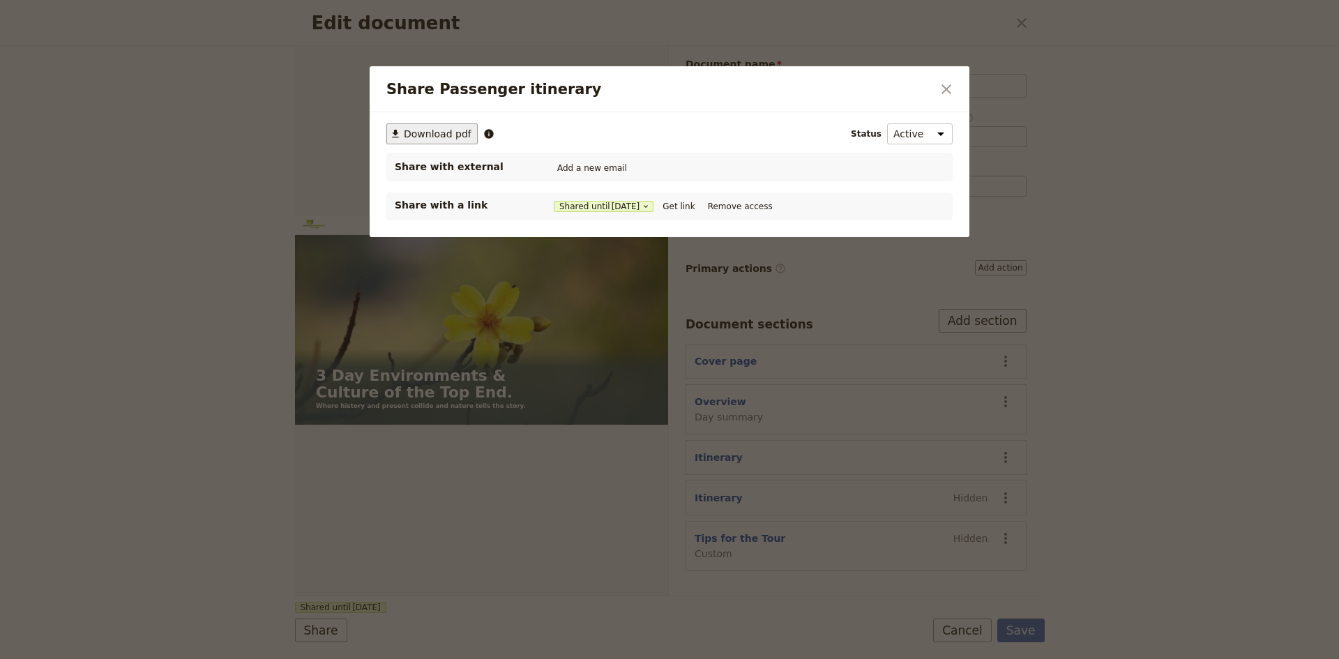
click at [425, 135] on span "Download pdf" at bounding box center [438, 134] width 68 height 14
click at [943, 85] on icon "Close dialog" at bounding box center [946, 89] width 17 height 17
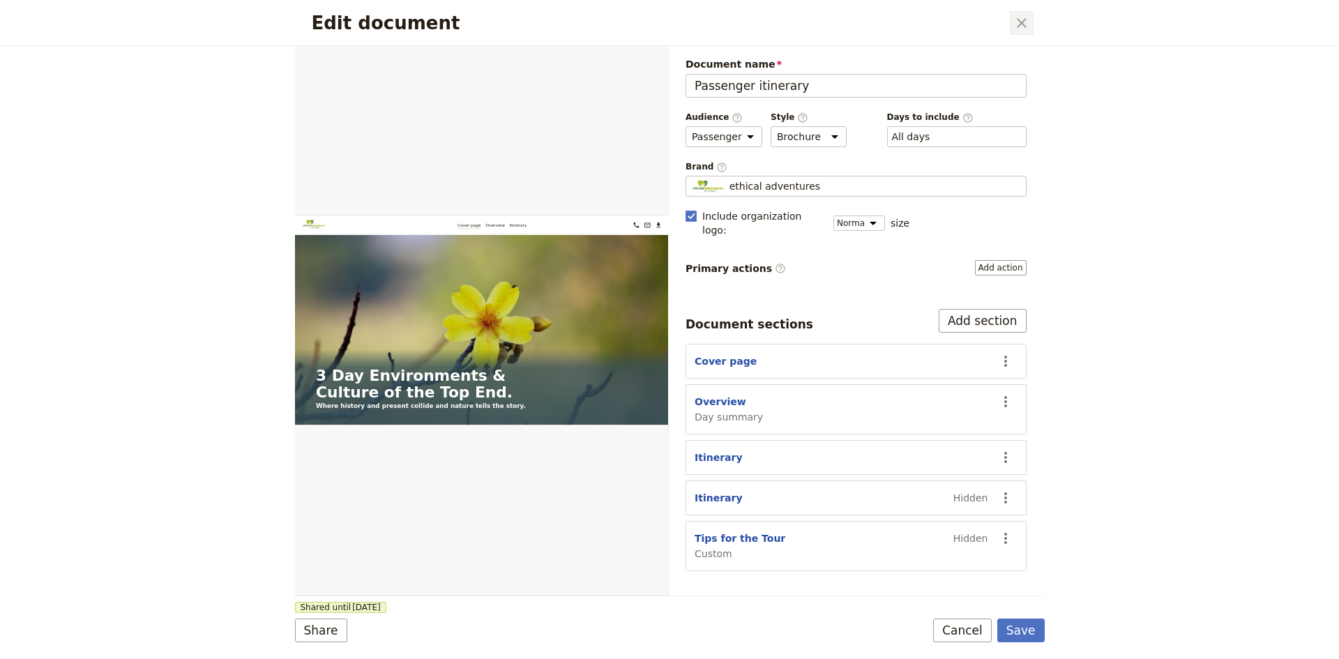
click at [1021, 25] on icon "Close dialog" at bounding box center [1021, 23] width 17 height 17
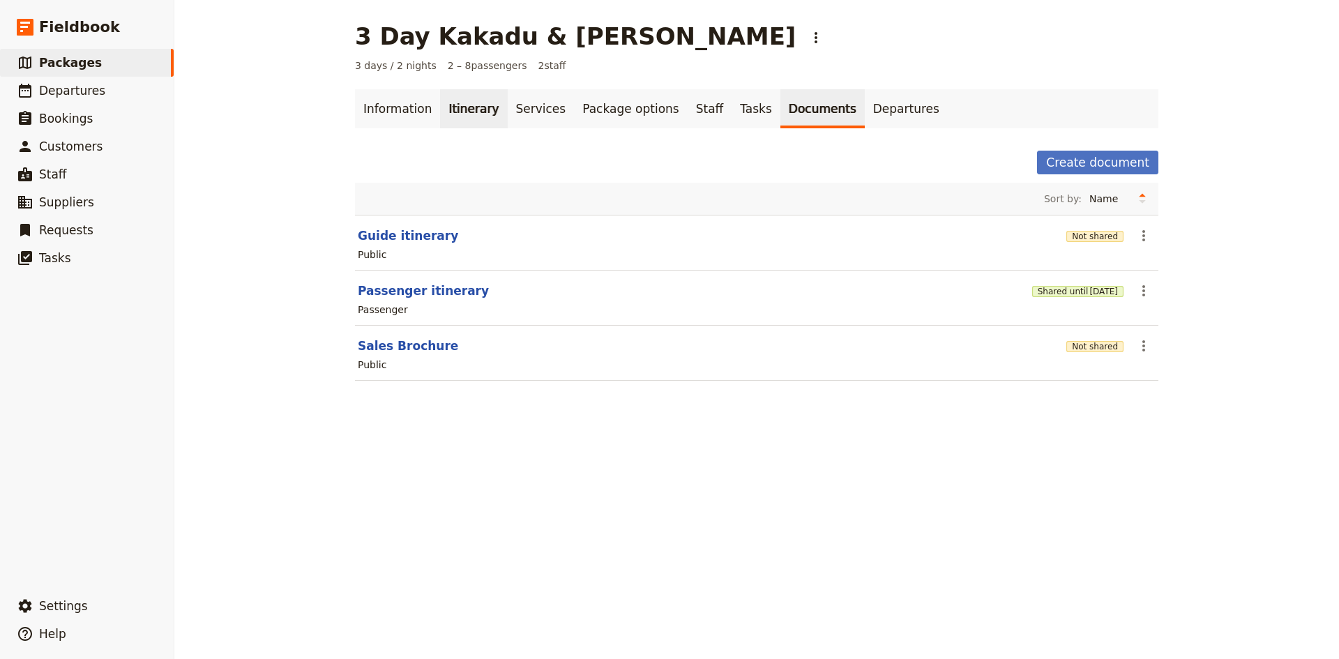
click at [455, 107] on link "Itinerary" at bounding box center [473, 108] width 67 height 39
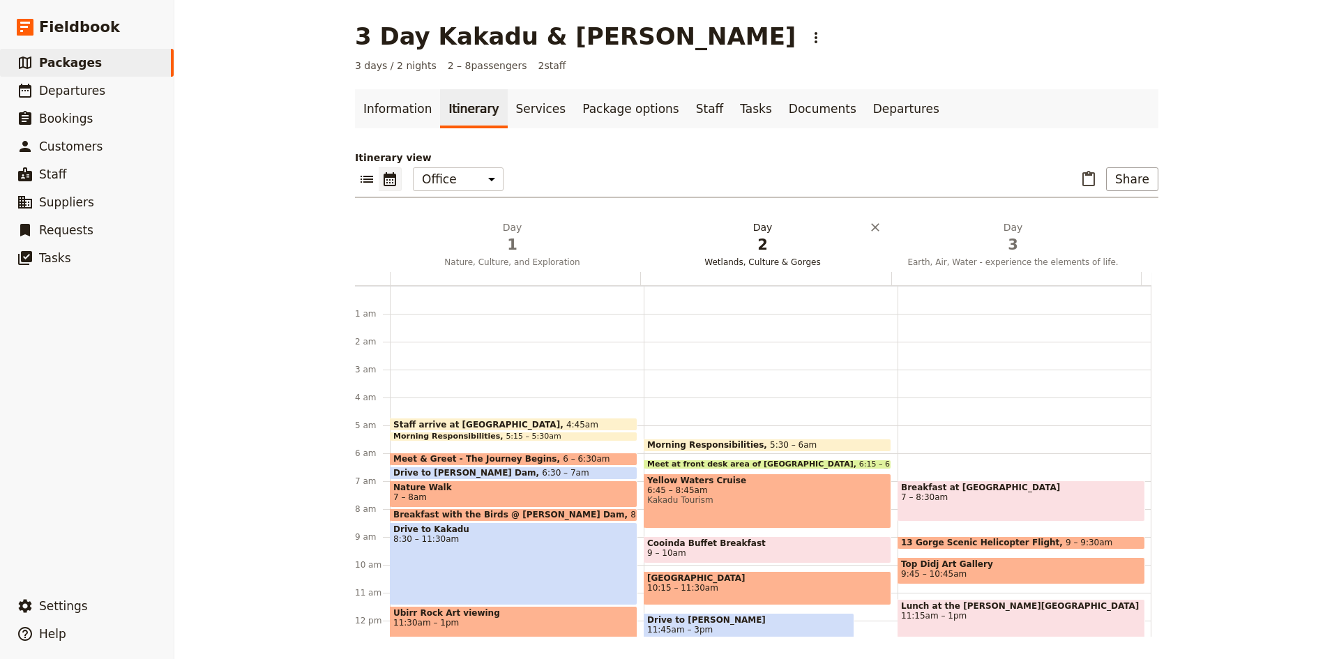
scroll to position [119, 0]
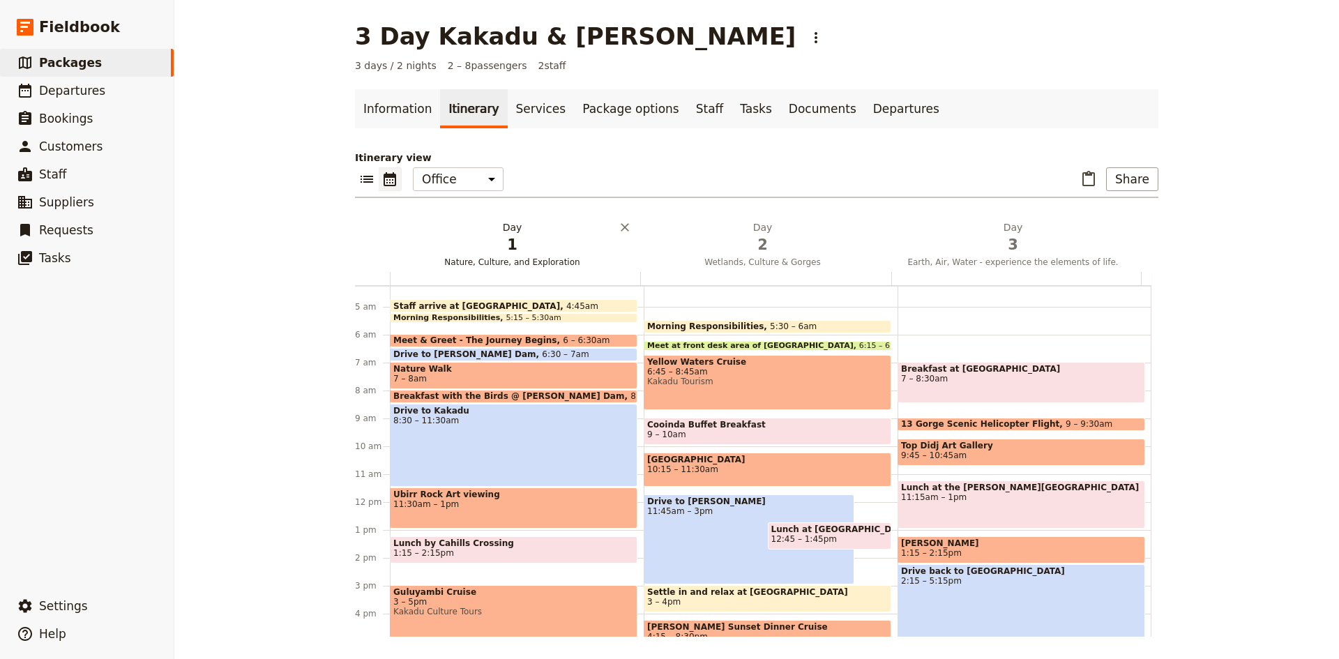
click at [508, 229] on h2 "Day 1 Nature, Culture, and Exploration" at bounding box center [512, 237] width 234 height 35
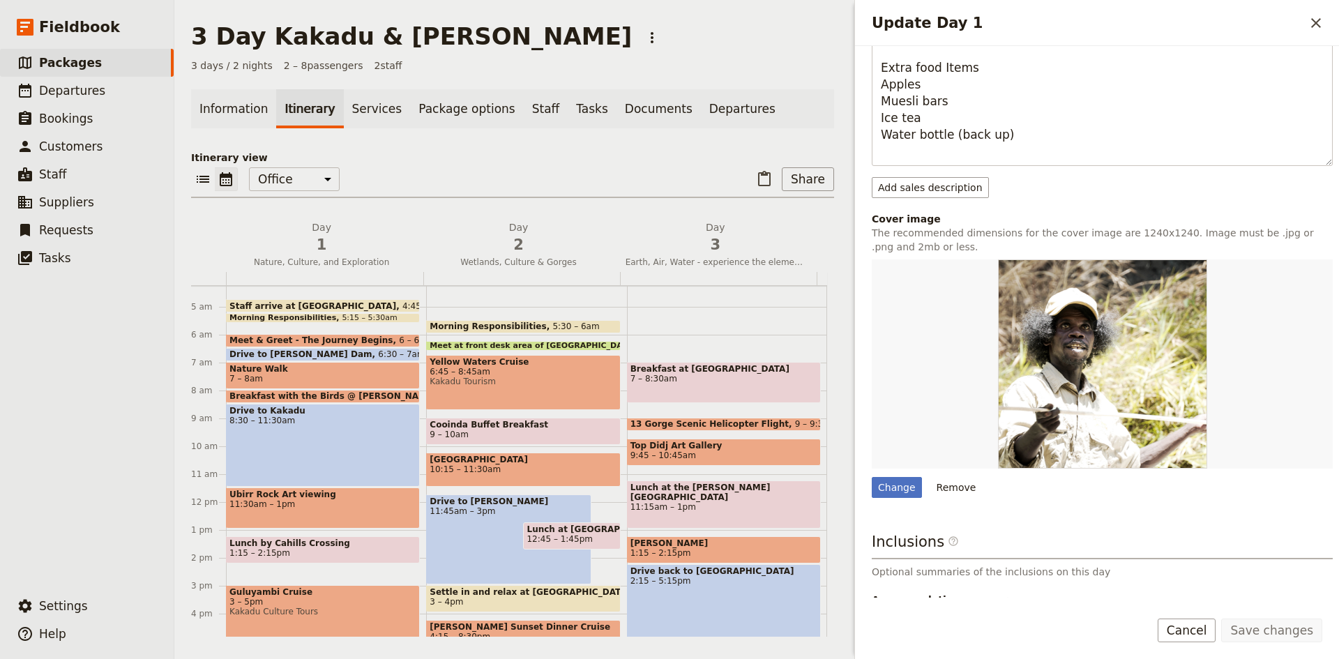
scroll to position [995, 0]
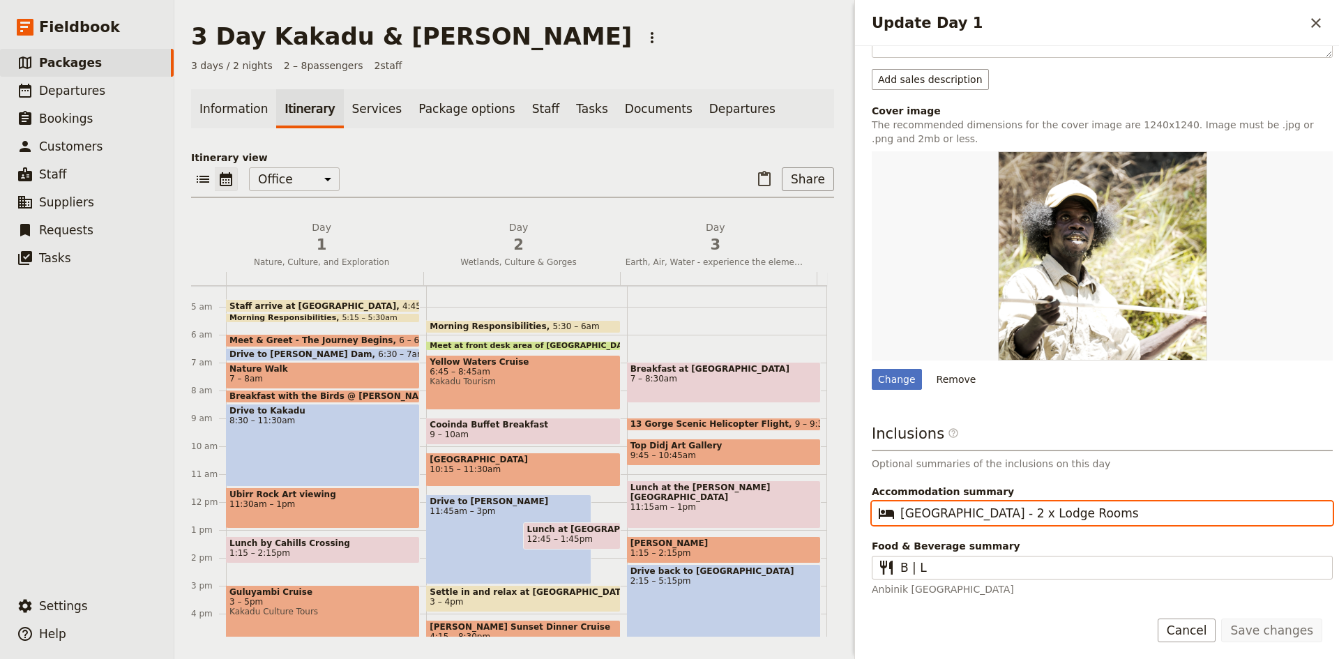
drag, startPoint x: 1082, startPoint y: 515, endPoint x: 892, endPoint y: 517, distance: 189.6
click at [892, 517] on fieldset "​ [GEOGRAPHIC_DATA] - 2 x Lodge Rooms" at bounding box center [1101, 513] width 461 height 24
drag, startPoint x: 1074, startPoint y: 517, endPoint x: 947, endPoint y: 517, distance: 127.6
click at [947, 517] on input "Anbinik SUites - 2 x 2 BR Cabins" at bounding box center [1111, 513] width 423 height 17
type input "Anbinik Suites - x 2"
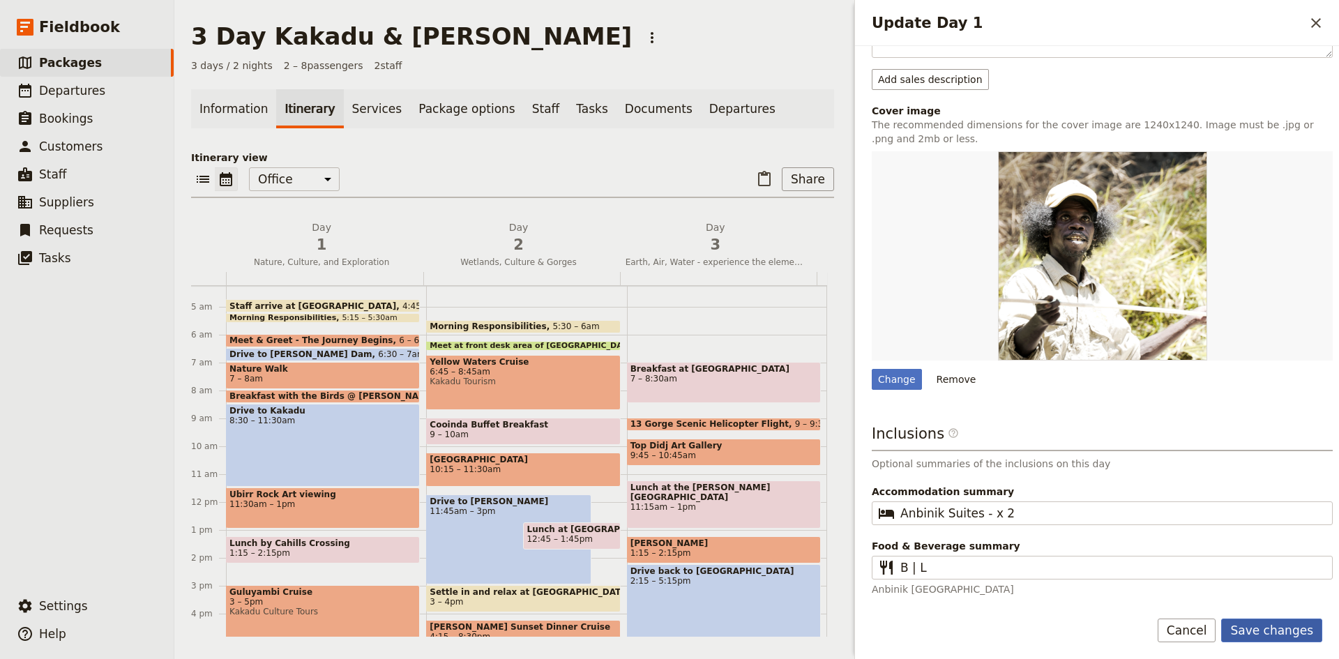
click at [1281, 625] on button "Save changes" at bounding box center [1271, 630] width 101 height 24
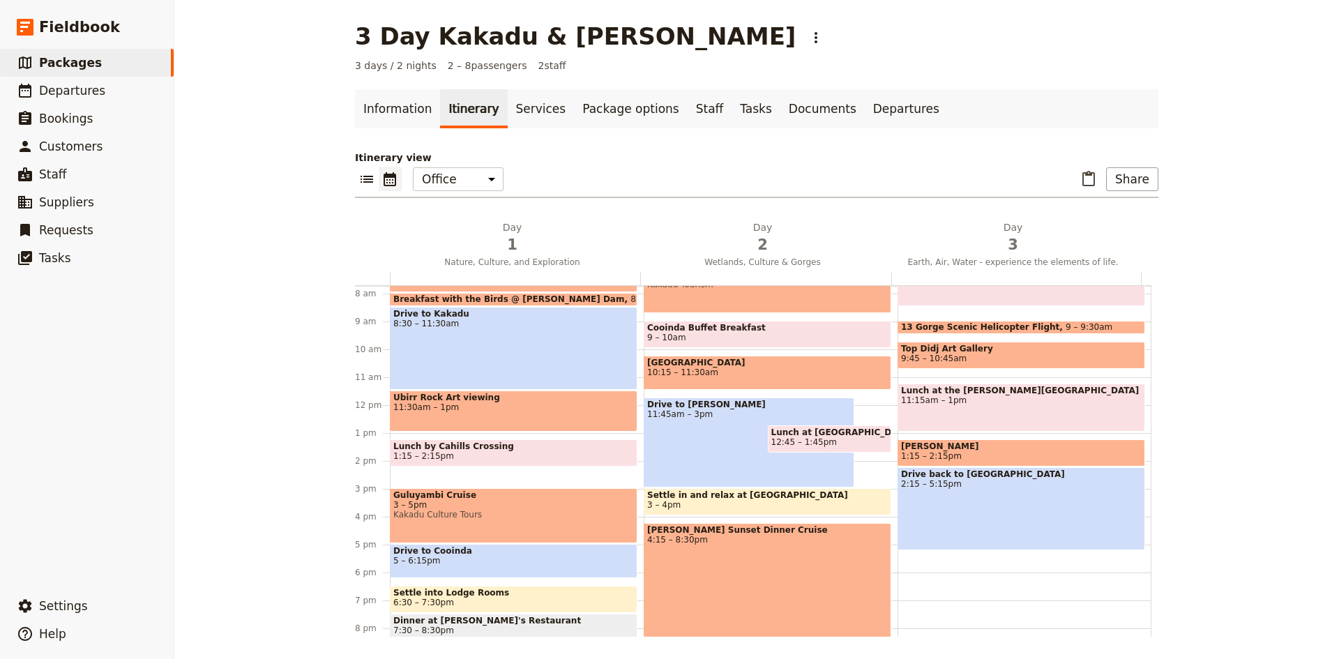
scroll to position [319, 0]
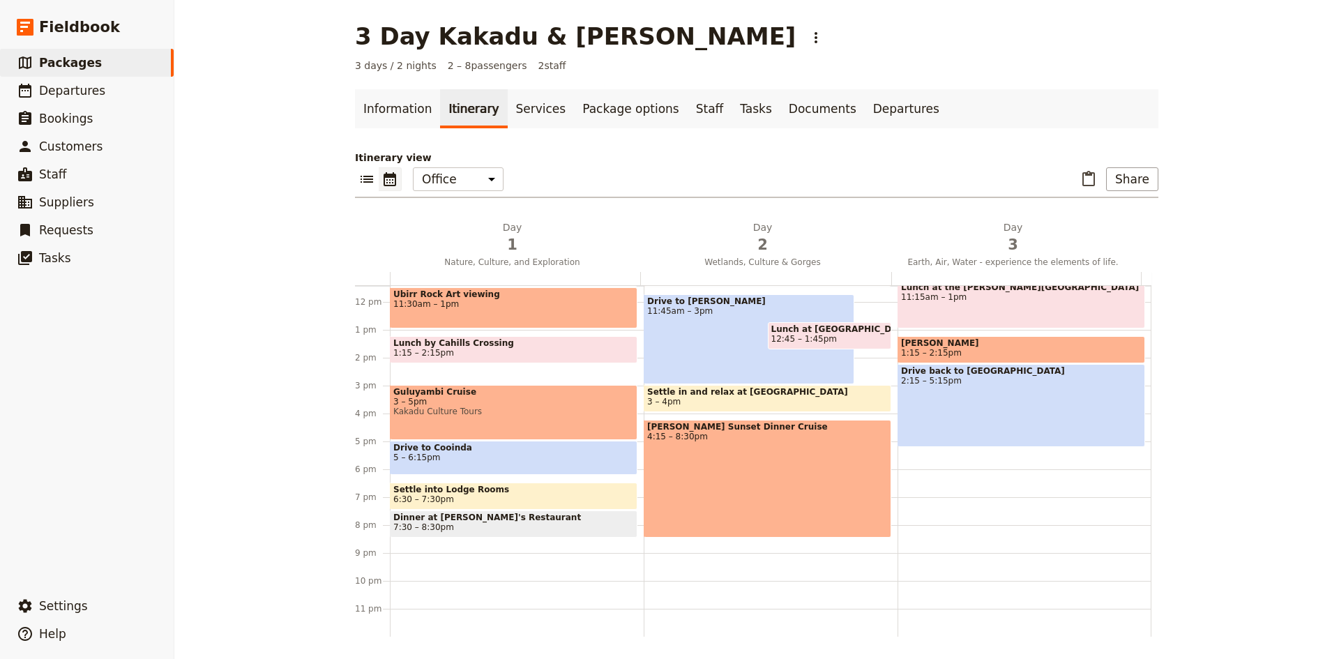
click at [469, 452] on span "5 – 6:15pm" at bounding box center [513, 457] width 241 height 10
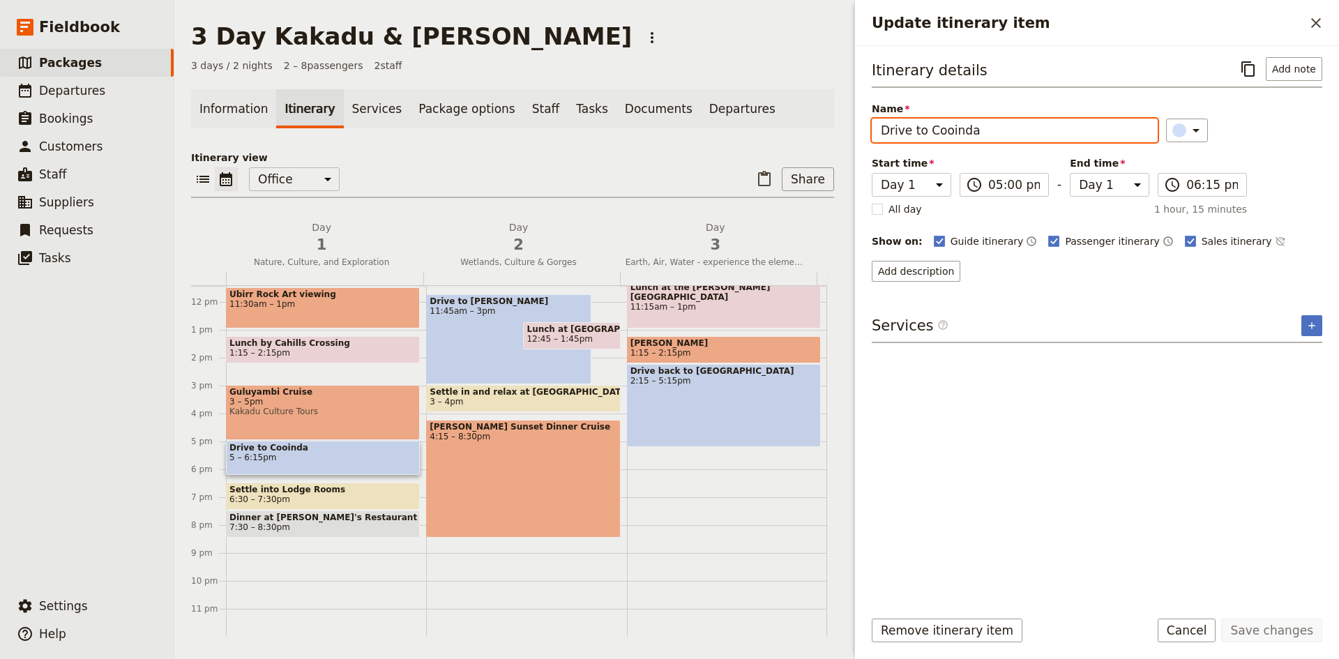
click at [985, 132] on input "Drive to Cooinda" at bounding box center [1014, 131] width 286 height 24
type input "Drive to Jabiru"
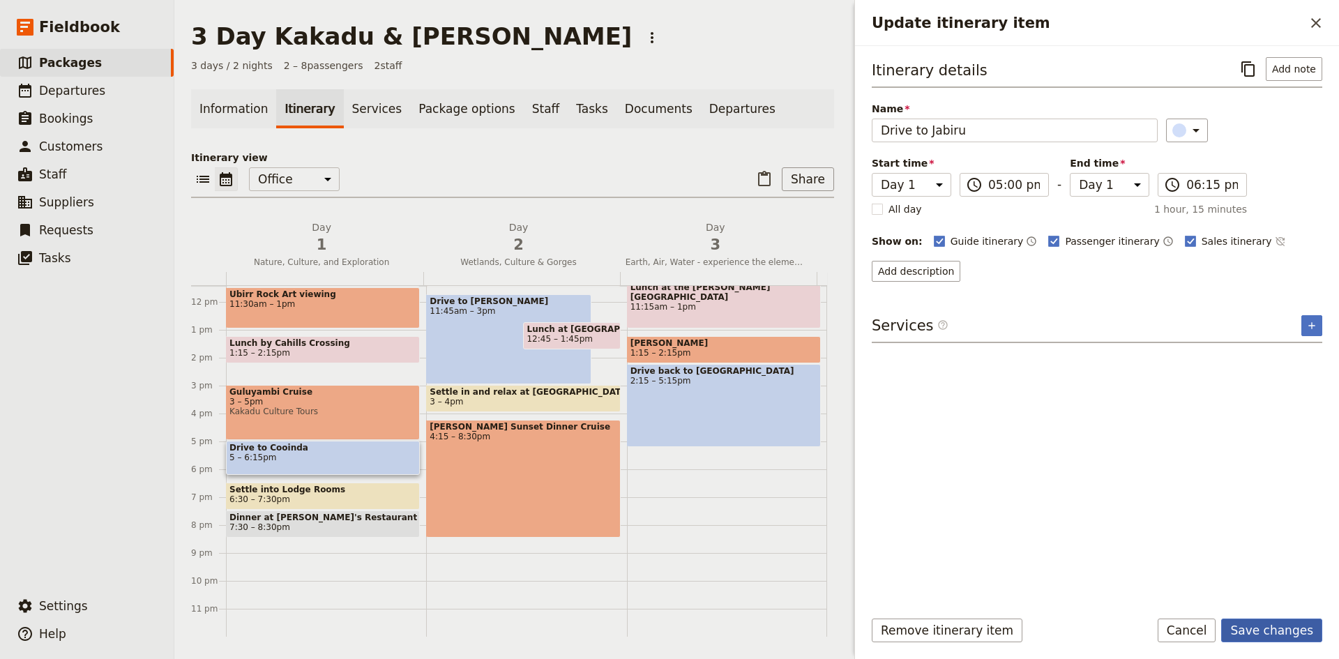
click at [1260, 629] on button "Save changes" at bounding box center [1271, 630] width 101 height 24
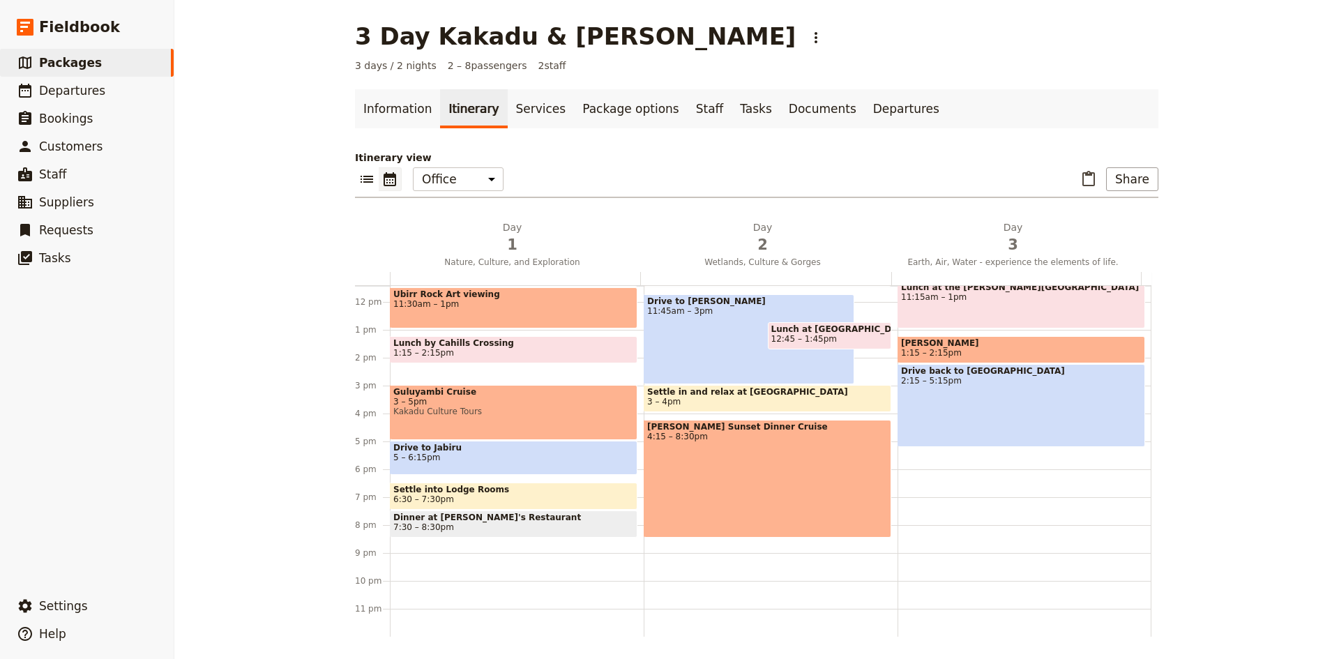
click at [516, 501] on span "6:30 – 7:30pm" at bounding box center [513, 499] width 241 height 10
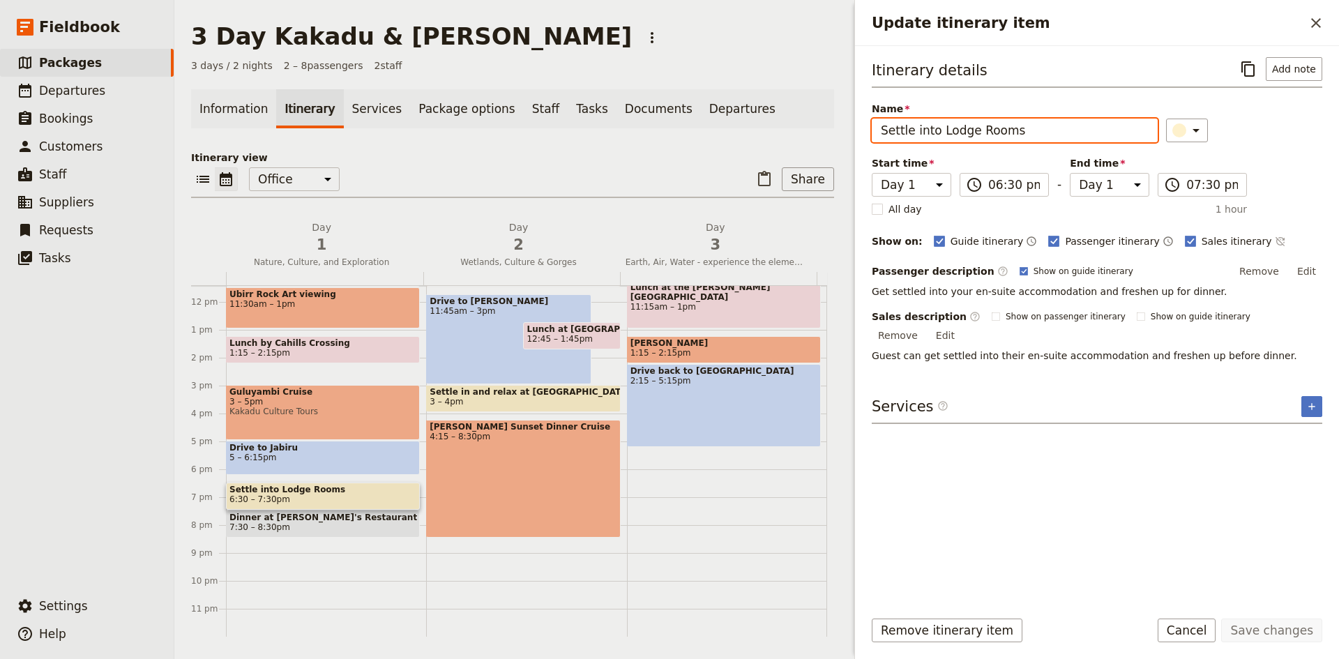
click at [1016, 135] on input "Settle into Lodge Rooms" at bounding box center [1014, 131] width 286 height 24
type input "Settle into Anbinik Suites"
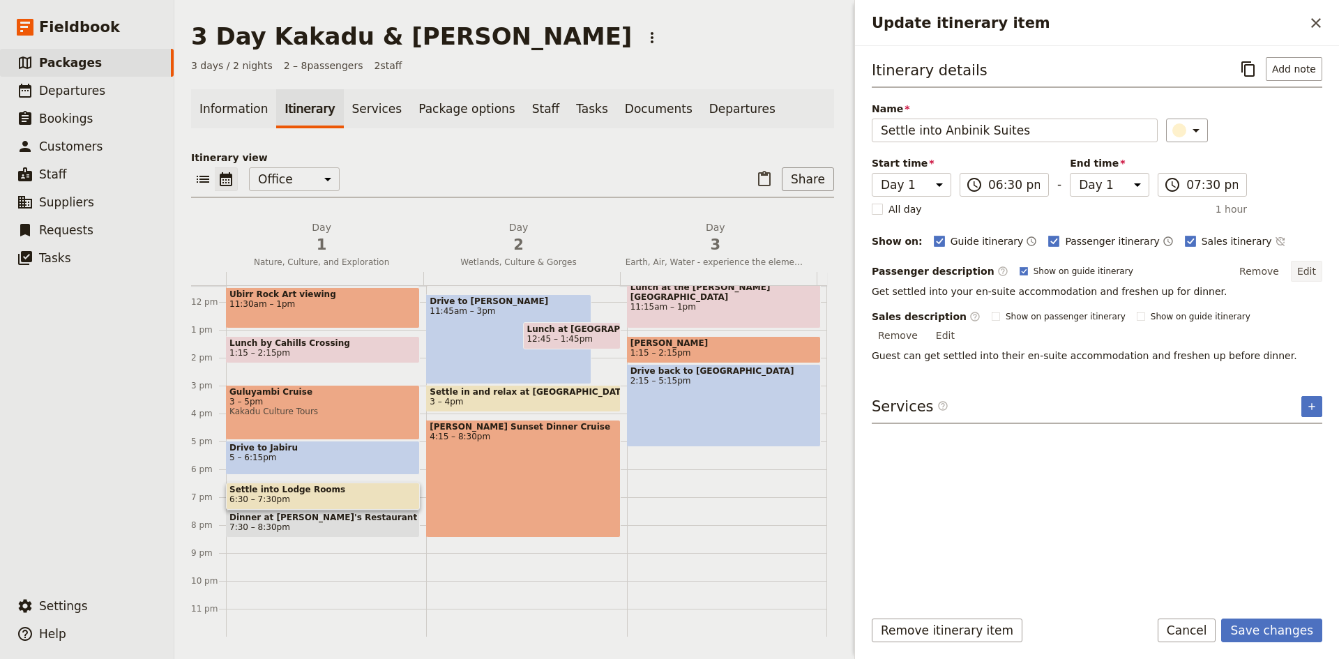
click at [1309, 270] on button "Edit" at bounding box center [1305, 271] width 31 height 21
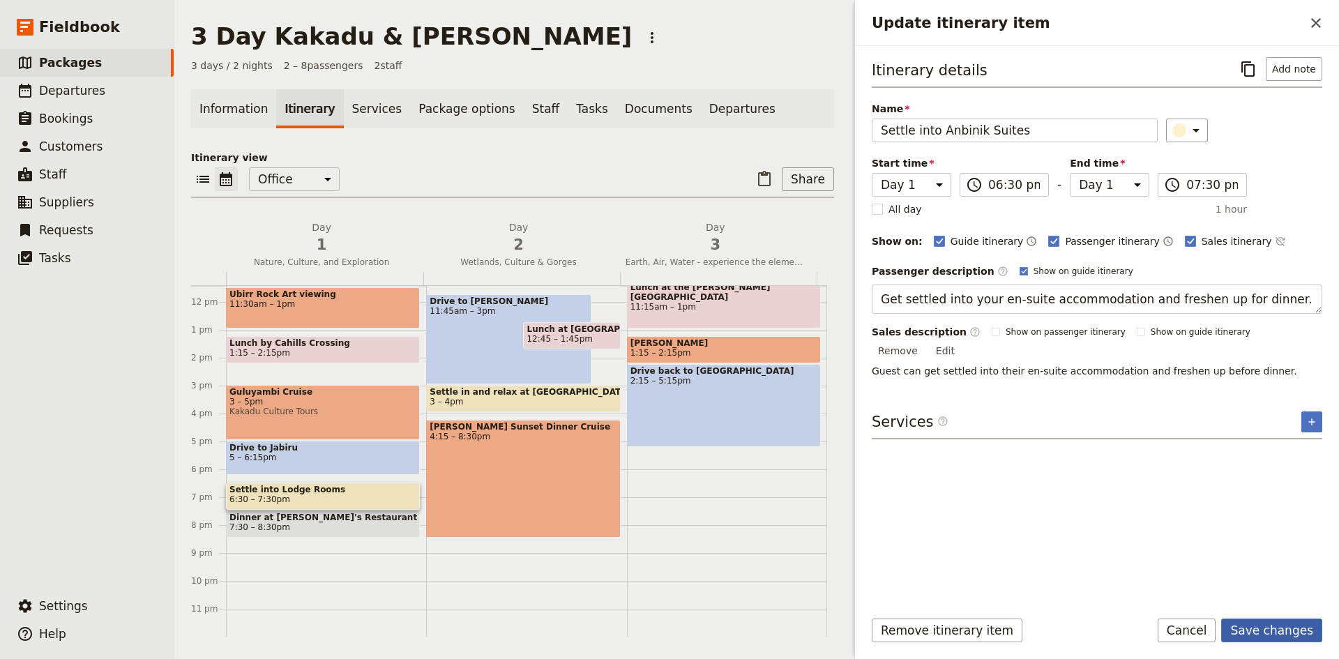
click at [1279, 625] on button "Save changes" at bounding box center [1271, 630] width 101 height 24
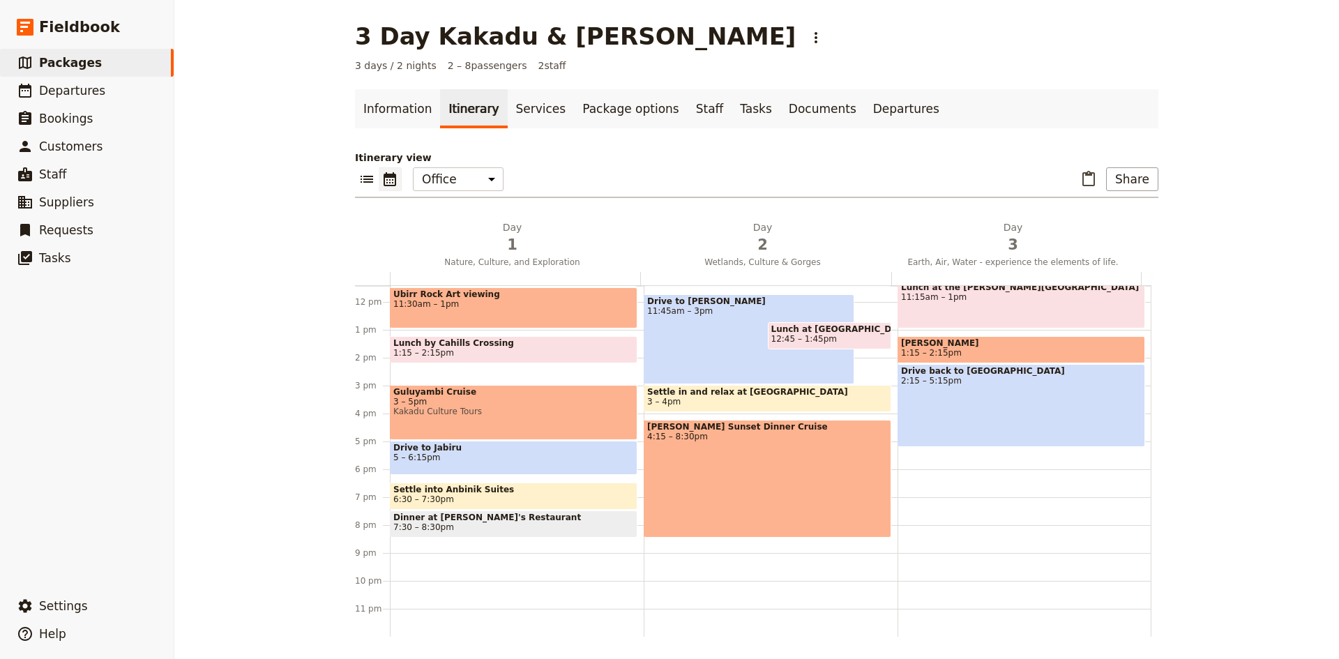
click at [488, 522] on span "Dinner at [PERSON_NAME]'s Restaurant" at bounding box center [513, 517] width 241 height 10
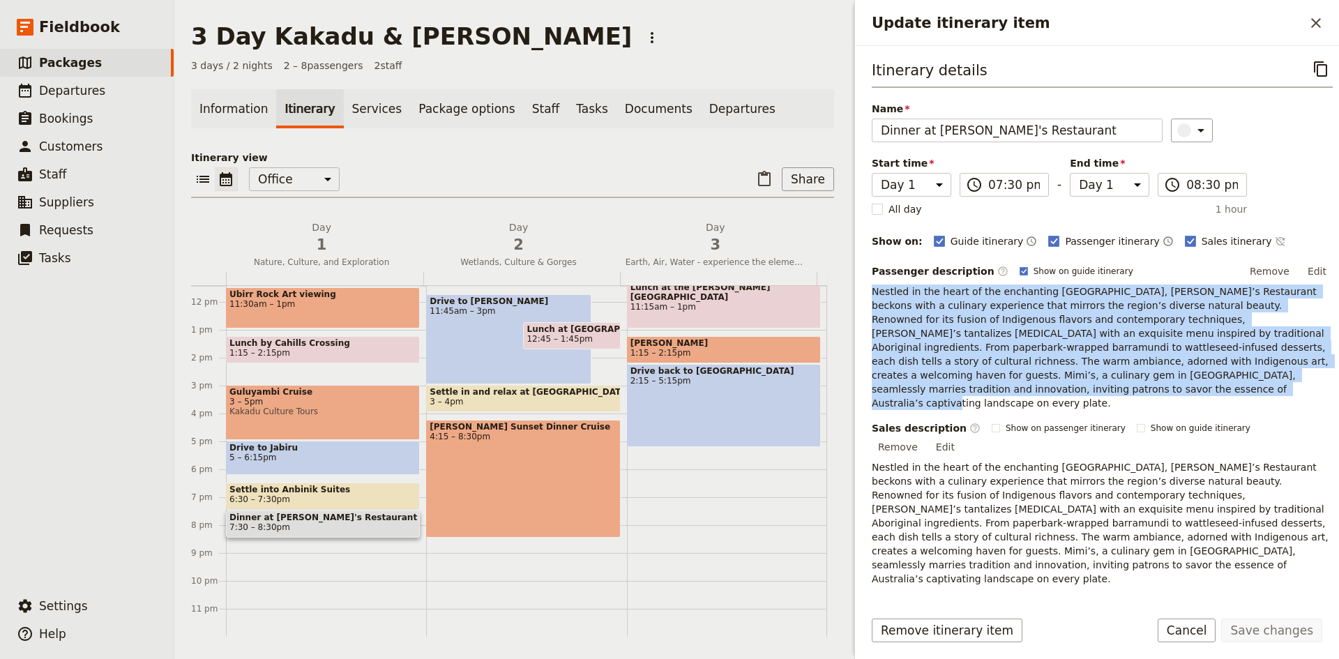
drag, startPoint x: 1310, startPoint y: 372, endPoint x: 867, endPoint y: 295, distance: 450.0
click at [867, 295] on div "Itinerary details ​ Name Dinner at [PERSON_NAME]'s Restaurant ​ Start time Day …" at bounding box center [1097, 321] width 484 height 551
copy p "Nestled in the heart of the enchanting [GEOGRAPHIC_DATA], [PERSON_NAME]’s Resta…"
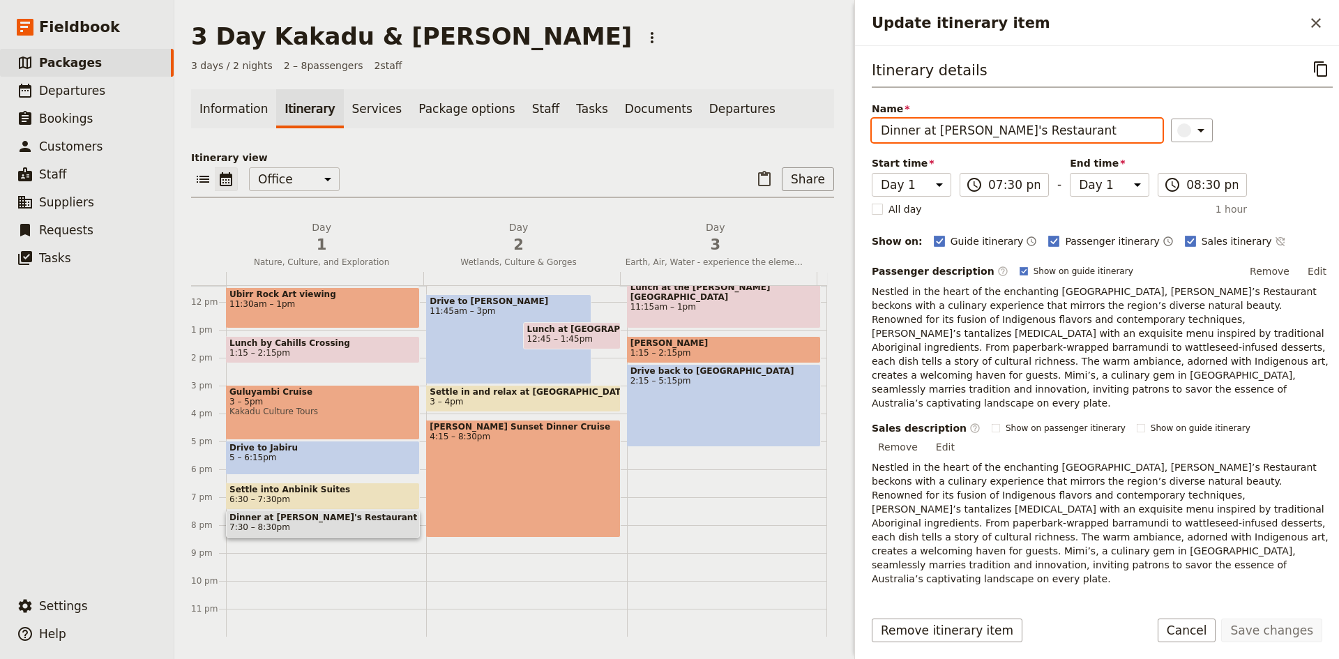
click at [932, 128] on input "Dinner at [PERSON_NAME]'s Restaurant" at bounding box center [1016, 131] width 291 height 24
type input "Dinner at [GEOGRAPHIC_DATA]"
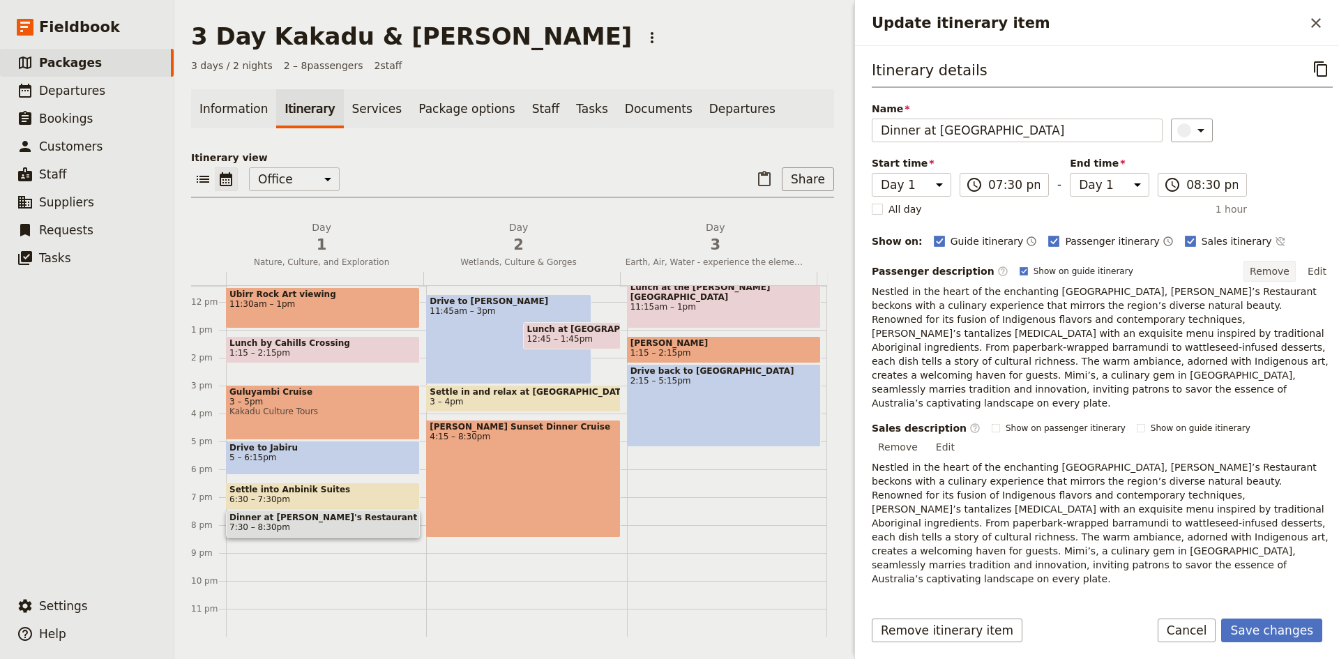
click at [1269, 270] on button "Remove" at bounding box center [1269, 271] width 52 height 21
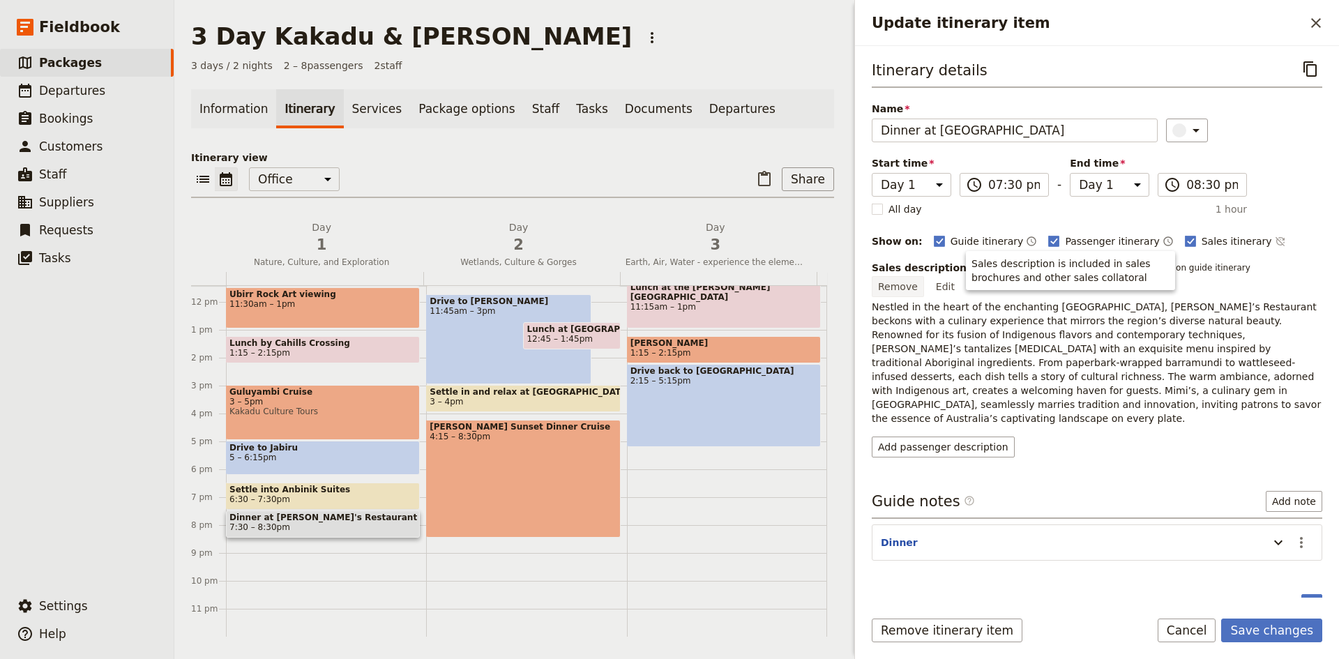
click at [924, 276] on button "Remove" at bounding box center [897, 286] width 52 height 21
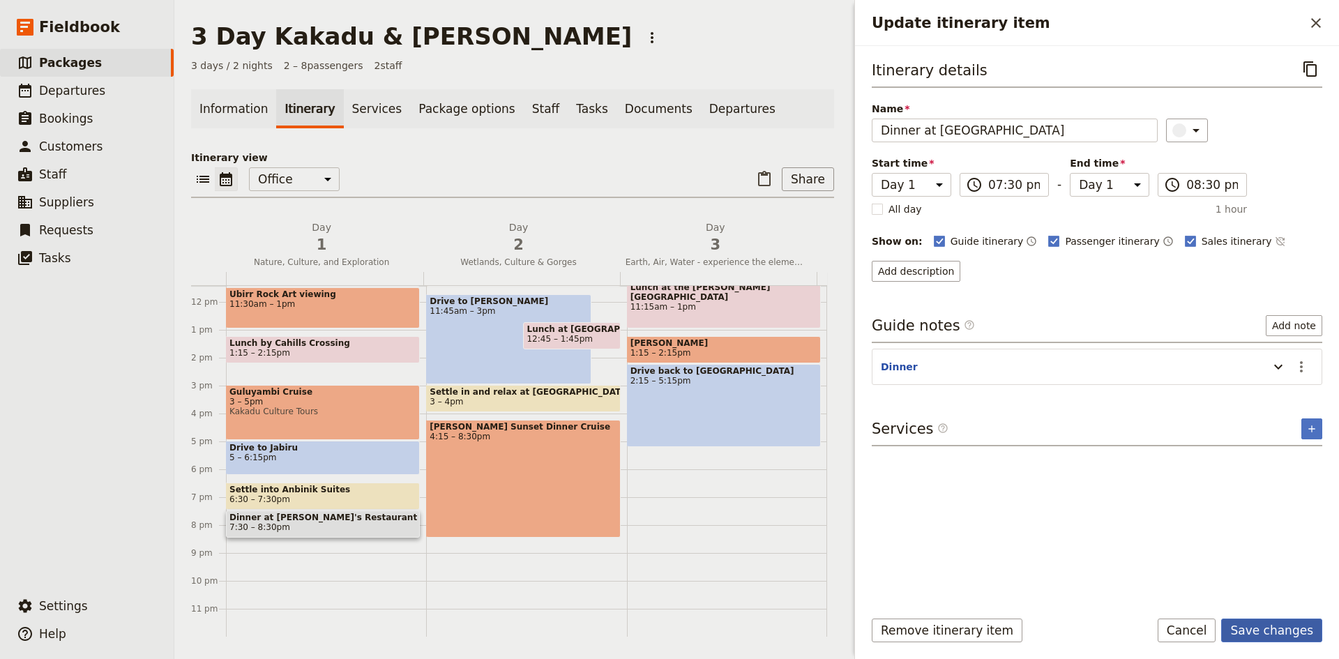
click at [1278, 630] on button "Save changes" at bounding box center [1271, 630] width 101 height 24
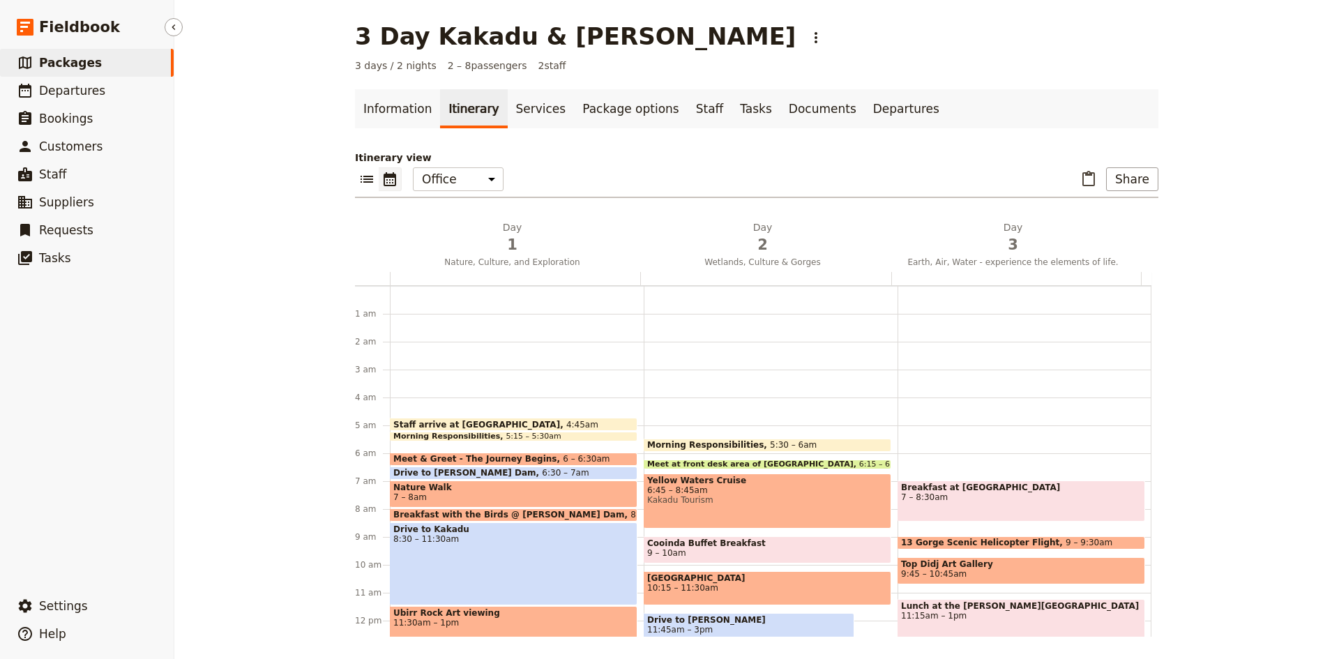
scroll to position [119, 0]
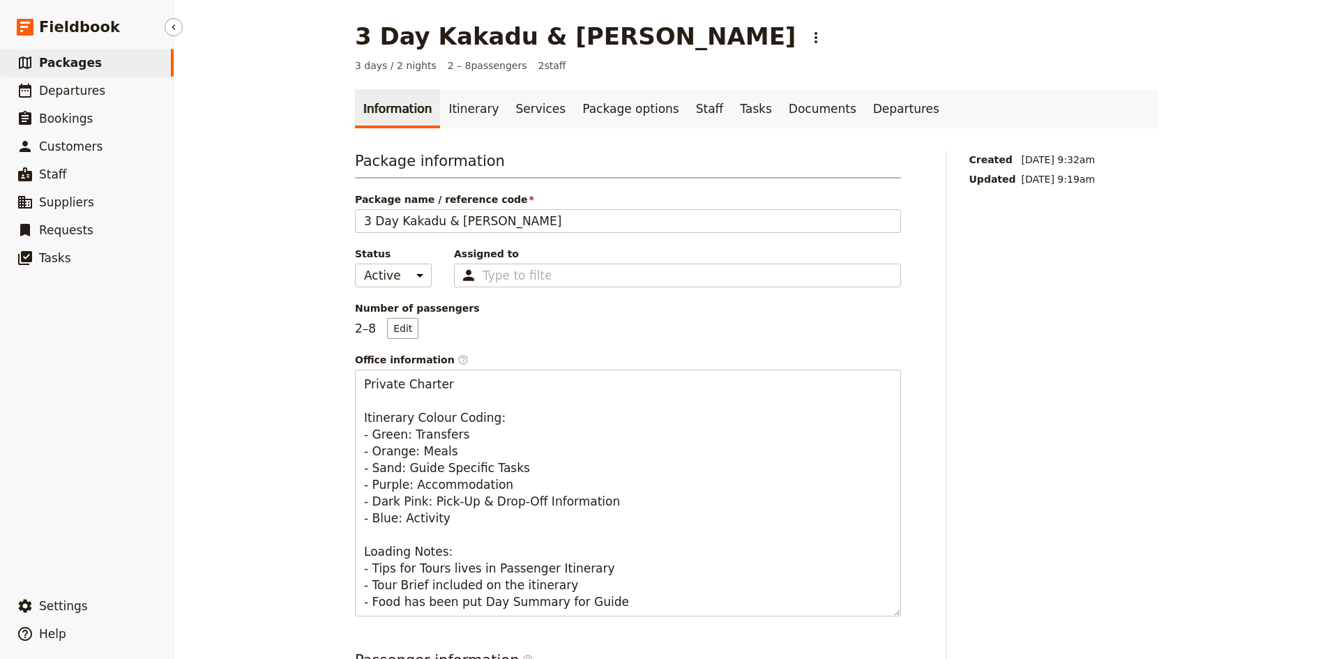
click at [57, 56] on span "Packages" at bounding box center [70, 63] width 63 height 14
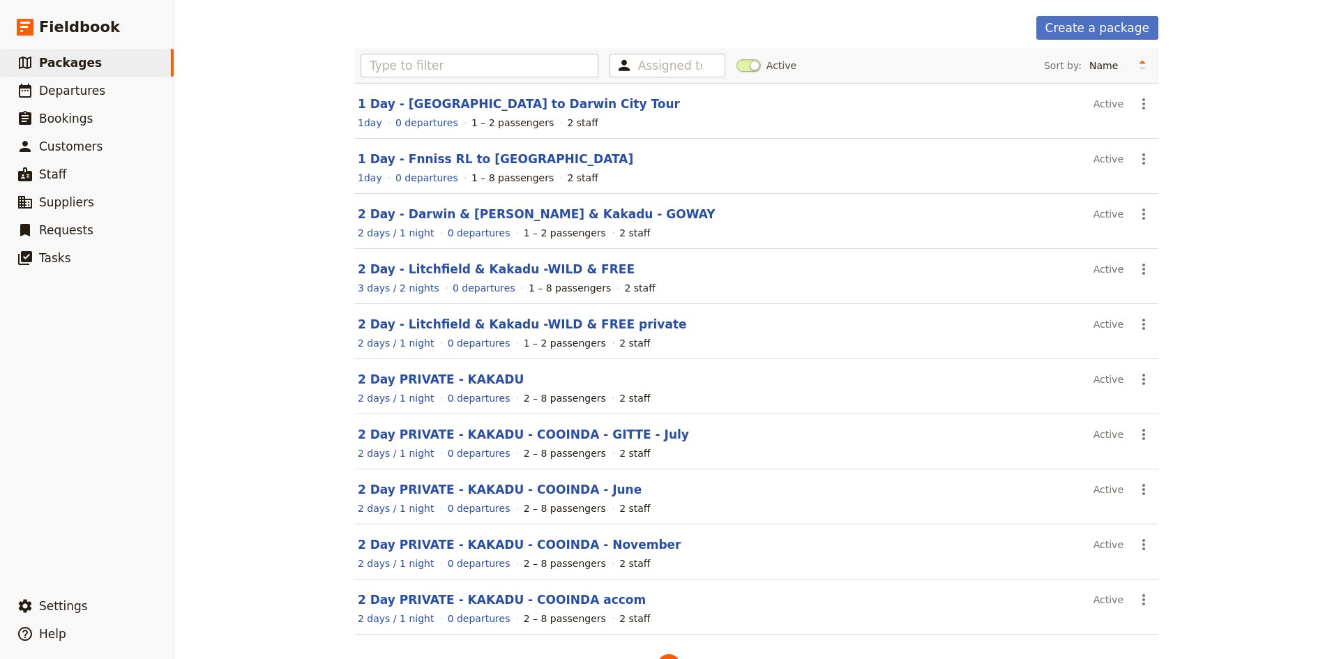
scroll to position [95, 0]
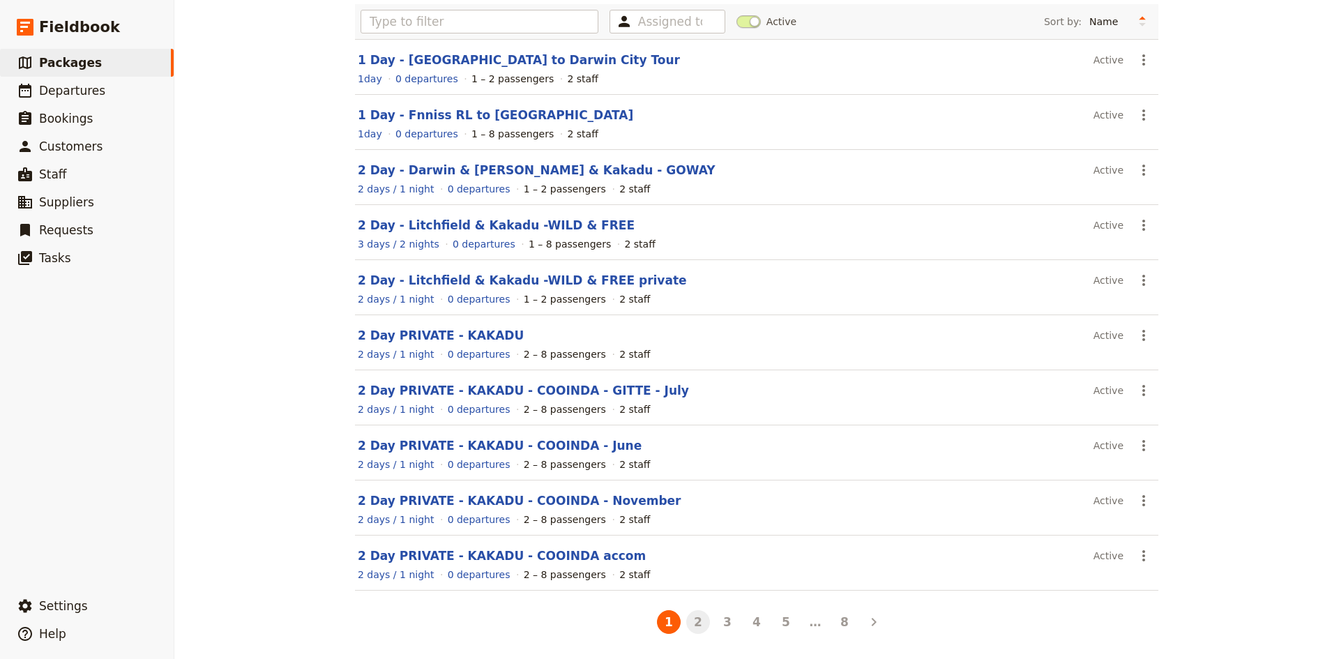
click at [695, 621] on button "2" at bounding box center [698, 622] width 24 height 24
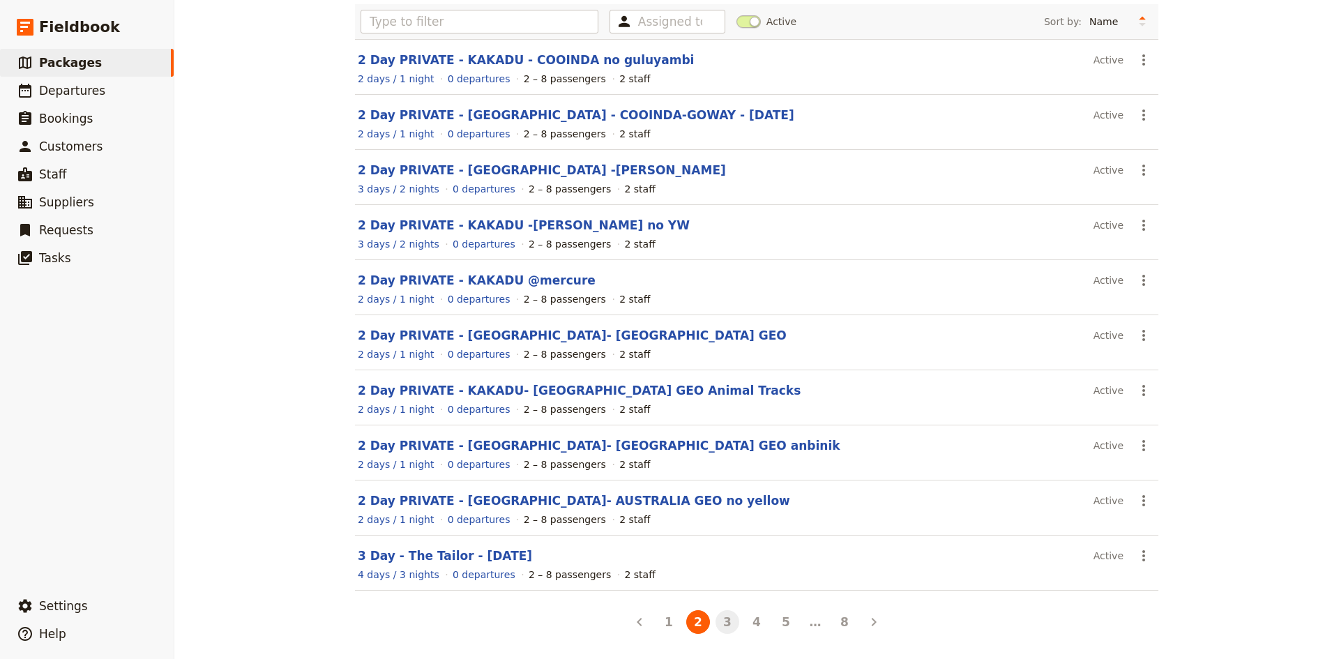
click at [722, 623] on button "3" at bounding box center [727, 622] width 24 height 24
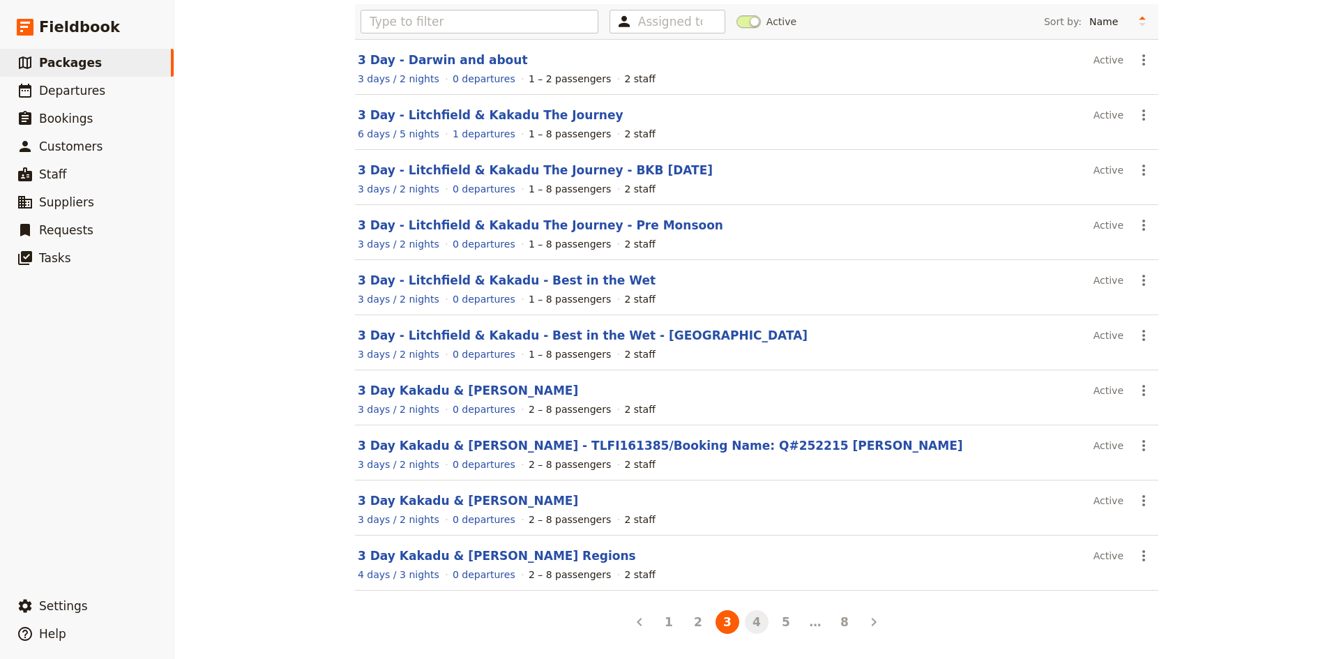
click at [750, 620] on button "4" at bounding box center [757, 622] width 24 height 24
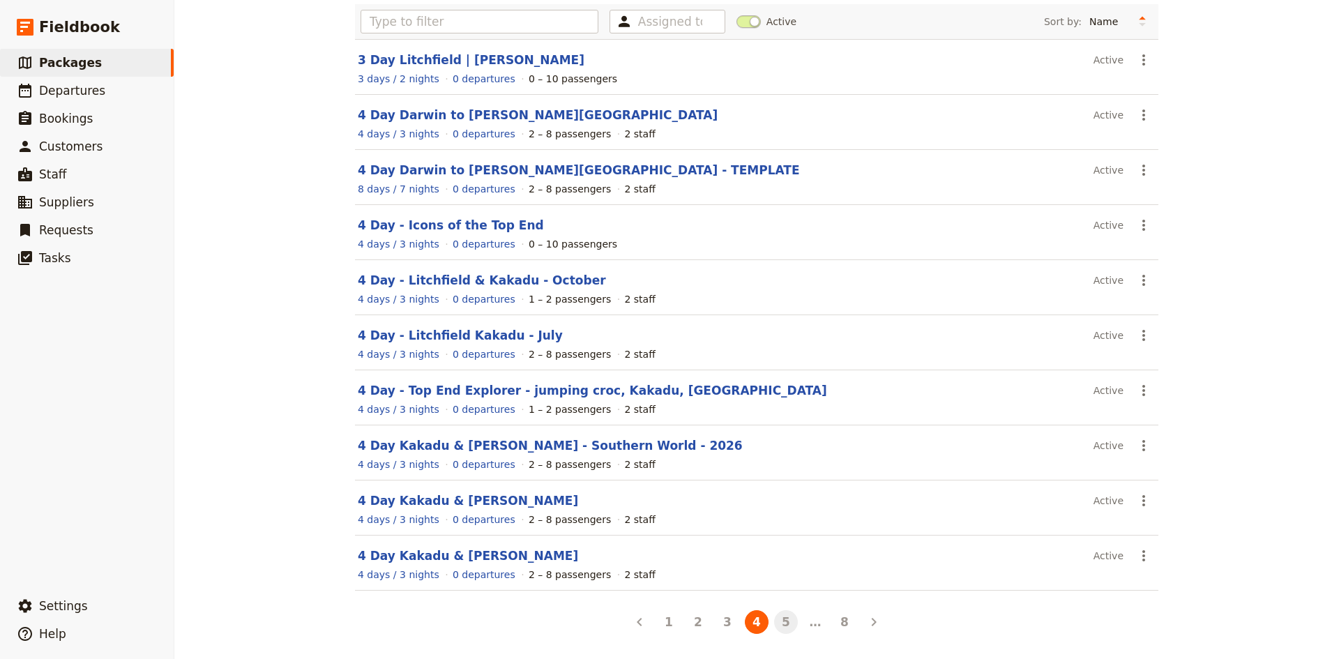
click at [775, 623] on button "5" at bounding box center [786, 622] width 24 height 24
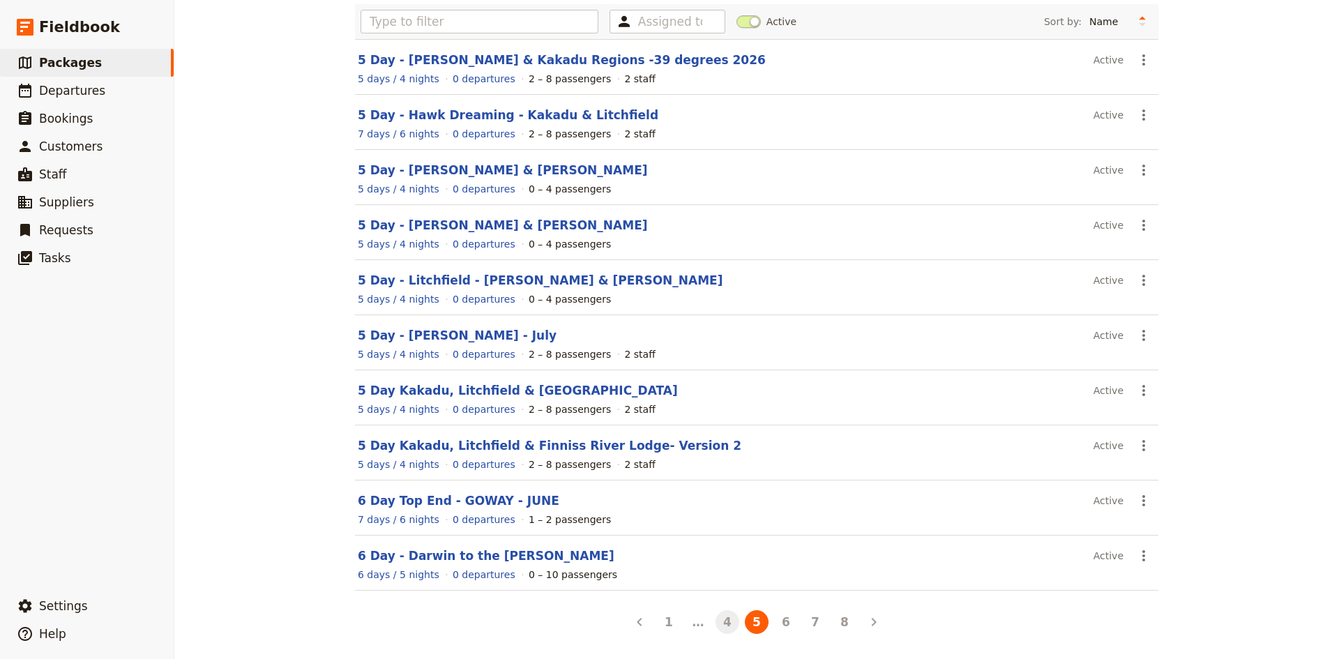
click at [722, 625] on button "4" at bounding box center [727, 622] width 24 height 24
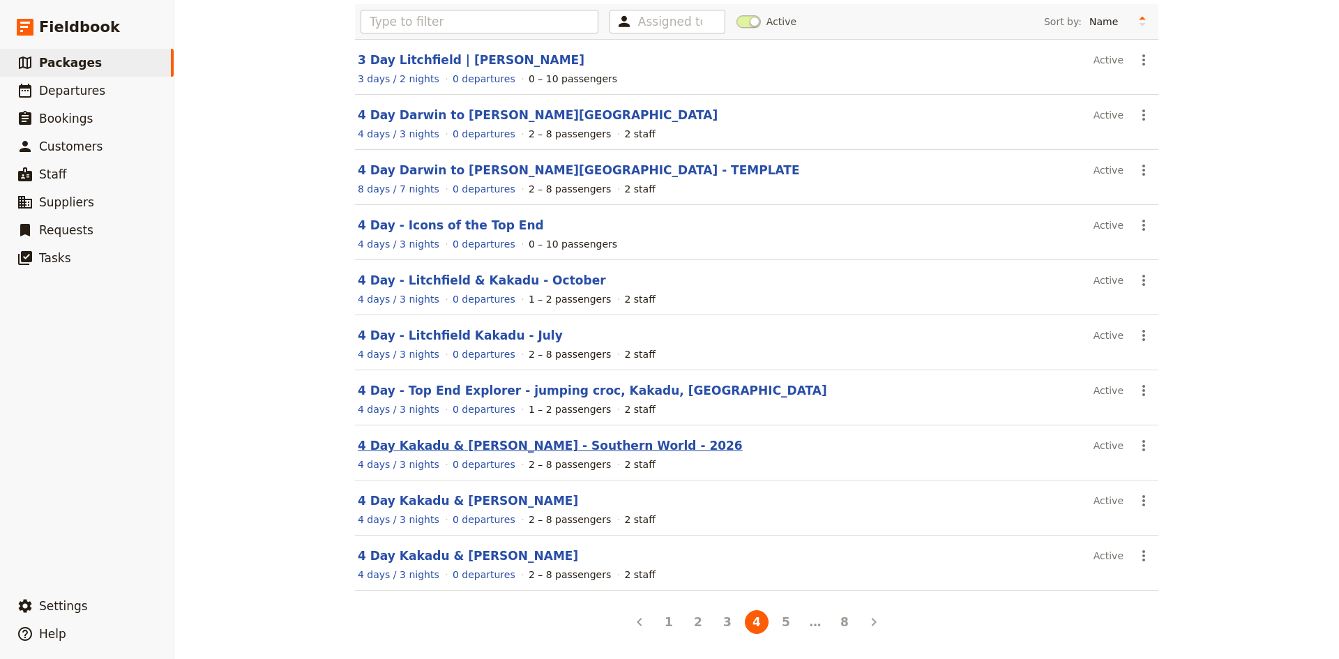
click at [464, 445] on link "4 Day Kakadu & [PERSON_NAME] - Southern World - 2026" at bounding box center [550, 446] width 385 height 14
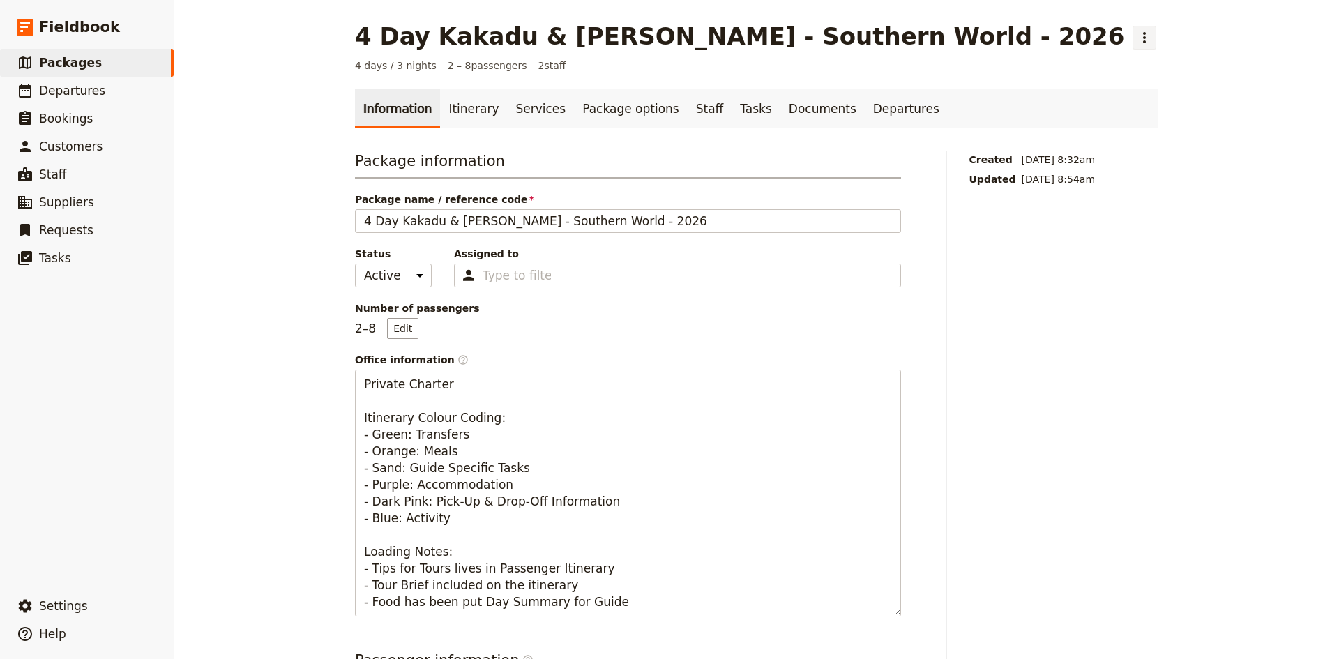
click at [1136, 38] on icon "Actions" at bounding box center [1144, 37] width 17 height 17
click at [959, 89] on span "Clone this package" at bounding box center [963, 88] width 93 height 14
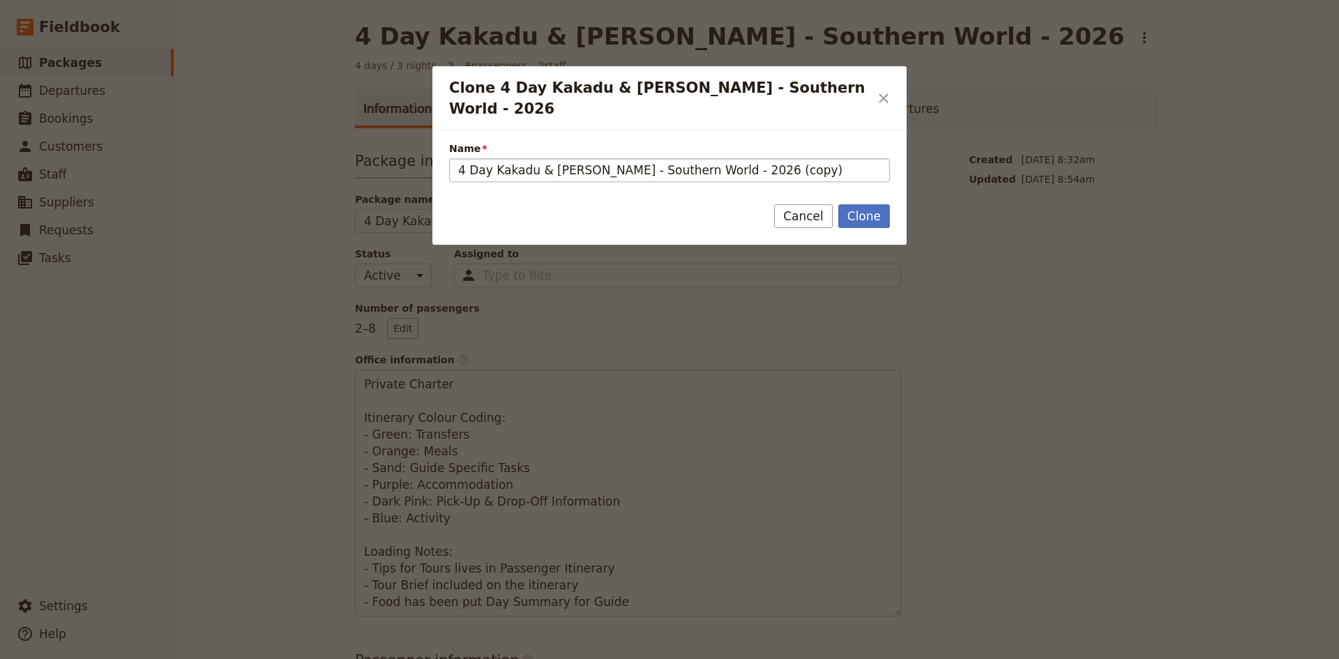
click at [776, 158] on input "4 Day Kakadu & [PERSON_NAME] - Southern World - 2026 (copy)" at bounding box center [669, 170] width 441 height 24
type input "4 Day Kakadu & [PERSON_NAME]"
click at [871, 204] on button "Clone" at bounding box center [864, 216] width 52 height 24
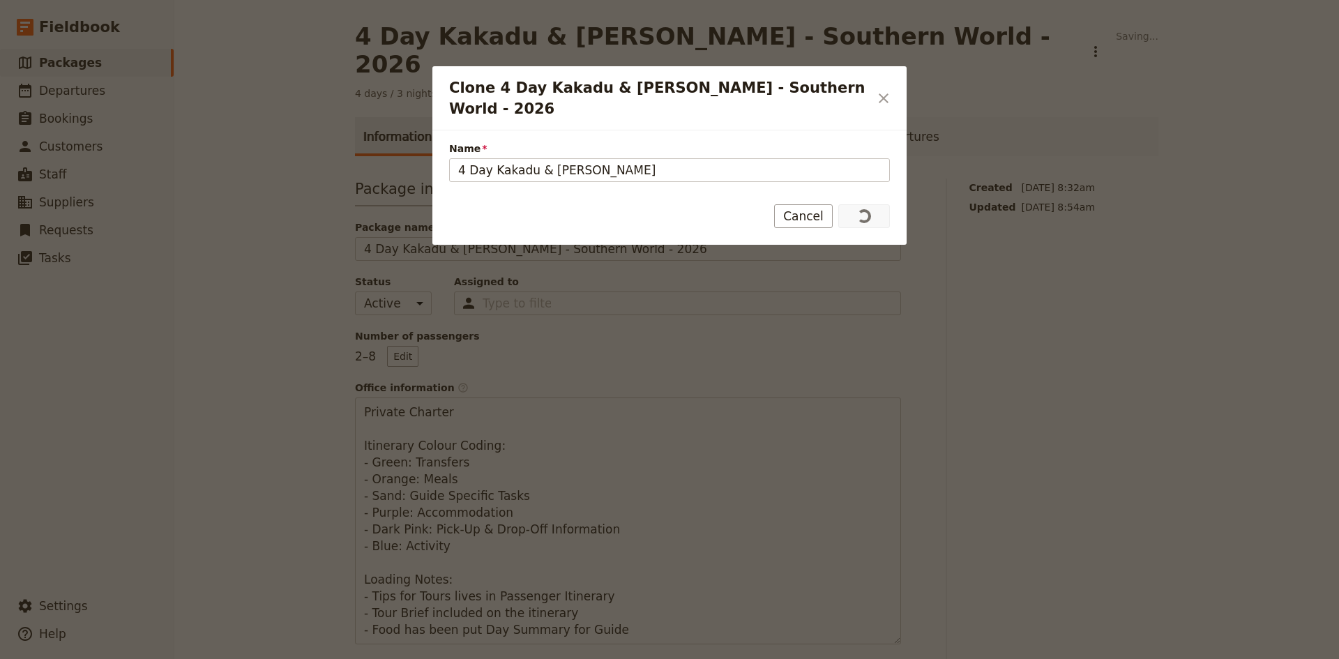
type input "4 Day Kakadu & [PERSON_NAME]"
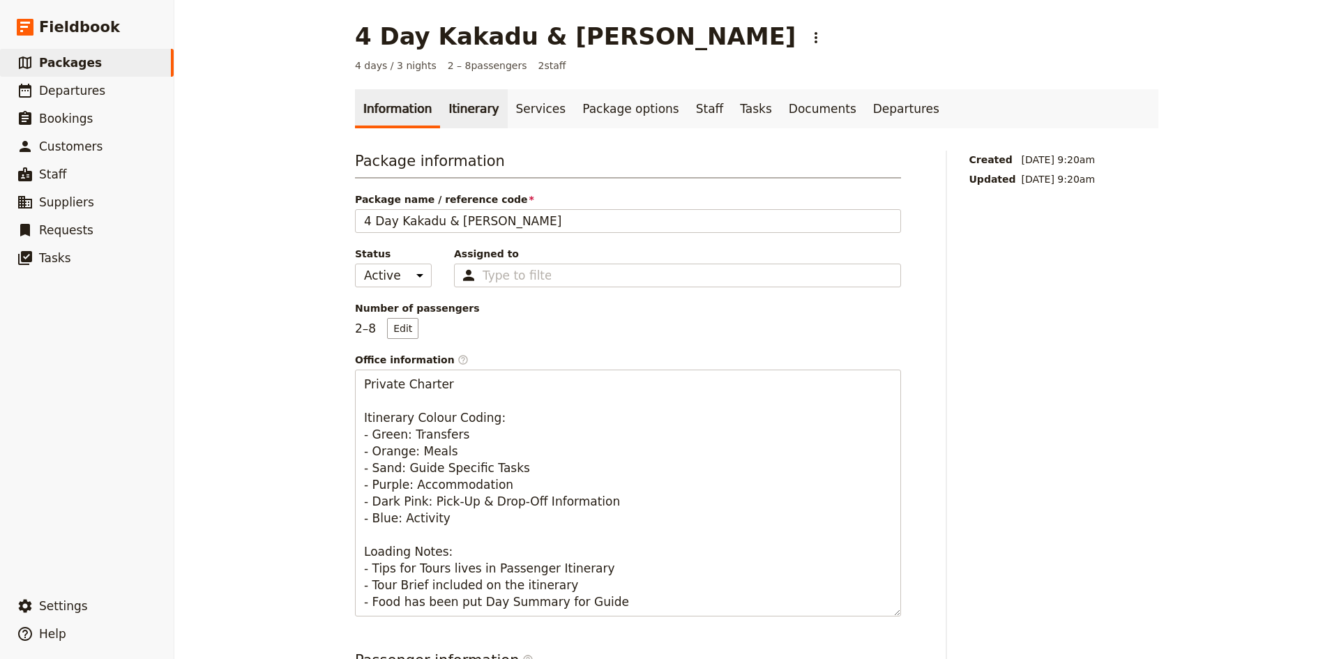
click at [459, 112] on link "Itinerary" at bounding box center [473, 108] width 67 height 39
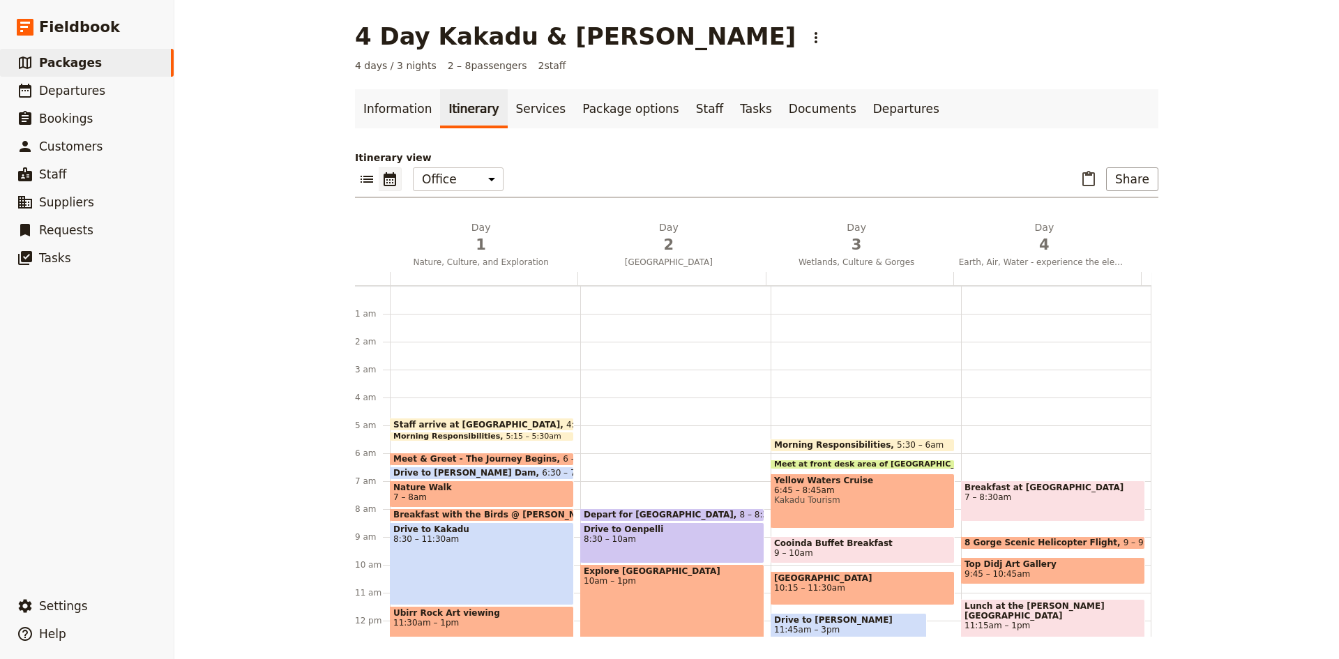
scroll to position [119, 0]
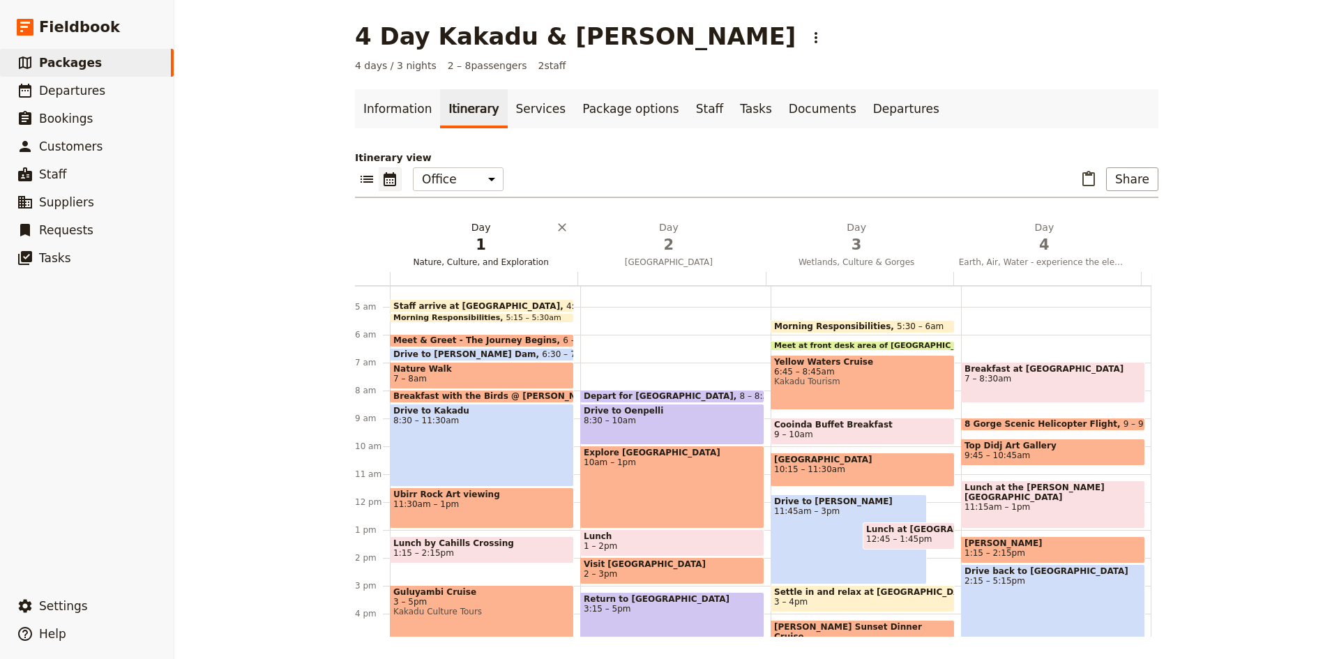
click at [468, 229] on h2 "Day 1 Nature, Culture, and Exploration" at bounding box center [480, 237] width 171 height 35
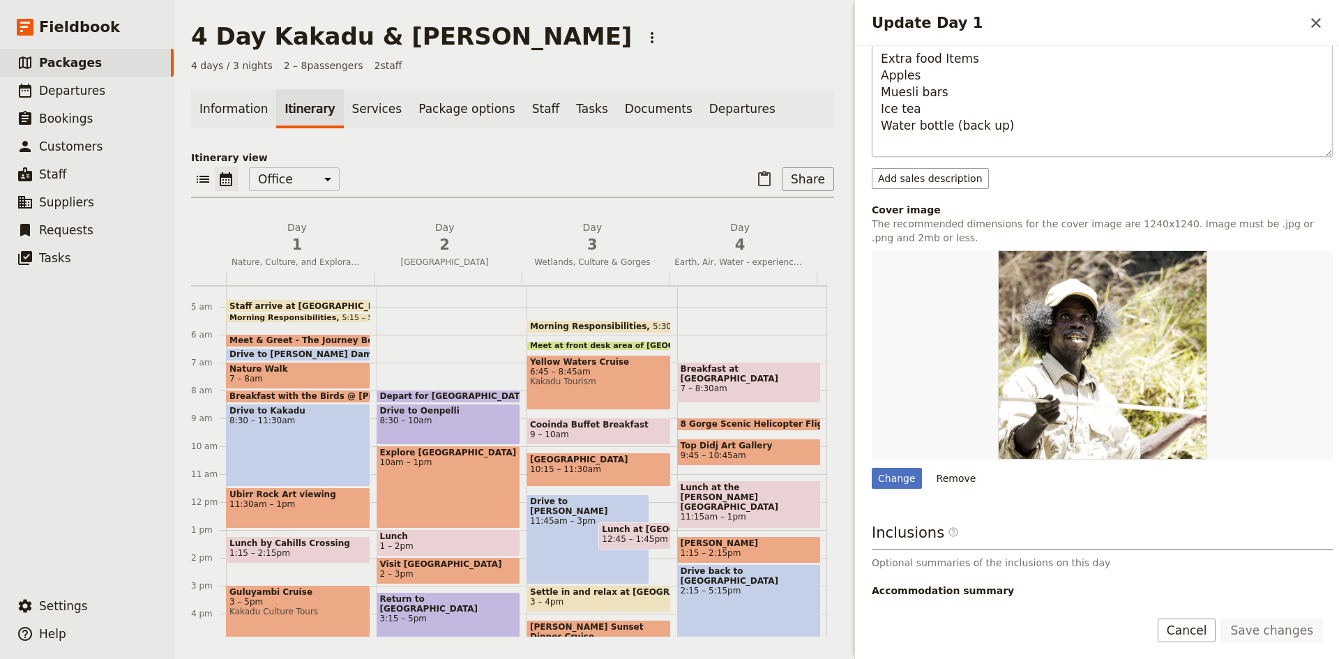
scroll to position [995, 0]
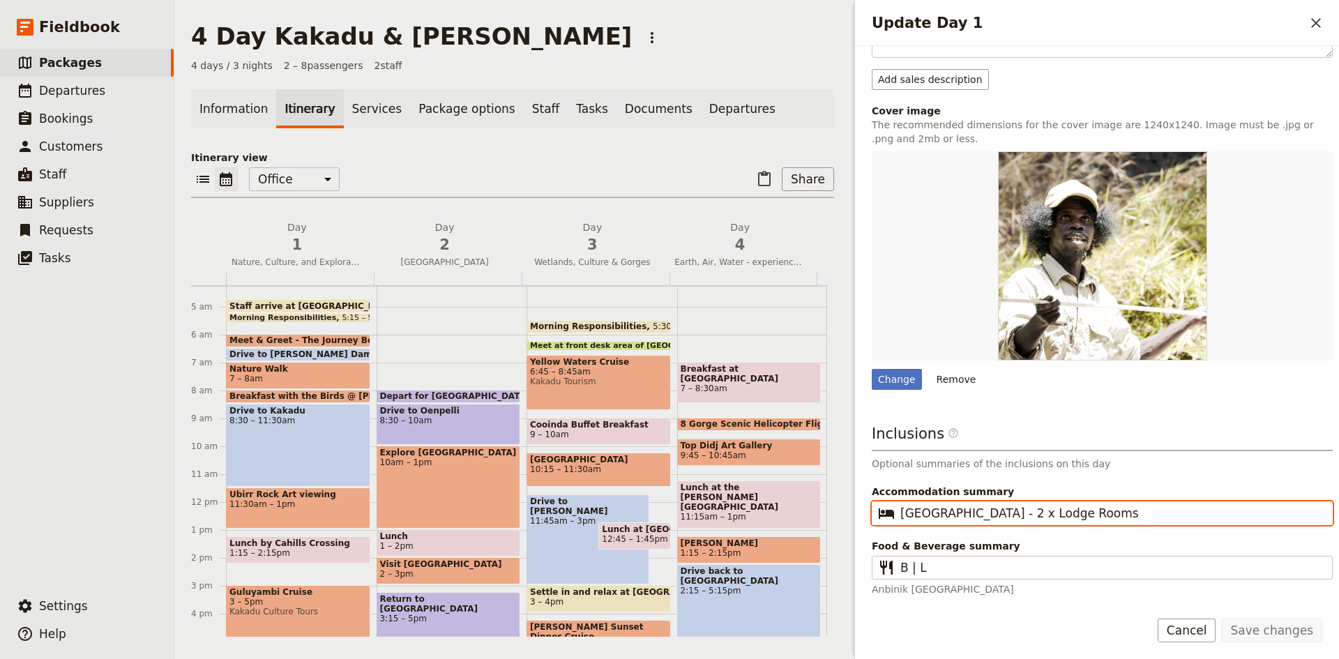
drag, startPoint x: 1097, startPoint y: 507, endPoint x: 906, endPoint y: 517, distance: 192.0
click at [906, 517] on input "[GEOGRAPHIC_DATA] - 2 x Lodge Rooms" at bounding box center [1111, 513] width 423 height 17
type input "C"
type input "Anbinik Suites"
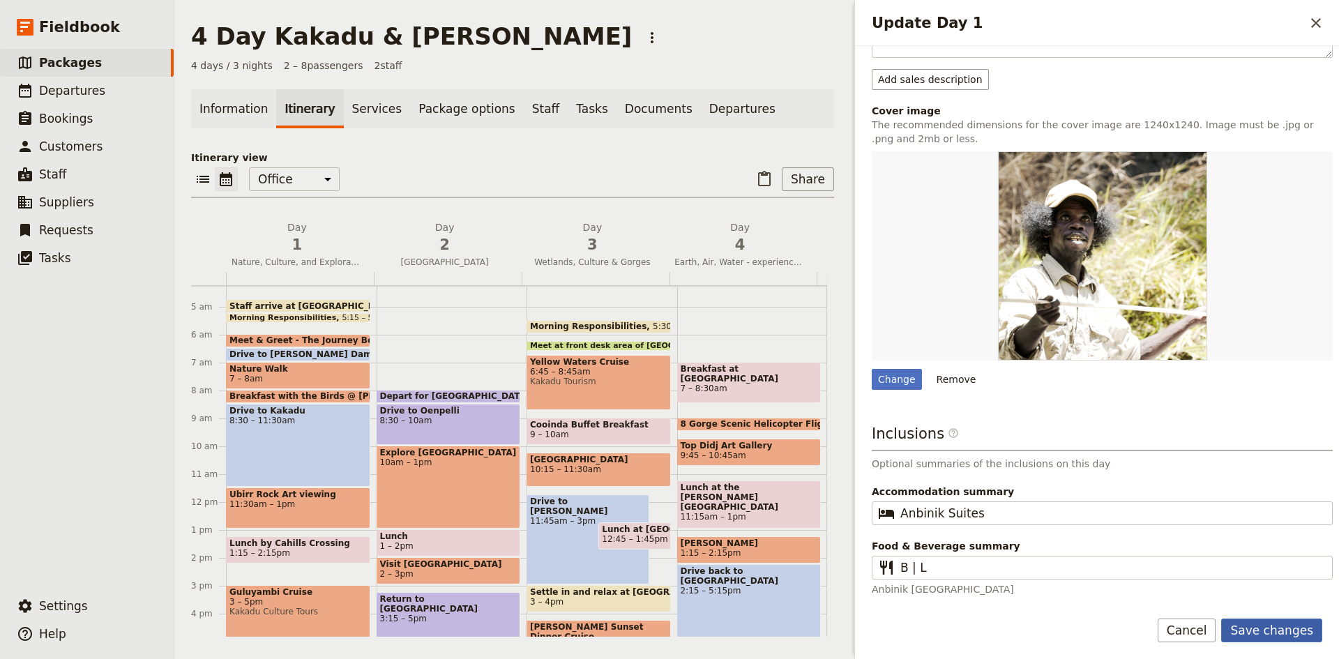
click at [1270, 627] on button "Save changes" at bounding box center [1271, 630] width 101 height 24
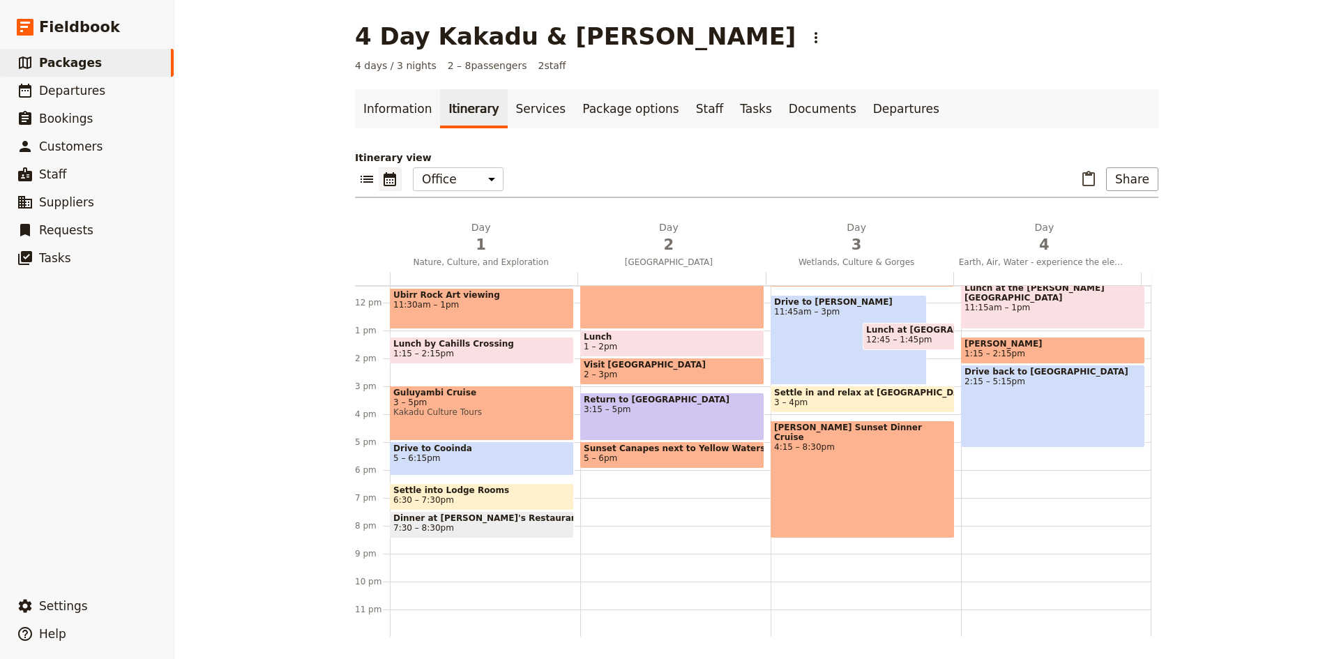
scroll to position [319, 0]
drag, startPoint x: 462, startPoint y: 451, endPoint x: 489, endPoint y: 436, distance: 30.9
click at [462, 450] on span "Drive to Cooinda" at bounding box center [481, 448] width 177 height 10
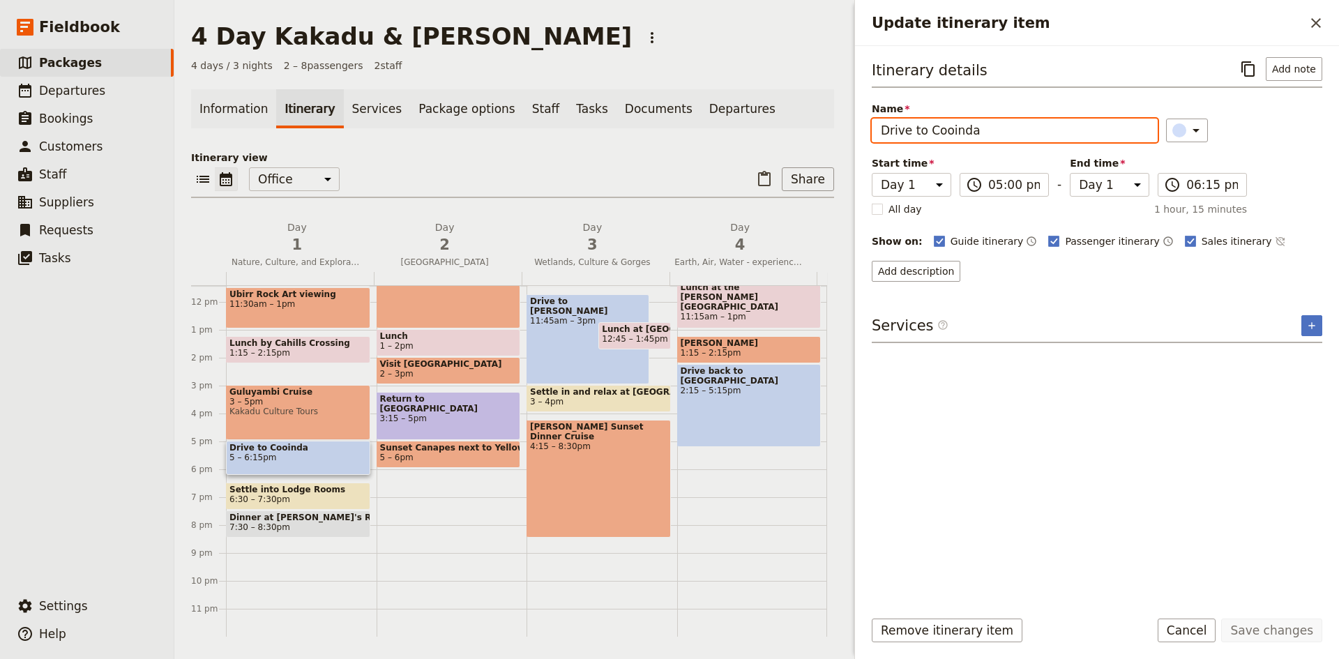
click at [977, 137] on input "Drive to Cooinda" at bounding box center [1014, 131] width 286 height 24
type input "Drive to Jabiru"
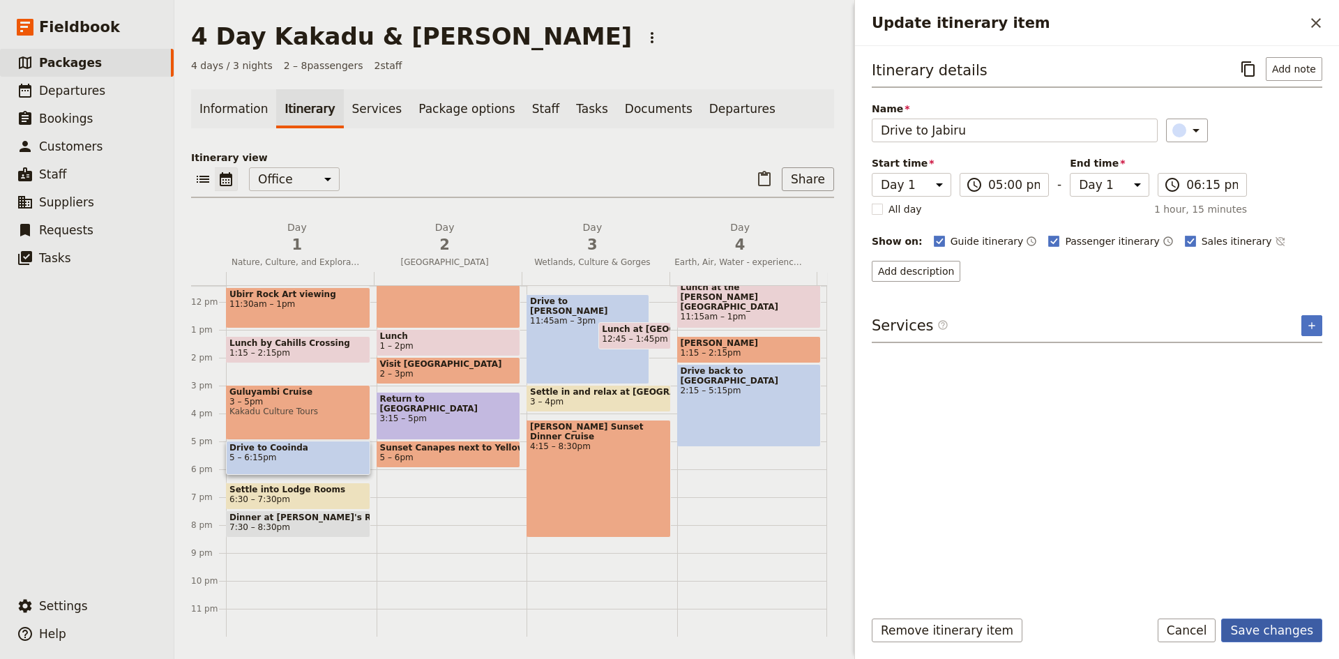
click at [1264, 626] on button "Save changes" at bounding box center [1271, 630] width 101 height 24
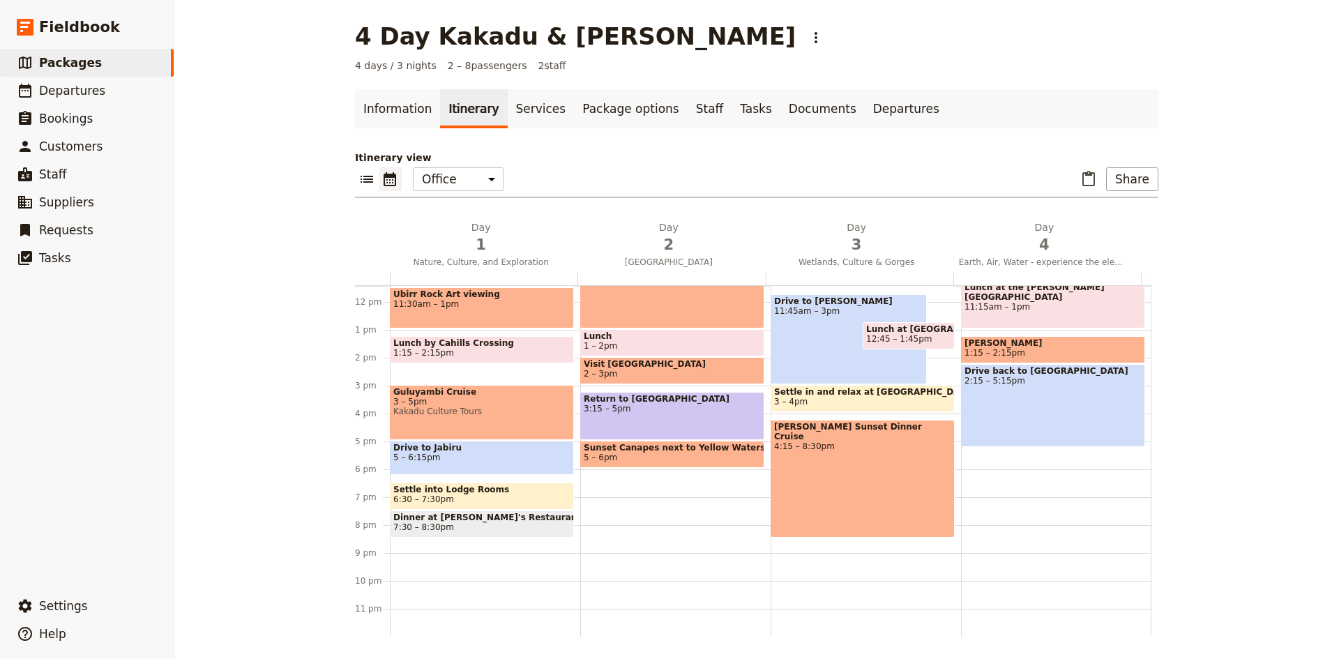
click at [468, 492] on span "Settle into Lodge Rooms" at bounding box center [481, 490] width 177 height 10
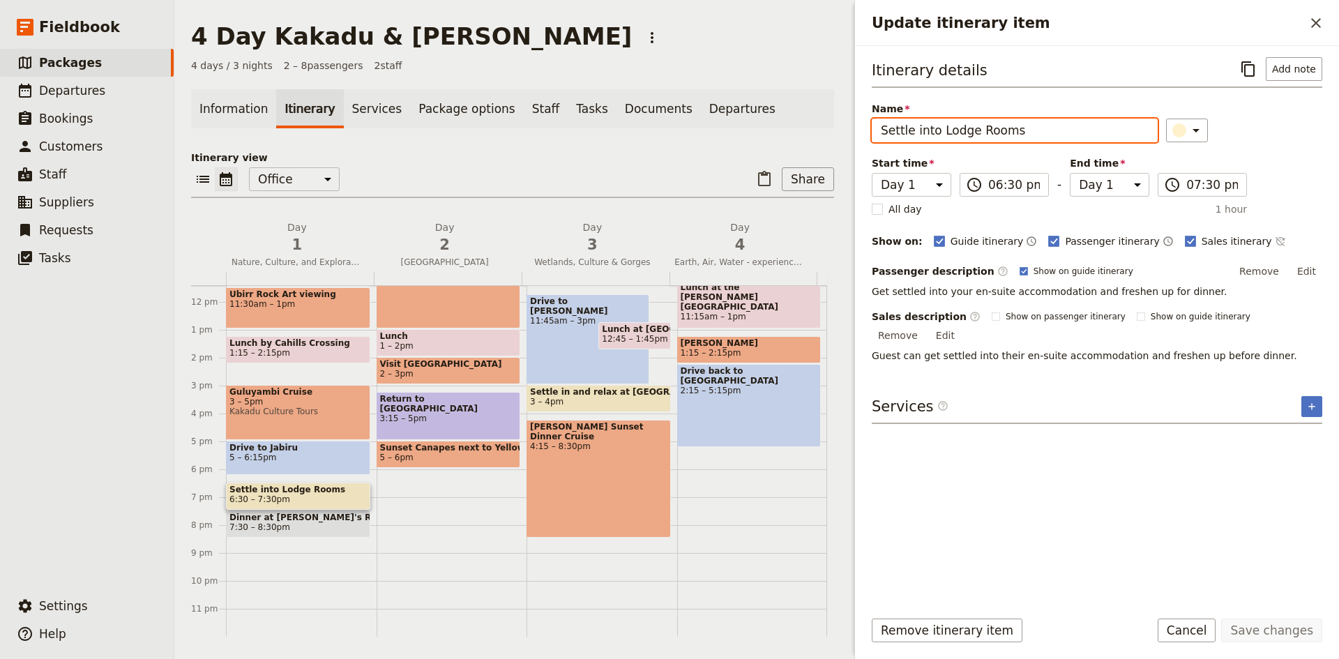
click at [1024, 130] on input "Settle into Lodge Rooms" at bounding box center [1014, 131] width 286 height 24
type input "Settle into Suites"
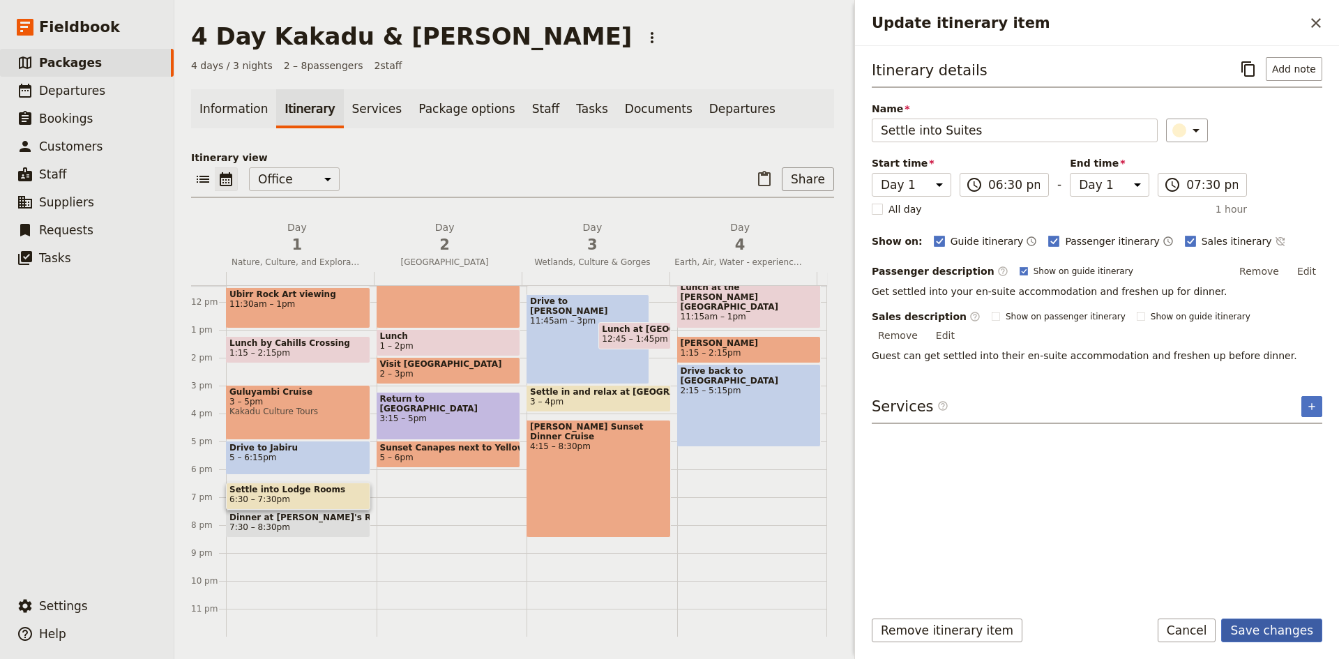
click at [1249, 619] on button "Save changes" at bounding box center [1271, 630] width 101 height 24
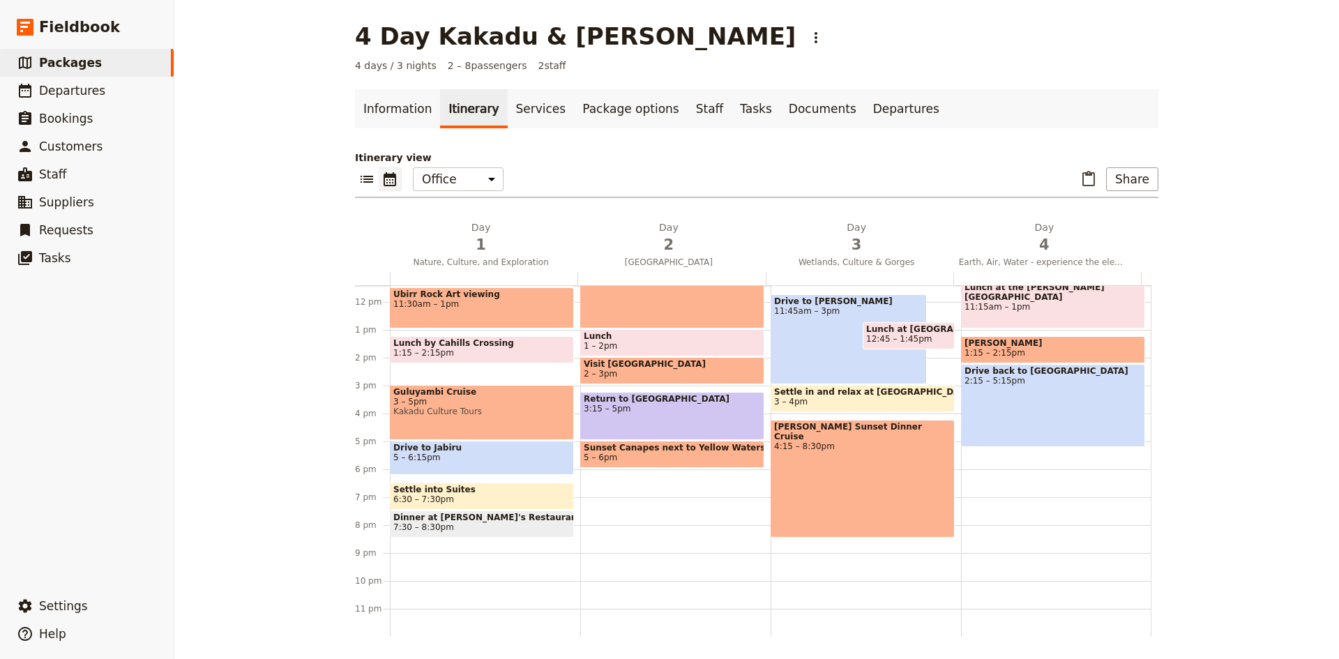
click at [447, 524] on span "7:30 – 8:30pm" at bounding box center [481, 527] width 177 height 10
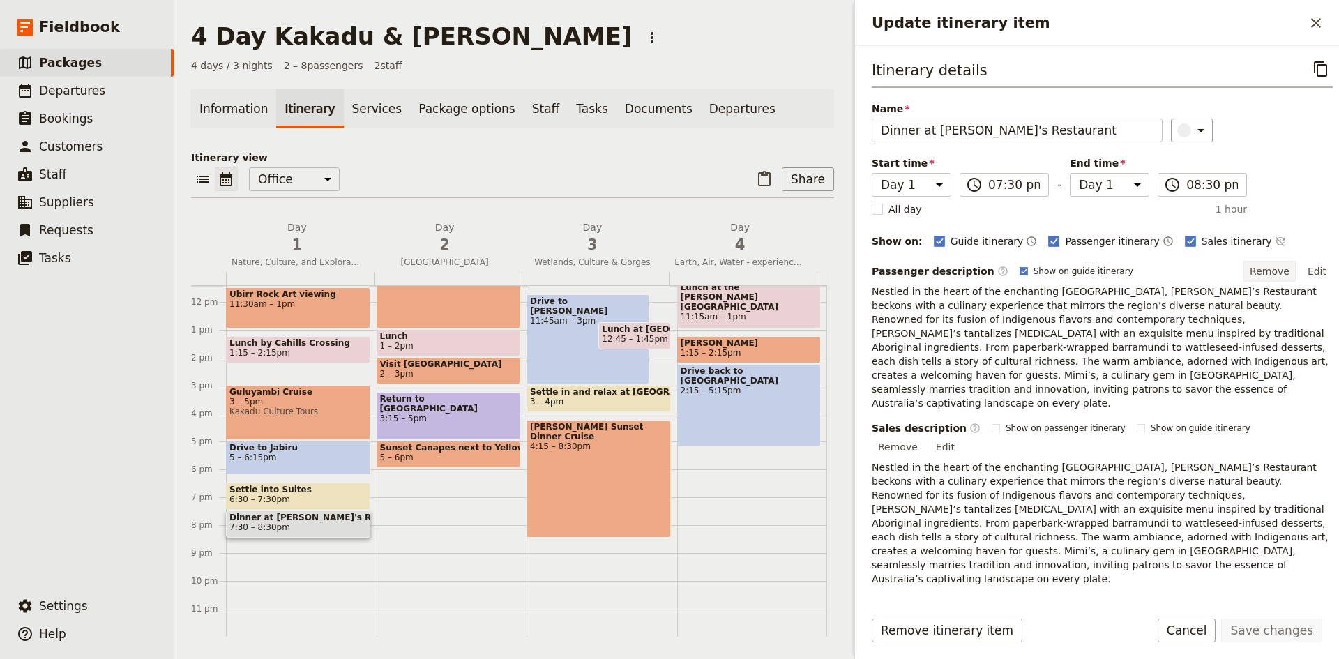
click at [1262, 272] on button "Remove" at bounding box center [1269, 271] width 52 height 21
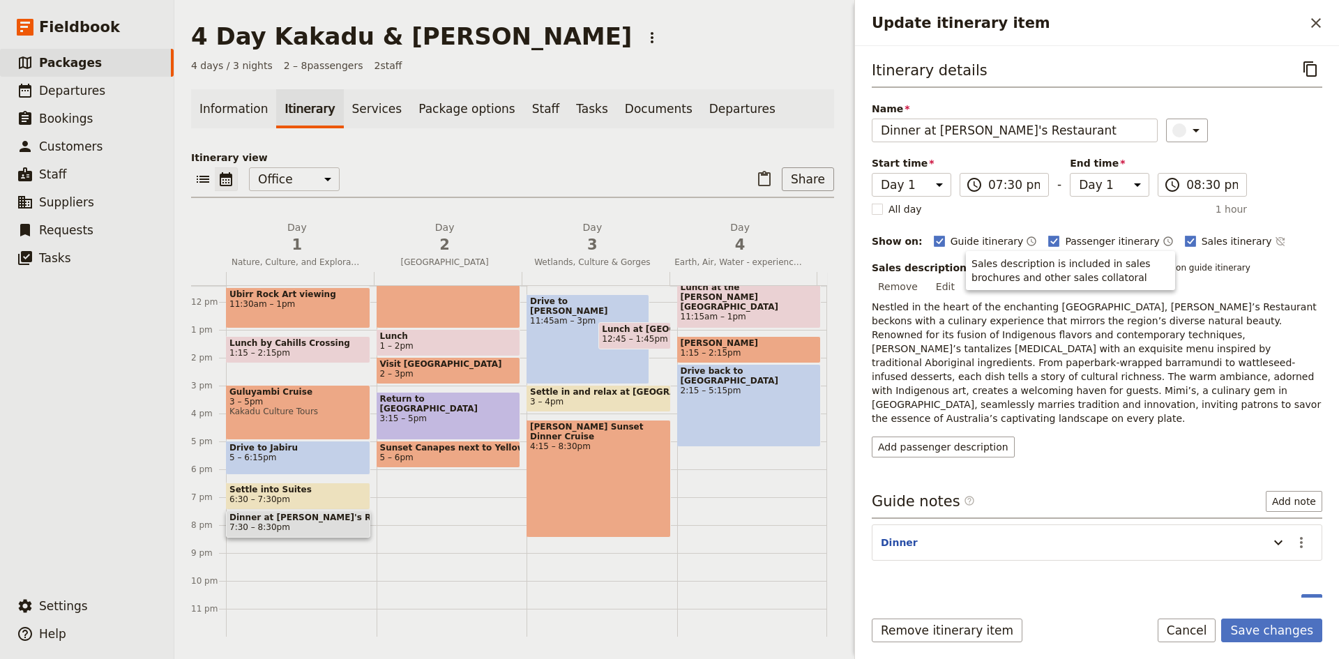
click at [924, 276] on button "Remove" at bounding box center [897, 286] width 52 height 21
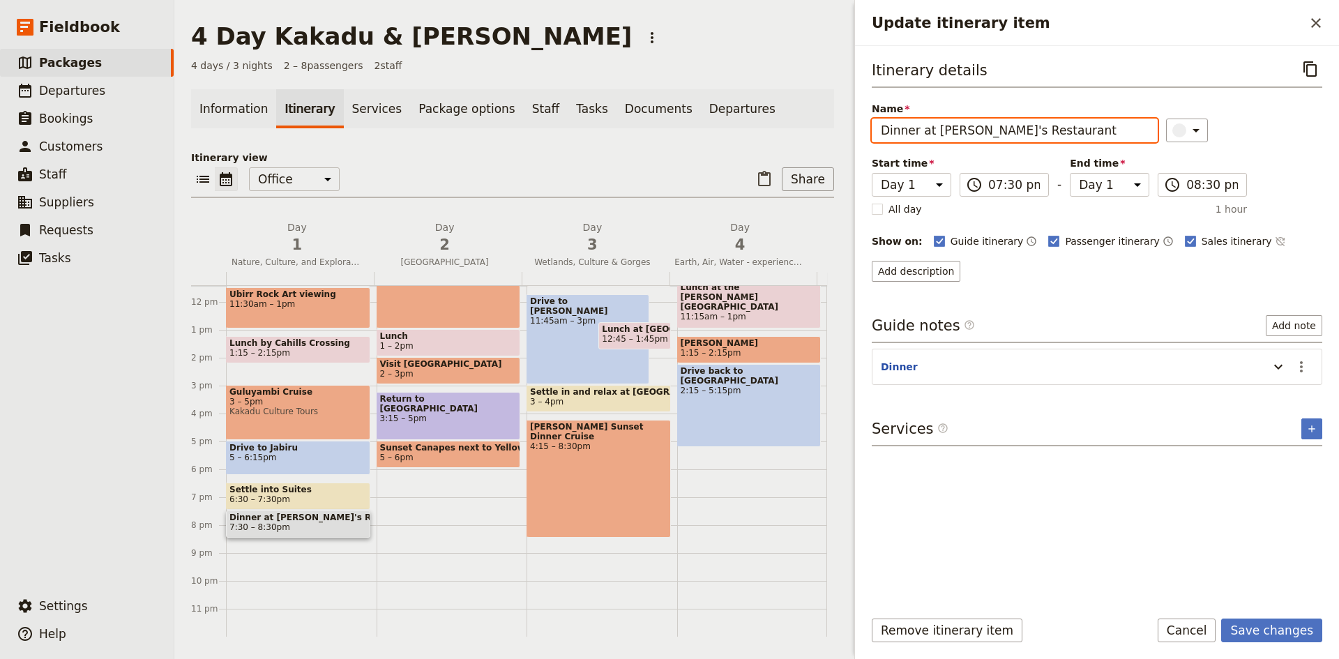
click at [1053, 132] on input "Dinner at [PERSON_NAME]'s Restaurant" at bounding box center [1014, 131] width 286 height 24
click at [931, 130] on input "Dinner at [PERSON_NAME]'s Restaurant" at bounding box center [1014, 131] width 286 height 24
type input "Dinner at [GEOGRAPHIC_DATA]"
click at [1274, 628] on button "Save changes" at bounding box center [1271, 630] width 101 height 24
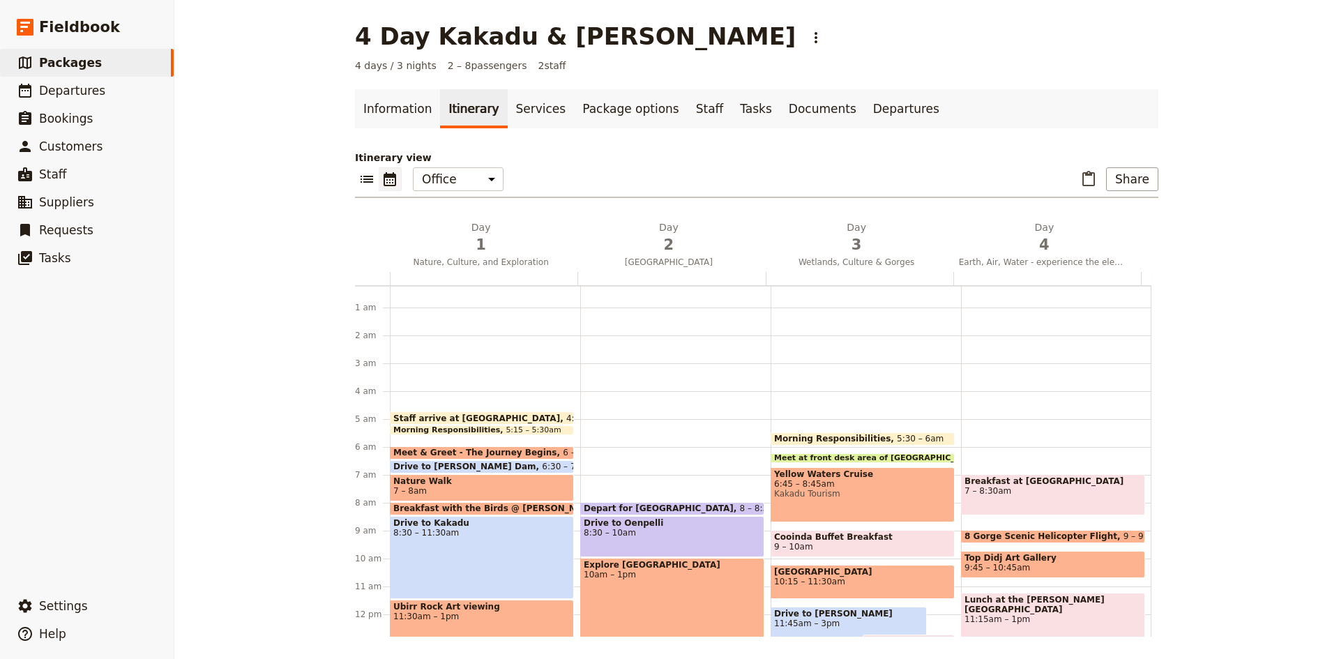
scroll to position [0, 0]
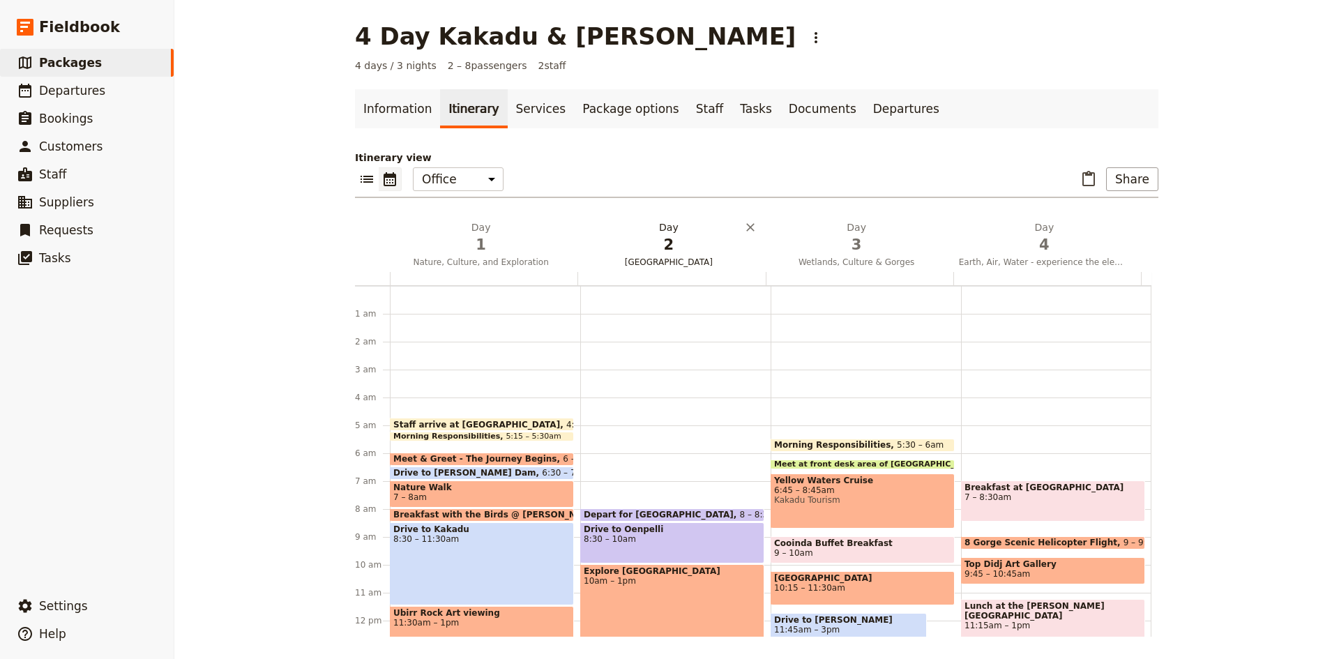
click at [665, 243] on span "2" at bounding box center [668, 244] width 171 height 21
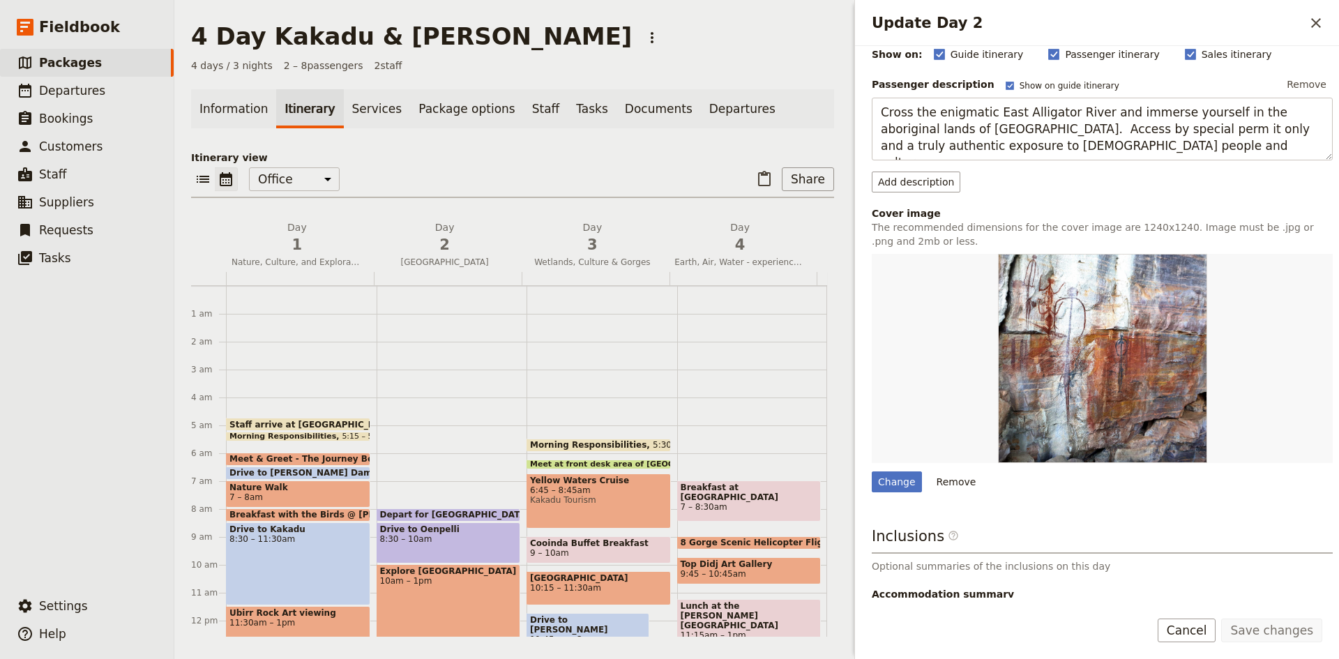
scroll to position [228, 0]
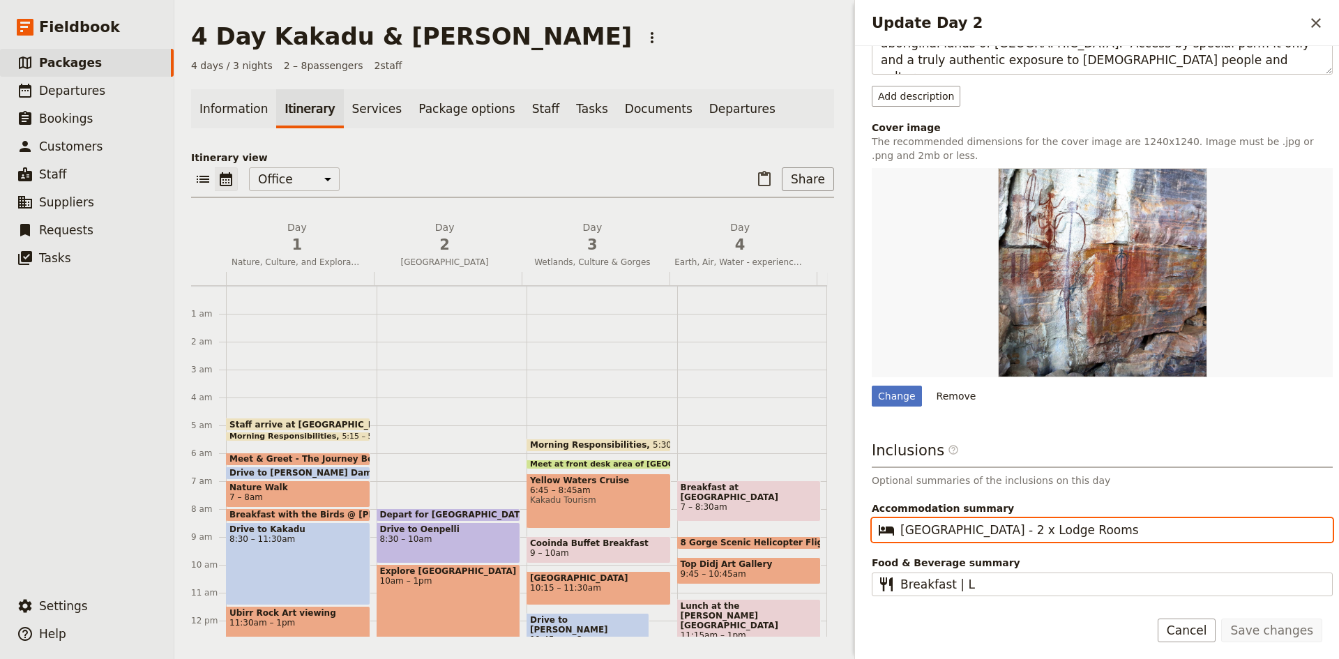
click at [1005, 530] on input "[GEOGRAPHIC_DATA] - 2 x Lodge Rooms" at bounding box center [1111, 529] width 423 height 17
type input "[GEOGRAPHIC_DATA] - Lodge Rooms"
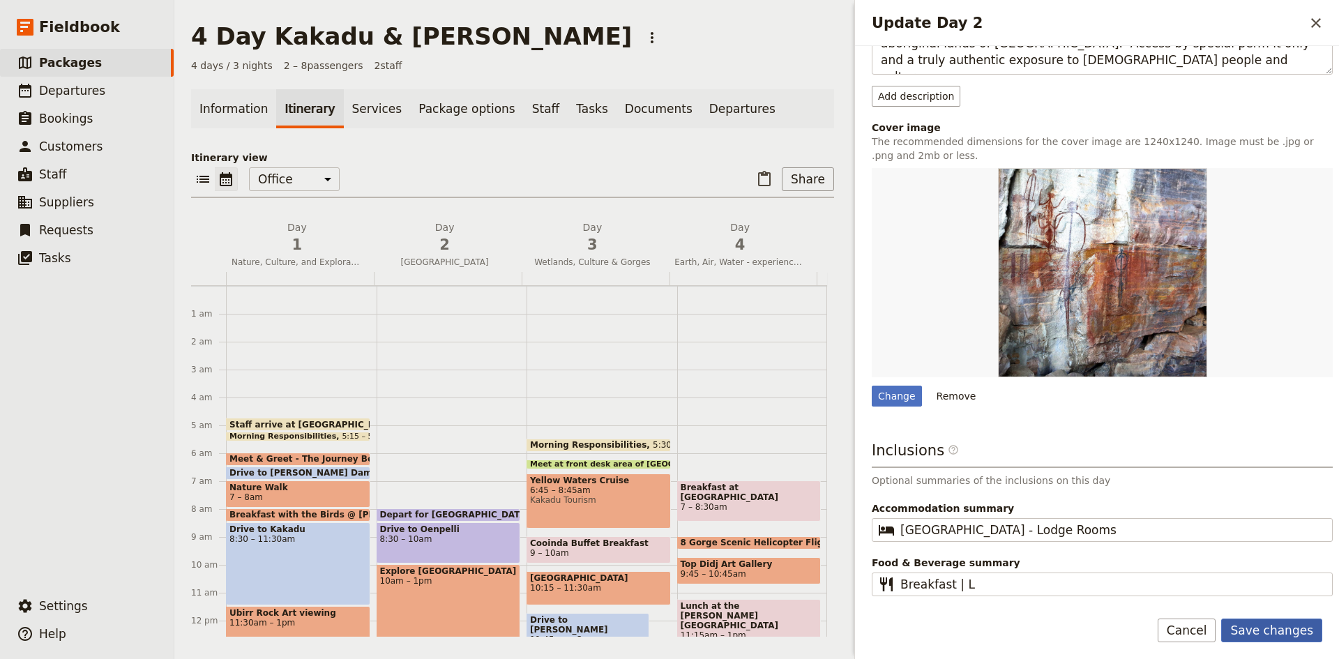
click at [1271, 630] on button "Save changes" at bounding box center [1271, 630] width 101 height 24
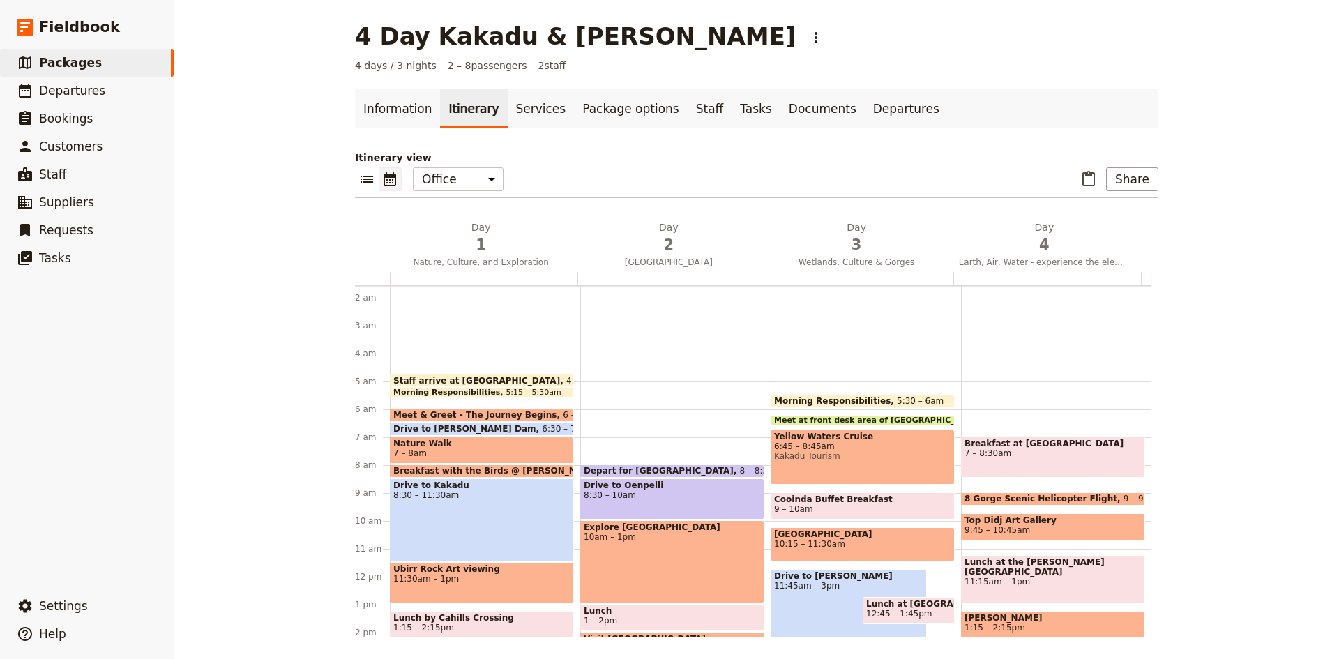
scroll to position [40, 0]
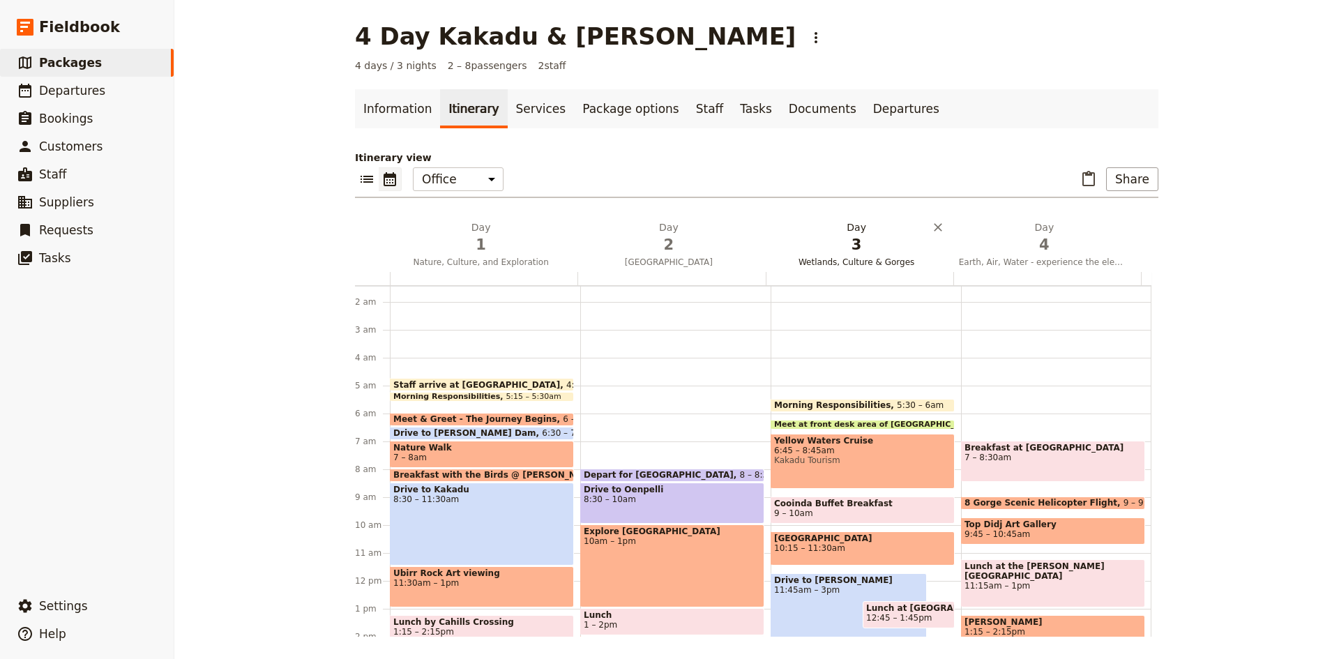
click at [850, 226] on h2 "Day 3 Wetlands, Culture & Gorges" at bounding box center [856, 237] width 171 height 35
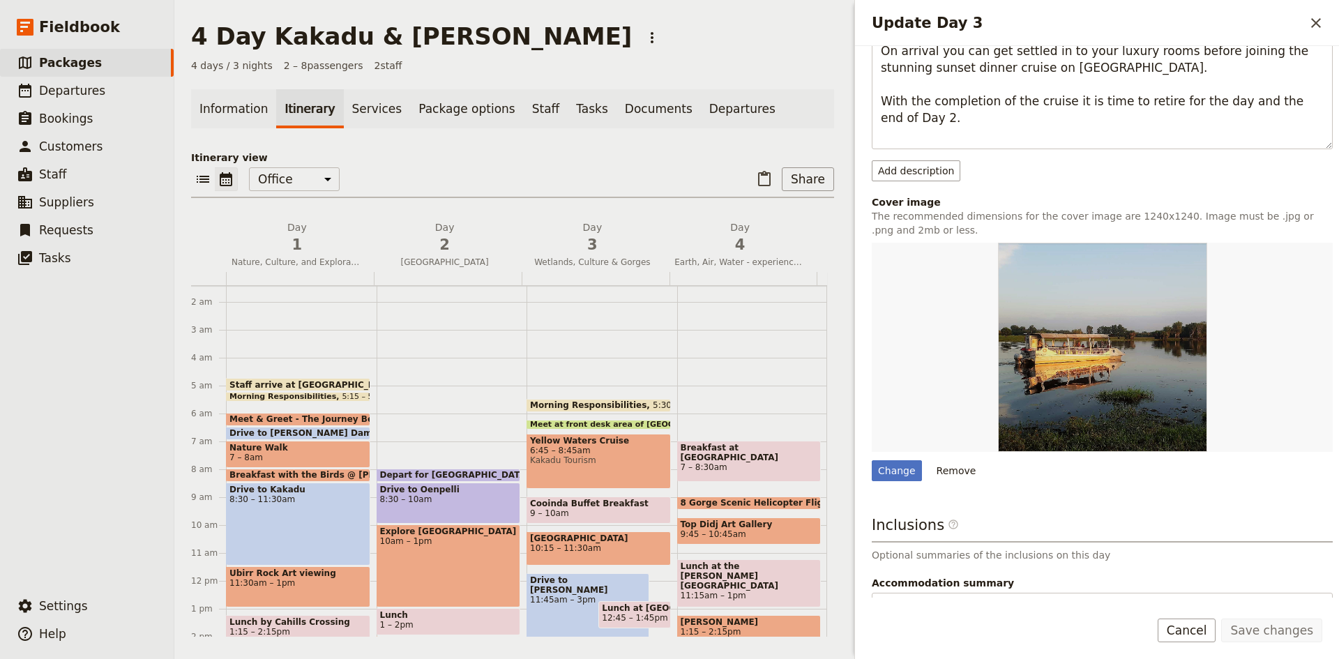
scroll to position [479, 0]
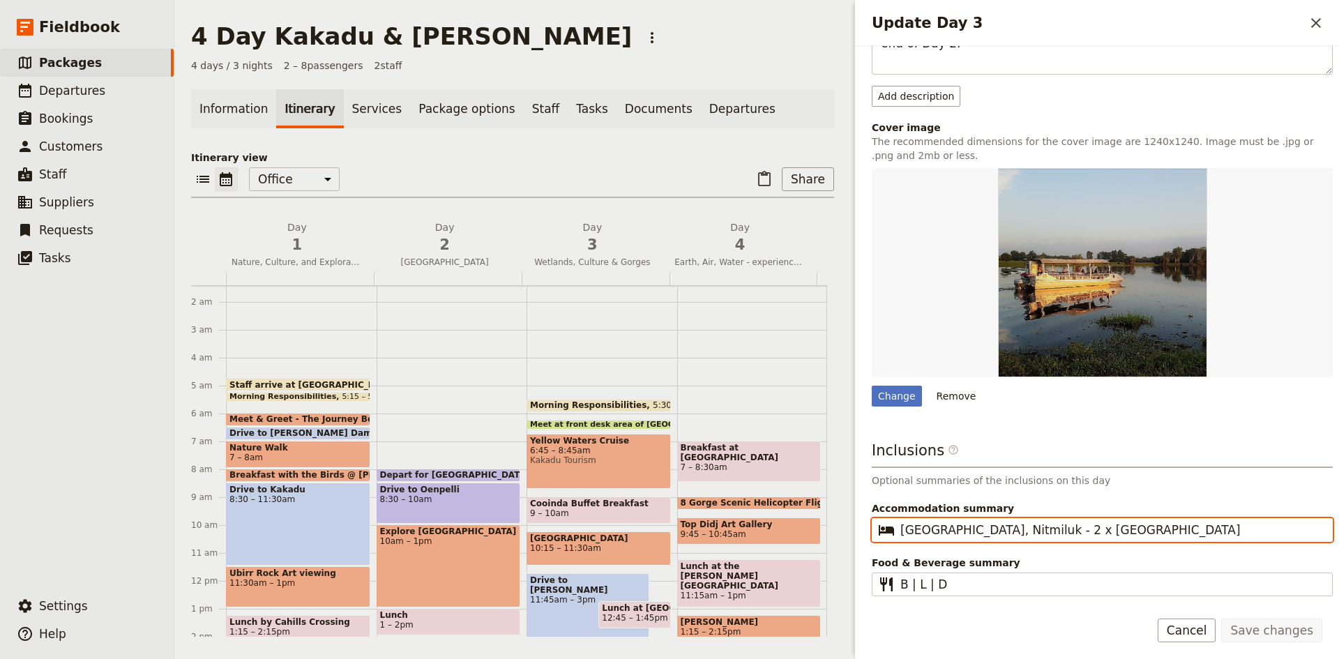
click at [1050, 528] on input "[GEOGRAPHIC_DATA], Nitmiluk - 2 x [GEOGRAPHIC_DATA]" at bounding box center [1111, 529] width 423 height 17
type input "[GEOGRAPHIC_DATA], [GEOGRAPHIC_DATA] - [GEOGRAPHIC_DATA]"
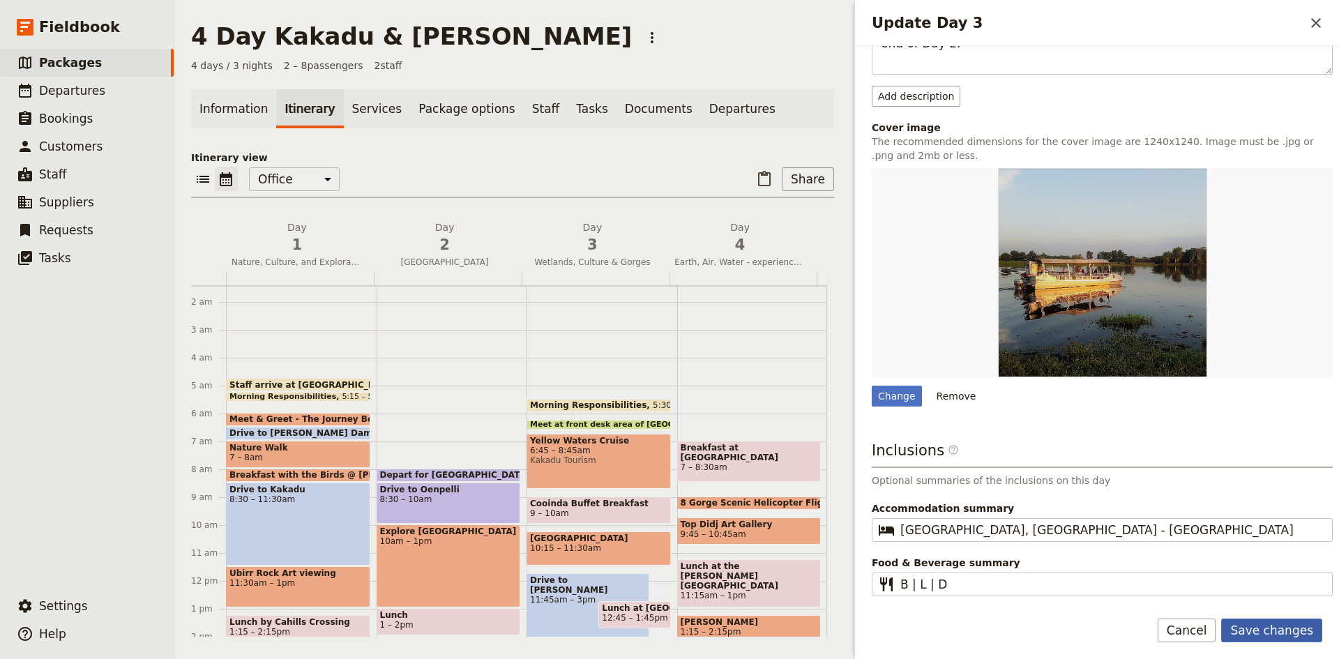
click at [1267, 628] on button "Save changes" at bounding box center [1271, 630] width 101 height 24
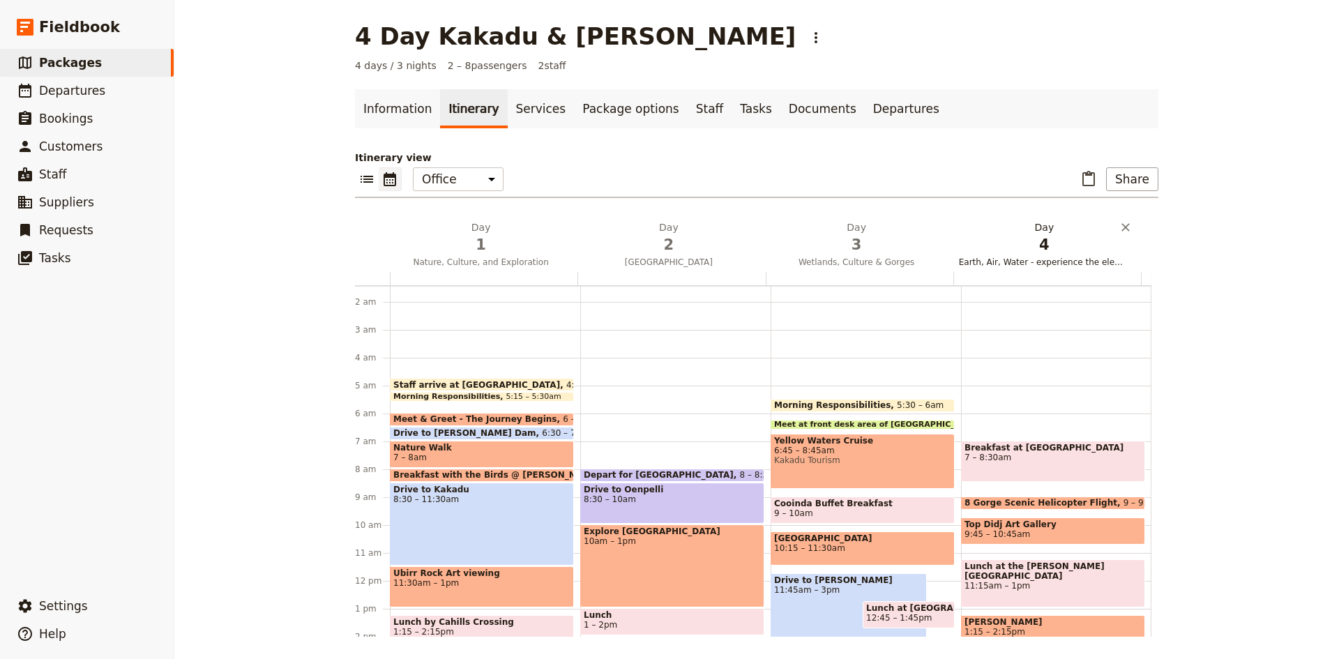
click at [1039, 236] on span "4" at bounding box center [1044, 244] width 171 height 21
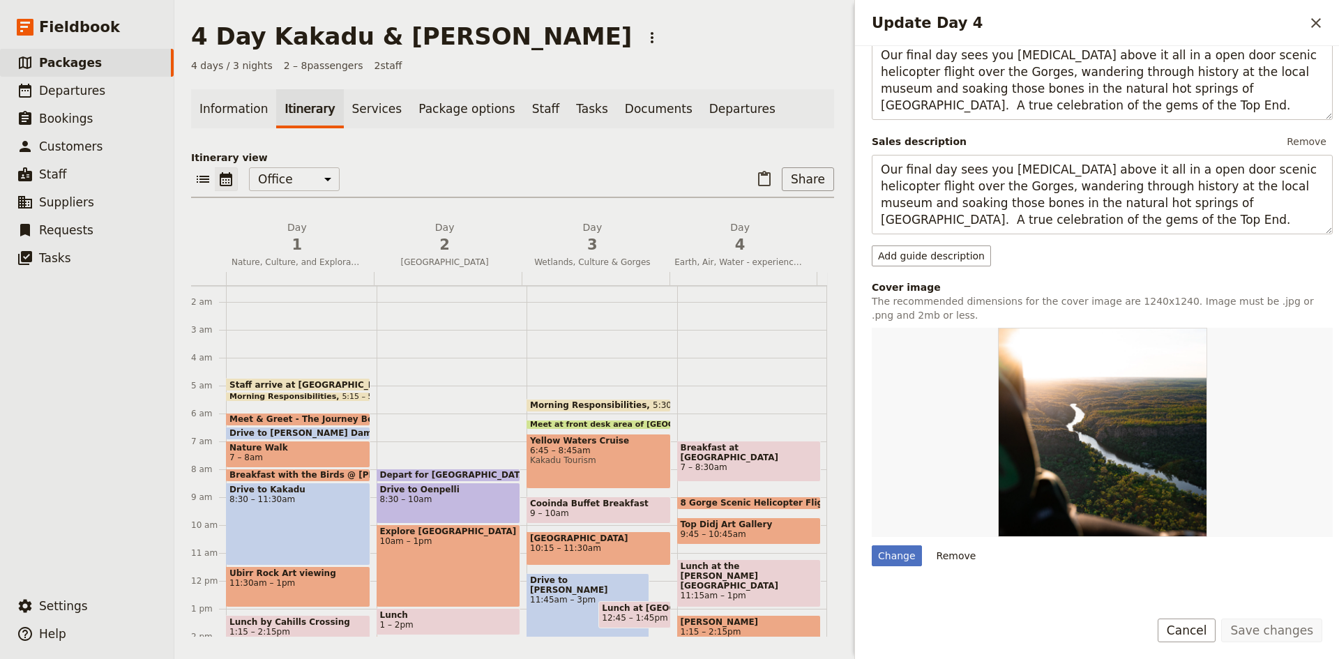
scroll to position [27, 0]
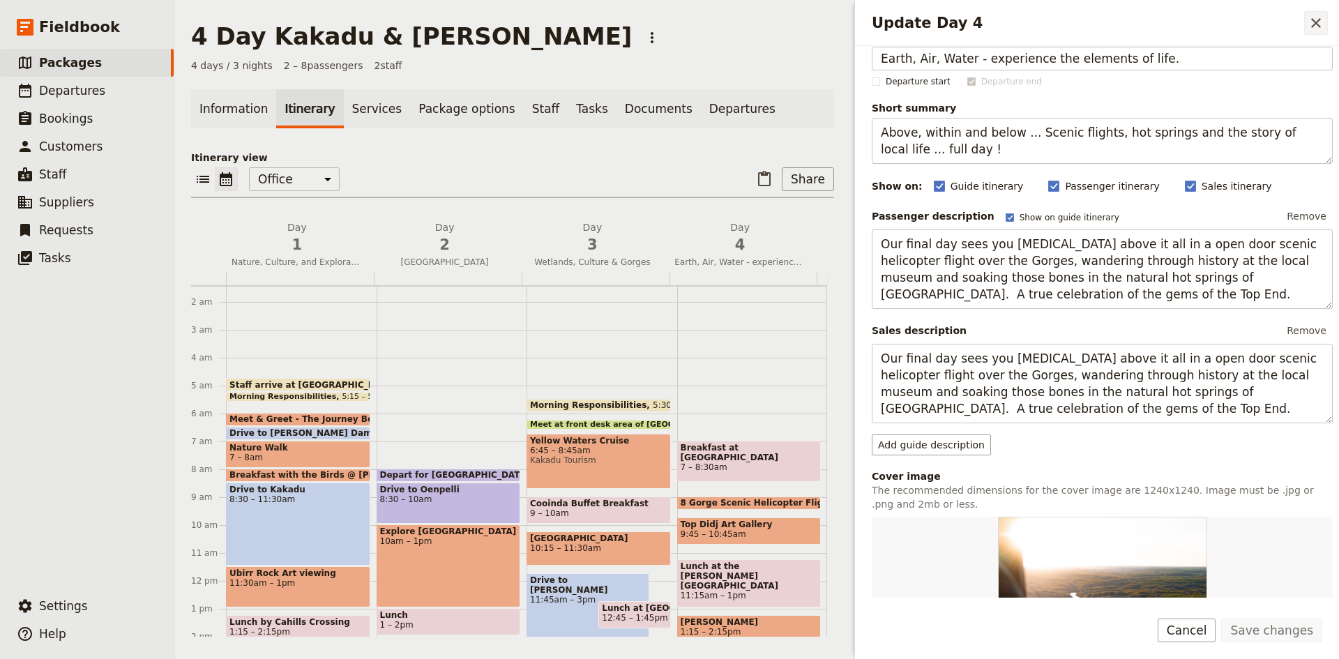
click at [1316, 24] on icon "Close drawer" at bounding box center [1316, 23] width 10 height 10
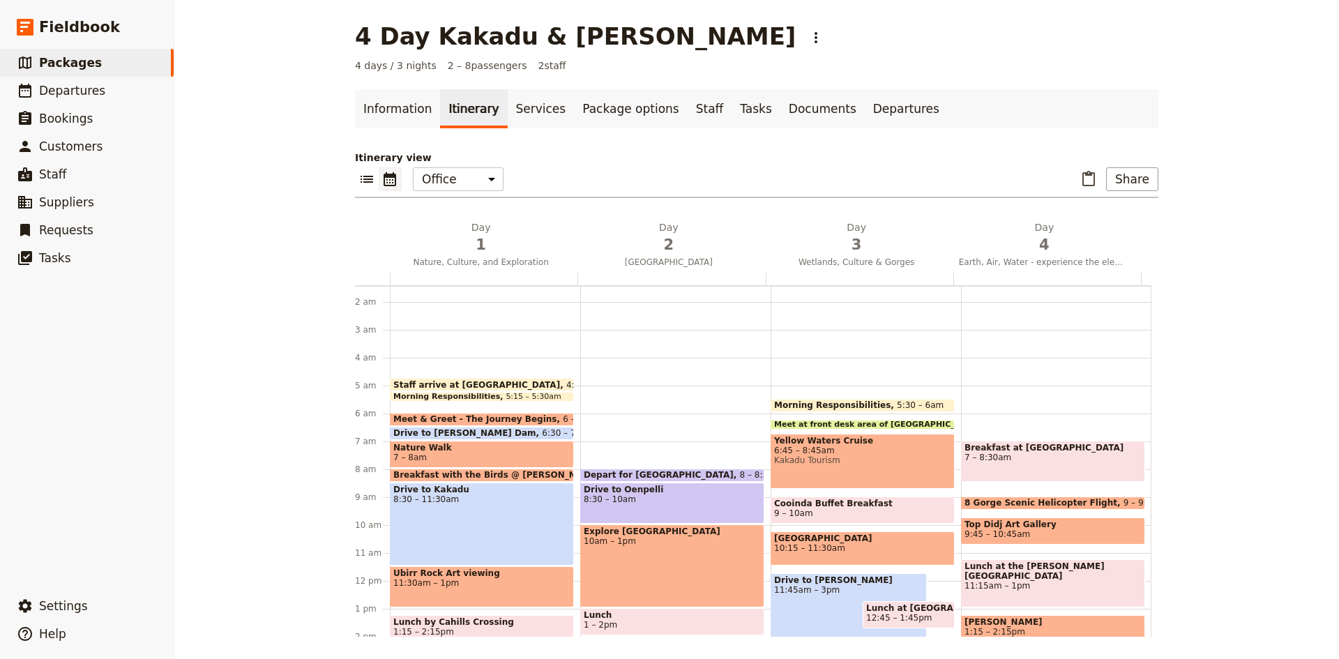
click at [999, 503] on span at bounding box center [1052, 506] width 183 height 6
select select "4"
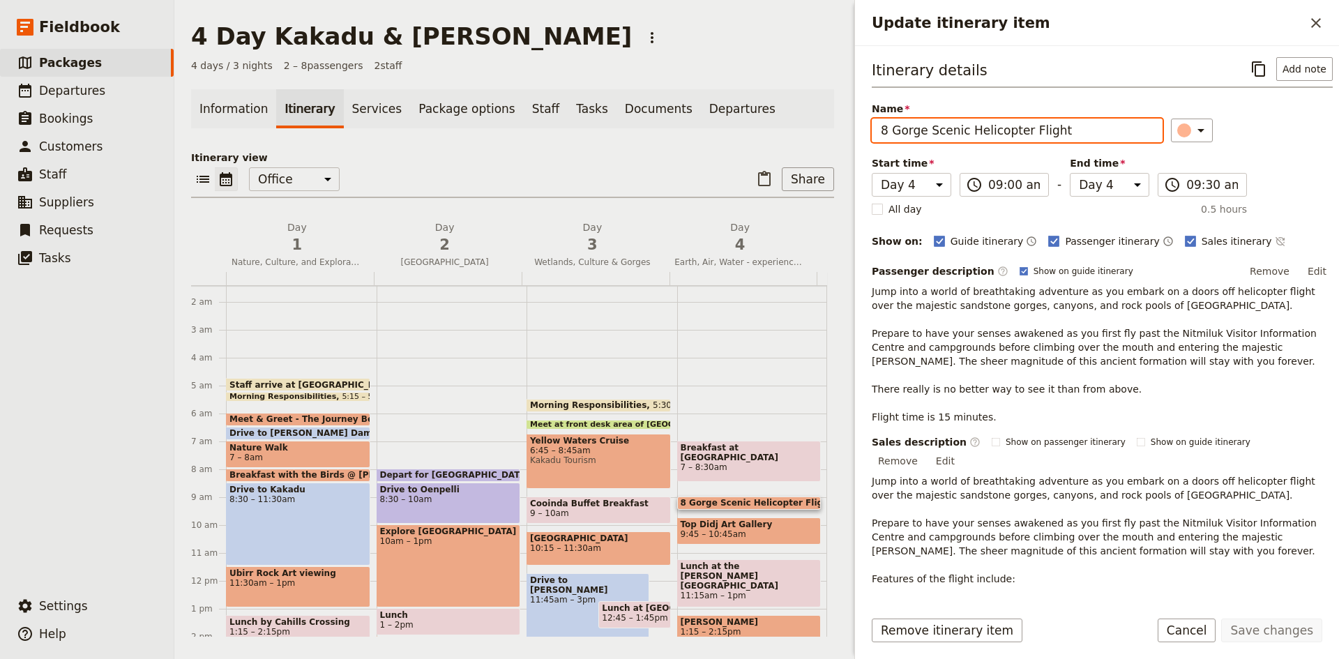
click at [882, 134] on input "8 Gorge Scenic Helicopter Flight" at bounding box center [1016, 131] width 291 height 24
type input "13 Gorge Scenic Helicopter Flight"
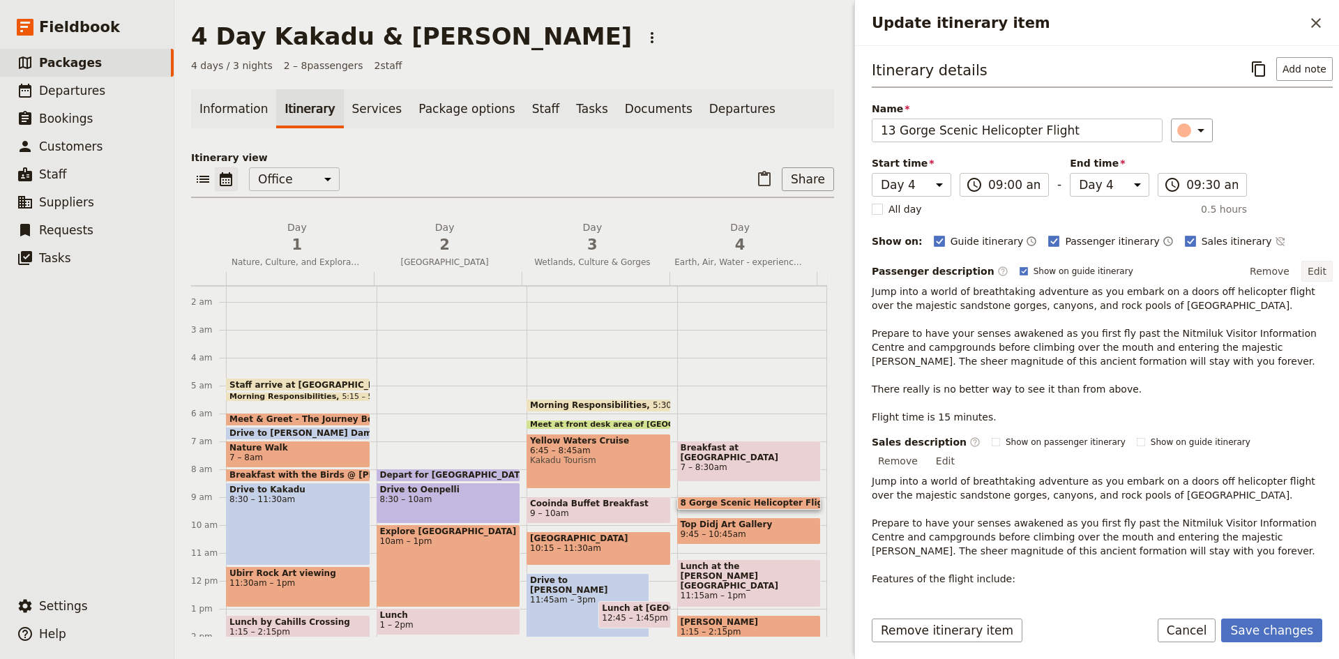
click at [1308, 269] on button "Edit" at bounding box center [1316, 271] width 31 height 21
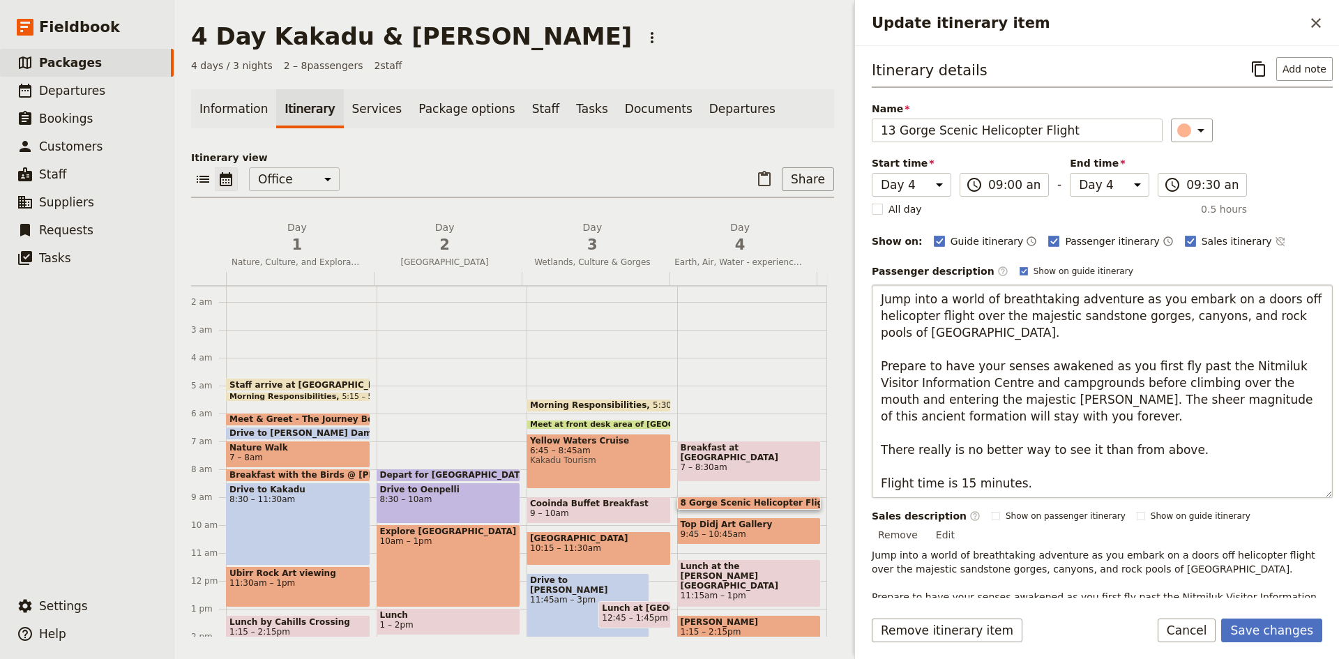
click at [954, 481] on textarea "Jump into a world of breathtaking adventure as you embark on a doors off helico…" at bounding box center [1101, 390] width 461 height 213
type textarea "Jump into a world of breathtaking adventure as you embark on a doors off helico…"
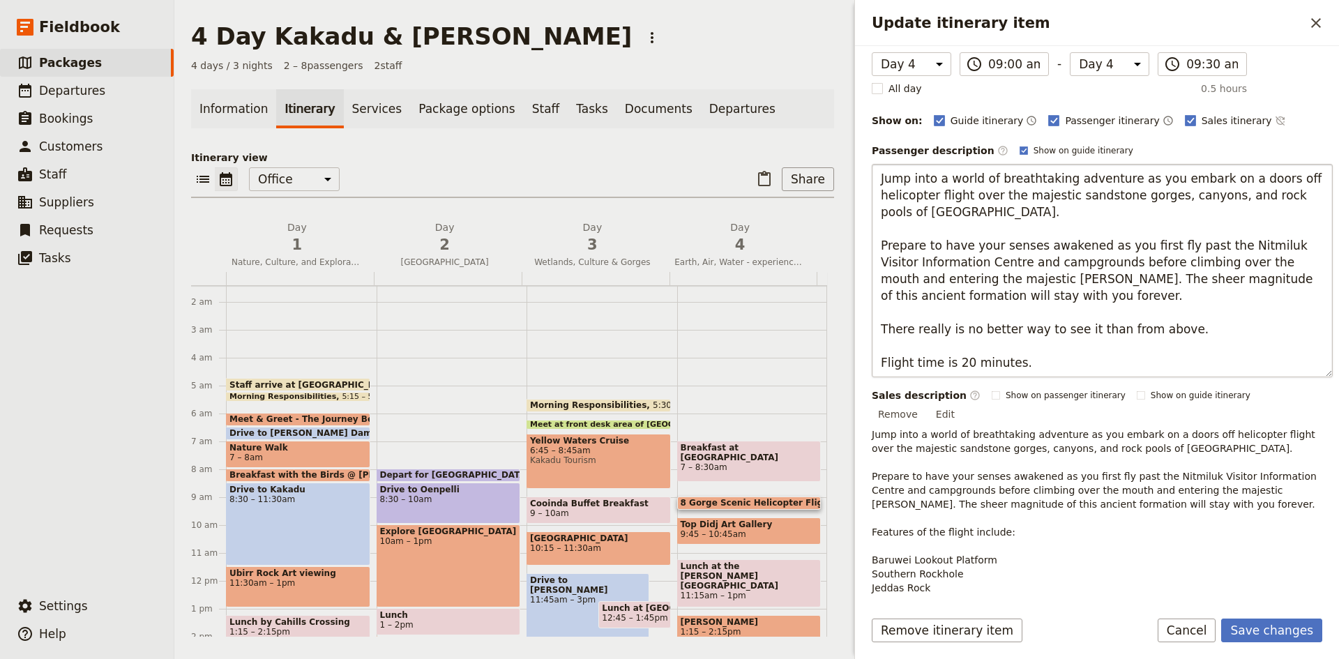
scroll to position [233, 0]
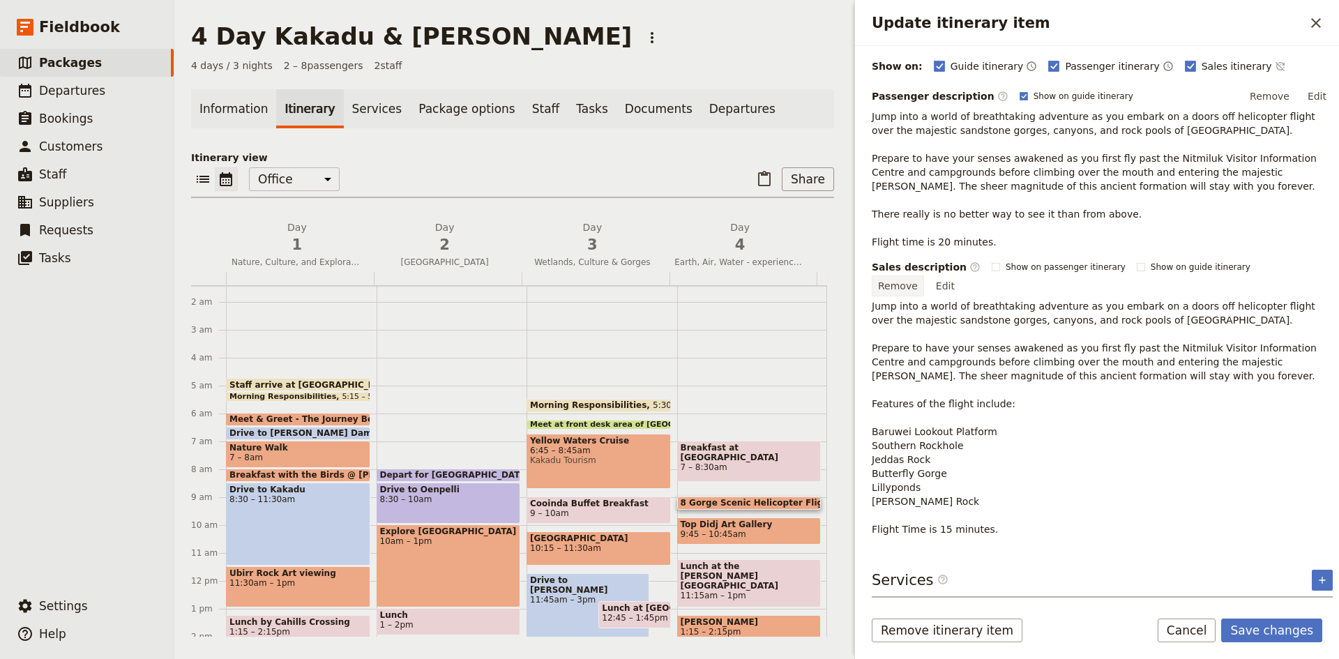
click at [924, 285] on button "Remove" at bounding box center [897, 285] width 52 height 21
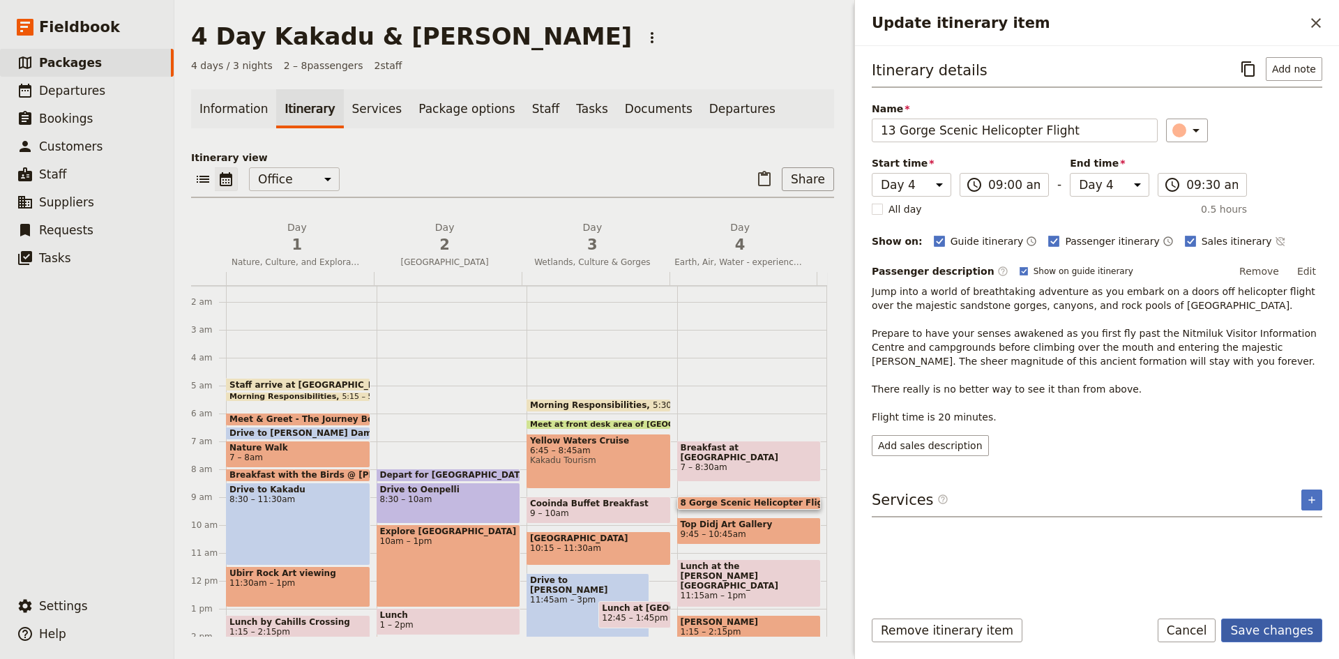
click at [1259, 631] on button "Save changes" at bounding box center [1271, 630] width 101 height 24
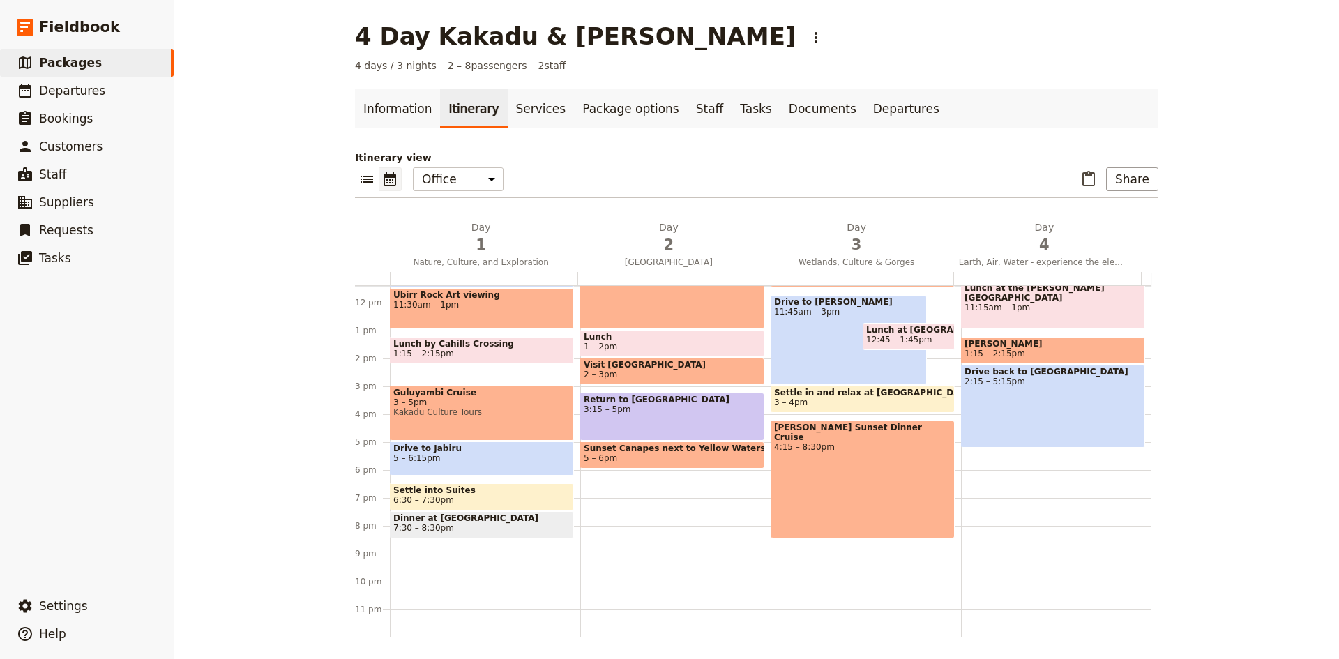
scroll to position [319, 0]
click at [469, 223] on h2 "Day 1 Nature, Culture, and Exploration" at bounding box center [480, 237] width 171 height 35
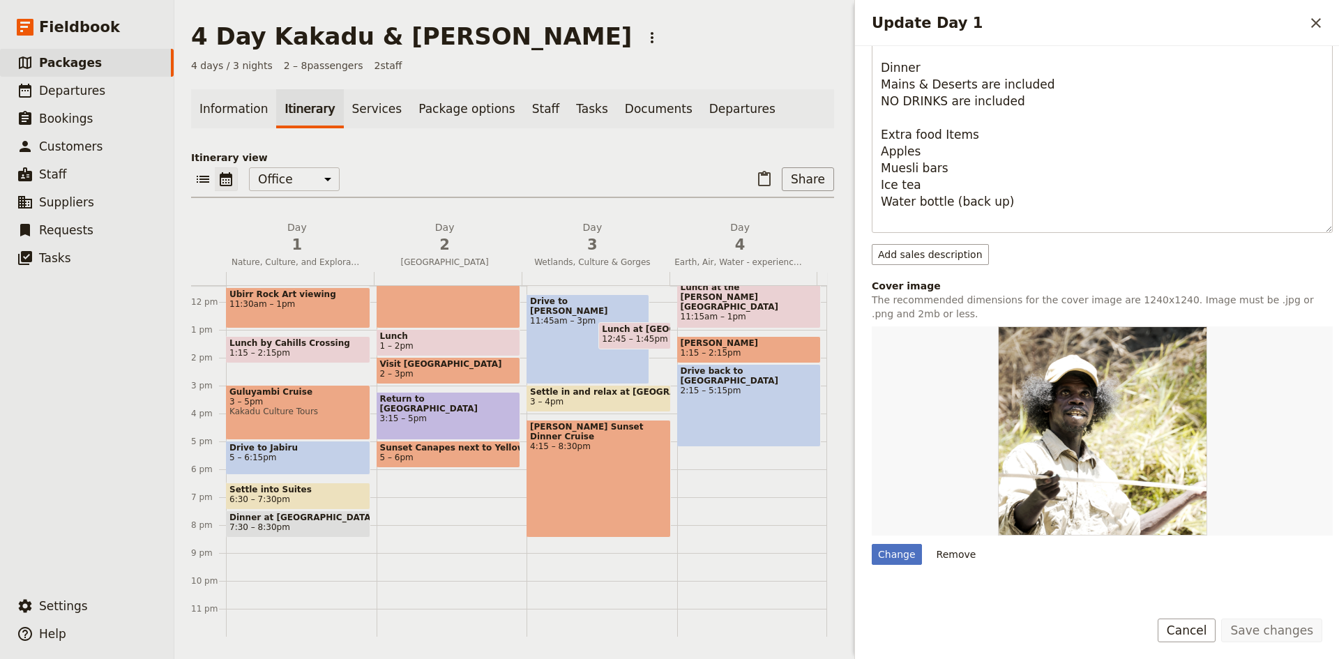
scroll to position [995, 0]
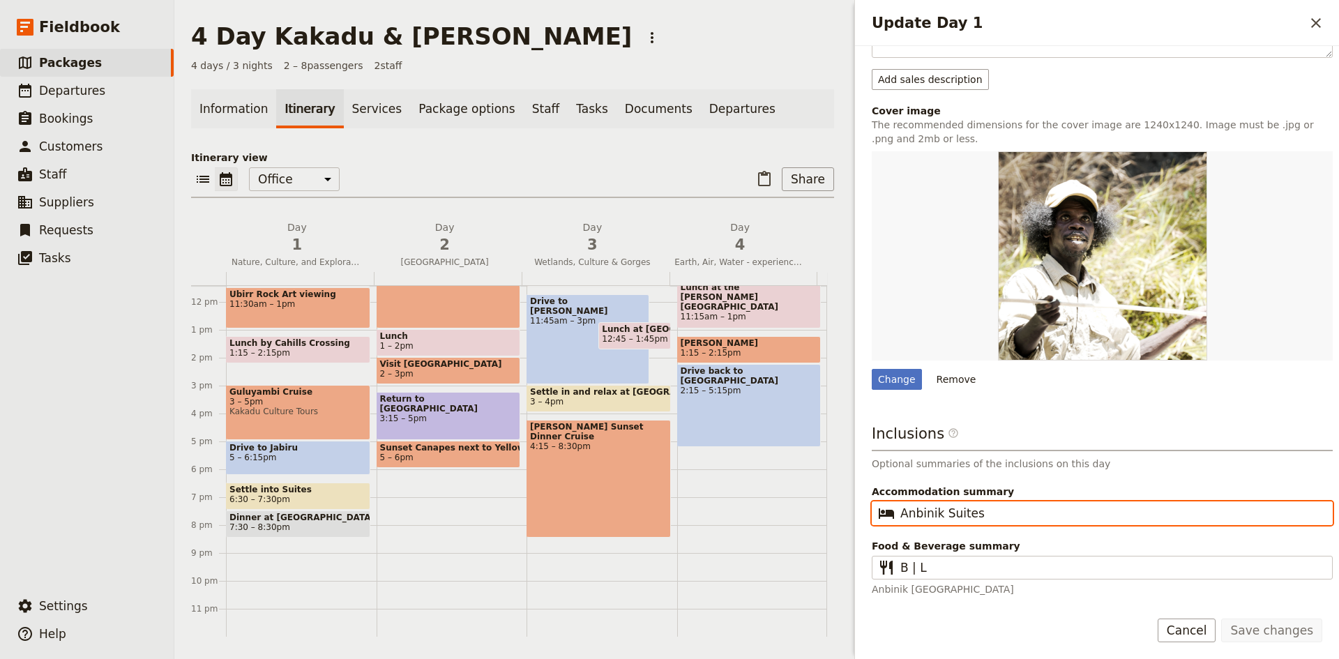
click at [998, 517] on input "Anbinik Suites" at bounding box center [1111, 513] width 423 height 17
type input "[GEOGRAPHIC_DATA] - 2 Bedroom Cabin"
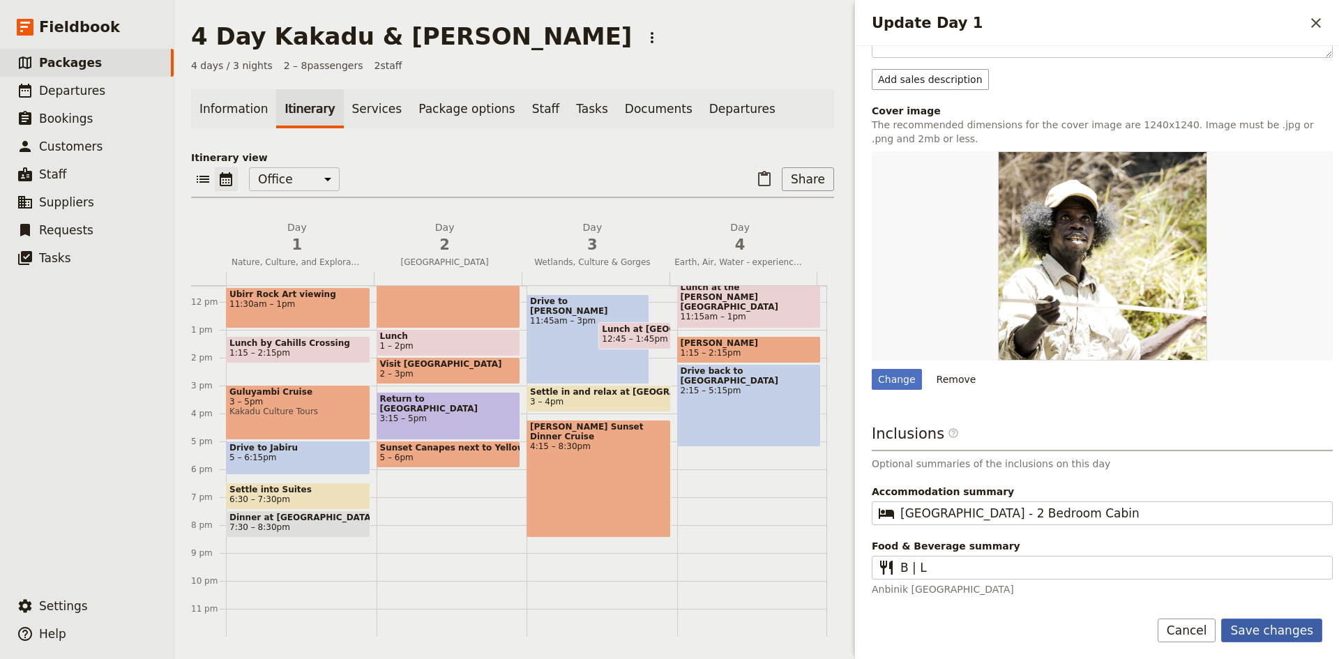
click at [1258, 632] on button "Save changes" at bounding box center [1271, 630] width 101 height 24
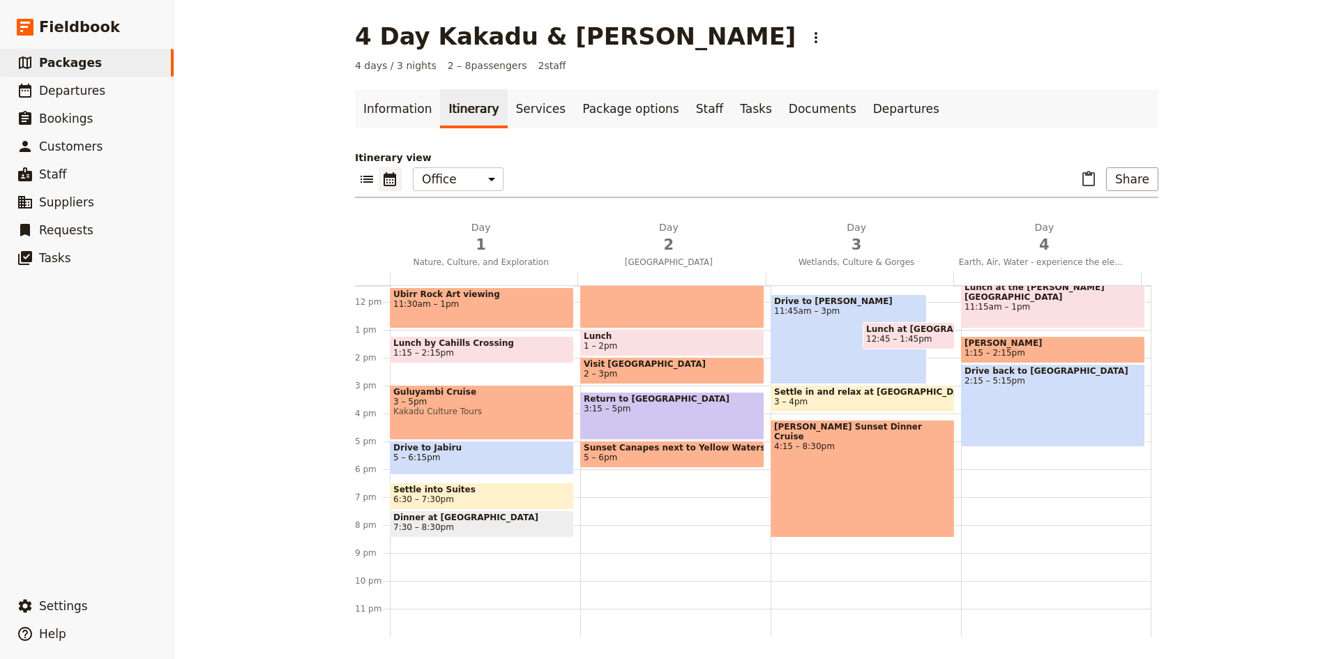
click at [484, 501] on span "6:30 – 7:30pm" at bounding box center [481, 499] width 177 height 10
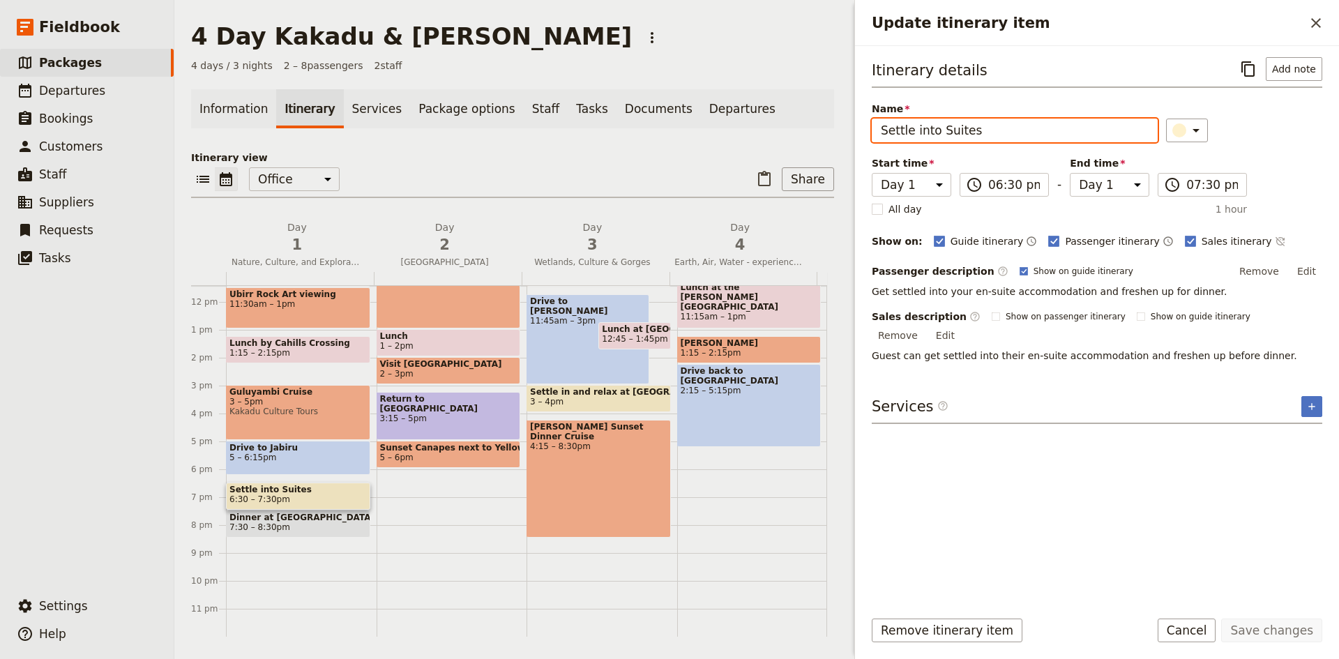
click at [991, 125] on input "Settle into Suites" at bounding box center [1014, 131] width 286 height 24
type input "Settle into accommodation"
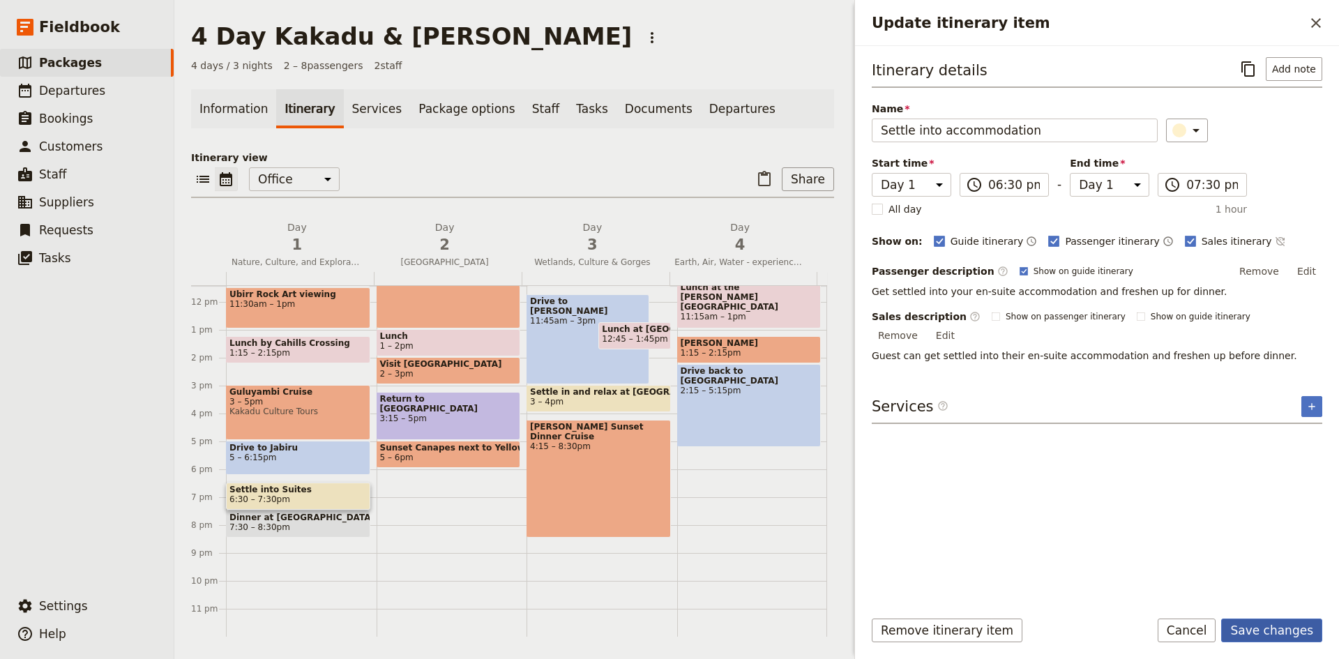
click at [1278, 635] on button "Save changes" at bounding box center [1271, 630] width 101 height 24
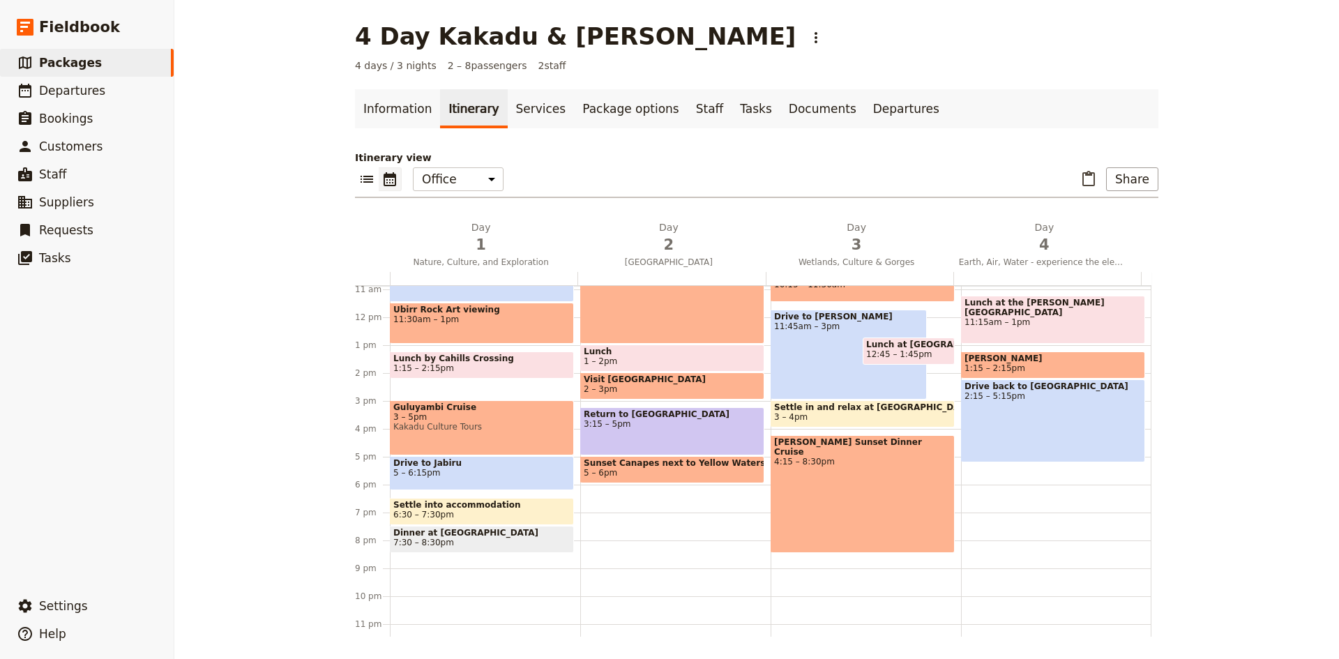
scroll to position [319, 0]
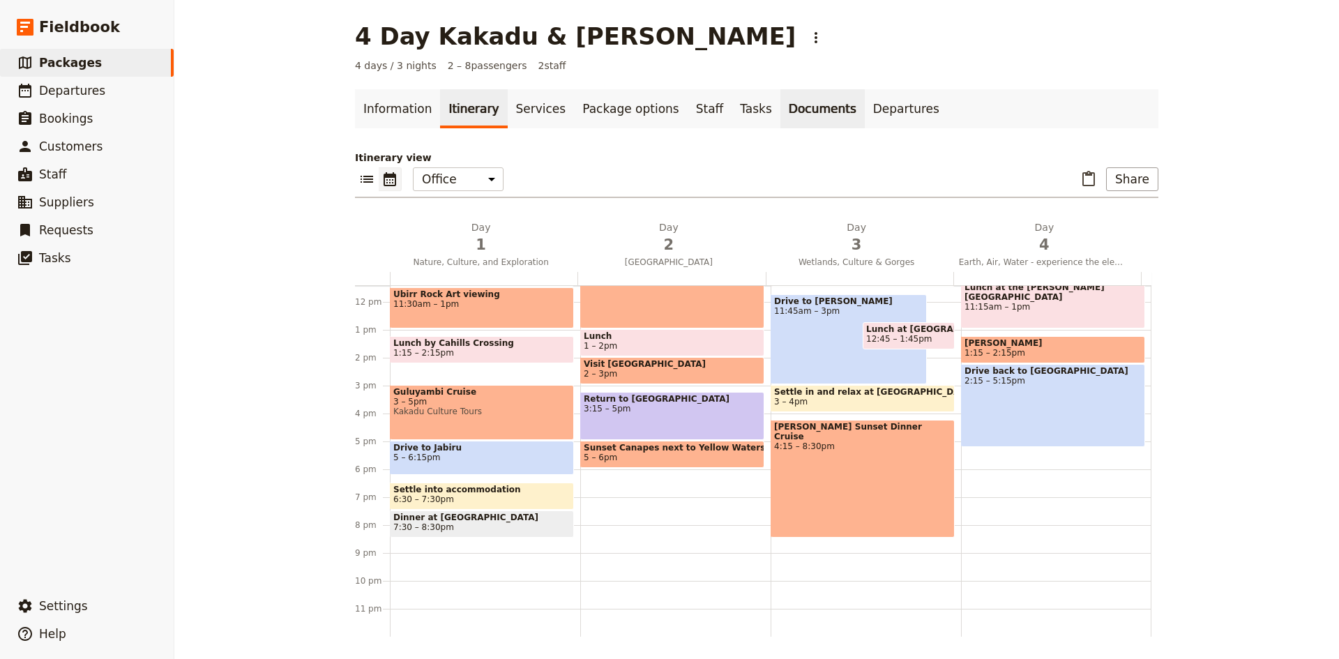
click at [780, 102] on link "Documents" at bounding box center [822, 108] width 84 height 39
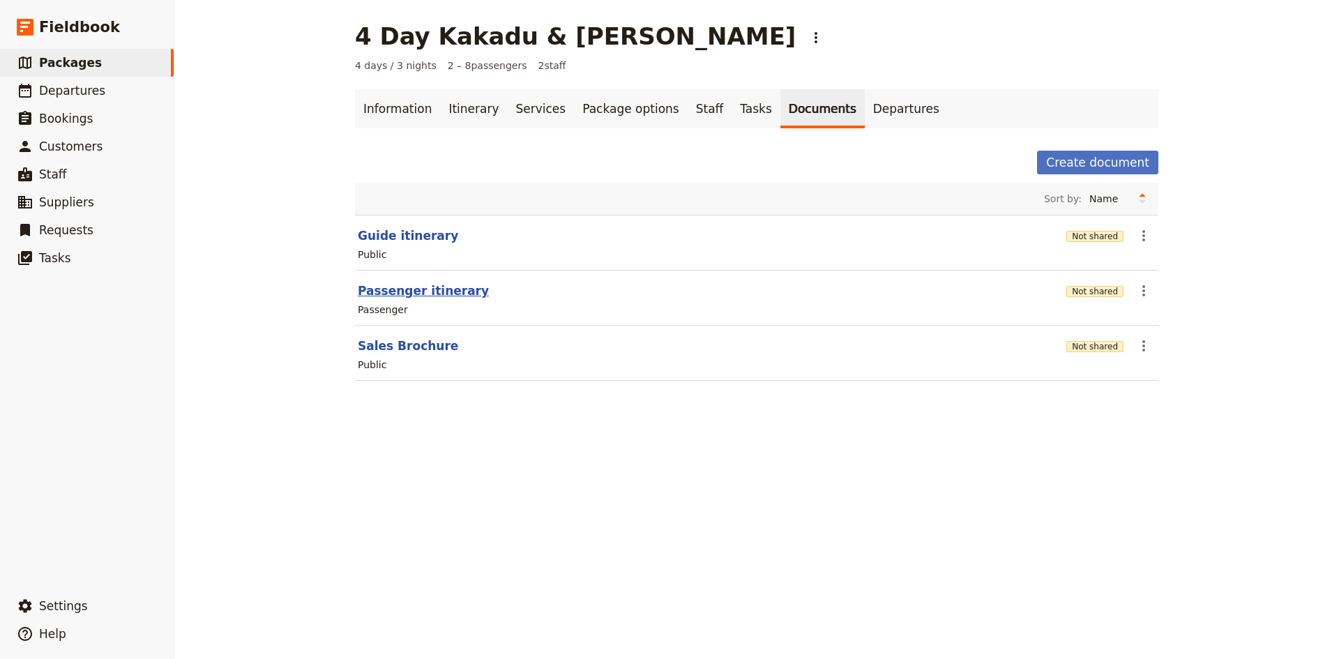
click at [421, 291] on button "Passenger itinerary" at bounding box center [423, 290] width 131 height 17
select select "PASSENGER"
select select "DEFAULT"
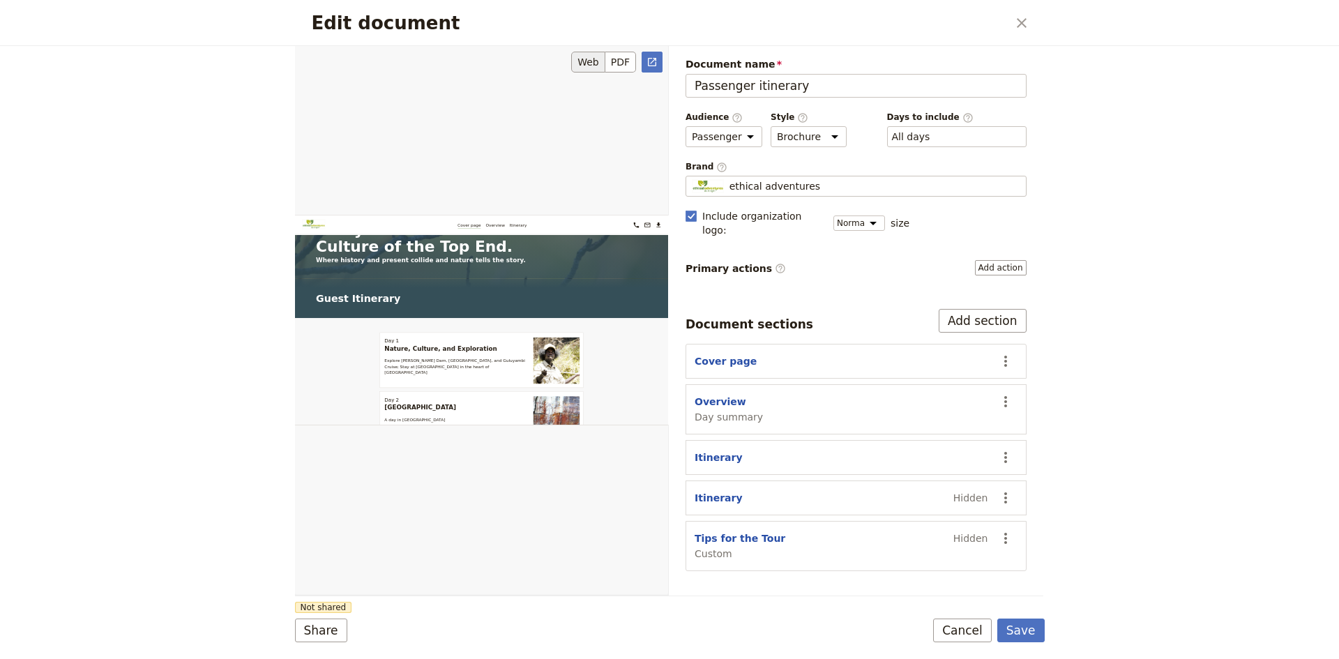
scroll to position [488, 0]
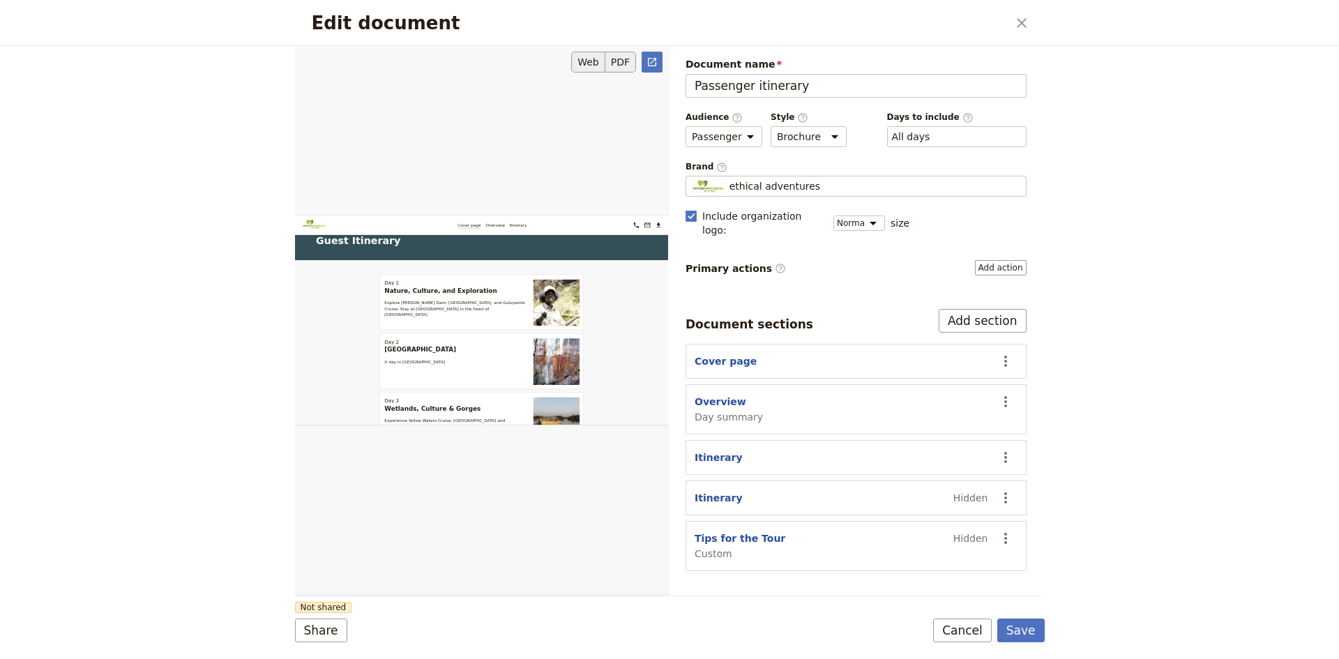
click at [627, 61] on button "PDF" at bounding box center [620, 62] width 31 height 21
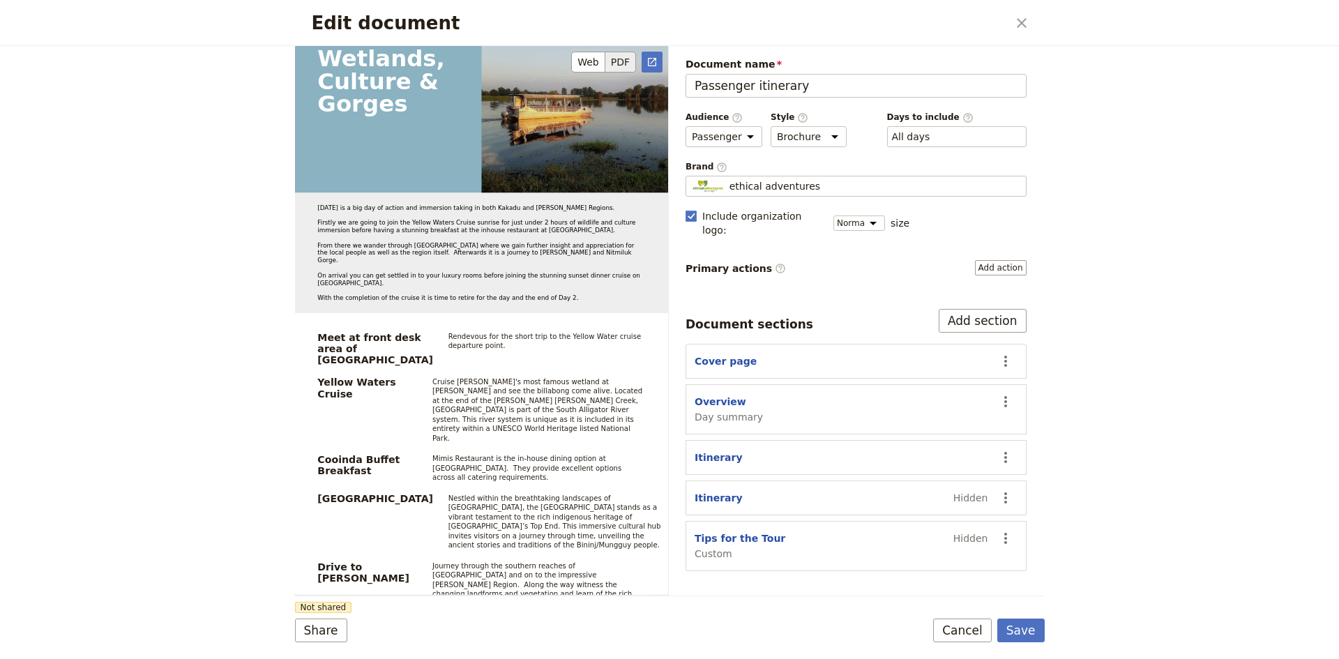
scroll to position [4088, 0]
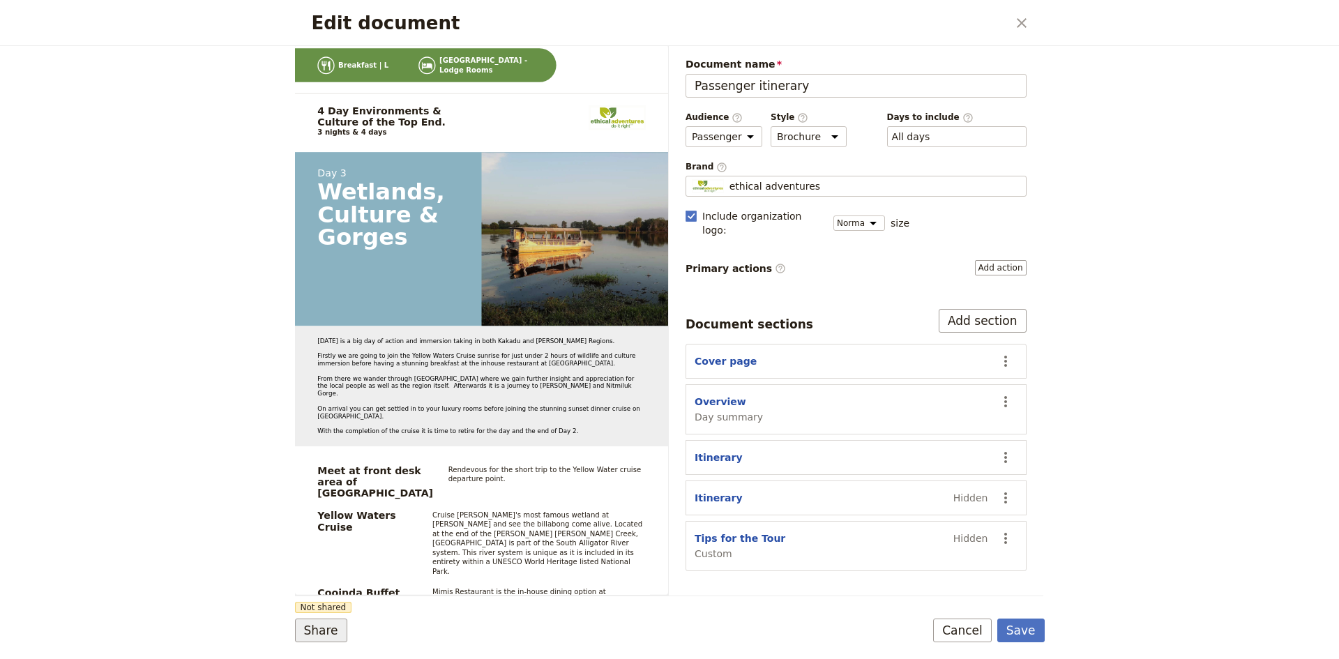
click at [327, 629] on button "Share" at bounding box center [321, 630] width 52 height 24
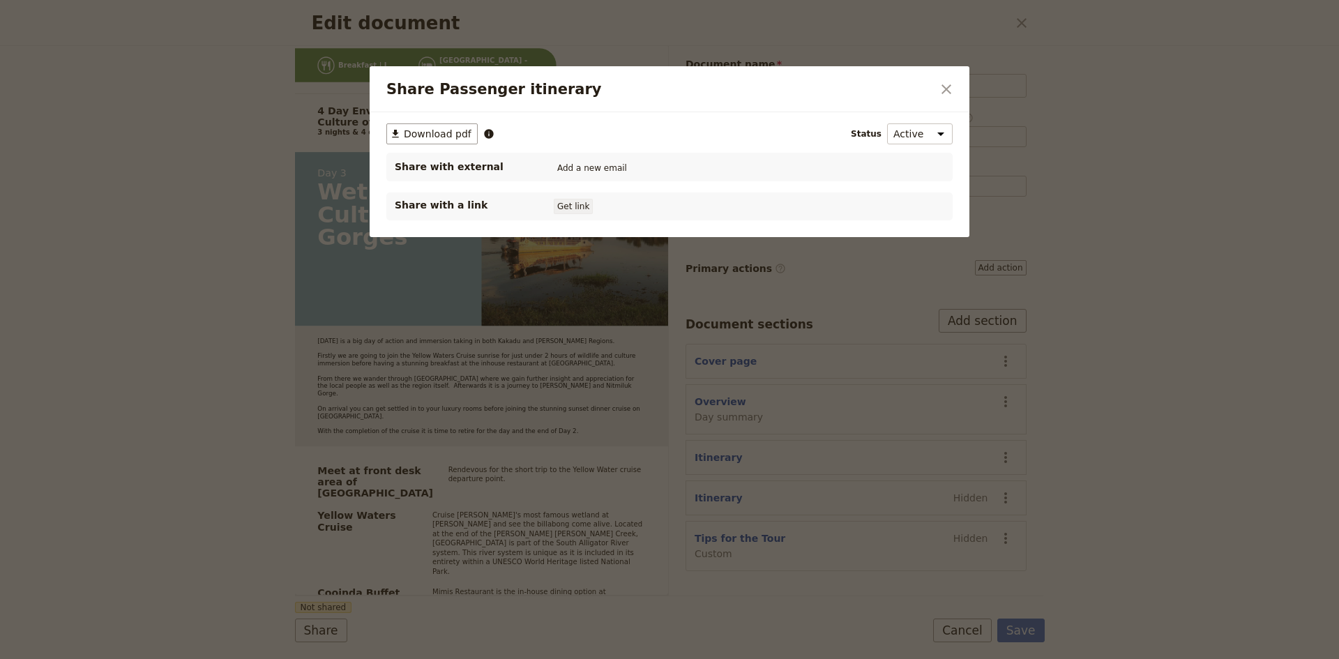
click at [570, 204] on button "Get link" at bounding box center [573, 206] width 39 height 15
click at [650, 205] on icon "Share Passenger itinerary" at bounding box center [645, 206] width 8 height 8
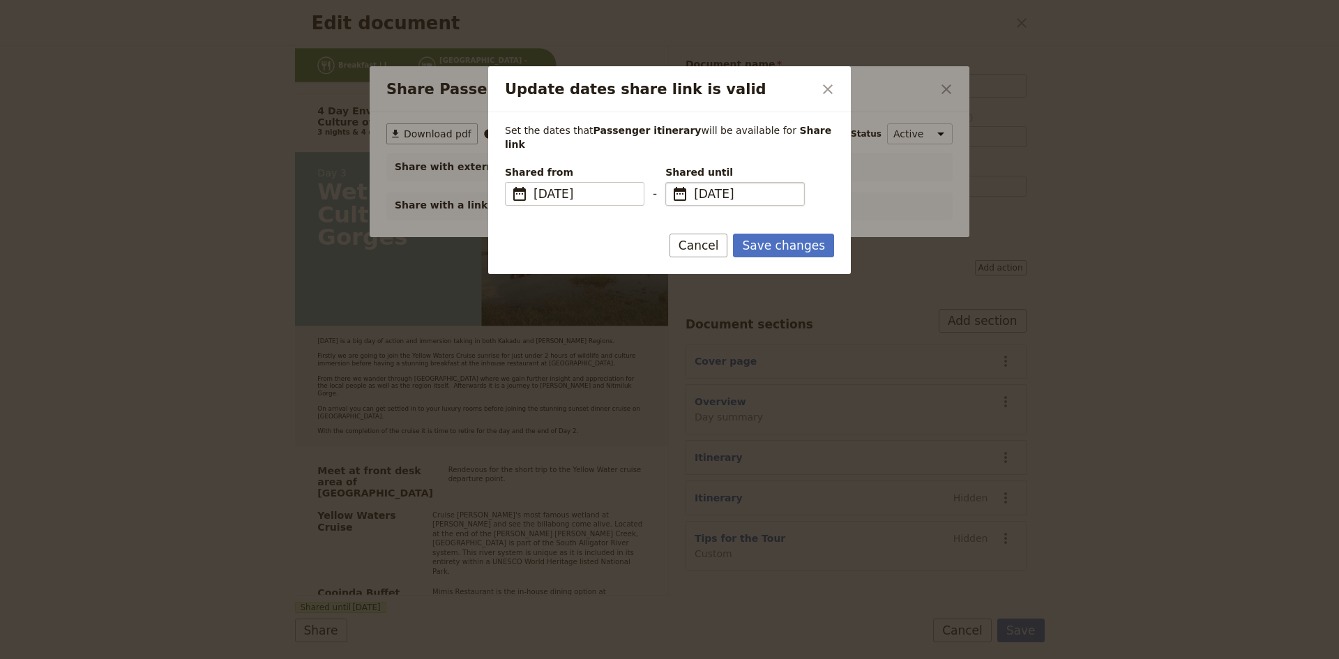
click at [673, 185] on span "​" at bounding box center [679, 193] width 17 height 17
click at [671, 182] on input "[DATE]" at bounding box center [671, 182] width 1 height 1
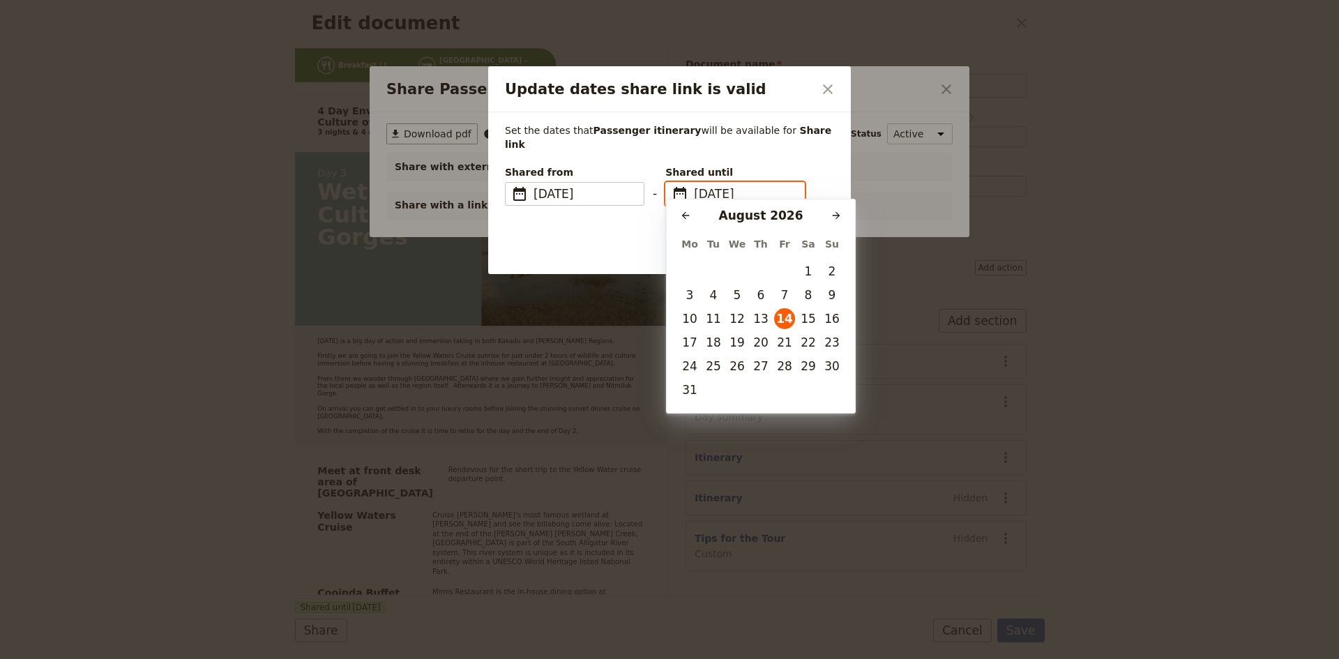
scroll to position [0, 0]
click at [834, 319] on button "16" at bounding box center [831, 318] width 21 height 21
type input "[DATE]"
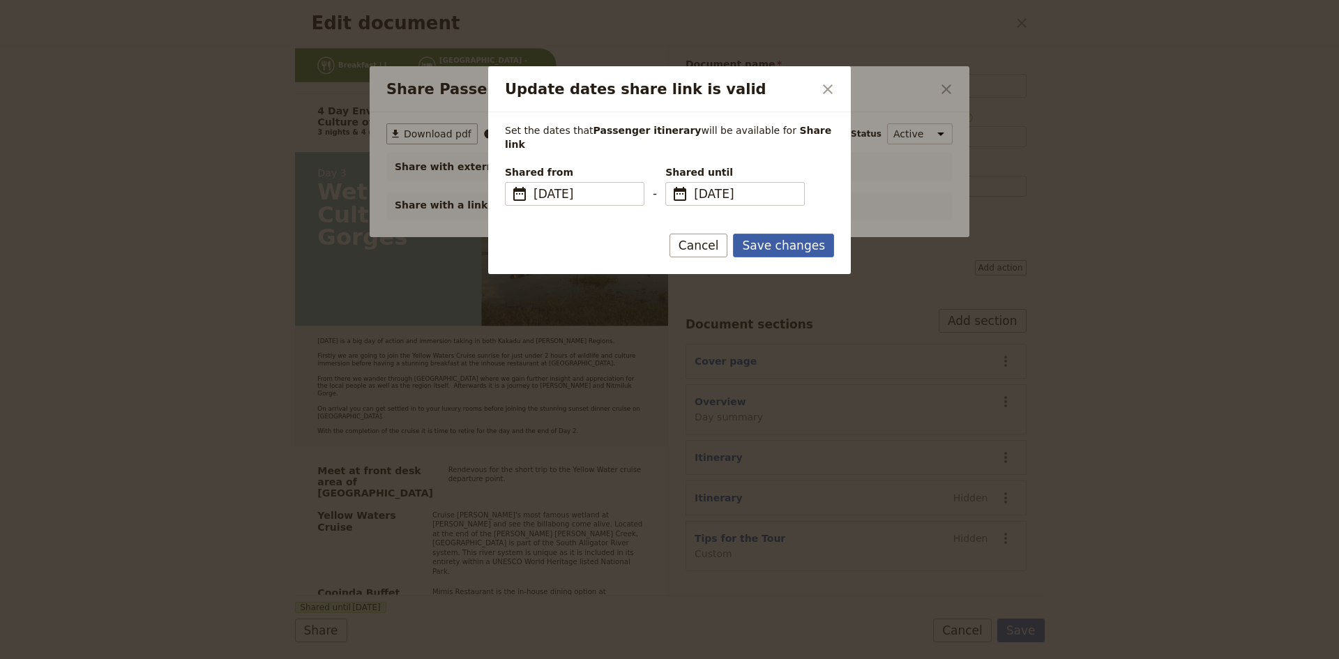
click at [770, 234] on button "Save changes" at bounding box center [783, 246] width 101 height 24
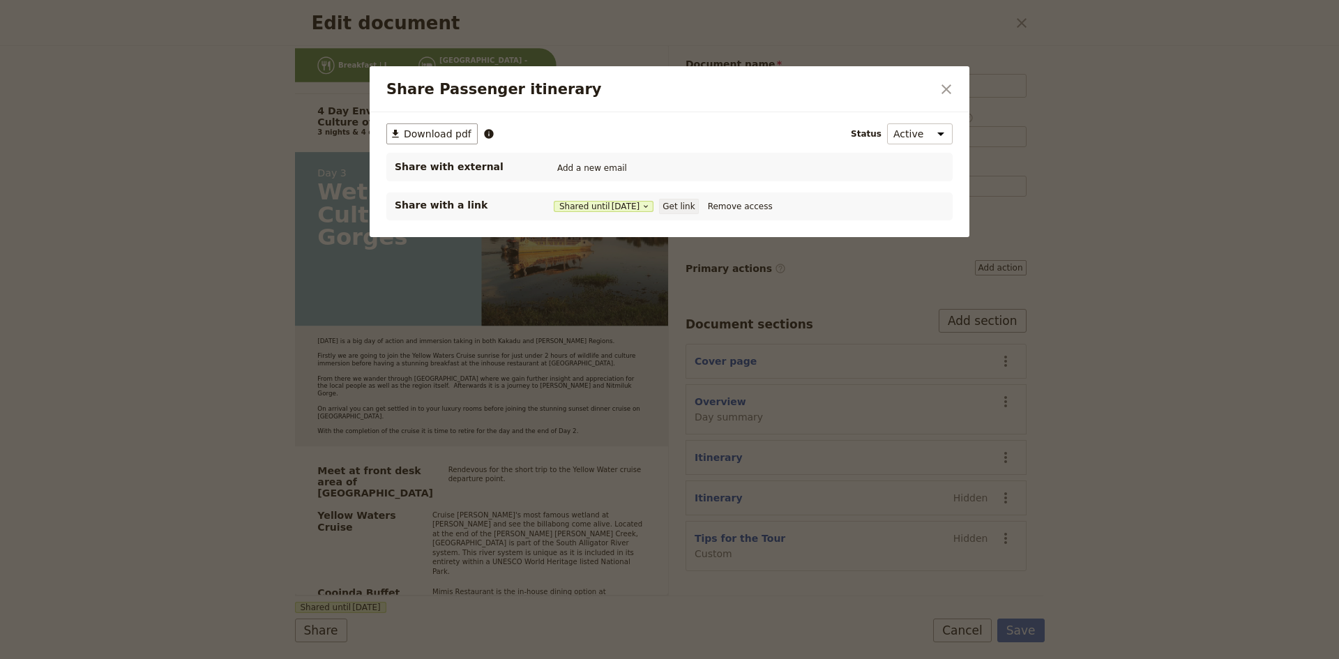
click at [689, 204] on button "Get link" at bounding box center [678, 206] width 39 height 15
click at [945, 91] on icon "Close dialog" at bounding box center [946, 89] width 10 height 10
